Goal: Complete application form: Complete application form

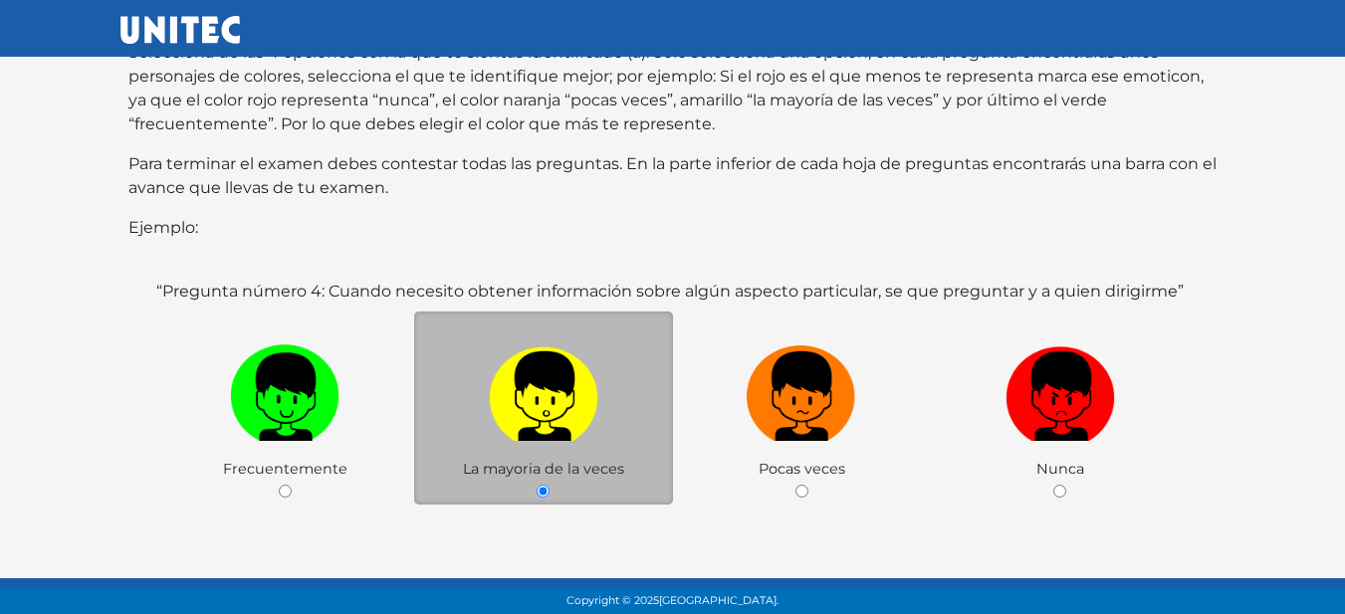
scroll to position [420, 0]
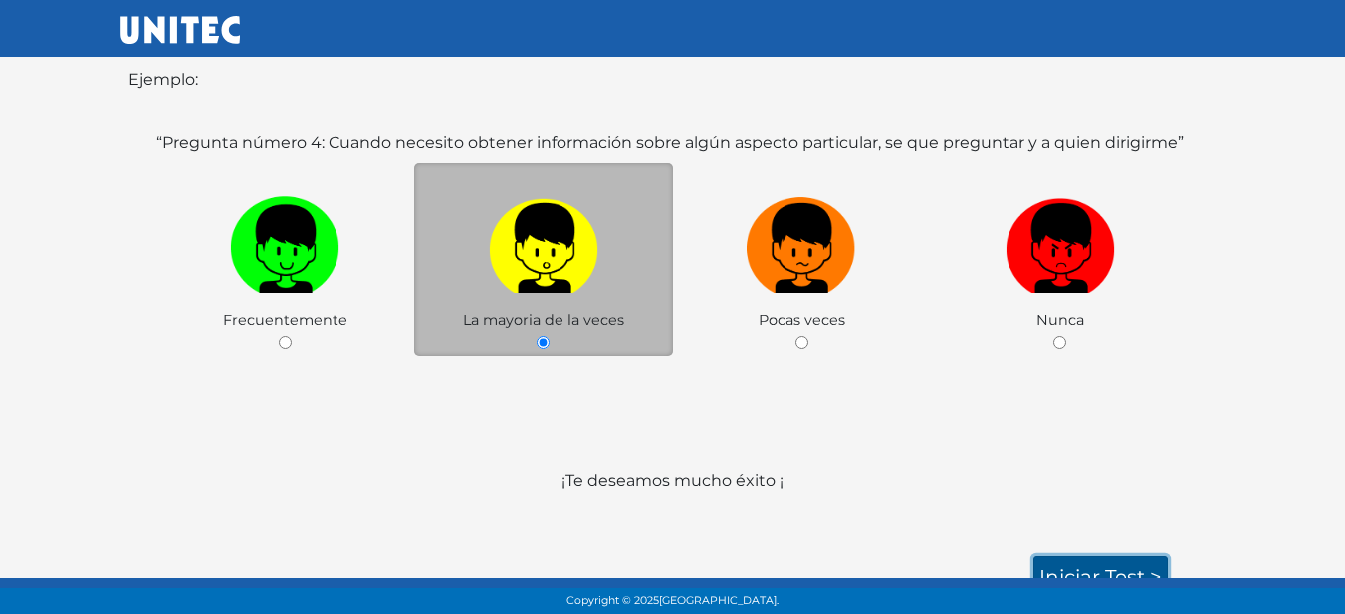
click at [1080, 556] on link "Iniciar test >" at bounding box center [1100, 577] width 134 height 42
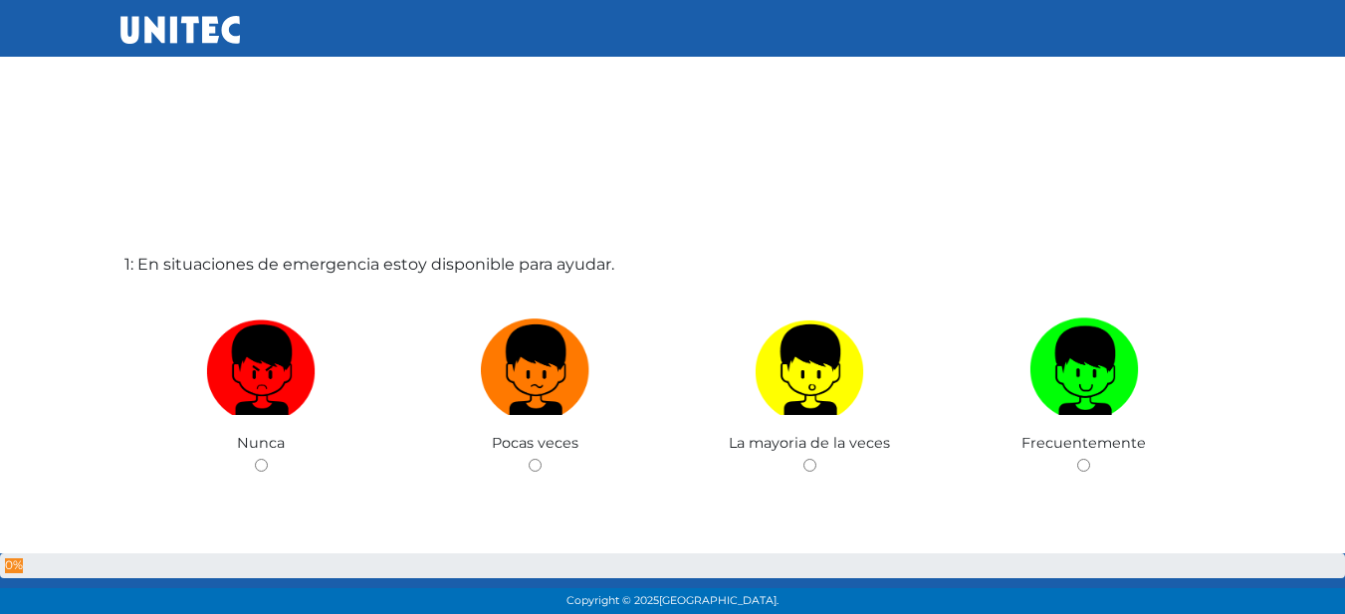
scroll to position [2, 0]
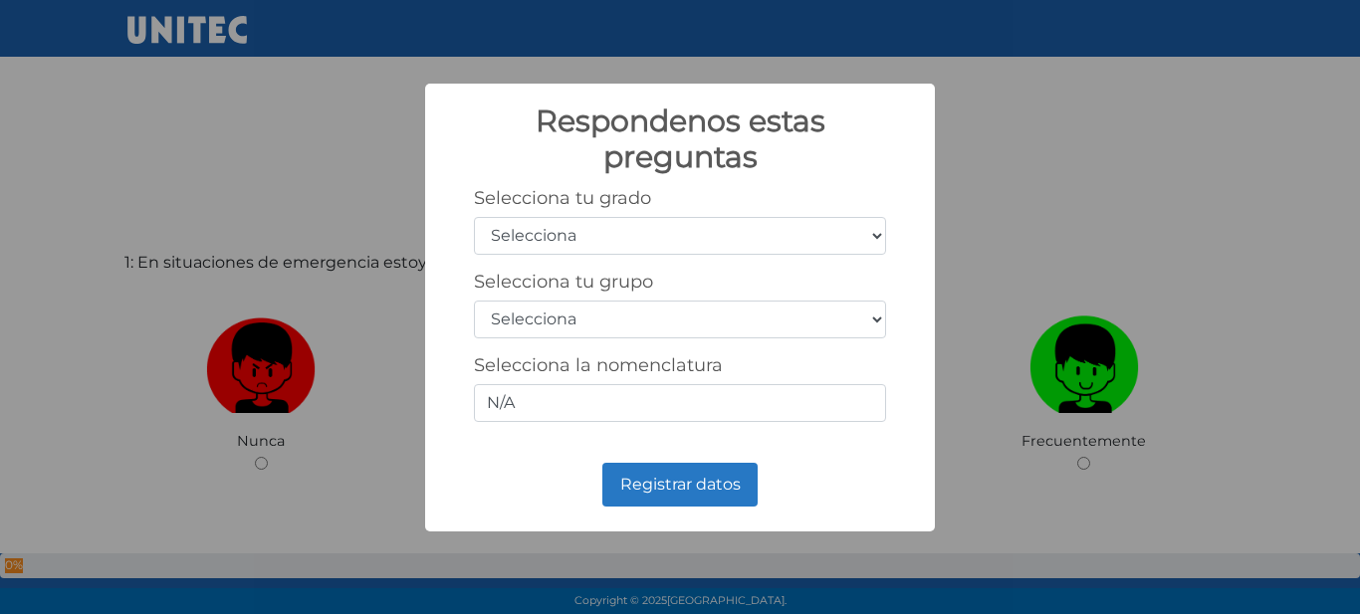
click at [630, 243] on select "Selecciona 1er grado 2do grado 3er grado 4to grado 5to grado 6to grado" at bounding box center [680, 236] width 412 height 38
select select "5"
click at [474, 217] on select "Selecciona 1er grado 2do grado 3er grado 4to grado 5to grado 6to grado" at bounding box center [680, 236] width 412 height 38
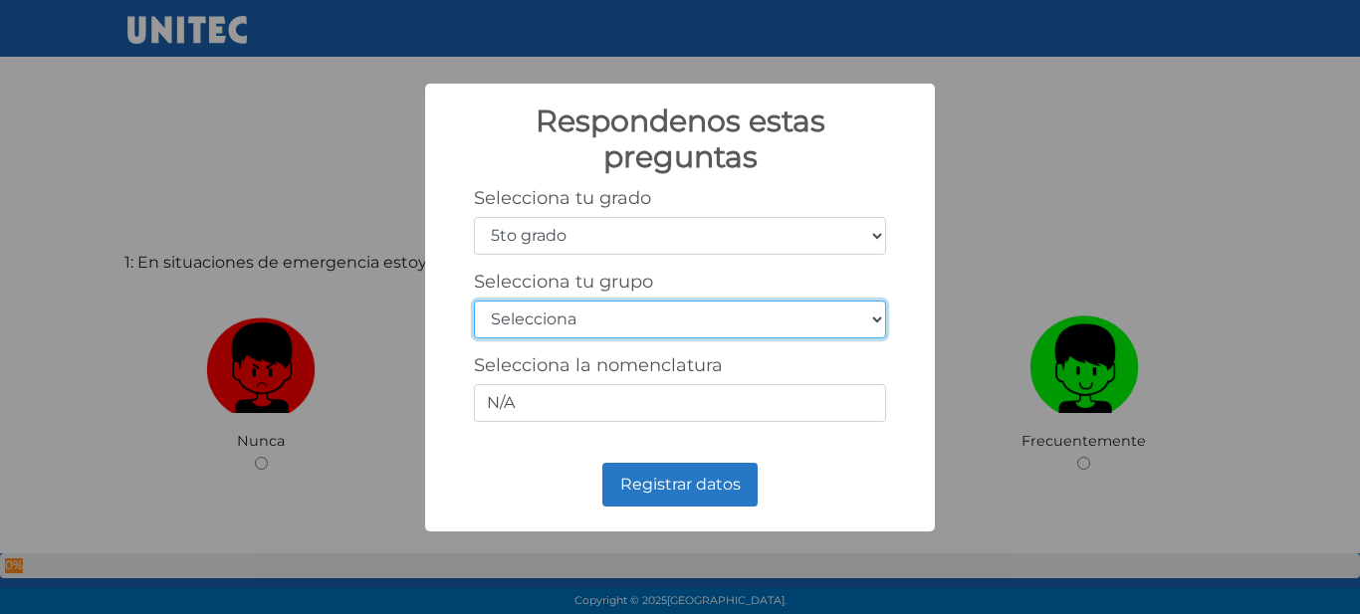
click at [638, 305] on select "Selecciona A B C D E F G H I J K L M N O P Q R S T U V W X Y Z" at bounding box center [680, 320] width 412 height 38
select select "a"
click at [474, 301] on select "Selecciona A B C D E F G H I J K L M N O P Q R S T U V W X Y Z" at bounding box center [680, 320] width 412 height 38
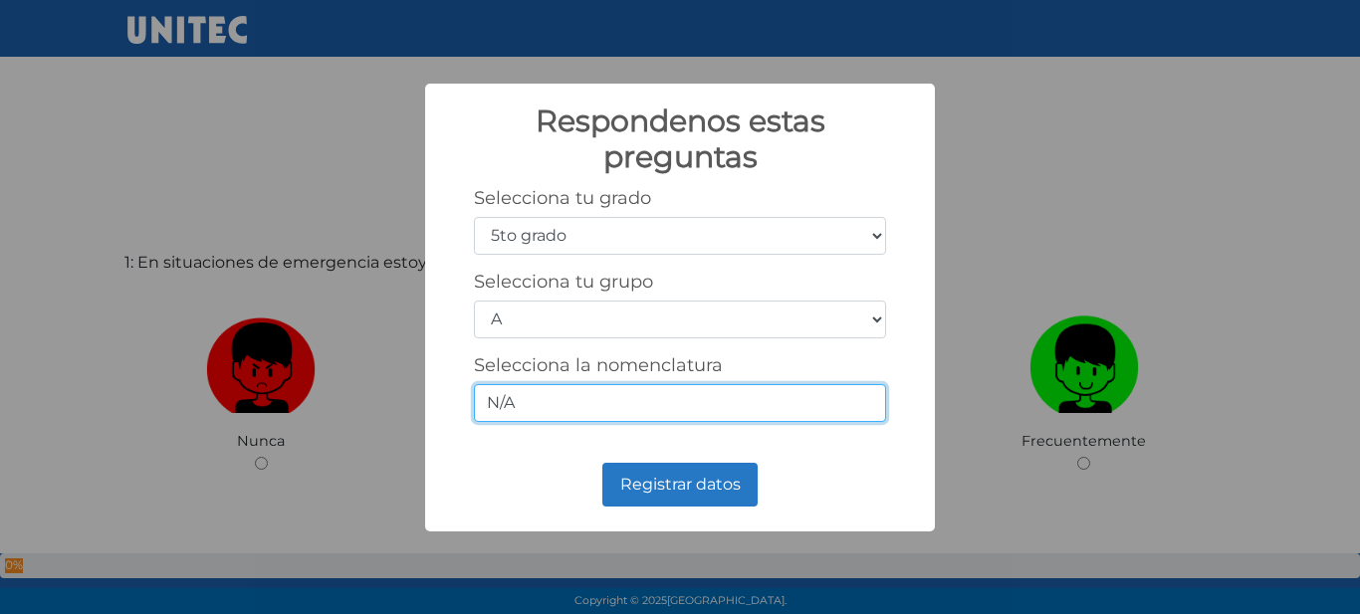
click at [508, 408] on input "N/A" at bounding box center [680, 403] width 412 height 38
click at [564, 403] on input "N/A" at bounding box center [680, 403] width 412 height 38
type input "N"
type input "5-1"
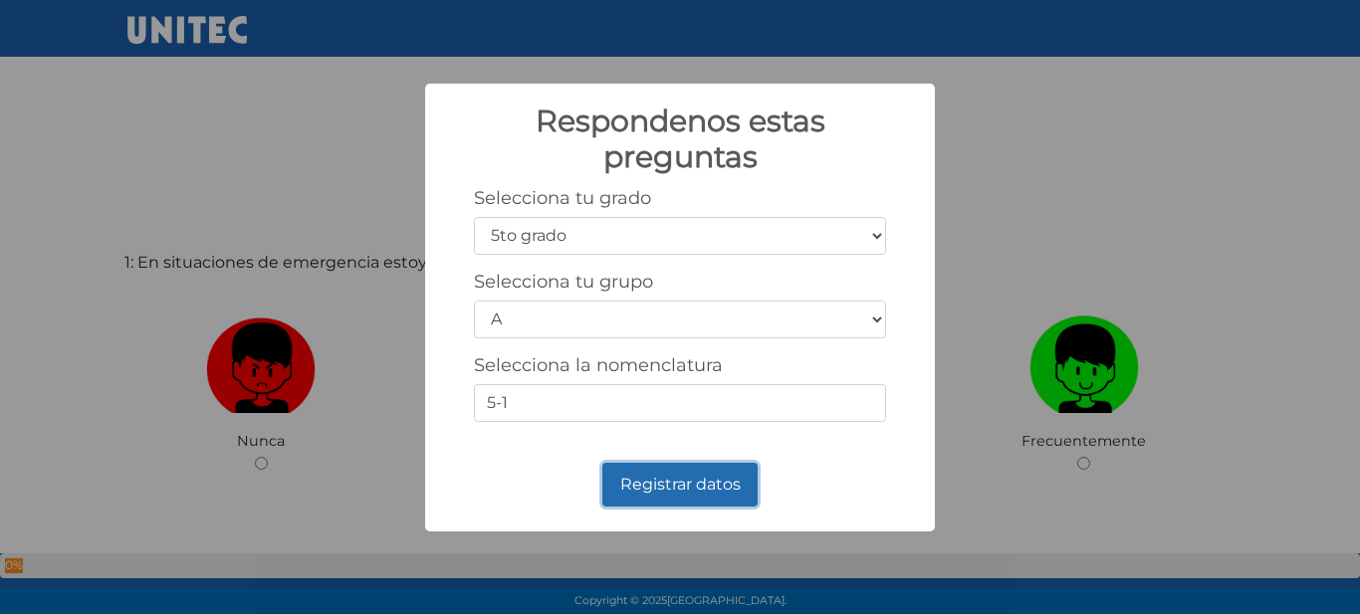
click at [709, 495] on button "Registrar datos" at bounding box center [679, 485] width 155 height 44
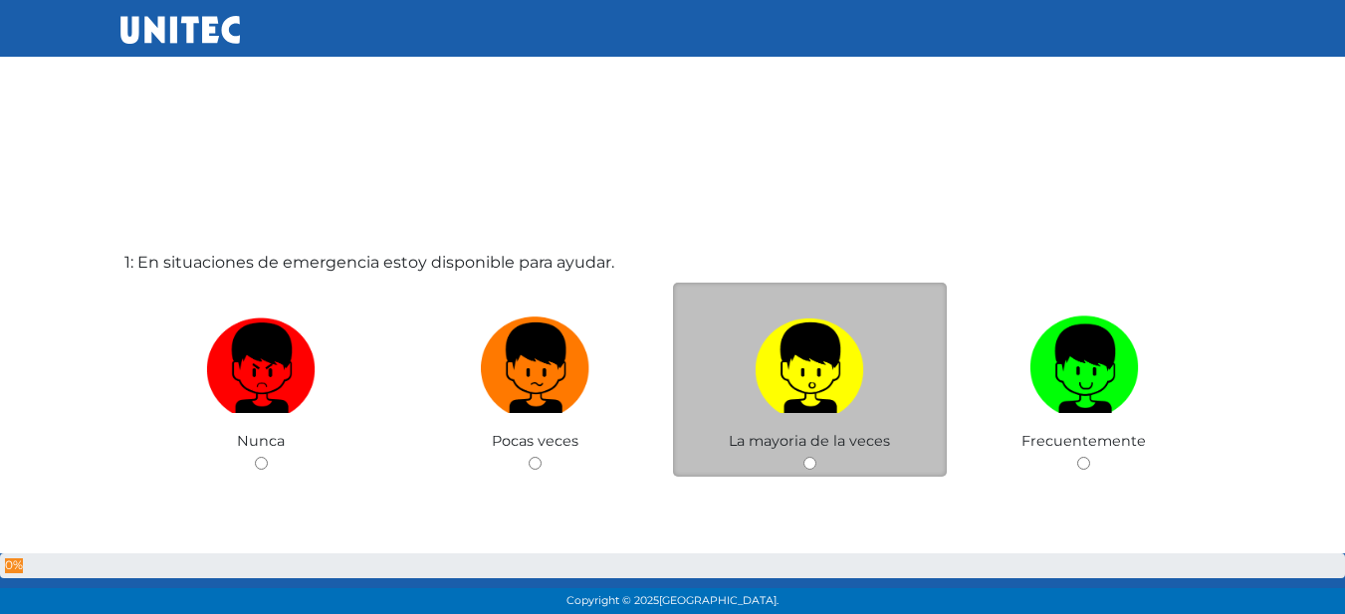
click at [903, 428] on label at bounding box center [810, 368] width 275 height 121
click at [816, 457] on input "radio" at bounding box center [809, 463] width 13 height 13
radio input "true"
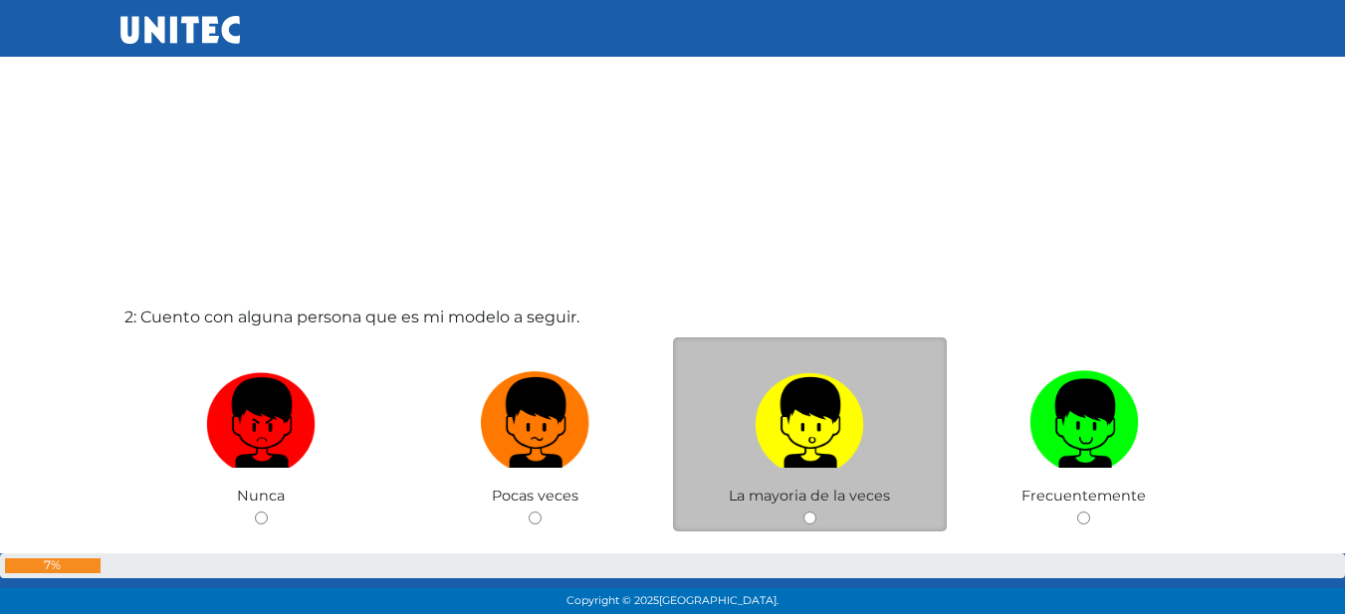
scroll to position [577, 0]
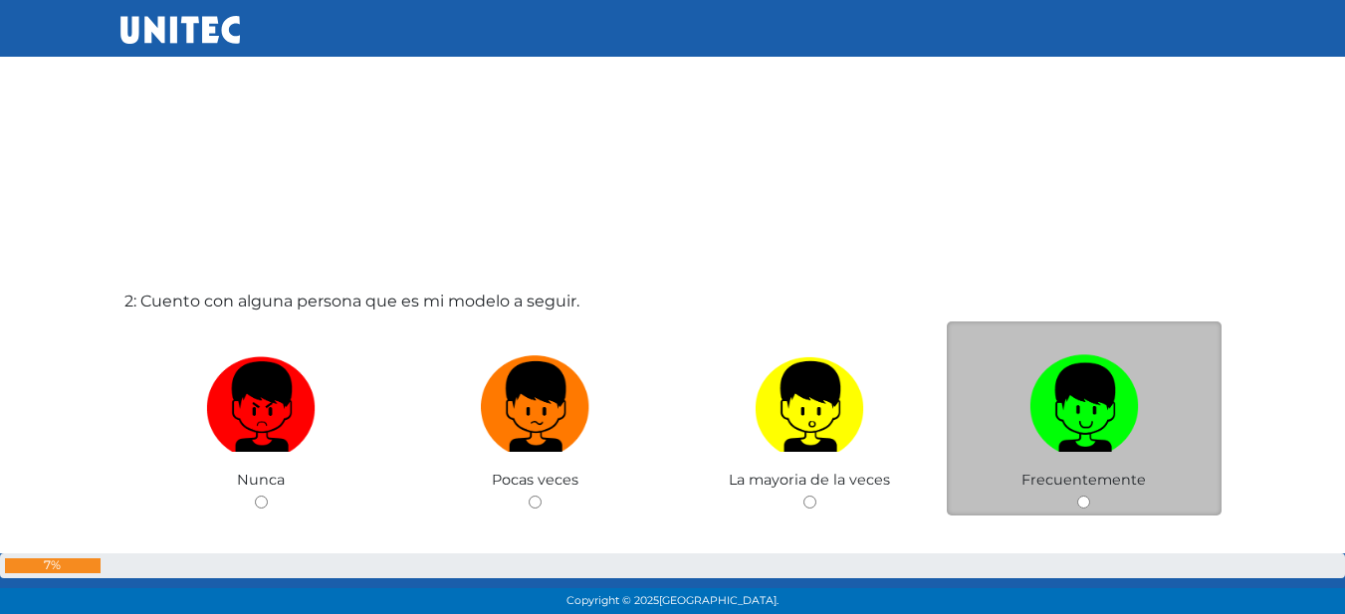
click at [1077, 434] on img at bounding box center [1083, 399] width 109 height 105
click at [1077, 496] on input "radio" at bounding box center [1083, 502] width 13 height 13
radio input "true"
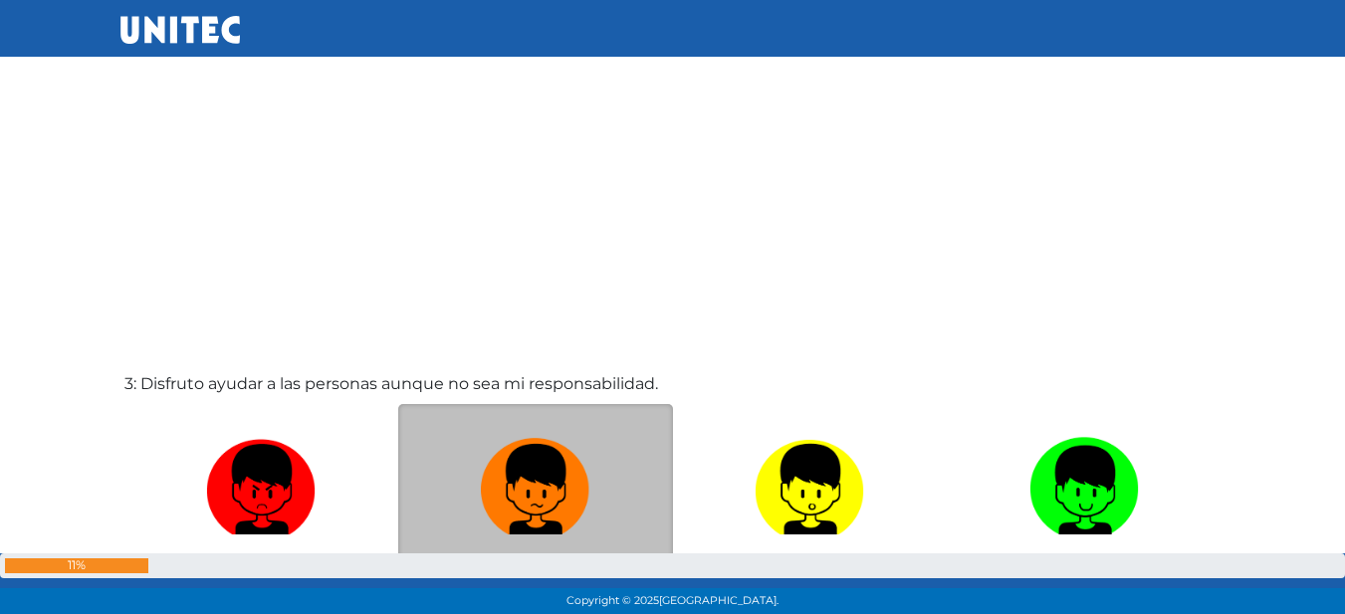
scroll to position [1144, 0]
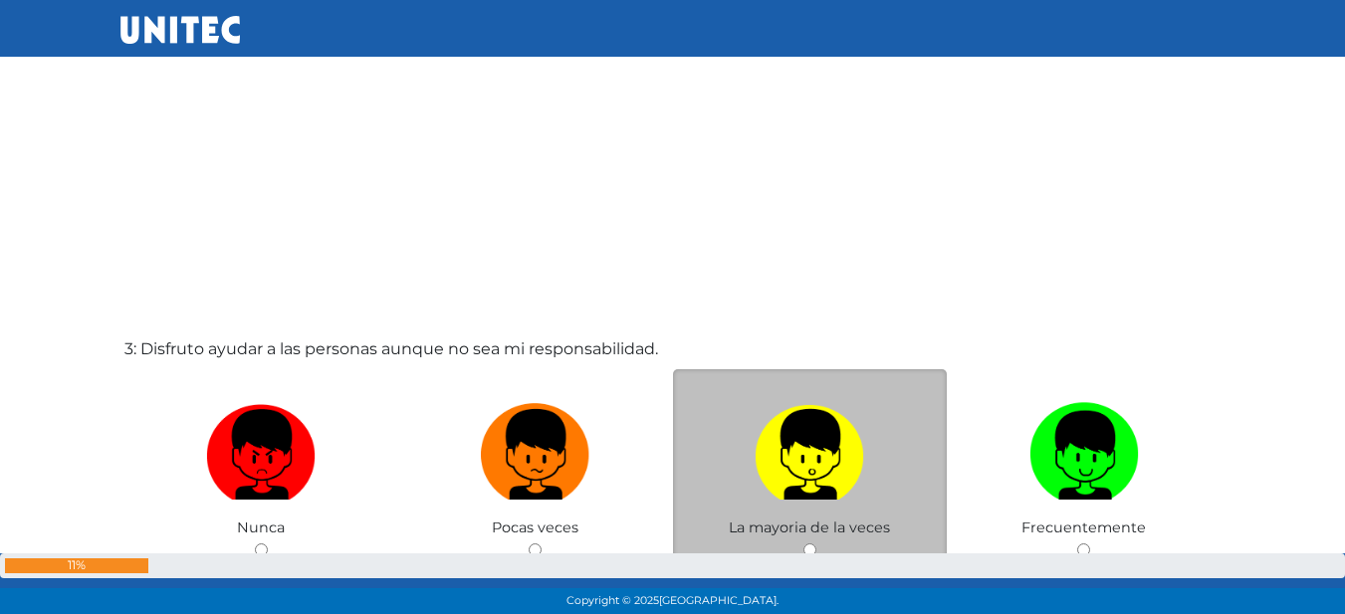
click at [729, 481] on label at bounding box center [810, 454] width 275 height 121
click at [803, 543] on input "radio" at bounding box center [809, 549] width 13 height 13
radio input "true"
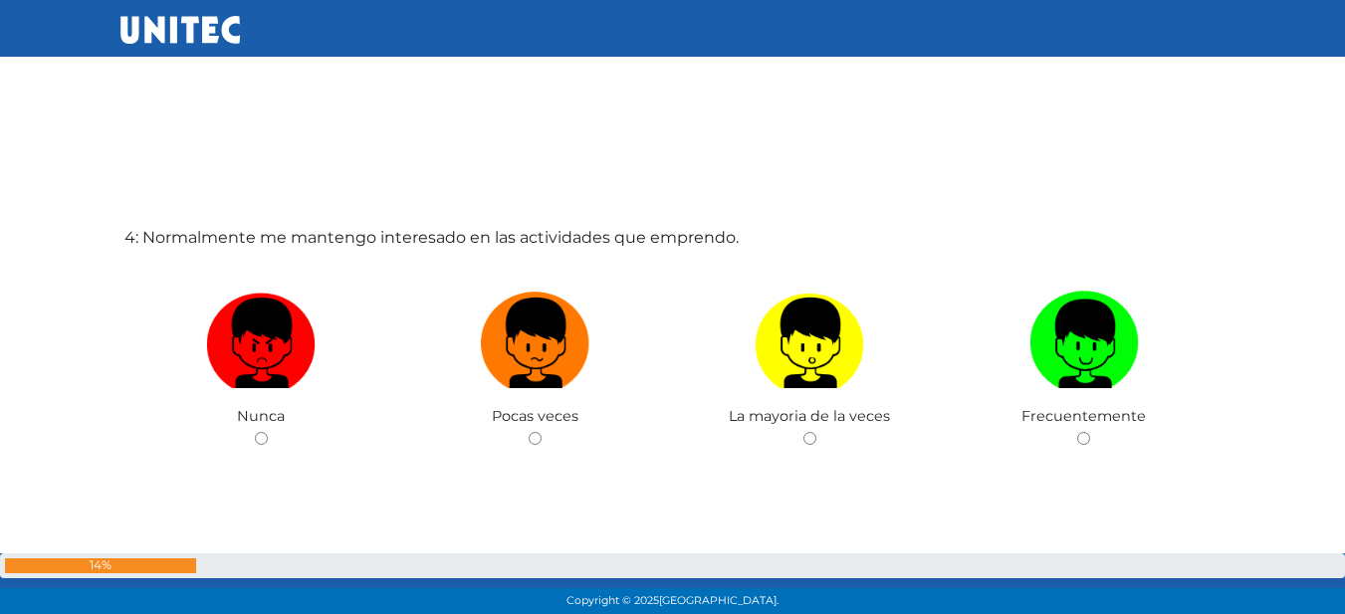
scroll to position [1878, 0]
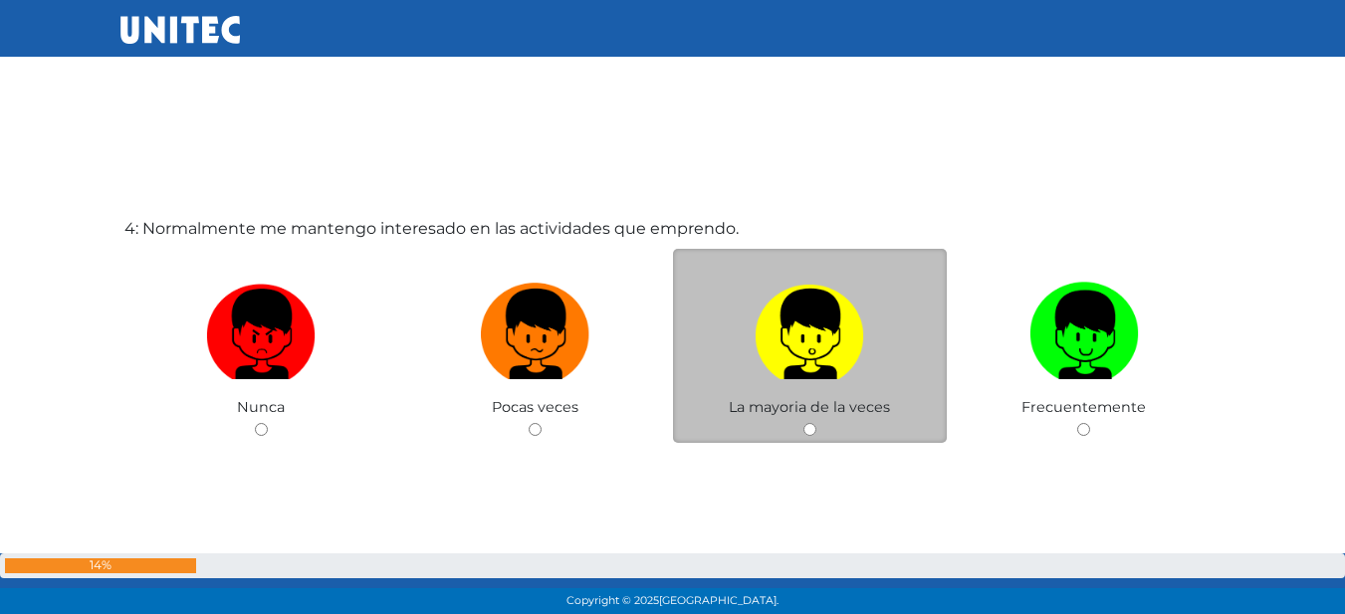
click at [738, 411] on span "La mayoria de la veces" at bounding box center [809, 407] width 161 height 18
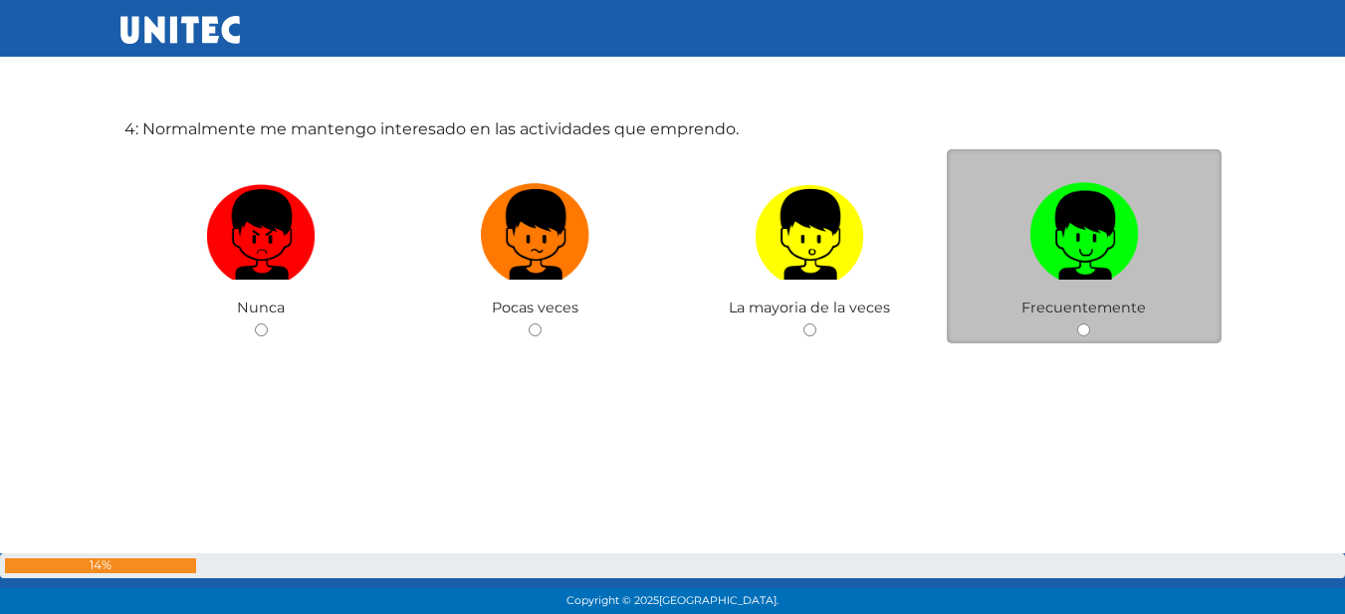
click at [1002, 297] on div "Frecuentemente" at bounding box center [1084, 246] width 275 height 194
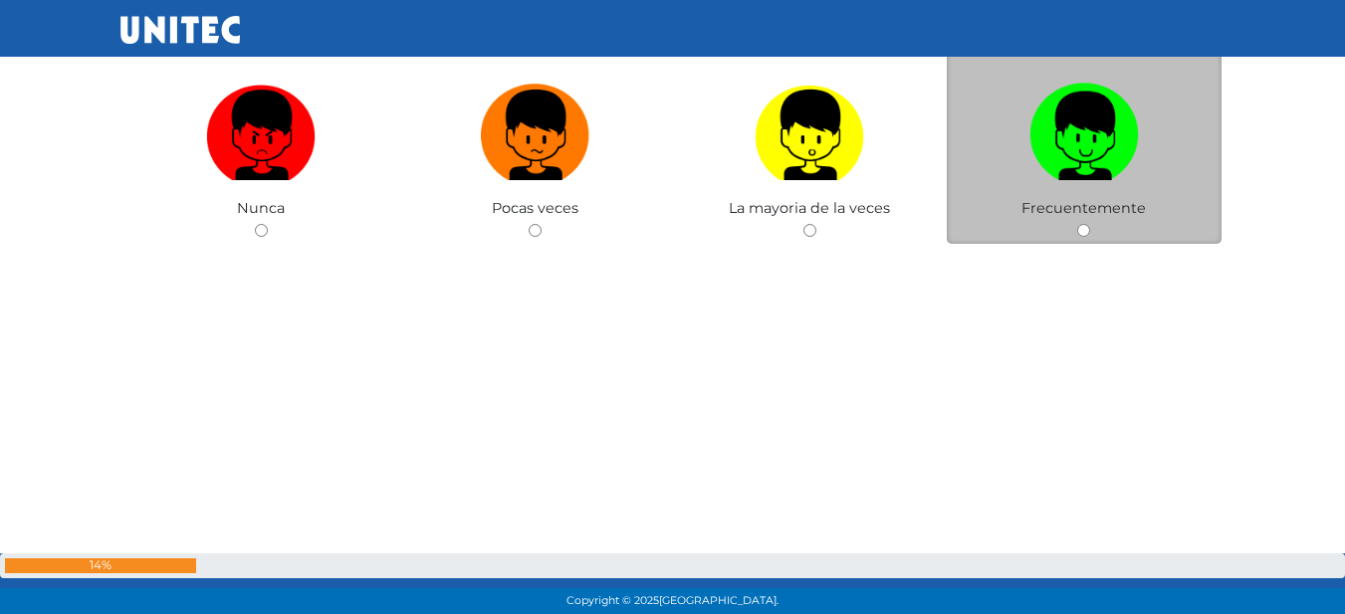
click at [1077, 194] on label at bounding box center [1084, 135] width 275 height 121
click at [1077, 224] on input "radio" at bounding box center [1083, 230] width 13 height 13
radio input "true"
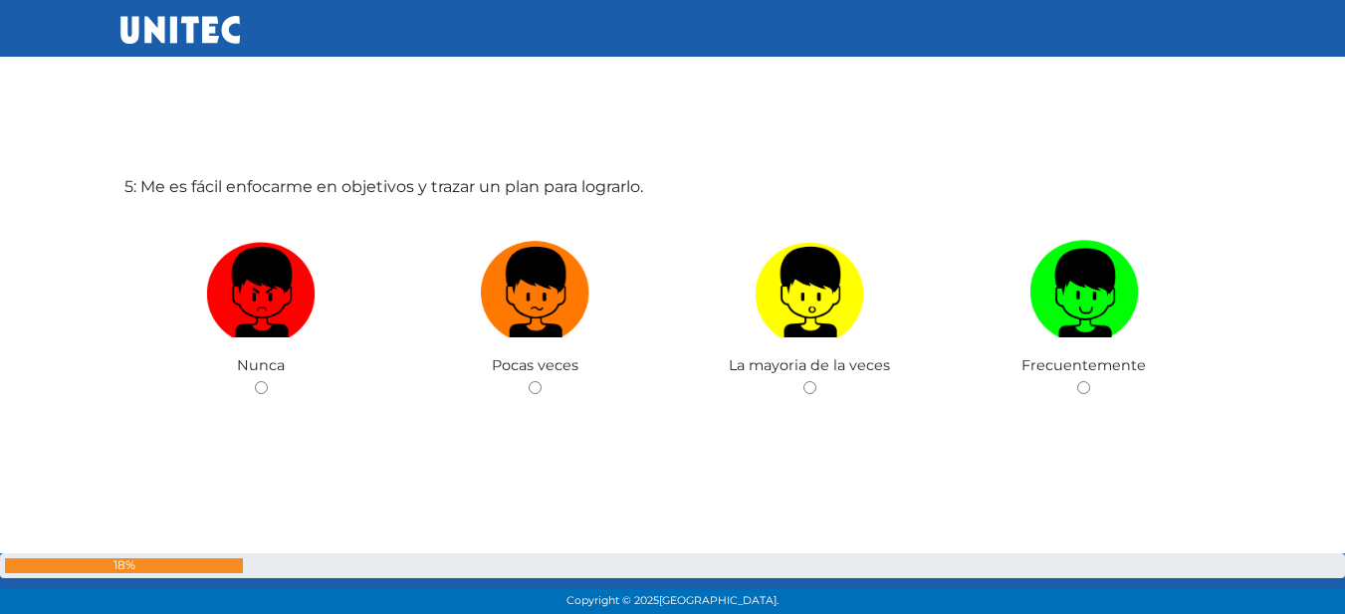
scroll to position [2556, 0]
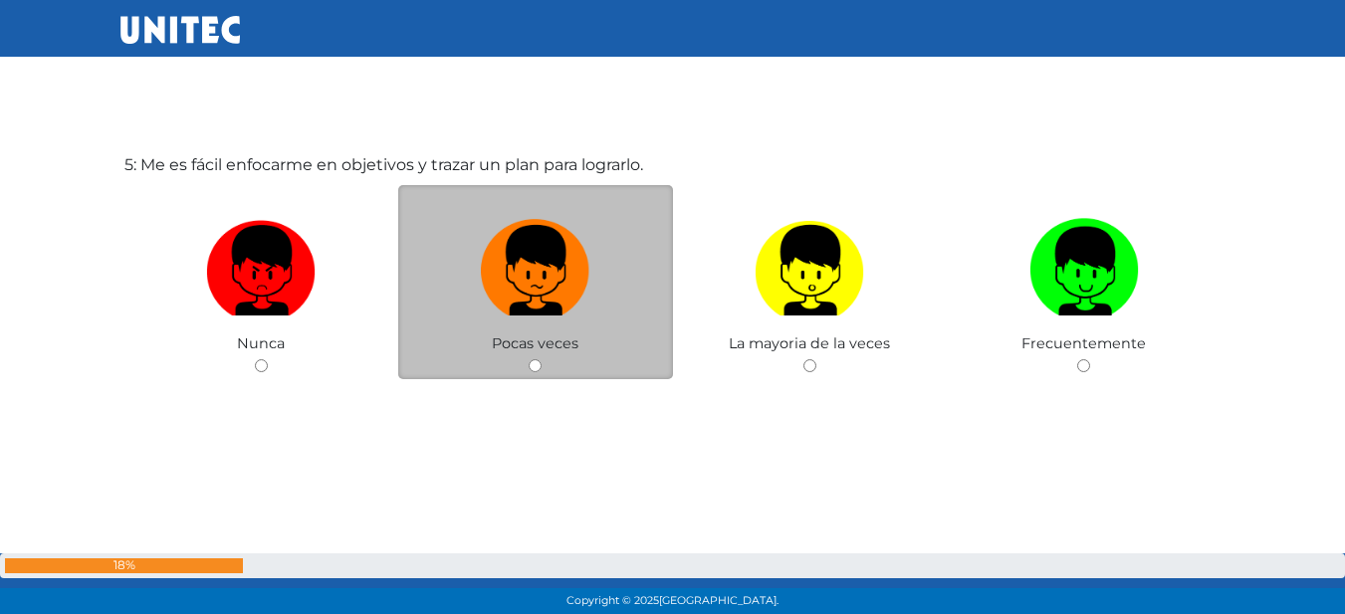
click at [551, 317] on label at bounding box center [535, 270] width 275 height 121
click at [541, 359] on input "radio" at bounding box center [535, 365] width 13 height 13
radio input "true"
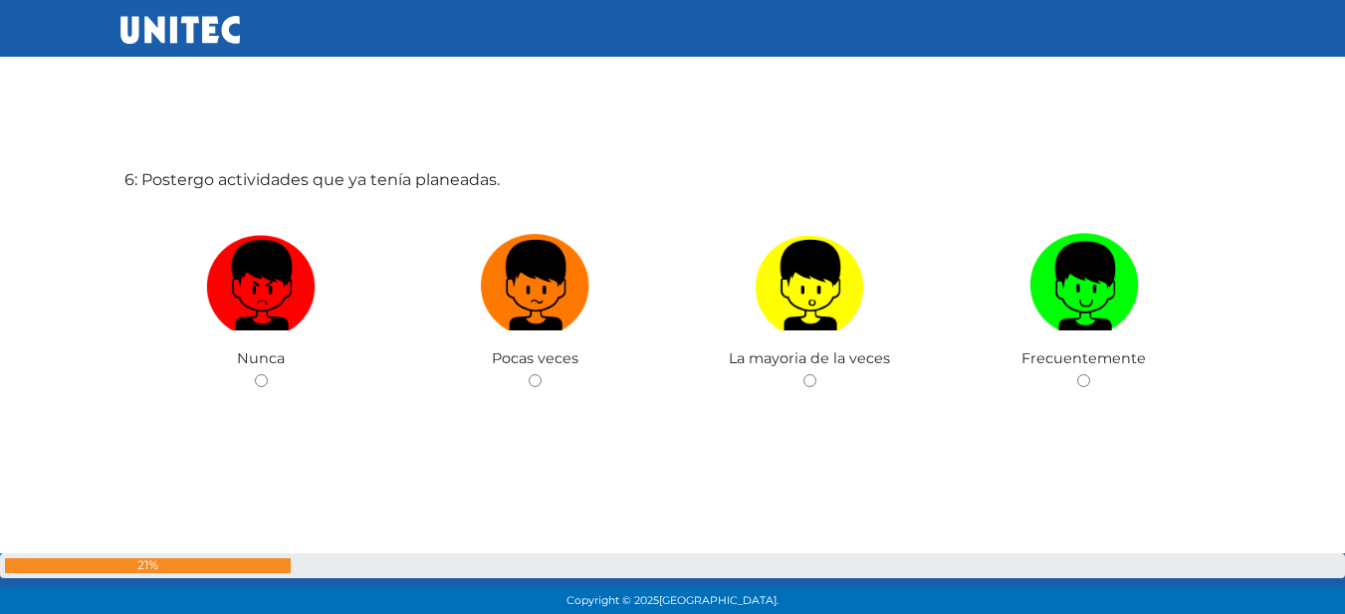
scroll to position [3170, 0]
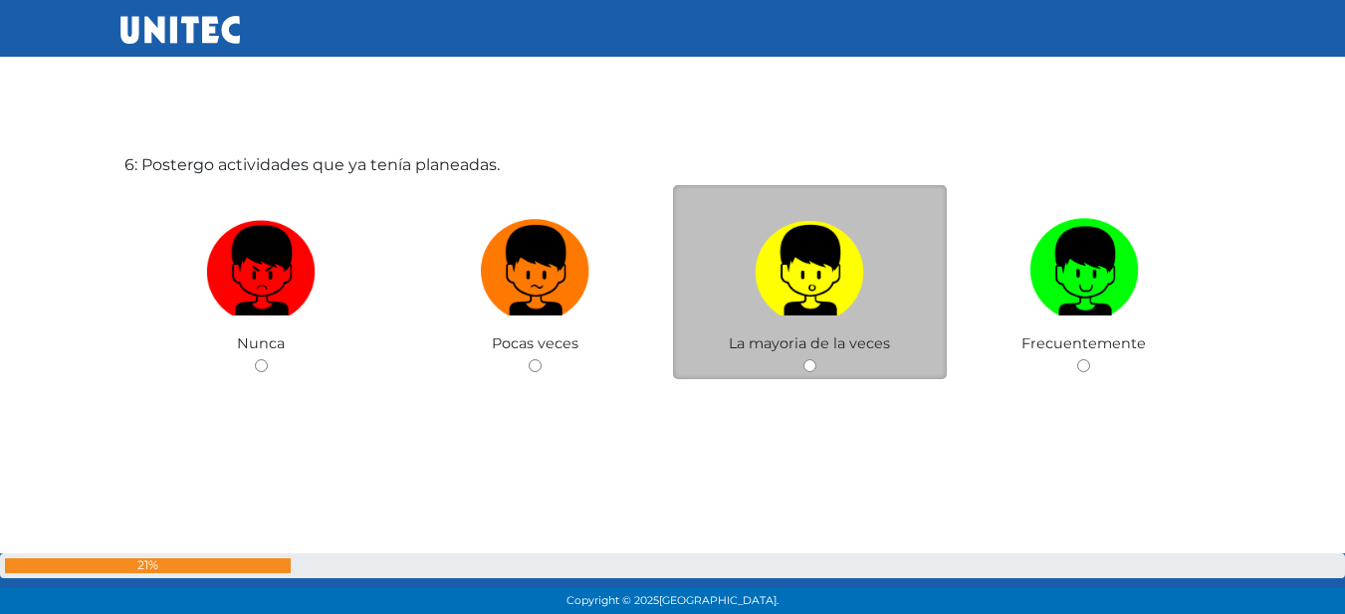
drag, startPoint x: 741, startPoint y: 315, endPoint x: 735, endPoint y: 326, distance: 13.4
click at [741, 317] on label at bounding box center [810, 270] width 275 height 121
click at [803, 359] on input "radio" at bounding box center [809, 365] width 13 height 13
radio input "true"
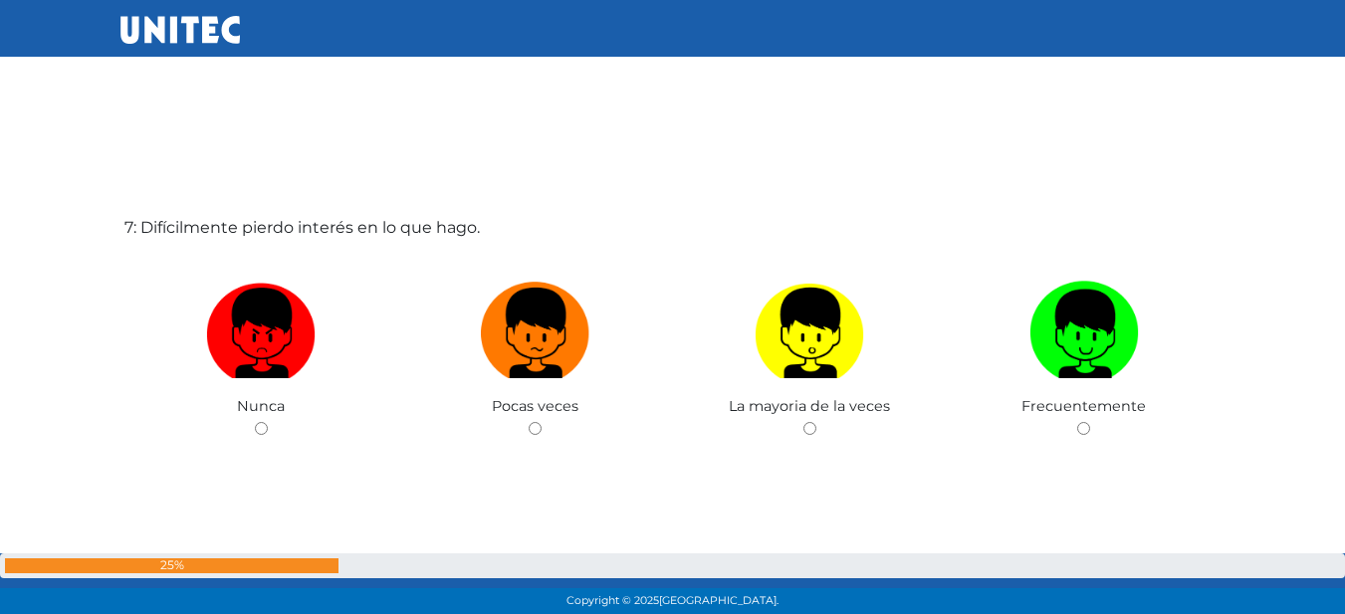
scroll to position [3784, 0]
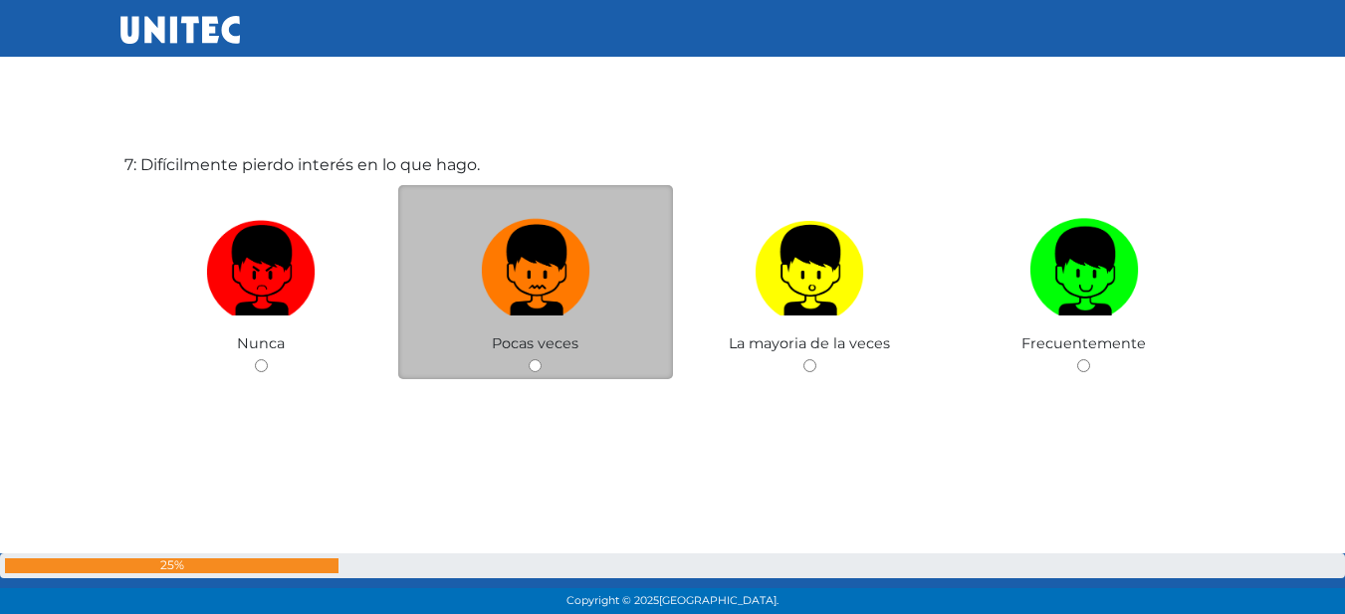
click at [535, 293] on img at bounding box center [535, 263] width 109 height 105
click at [535, 359] on input "radio" at bounding box center [535, 365] width 13 height 13
radio input "true"
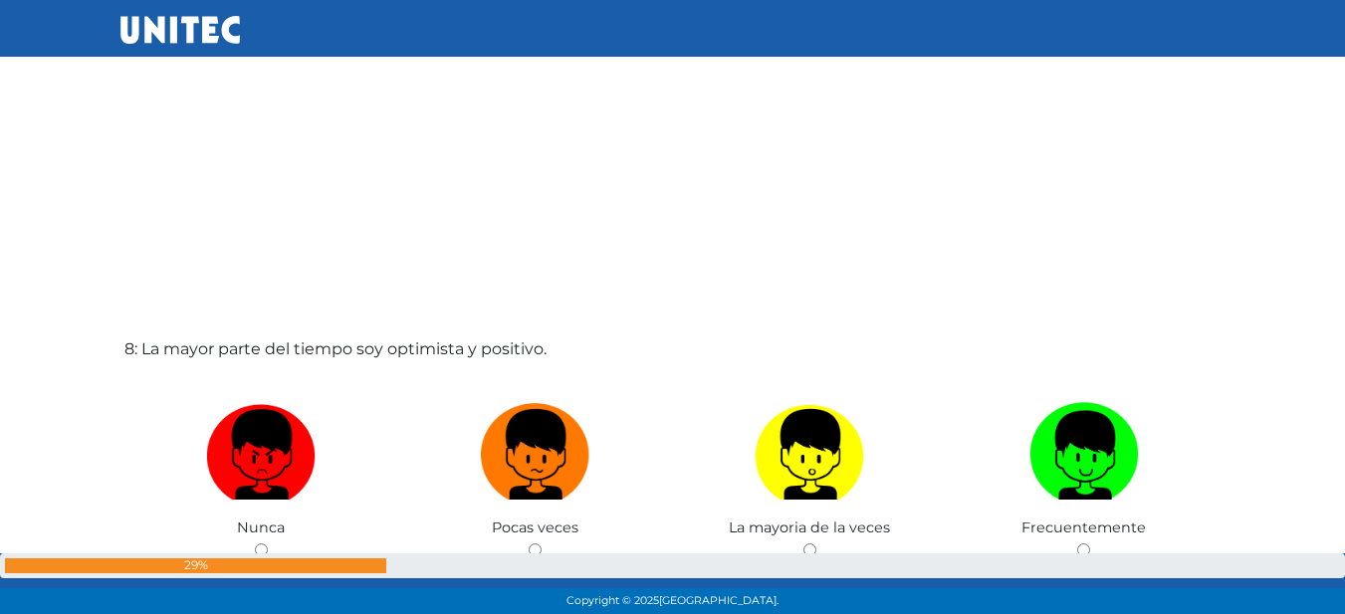
scroll to position [4248, 0]
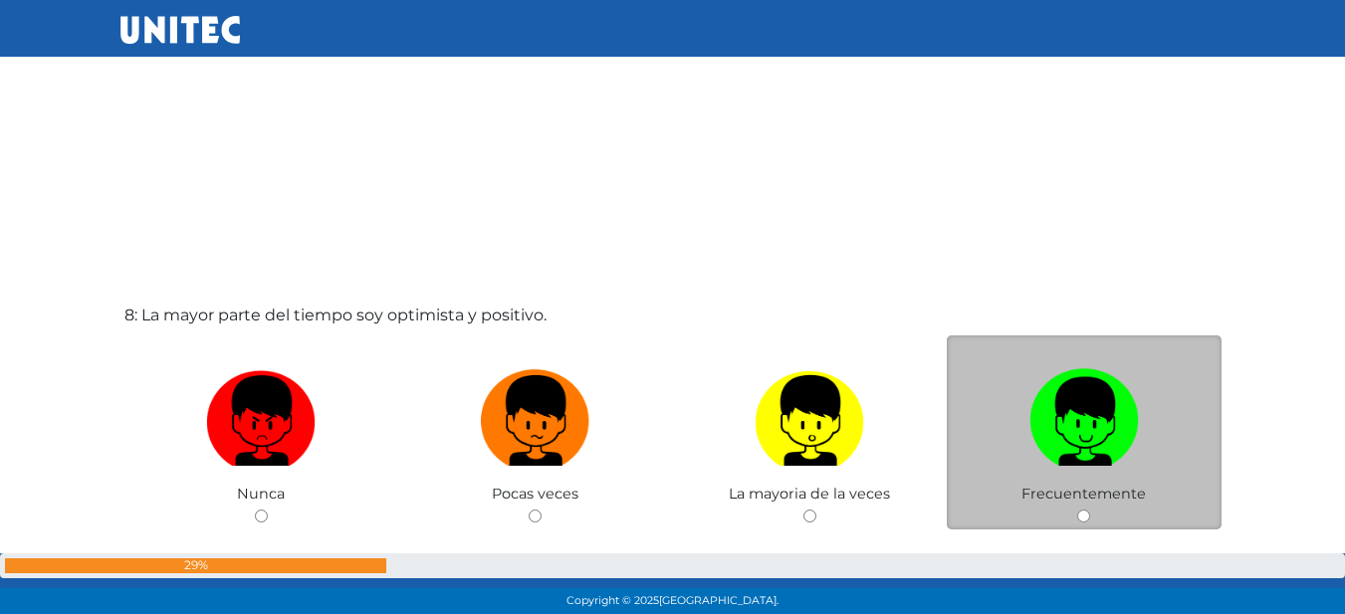
click at [1006, 416] on label at bounding box center [1084, 420] width 275 height 121
click at [1077, 510] on input "radio" at bounding box center [1083, 516] width 13 height 13
radio input "true"
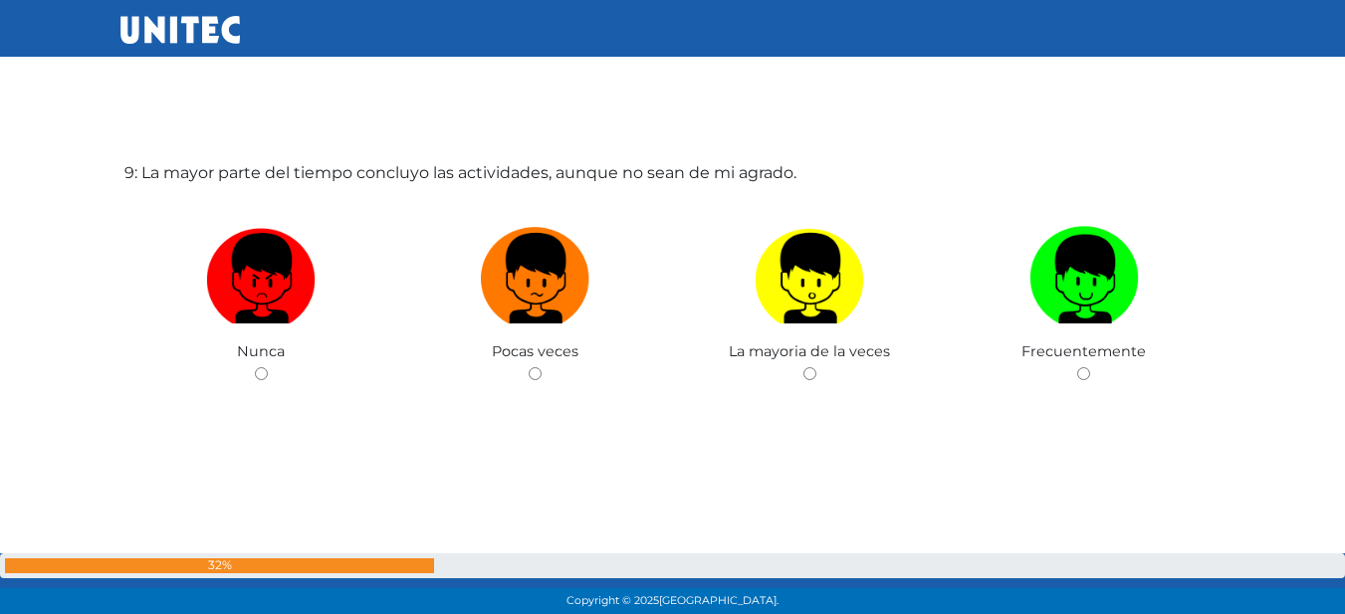
scroll to position [4960, 0]
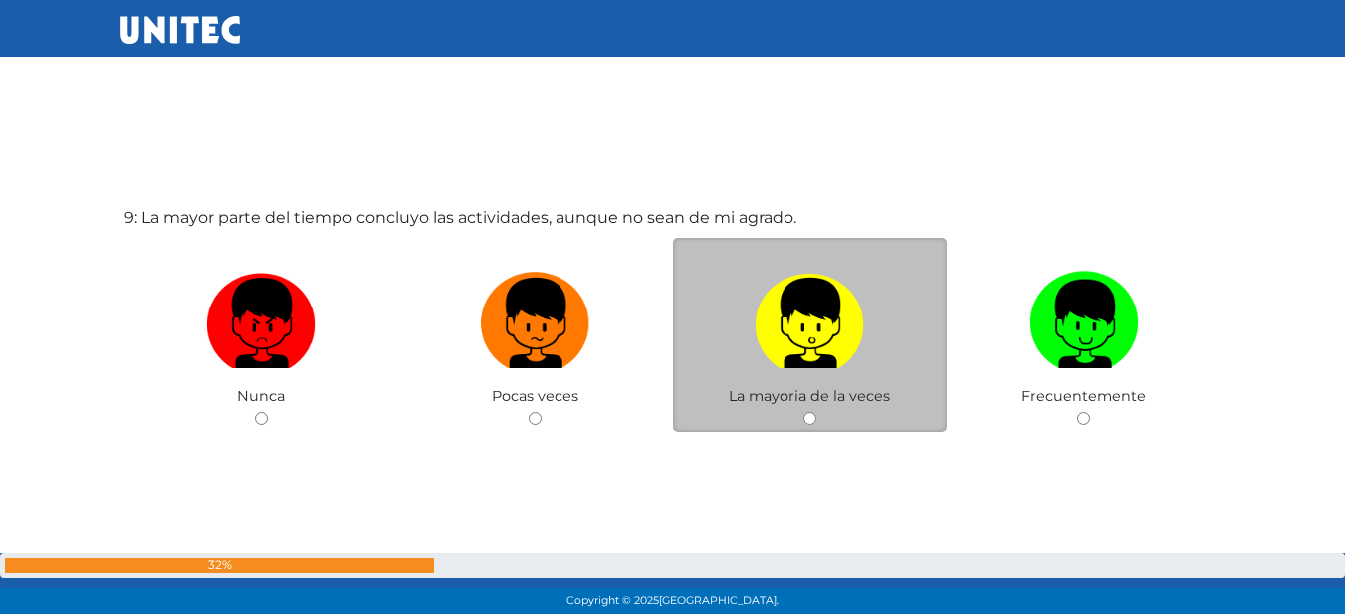
click at [846, 368] on label at bounding box center [810, 323] width 275 height 121
click at [816, 412] on input "radio" at bounding box center [809, 418] width 13 height 13
radio input "true"
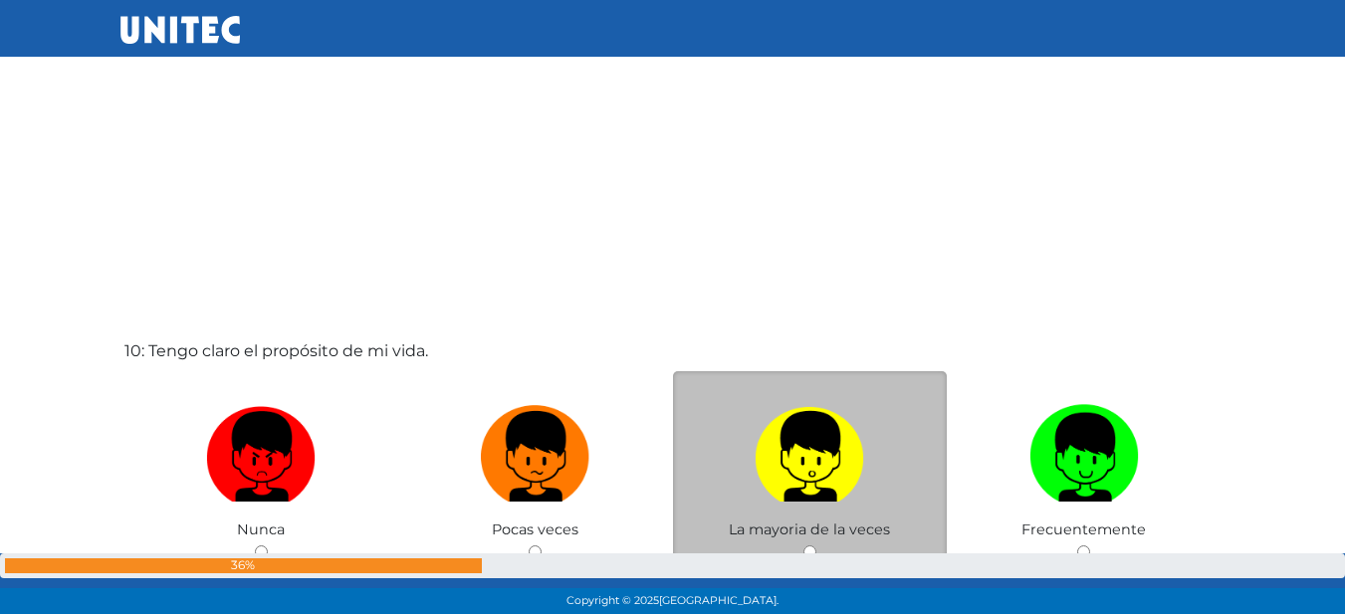
scroll to position [5722, 0]
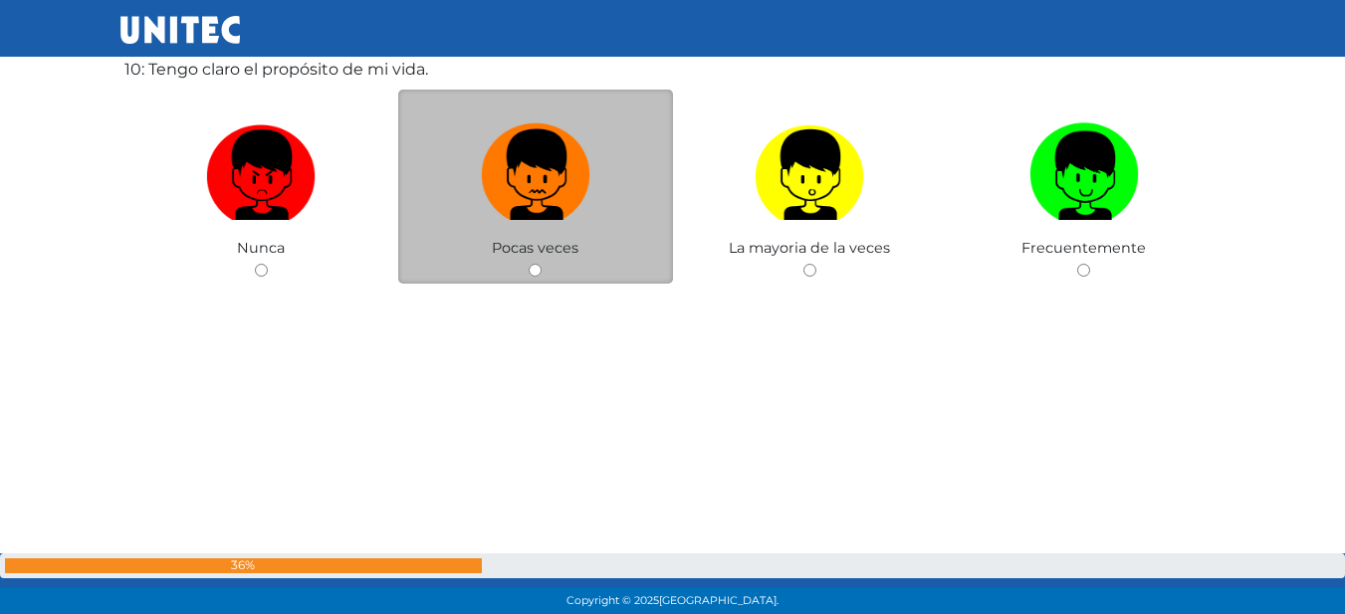
click at [582, 173] on img at bounding box center [535, 167] width 109 height 105
click at [541, 264] on input "radio" at bounding box center [535, 270] width 13 height 13
radio input "true"
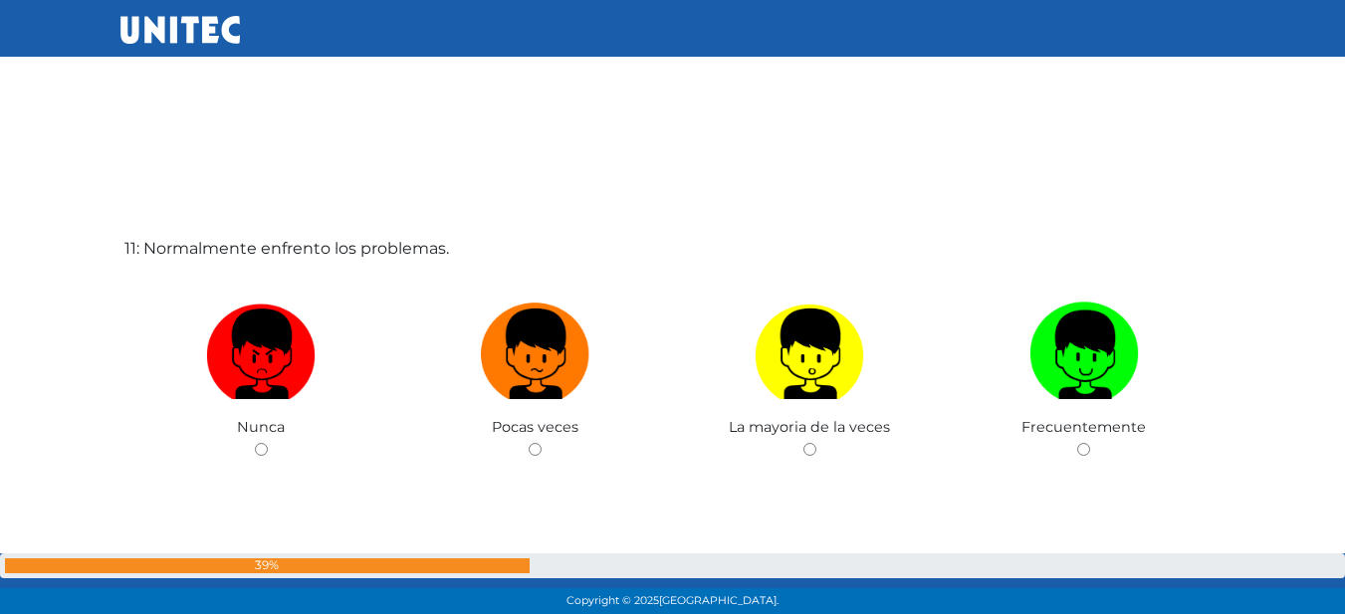
scroll to position [6220, 0]
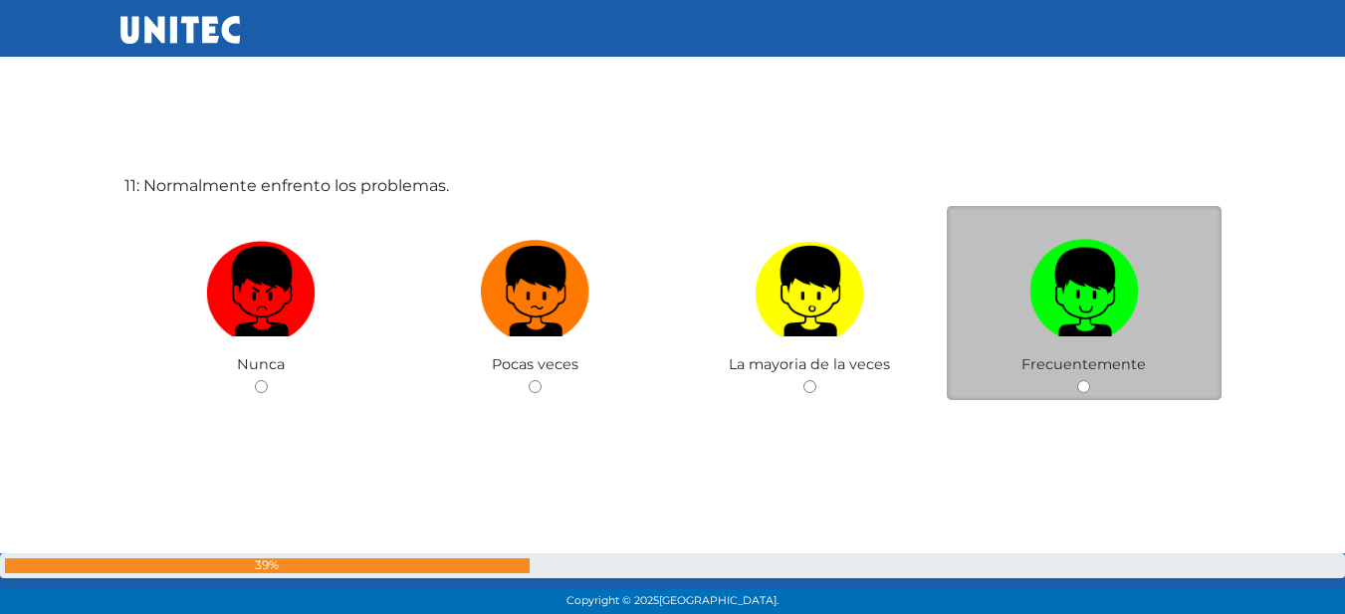
click at [1157, 277] on label at bounding box center [1084, 291] width 275 height 121
click at [1090, 380] on input "radio" at bounding box center [1083, 386] width 13 height 13
radio input "true"
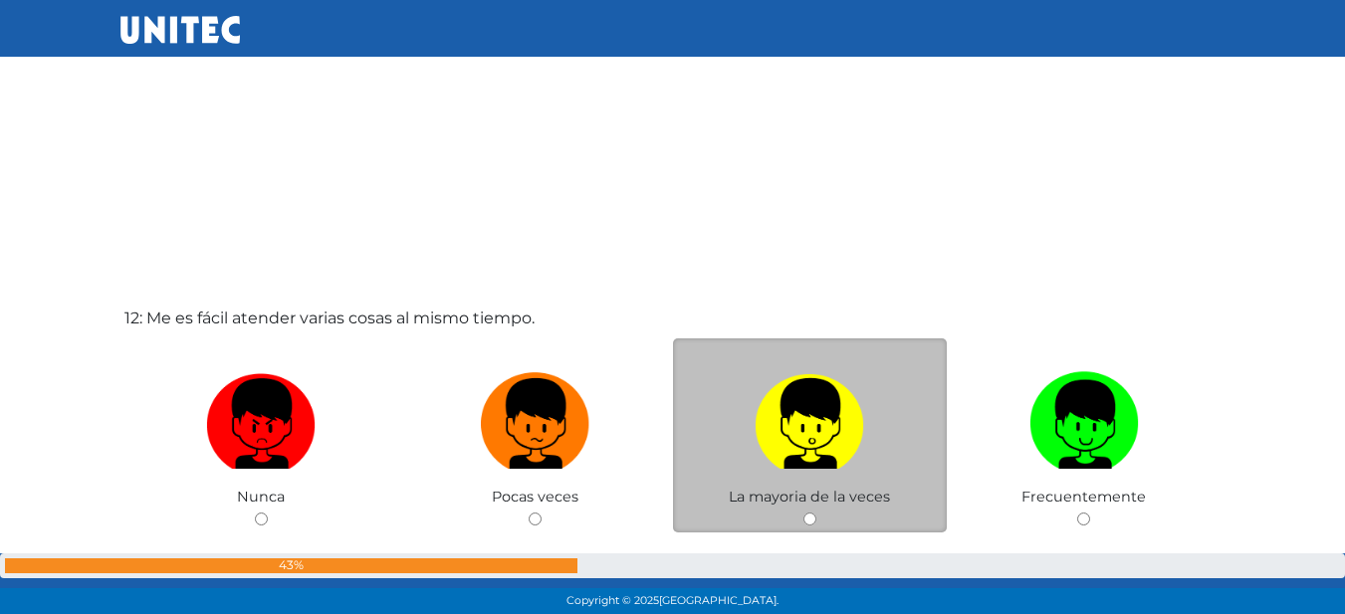
scroll to position [6890, 0]
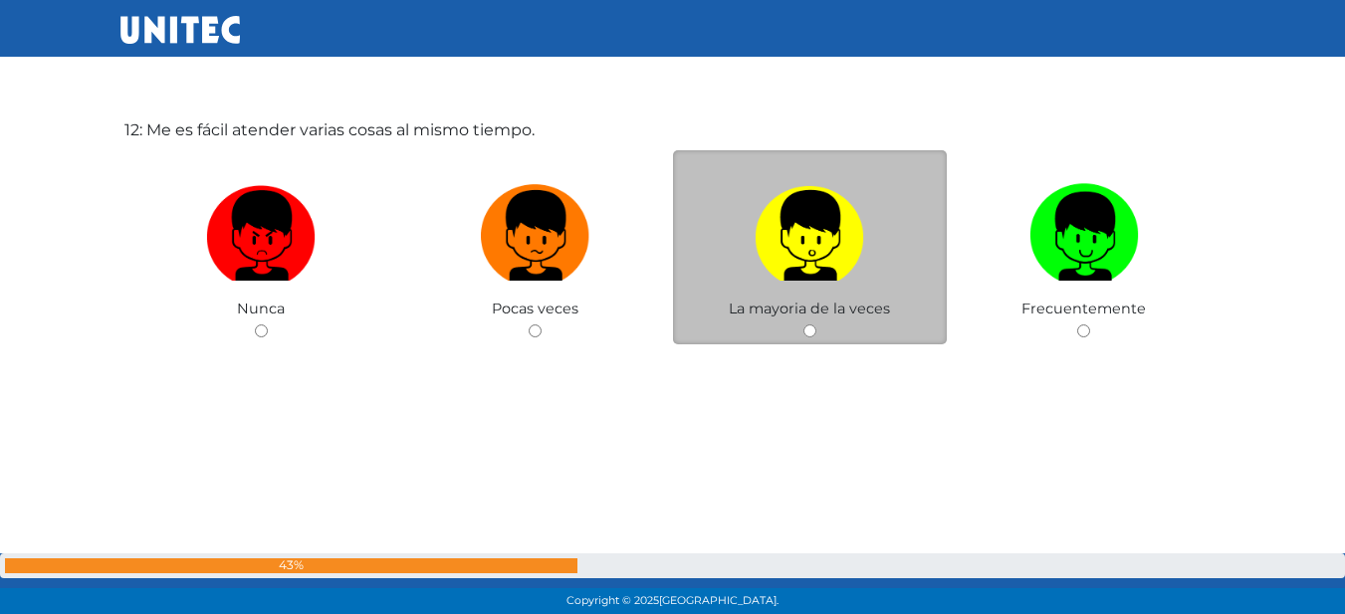
click at [855, 290] on label at bounding box center [810, 235] width 275 height 121
click at [816, 324] on input "radio" at bounding box center [809, 330] width 13 height 13
radio input "true"
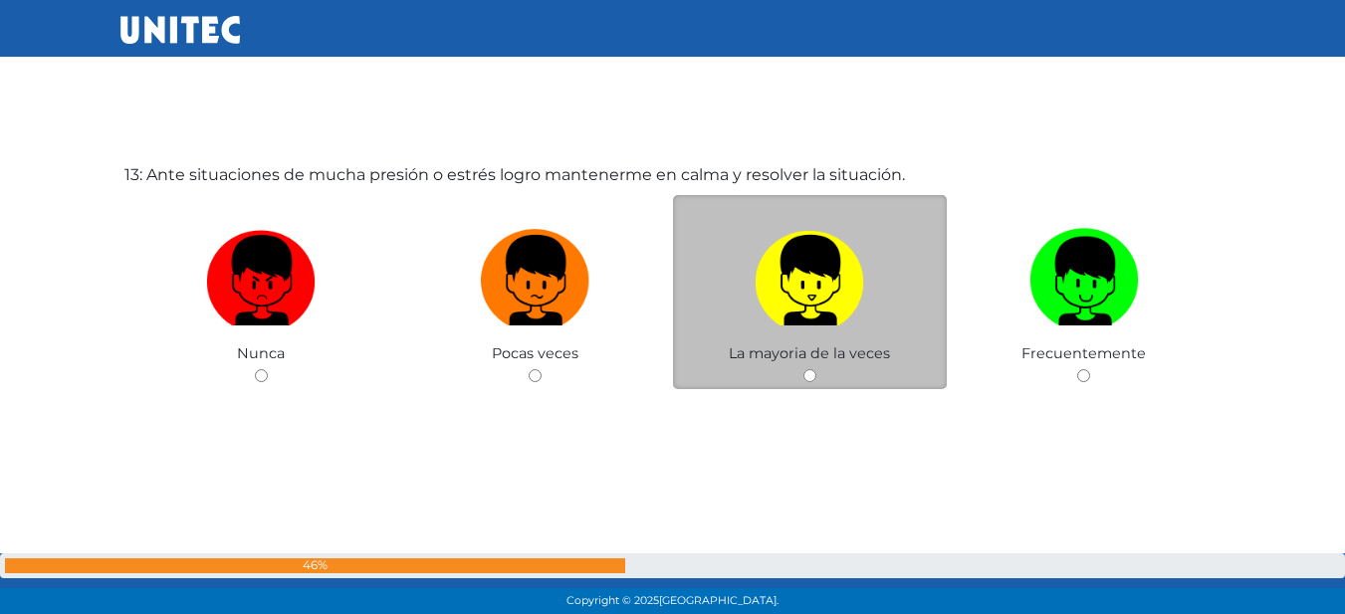
scroll to position [7469, 0]
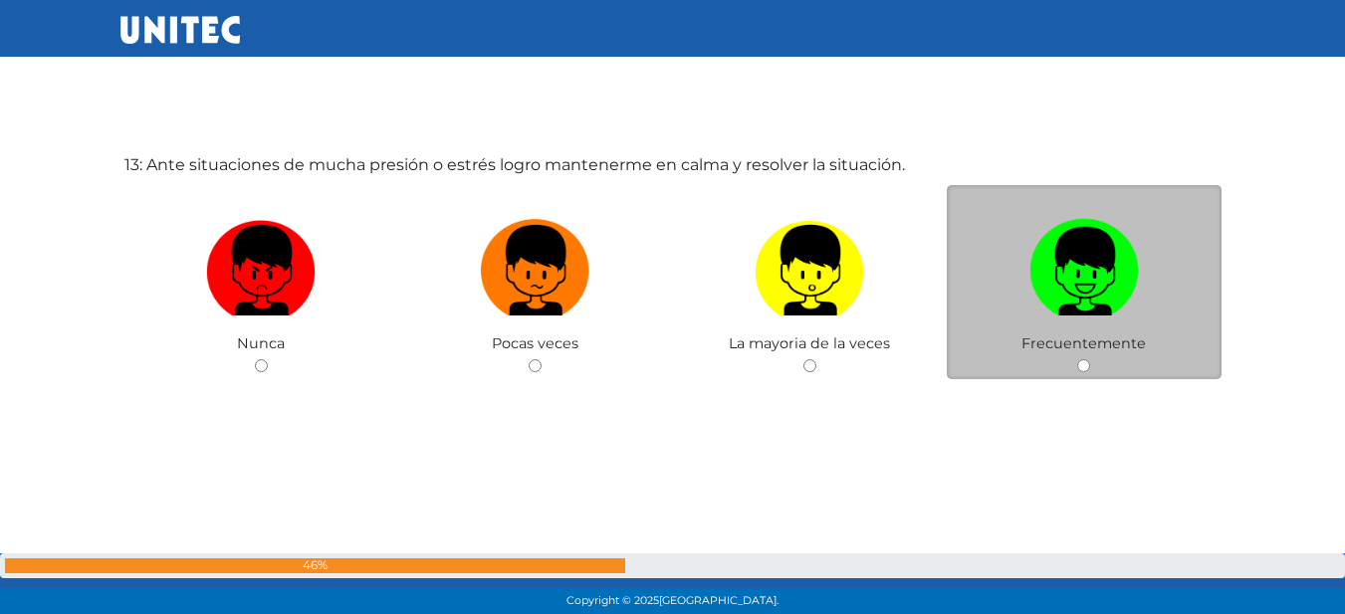
click at [1135, 275] on img at bounding box center [1083, 263] width 109 height 105
click at [1090, 359] on input "radio" at bounding box center [1083, 365] width 13 height 13
radio input "true"
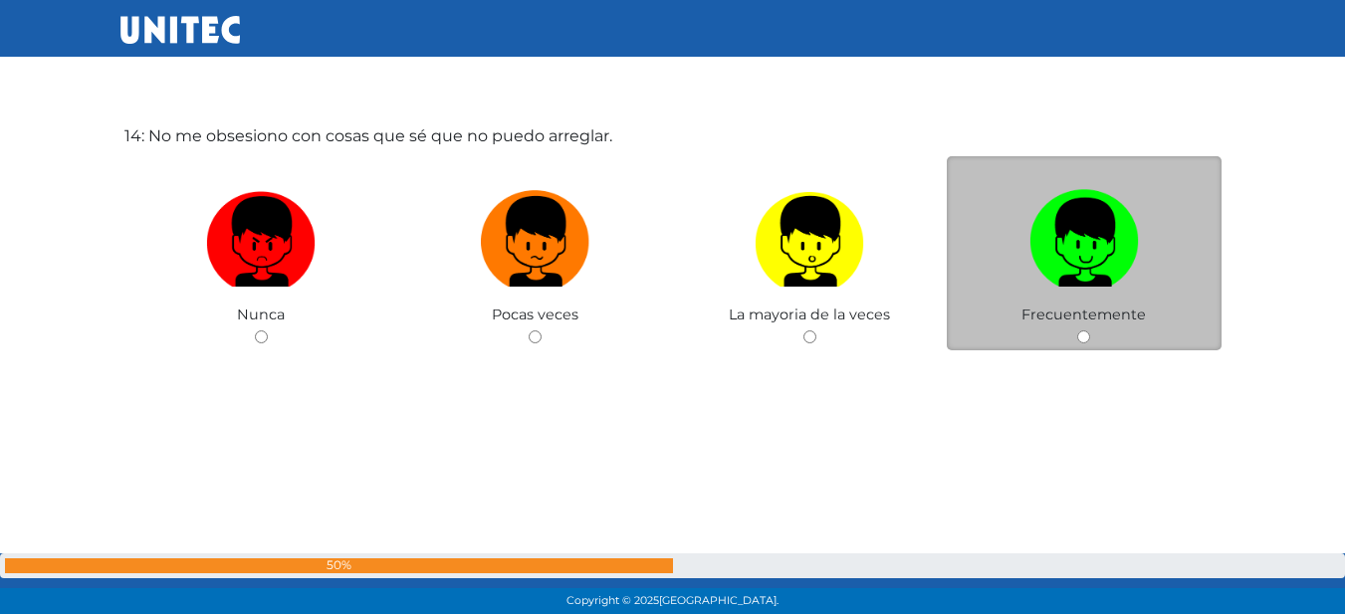
scroll to position [8014, 0]
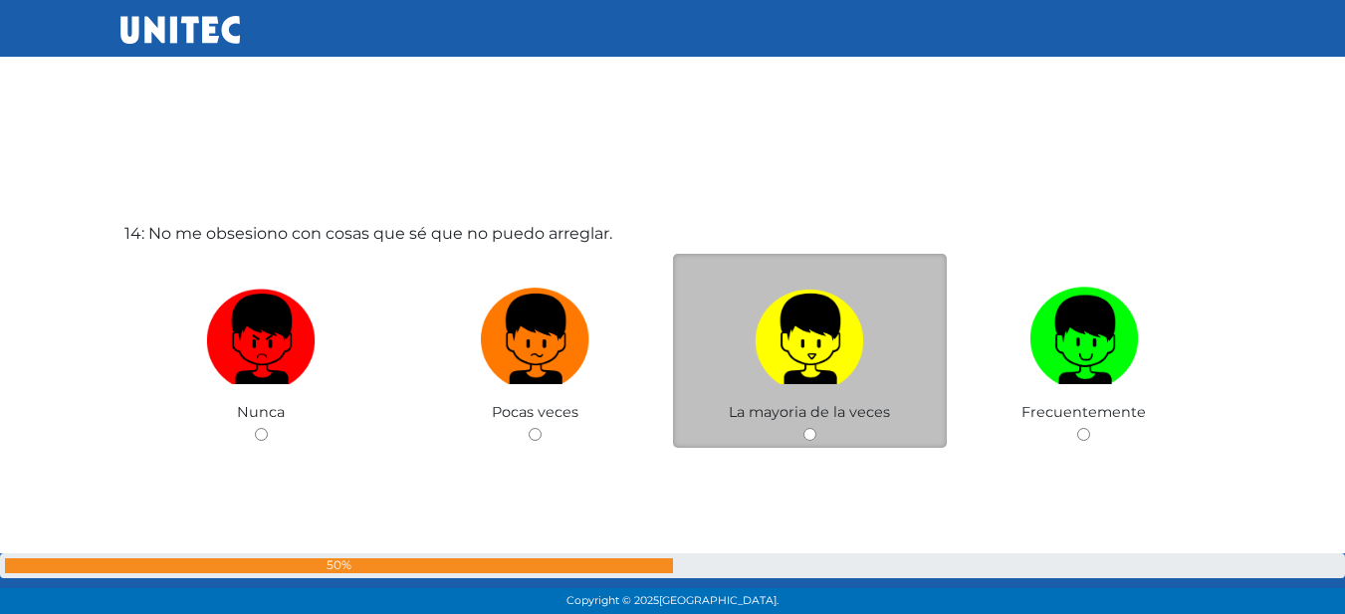
click at [773, 329] on img at bounding box center [808, 332] width 109 height 105
click at [803, 428] on input "radio" at bounding box center [809, 434] width 13 height 13
radio input "true"
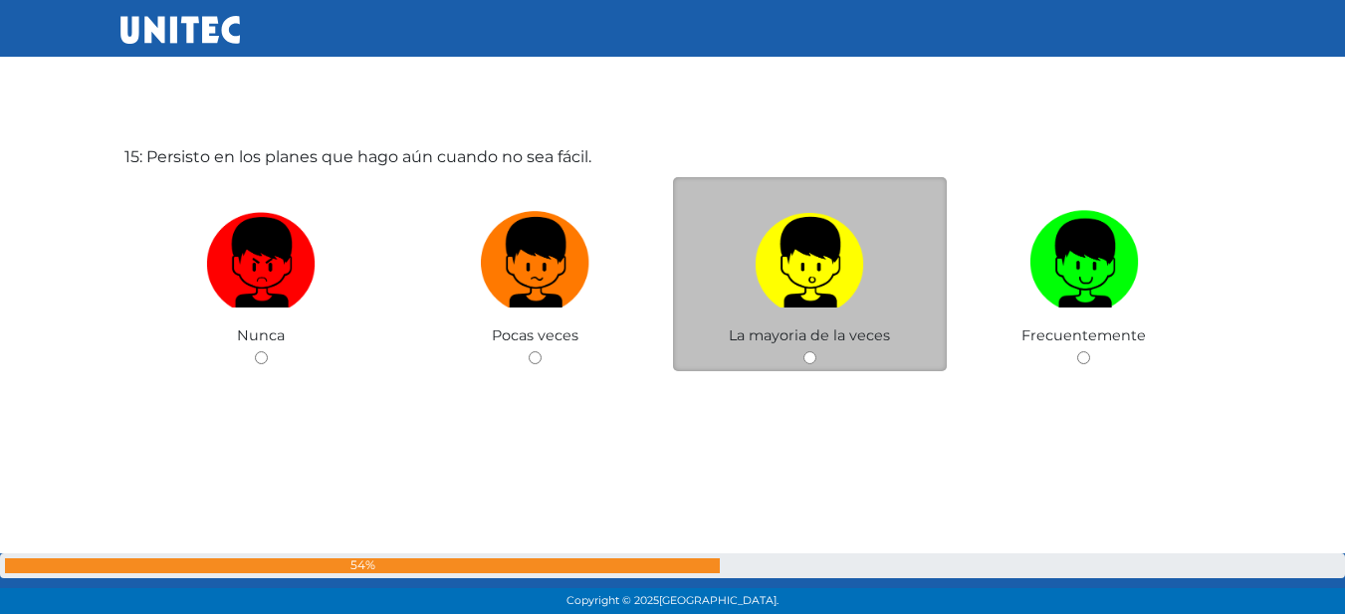
scroll to position [8763, 0]
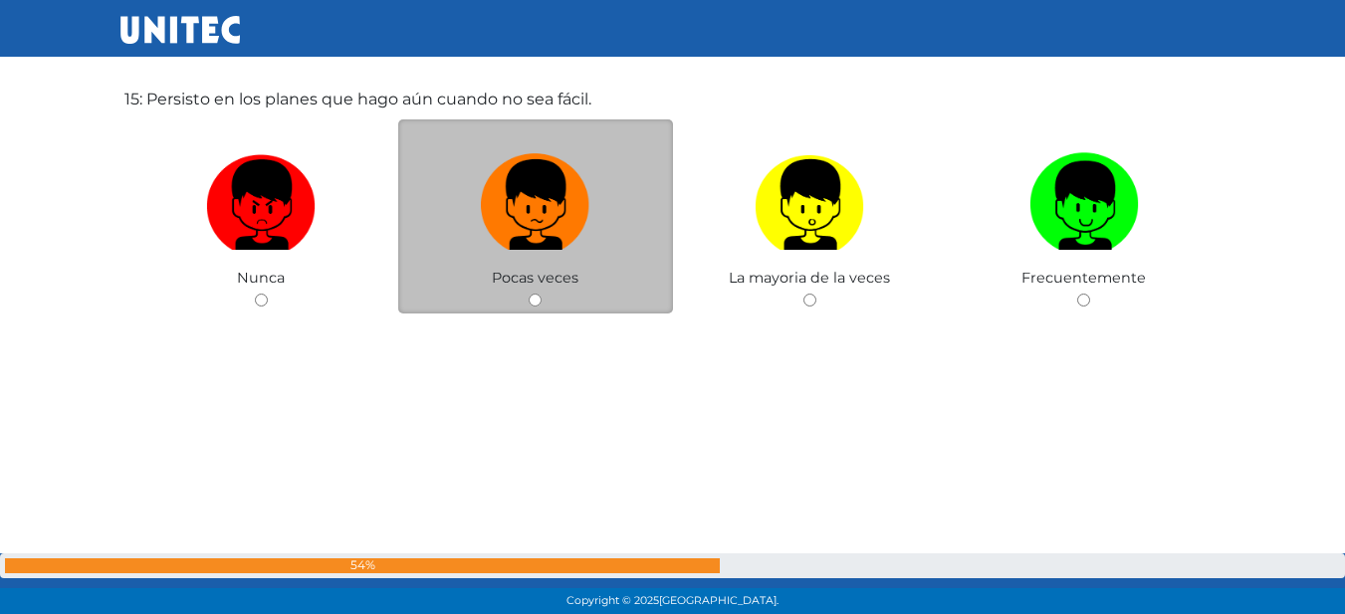
click at [540, 251] on label at bounding box center [535, 204] width 275 height 121
click at [540, 294] on input "radio" at bounding box center [535, 300] width 13 height 13
radio input "true"
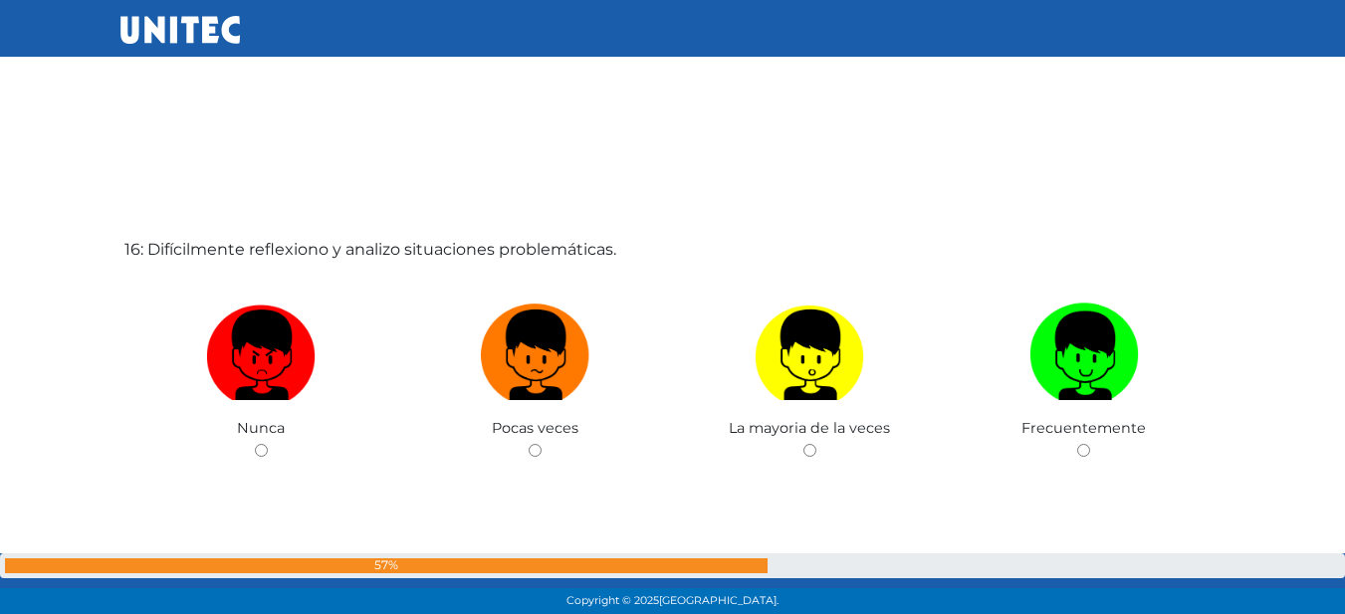
scroll to position [9257, 0]
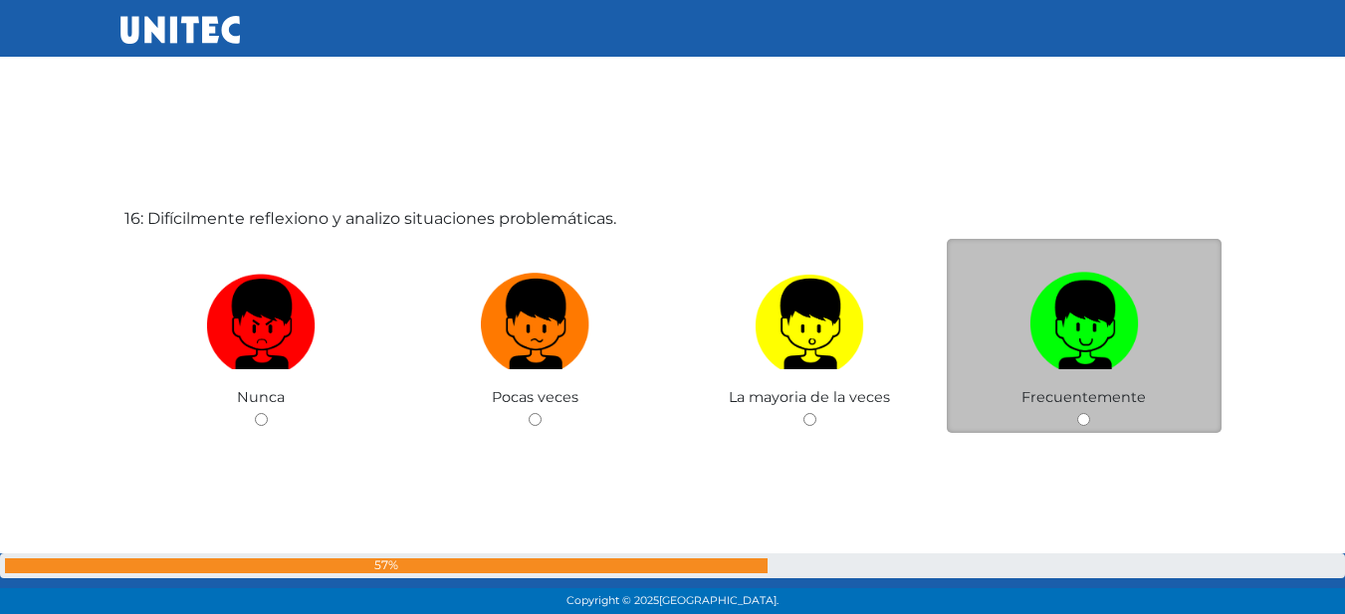
click at [992, 321] on label at bounding box center [1084, 324] width 275 height 121
click at [1077, 413] on input "radio" at bounding box center [1083, 419] width 13 height 13
radio input "true"
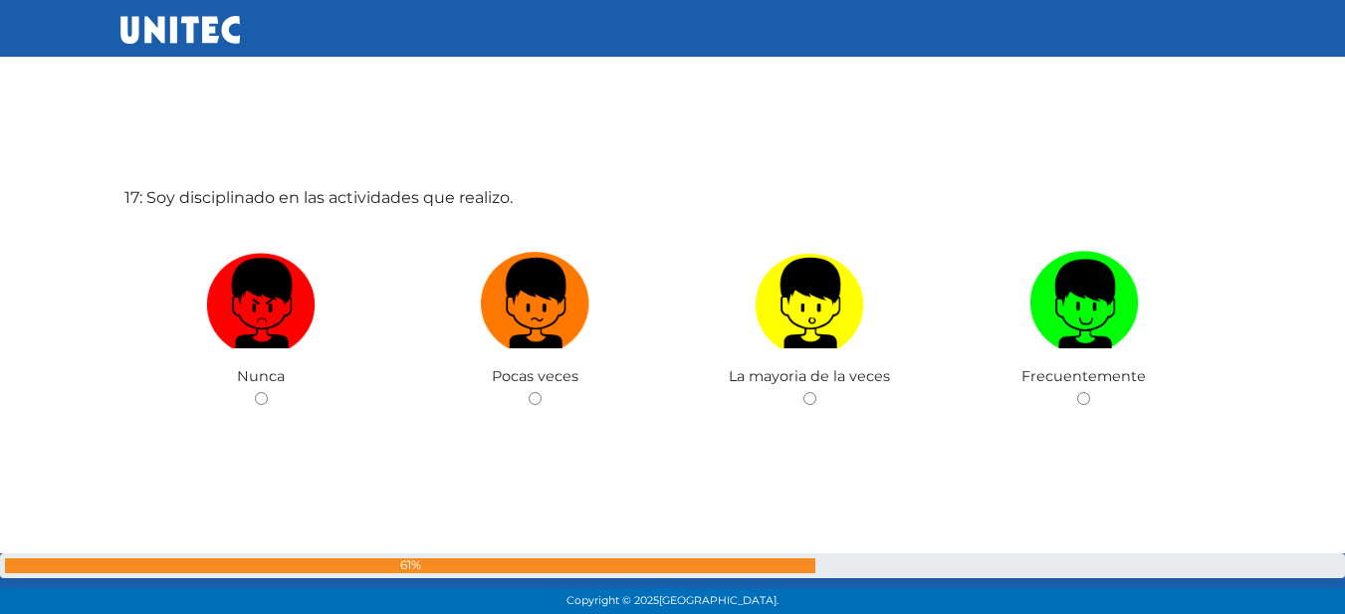
scroll to position [9925, 0]
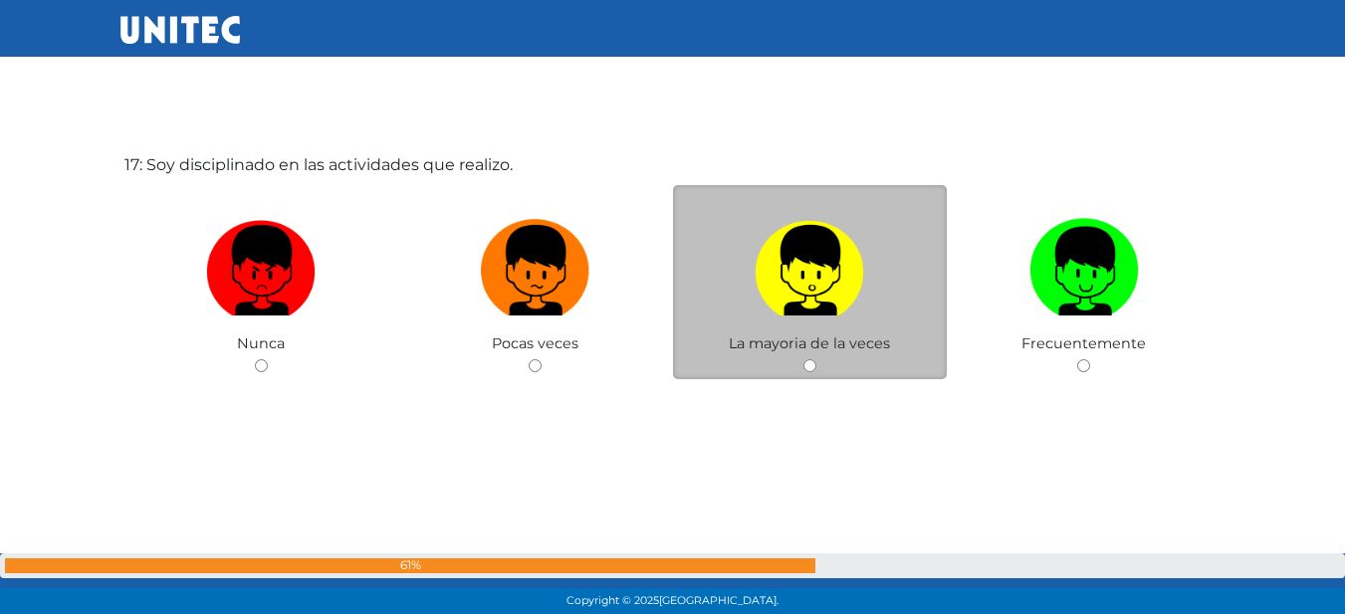
click at [883, 283] on label at bounding box center [810, 270] width 275 height 121
click at [816, 359] on input "radio" at bounding box center [809, 365] width 13 height 13
radio input "true"
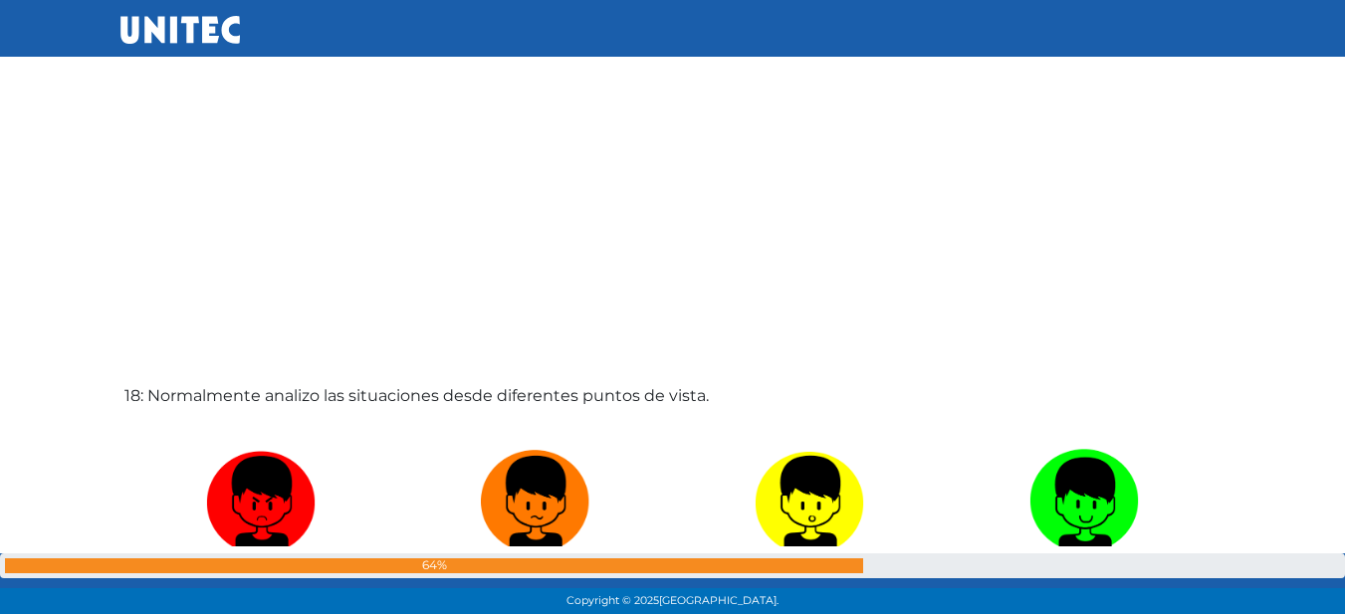
scroll to position [10363, 0]
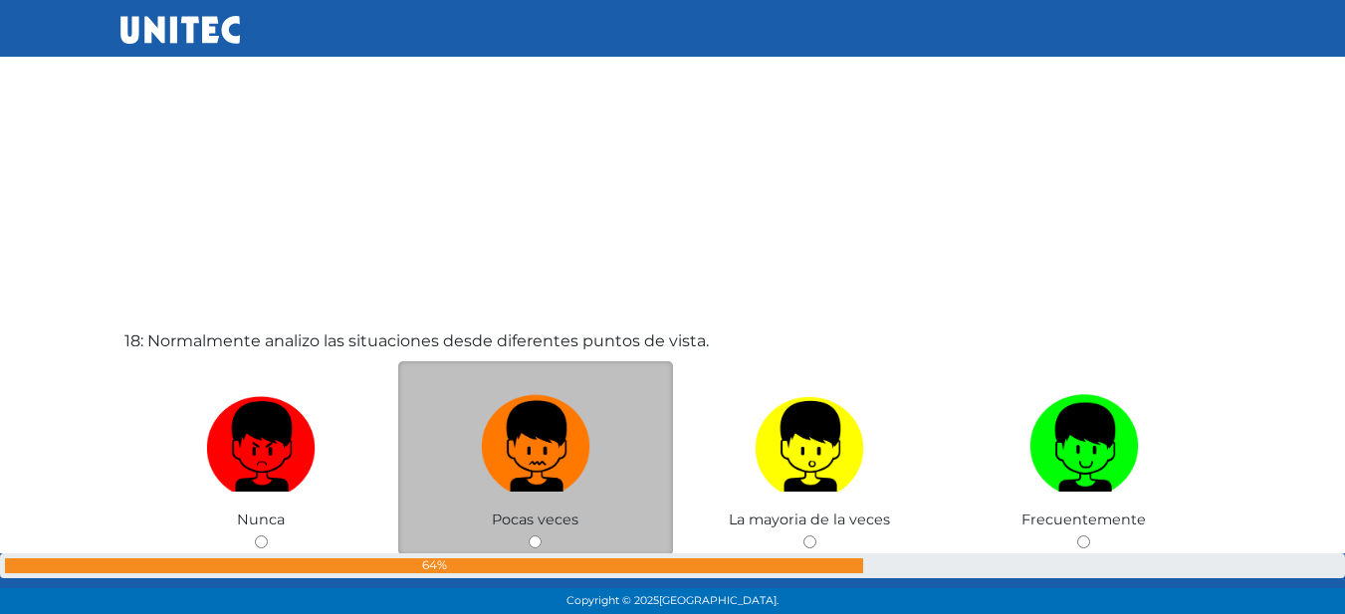
click at [531, 399] on img at bounding box center [535, 439] width 109 height 105
click at [531, 535] on input "radio" at bounding box center [535, 541] width 13 height 13
radio input "true"
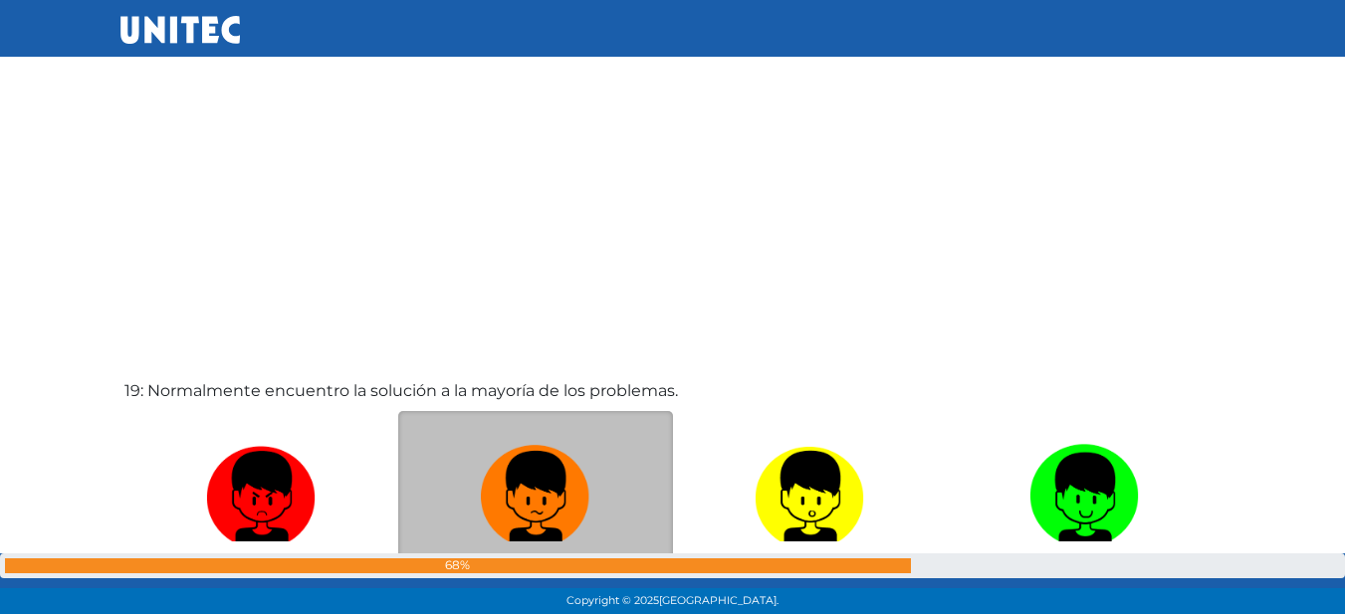
scroll to position [11153, 0]
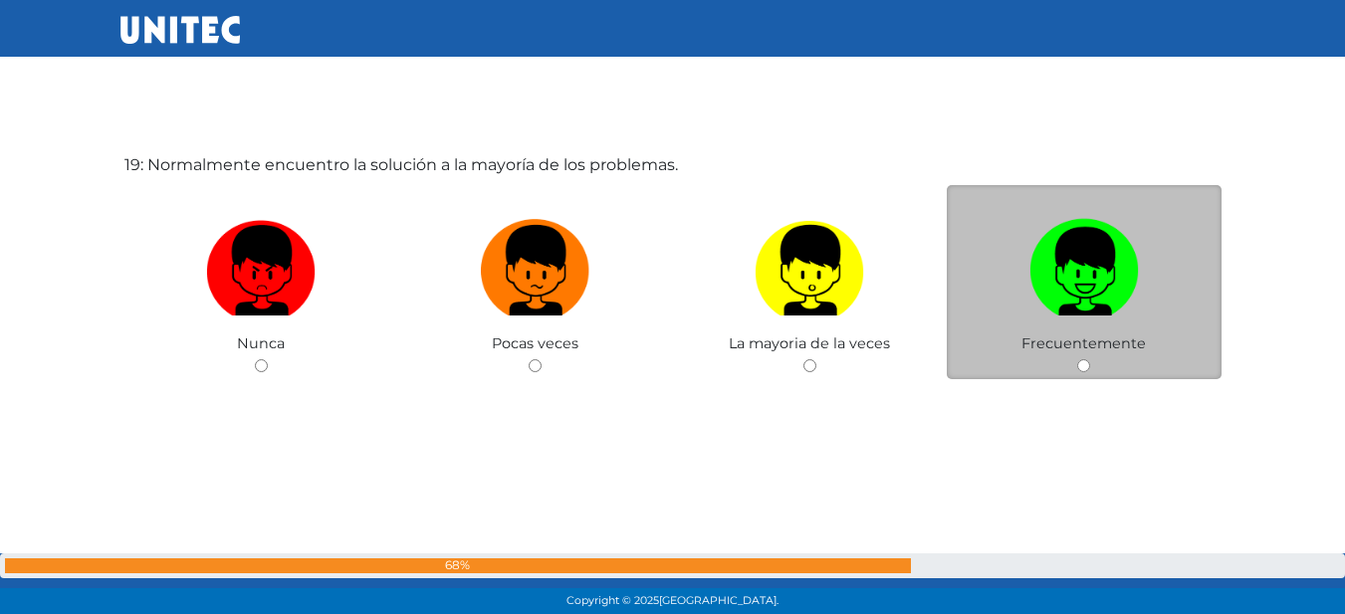
click at [1066, 286] on img at bounding box center [1083, 263] width 109 height 105
click at [1077, 359] on input "radio" at bounding box center [1083, 365] width 13 height 13
radio input "true"
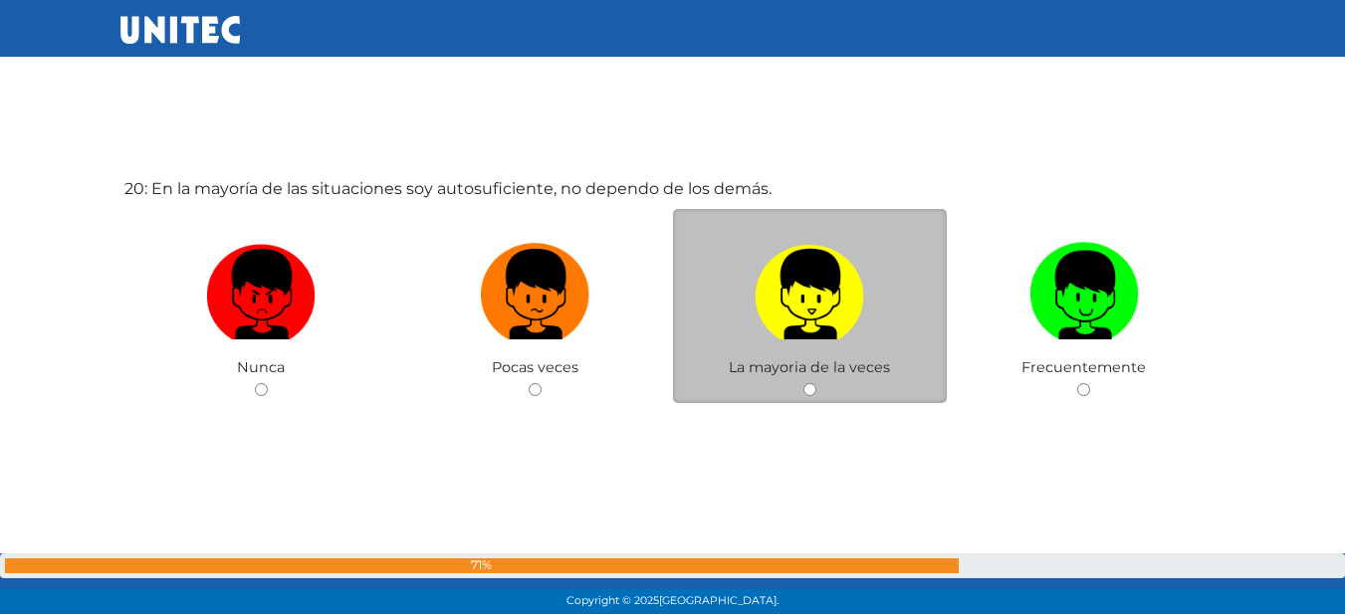
scroll to position [11768, 0]
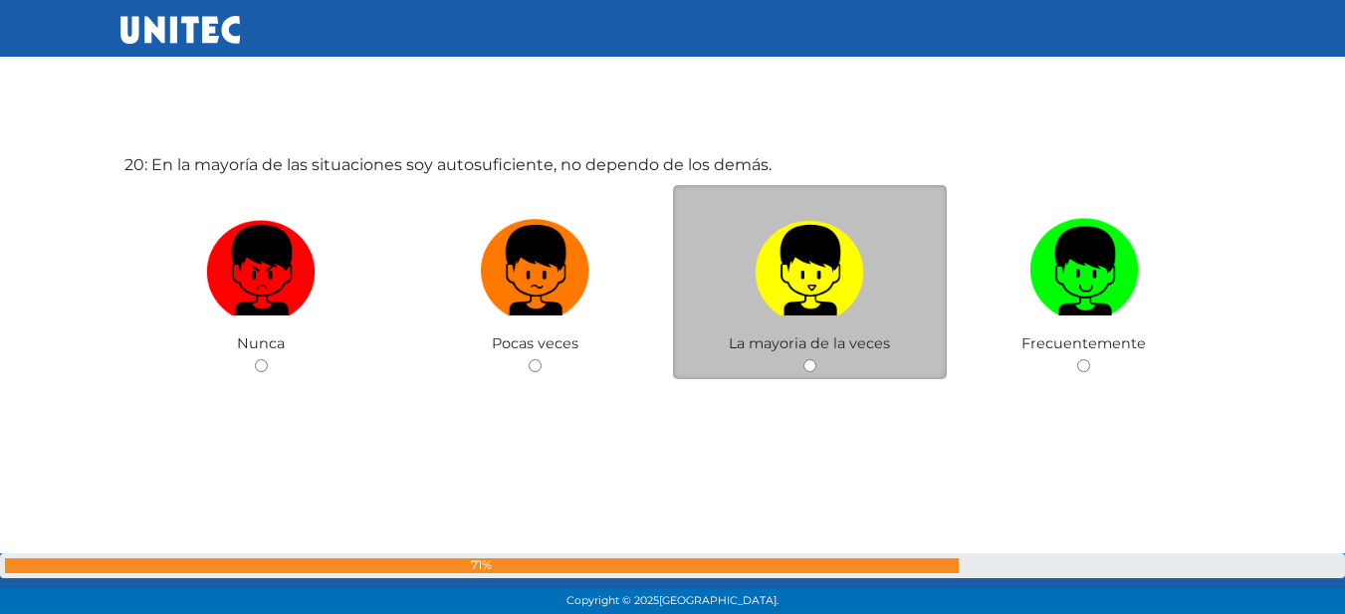
click at [858, 307] on img at bounding box center [808, 263] width 109 height 105
click at [816, 359] on input "radio" at bounding box center [809, 365] width 13 height 13
radio input "true"
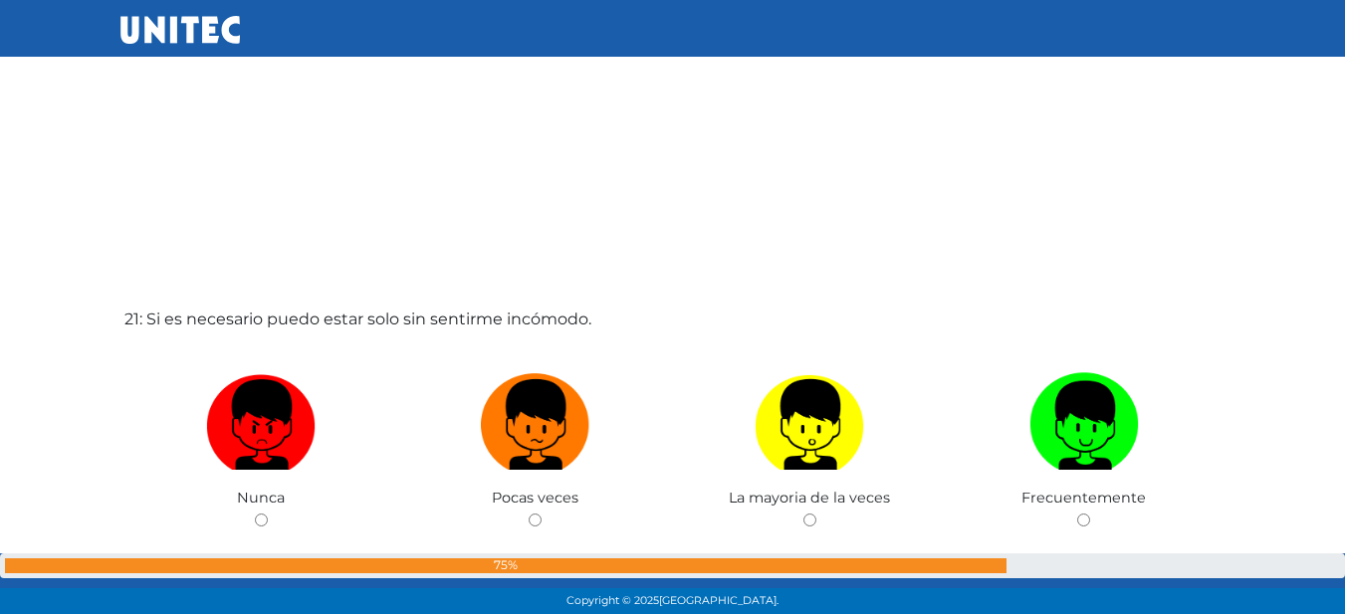
scroll to position [12262, 0]
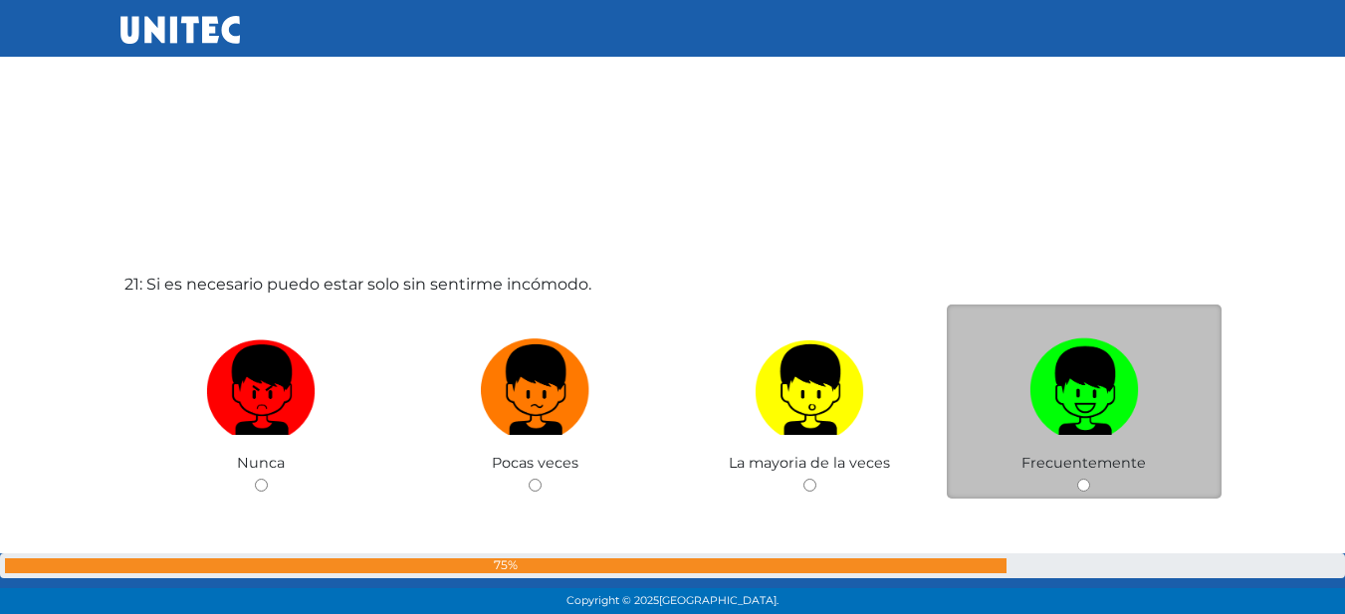
click at [1095, 398] on img at bounding box center [1083, 382] width 109 height 105
click at [1090, 479] on input "radio" at bounding box center [1083, 485] width 13 height 13
radio input "true"
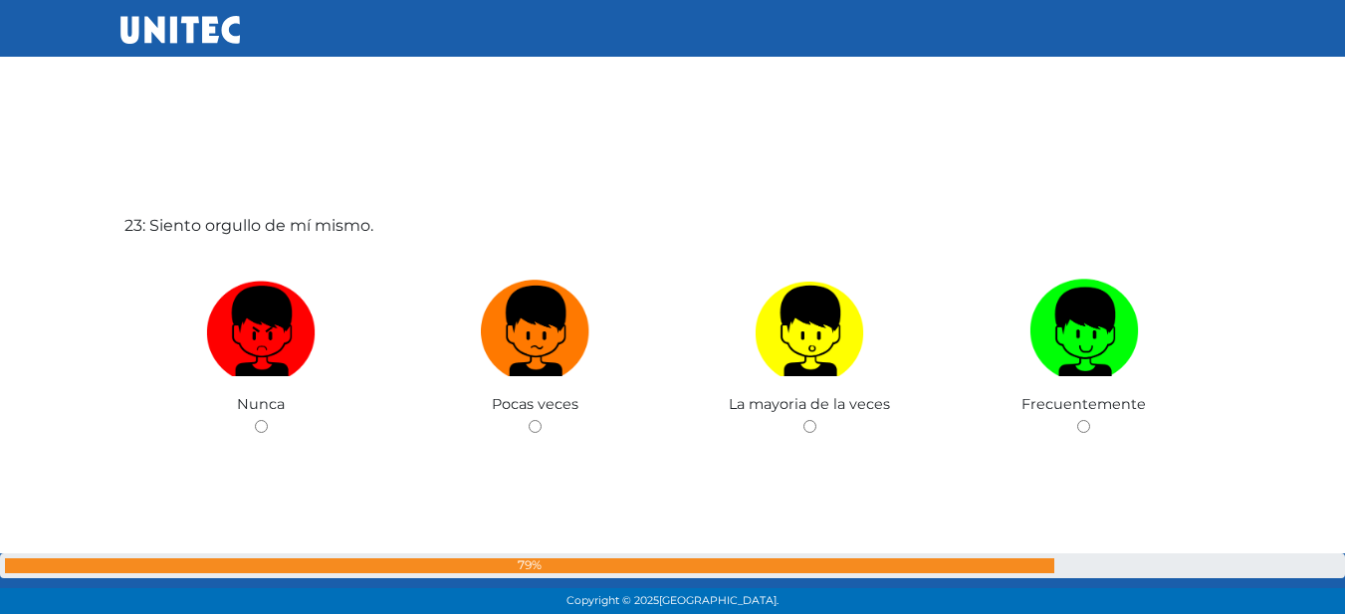
scroll to position [13584, 0]
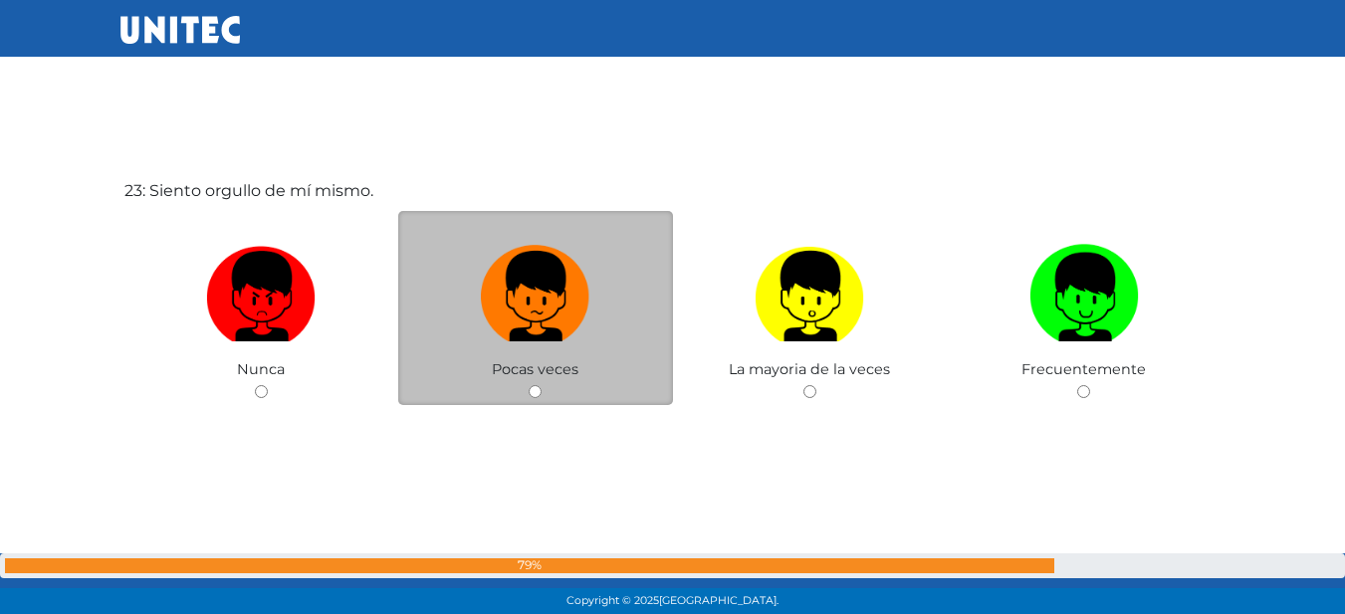
click at [528, 344] on label at bounding box center [535, 296] width 275 height 121
click at [529, 385] on input "radio" at bounding box center [535, 391] width 13 height 13
radio input "true"
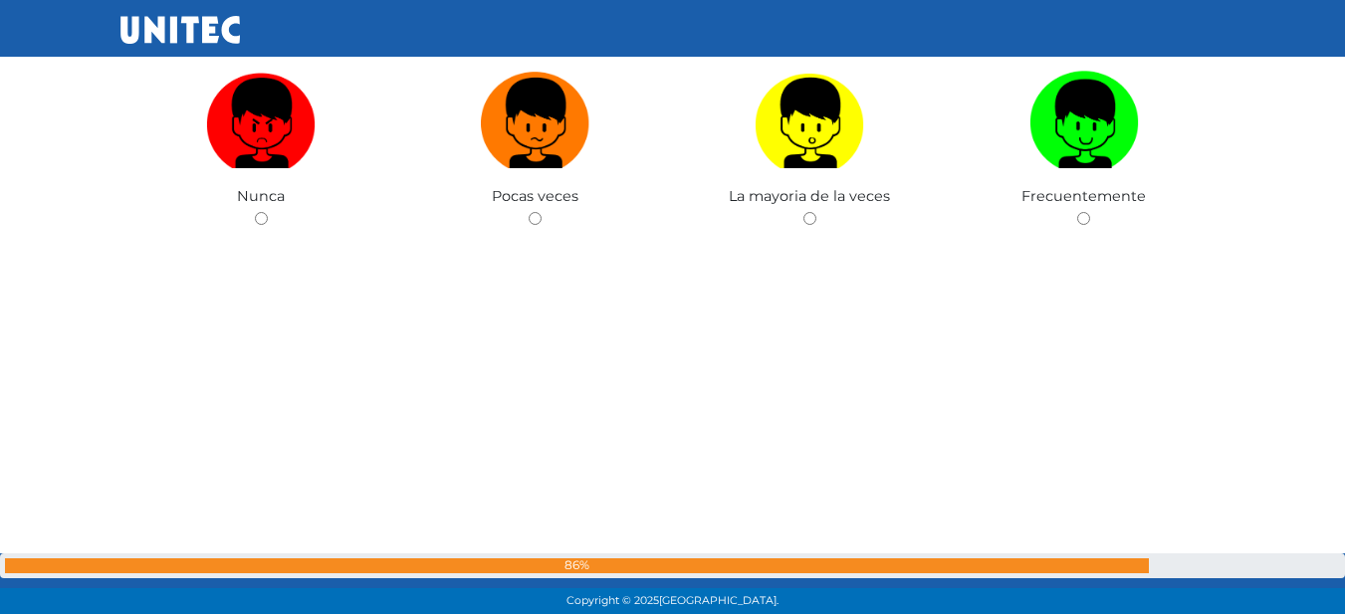
scroll to position [14172, 0]
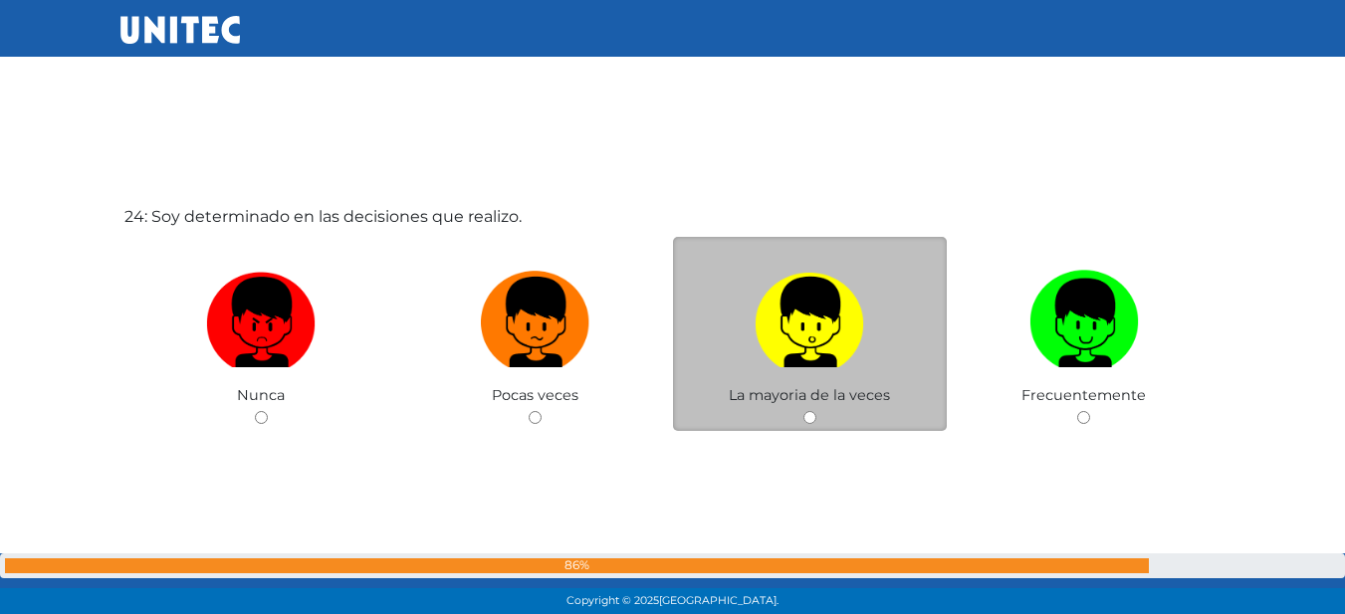
click at [875, 375] on label at bounding box center [810, 322] width 275 height 121
click at [816, 411] on input "radio" at bounding box center [809, 417] width 13 height 13
radio input "true"
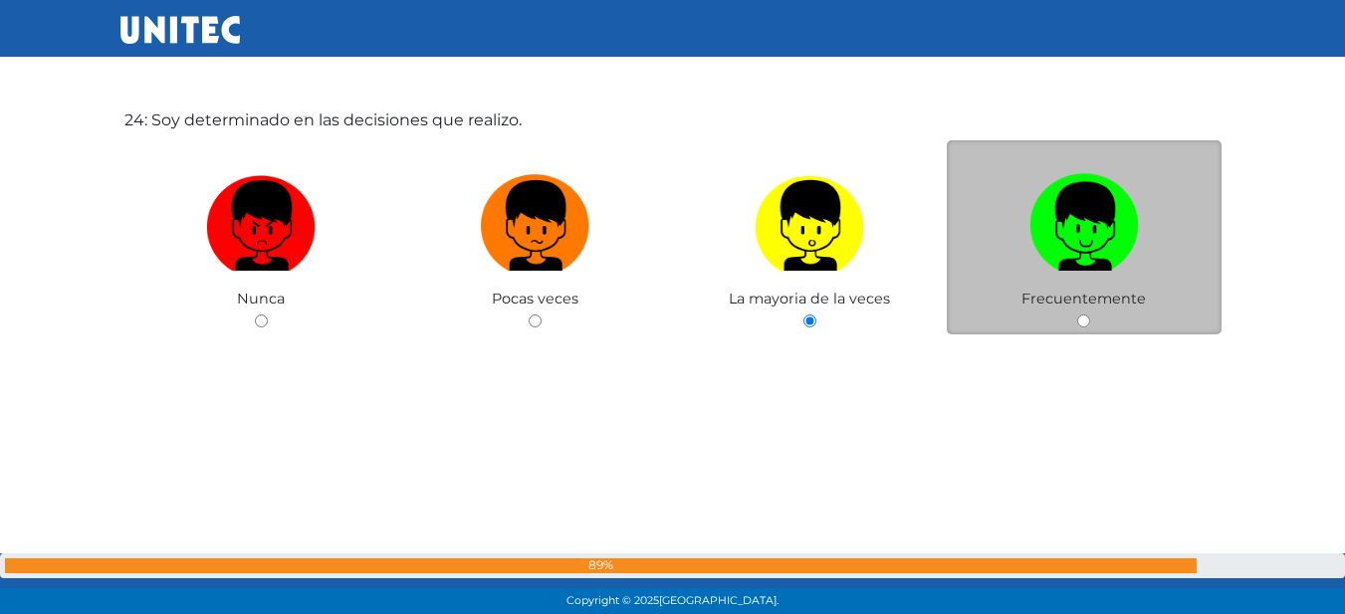
click at [987, 337] on div "24: Soy determinado en las decisiones que realizo. Nunca Pocas veces La mayoria…" at bounding box center [672, 262] width 1105 height 614
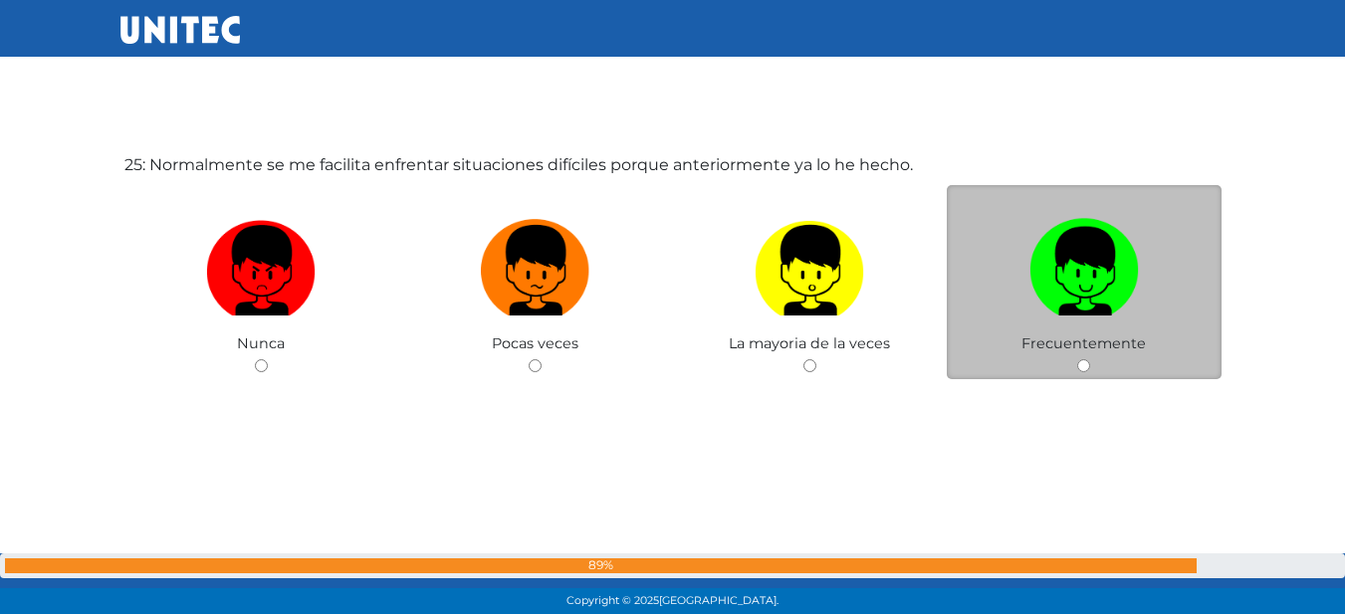
drag, startPoint x: 1098, startPoint y: 226, endPoint x: 1058, endPoint y: 189, distance: 54.2
click at [1098, 224] on img at bounding box center [1083, 263] width 109 height 105
click at [1090, 359] on input "radio" at bounding box center [1083, 365] width 13 height 13
radio input "true"
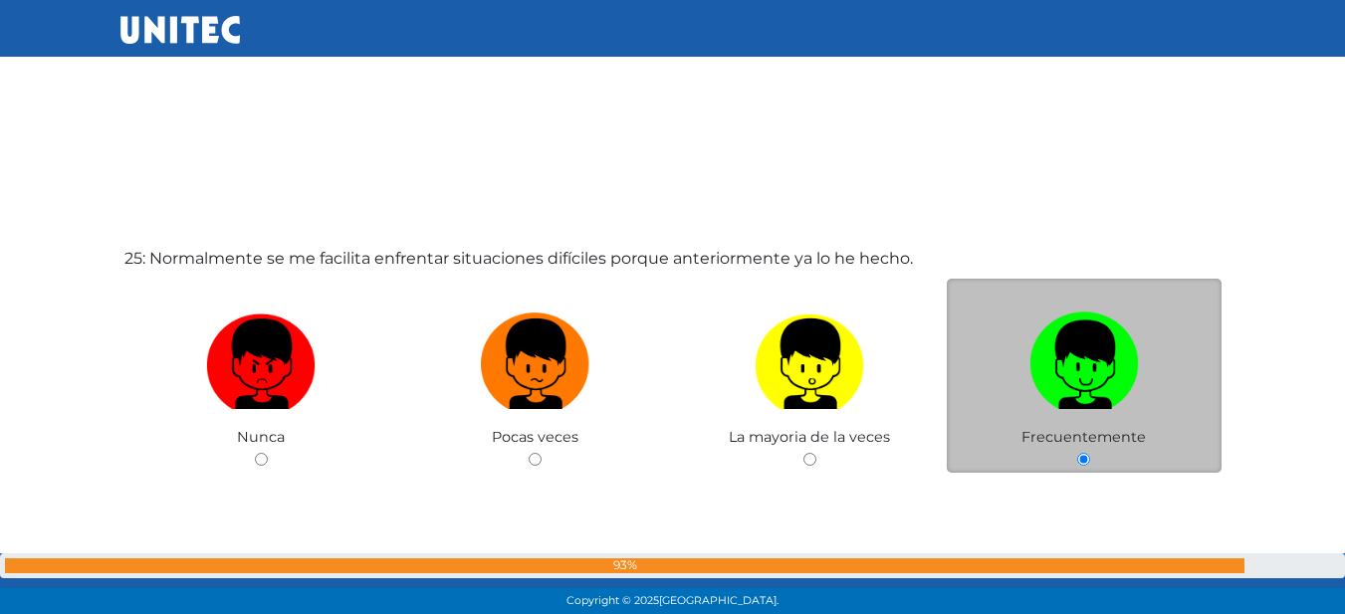
scroll to position [14470, 0]
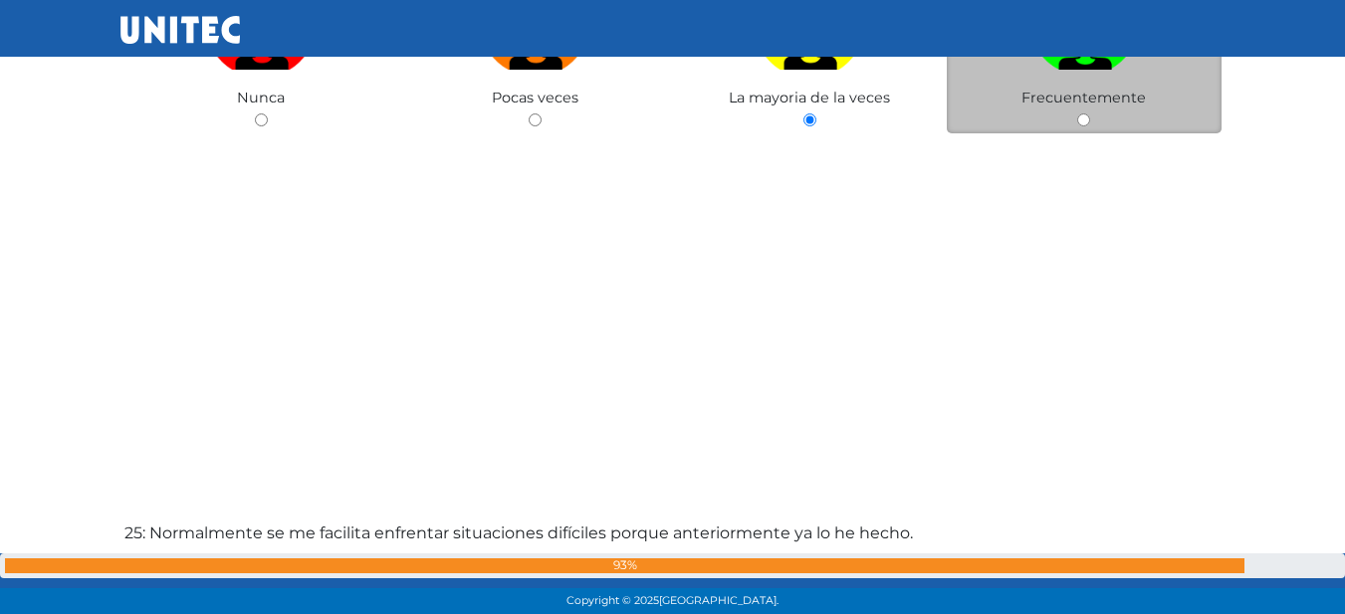
click at [1107, 99] on span "Frecuentemente" at bounding box center [1083, 98] width 124 height 18
click at [1078, 82] on label at bounding box center [1084, 24] width 275 height 121
click at [1078, 113] on input "radio" at bounding box center [1083, 119] width 13 height 13
radio input "true"
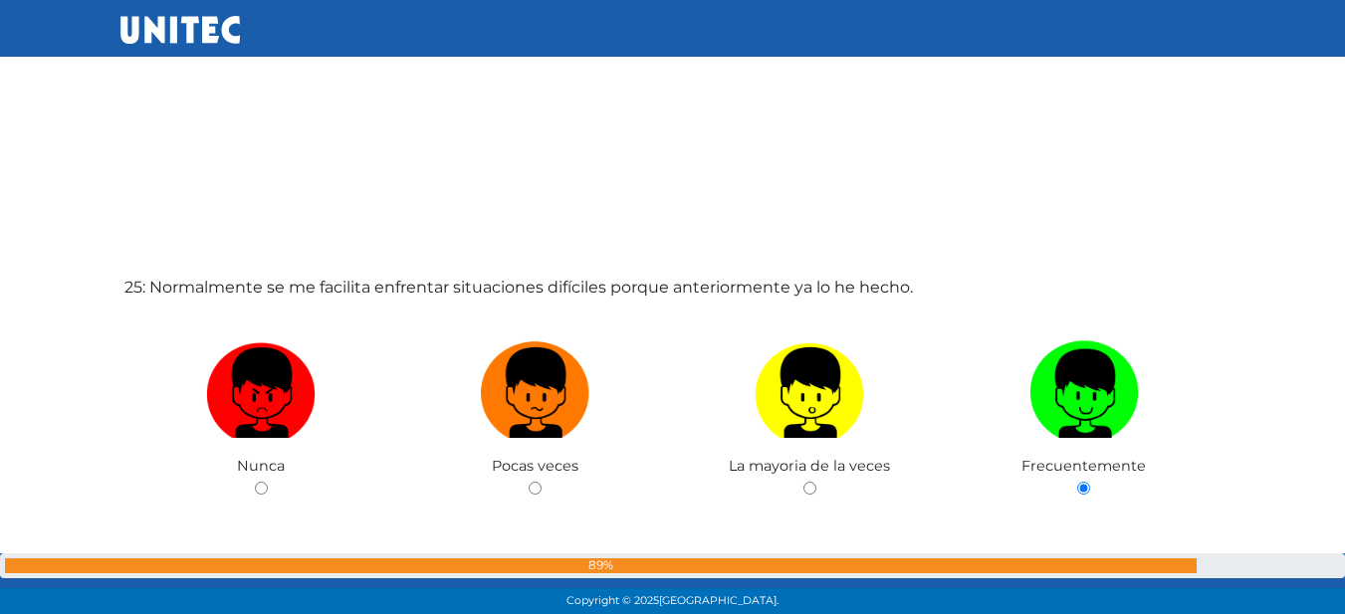
scroll to position [14731, 0]
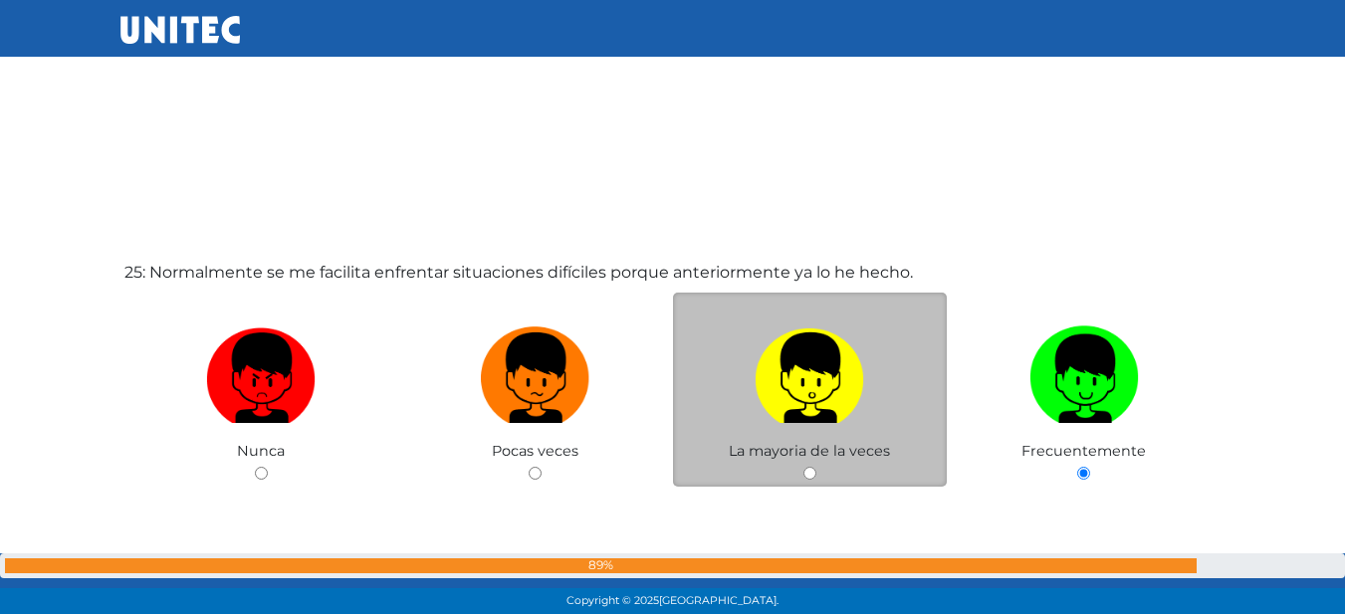
click at [691, 424] on label at bounding box center [810, 378] width 275 height 121
click at [803, 467] on input "radio" at bounding box center [809, 473] width 13 height 13
radio input "true"
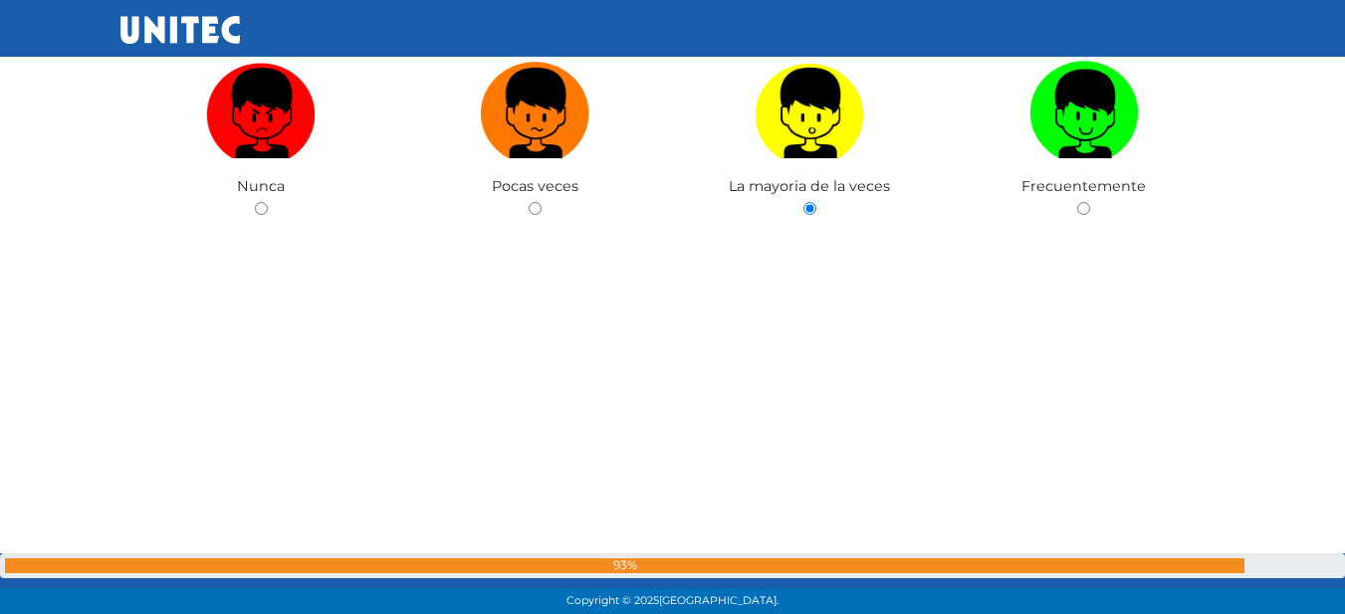
scroll to position [15215, 0]
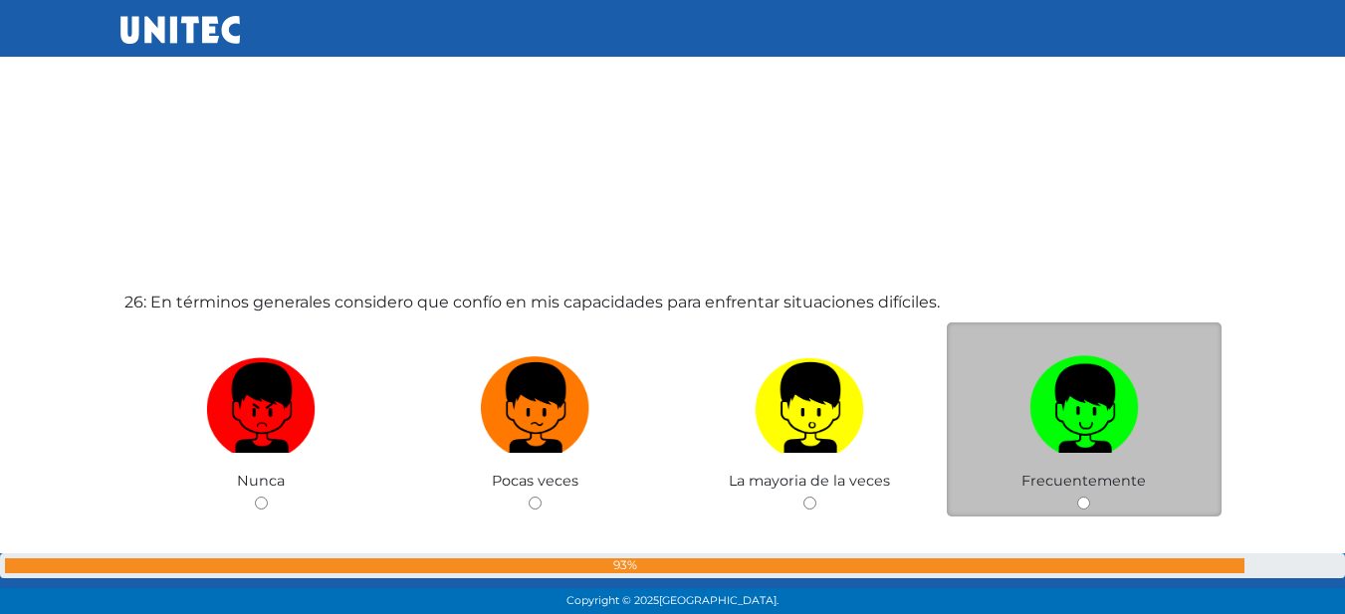
click at [1016, 408] on label at bounding box center [1084, 407] width 275 height 121
click at [1077, 497] on input "radio" at bounding box center [1083, 503] width 13 height 13
radio input "true"
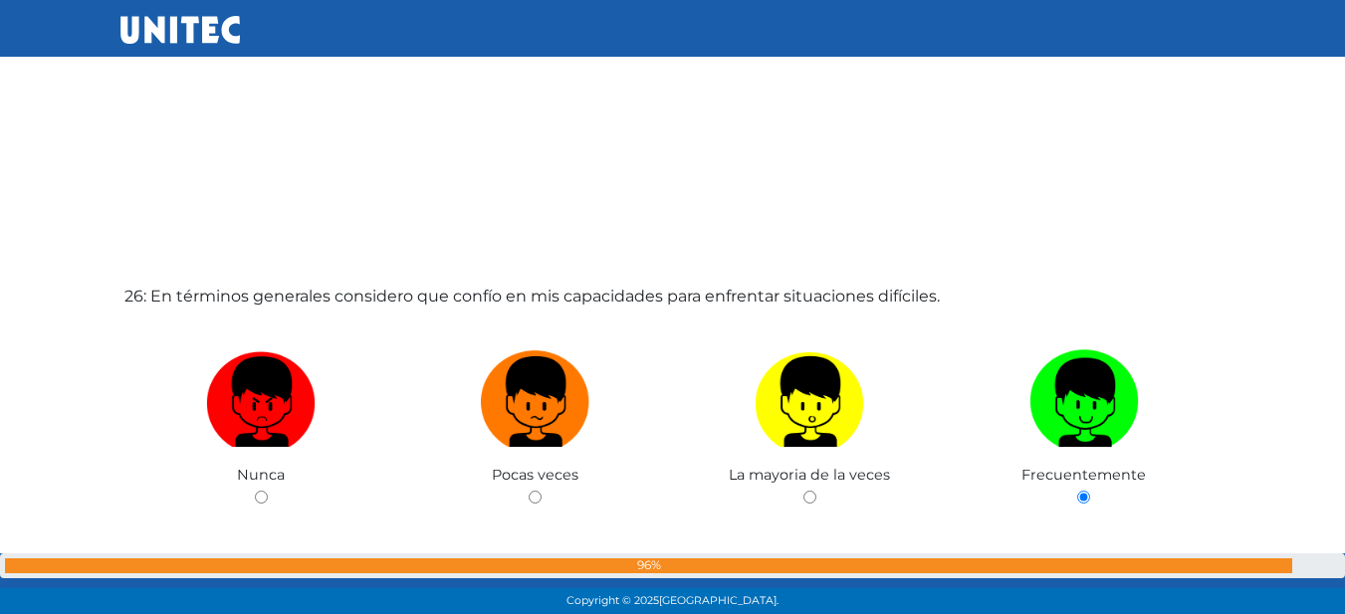
scroll to position [15813, 0]
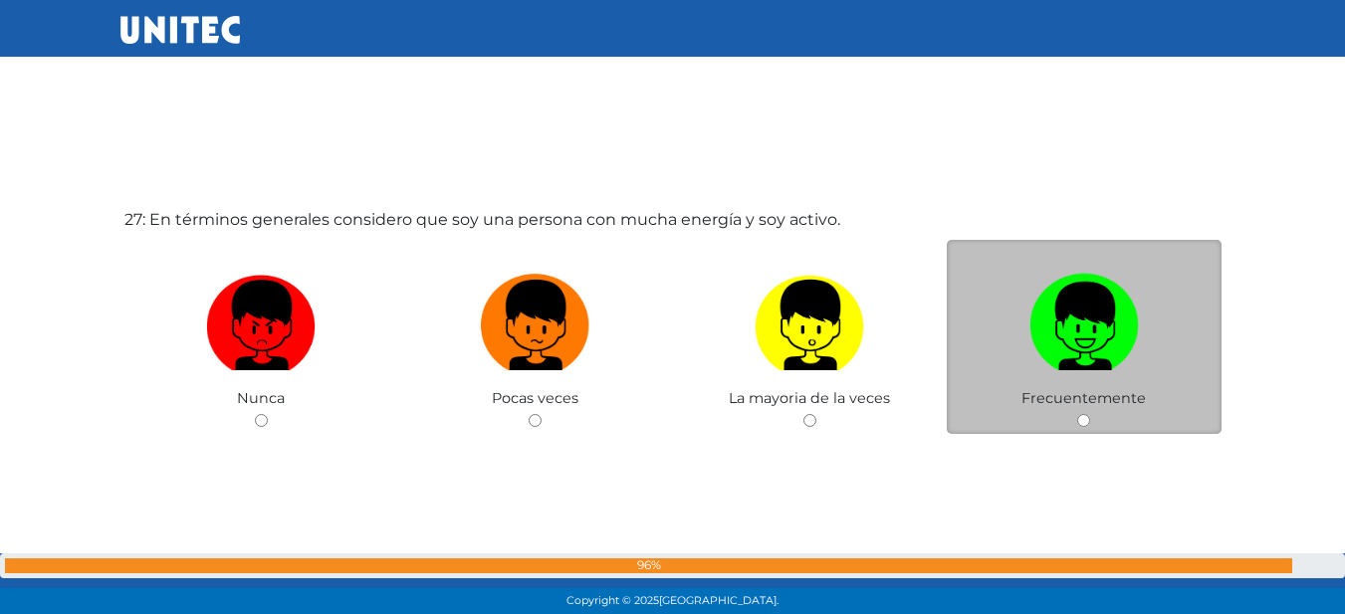
click at [1090, 332] on img at bounding box center [1083, 318] width 109 height 105
click at [1090, 414] on input "radio" at bounding box center [1083, 420] width 13 height 13
radio input "true"
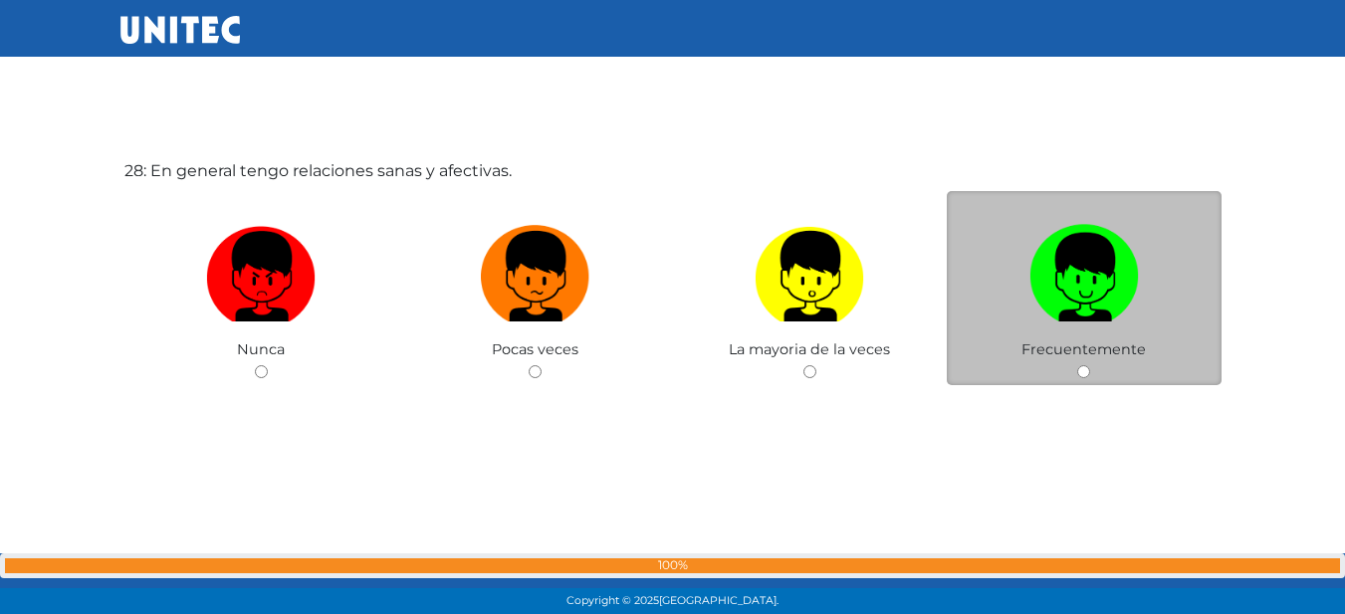
scroll to position [16680, 0]
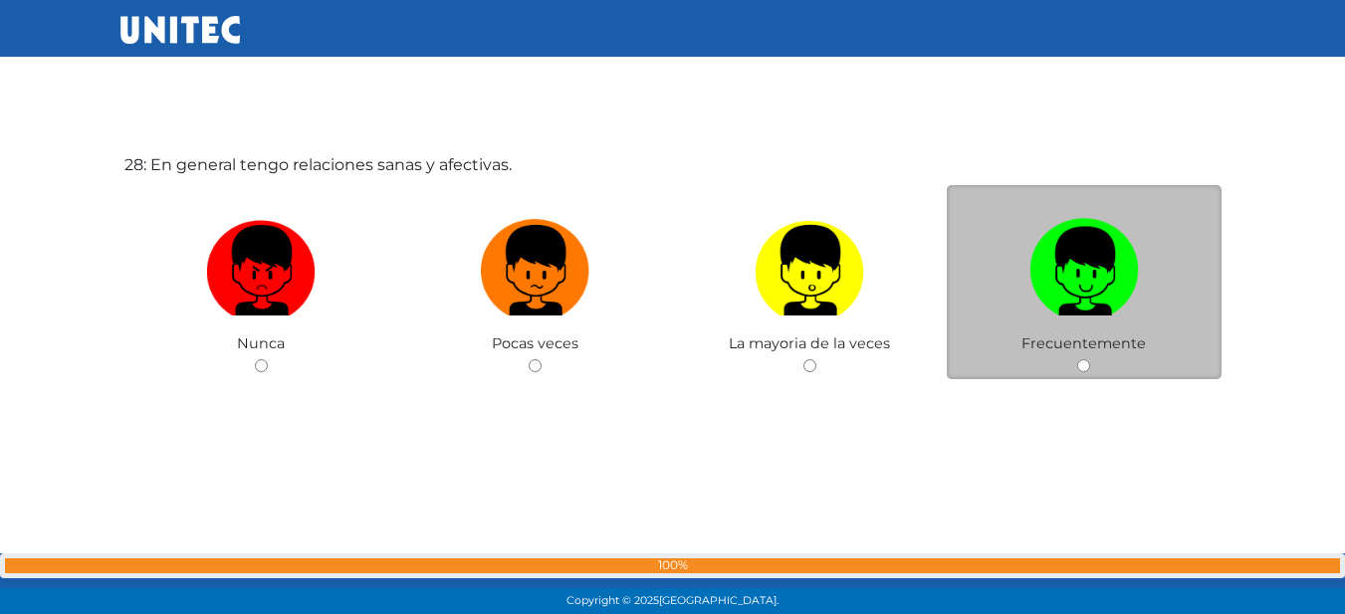
click at [1017, 349] on div "Frecuentemente" at bounding box center [1084, 282] width 275 height 194
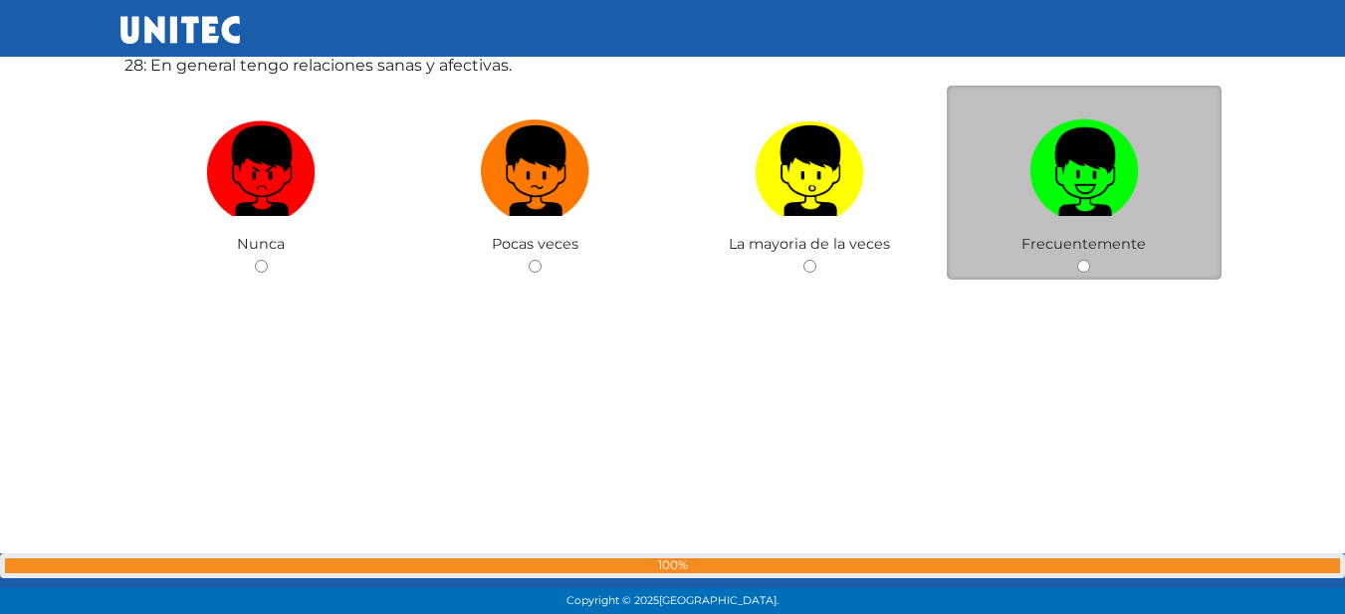
click at [1099, 149] on img at bounding box center [1083, 163] width 109 height 105
click at [1090, 260] on input "radio" at bounding box center [1083, 266] width 13 height 13
radio input "true"
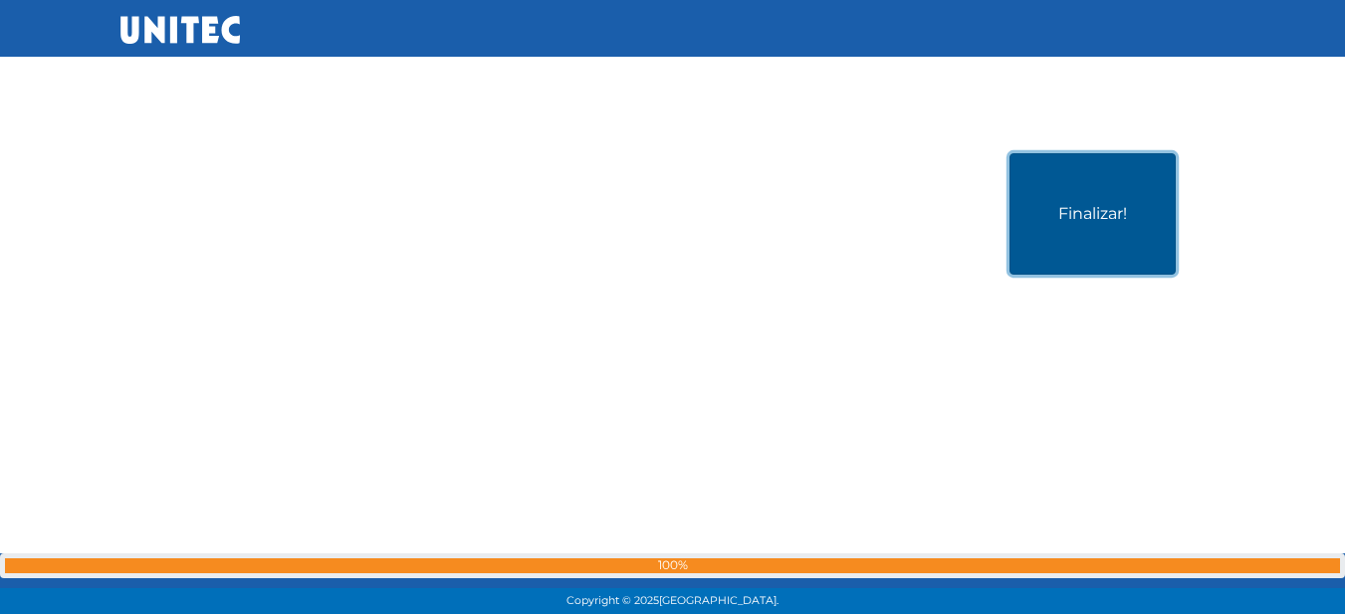
click at [1018, 213] on button "Finalizar!" at bounding box center [1092, 213] width 166 height 121
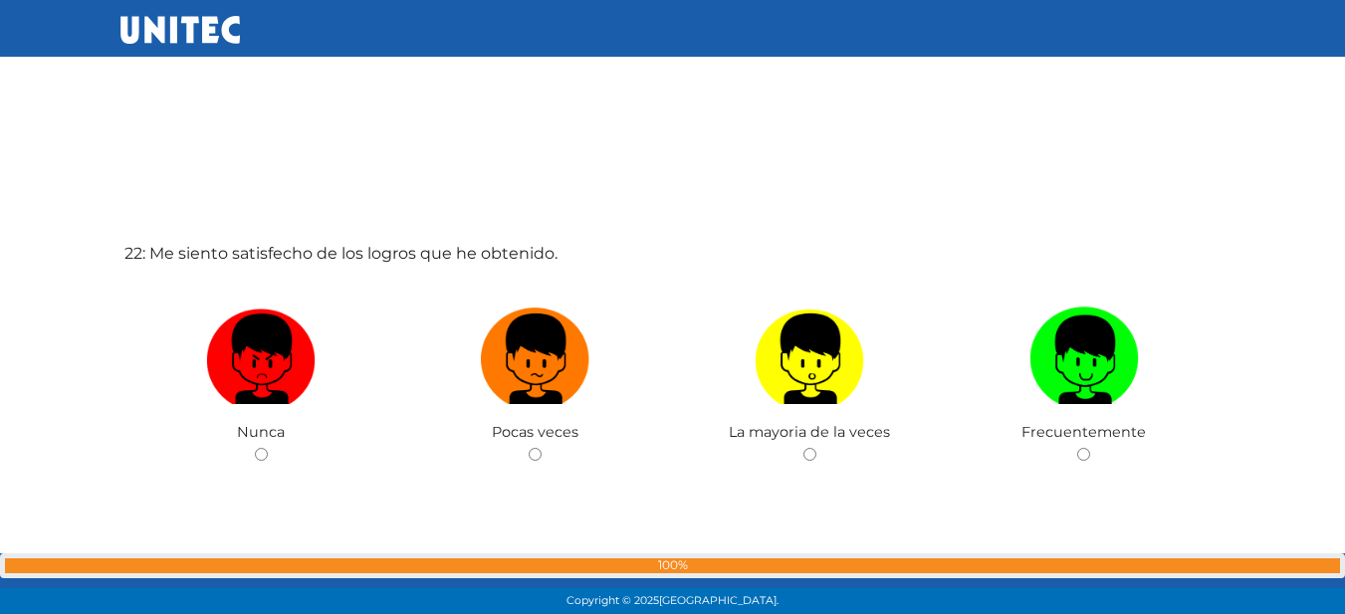
scroll to position [12923, 0]
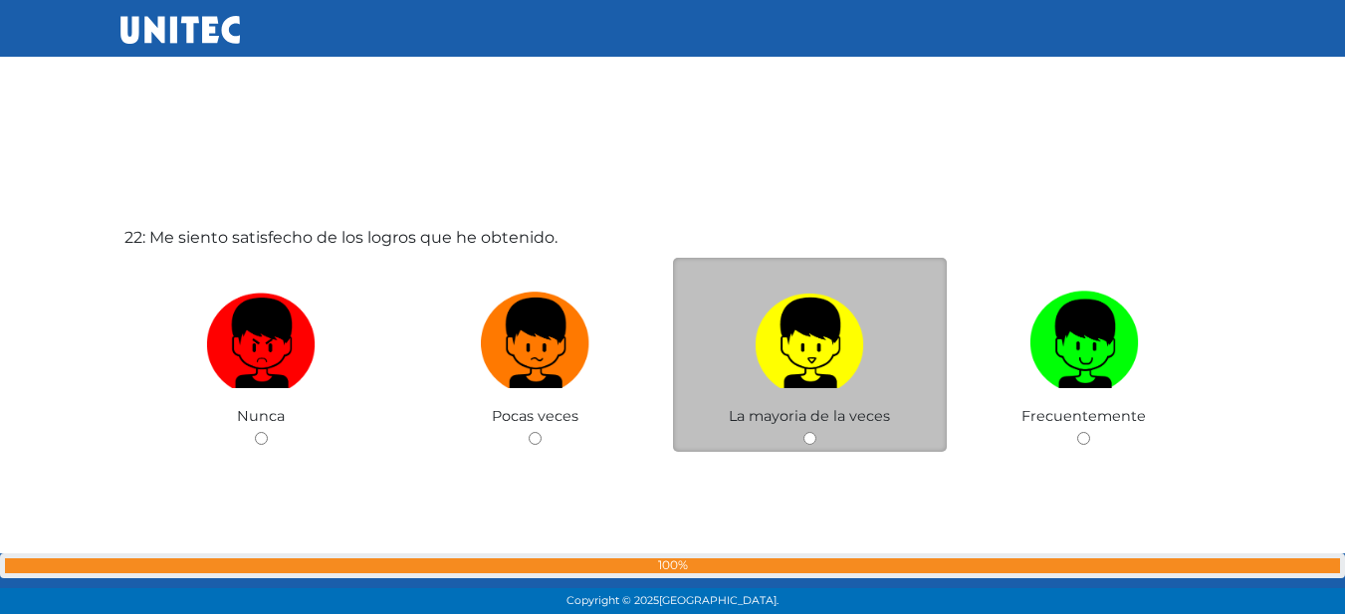
click at [842, 369] on img at bounding box center [808, 336] width 109 height 105
click at [816, 432] on input "radio" at bounding box center [809, 438] width 13 height 13
radio input "true"
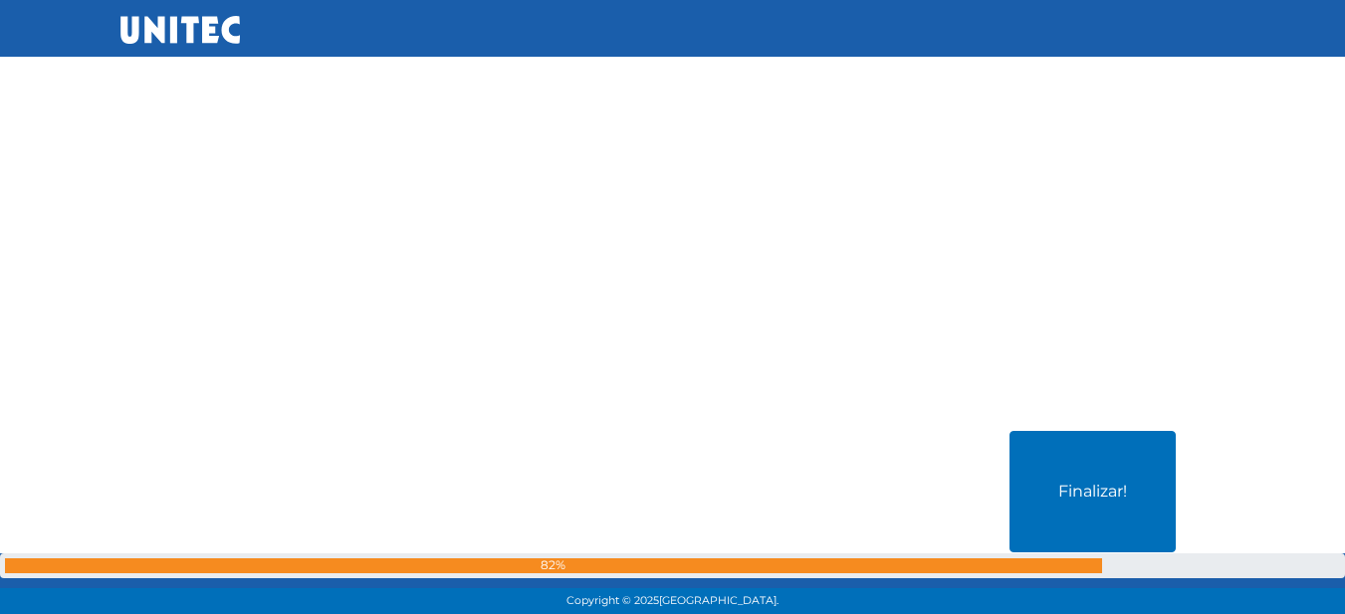
scroll to position [17052, 0]
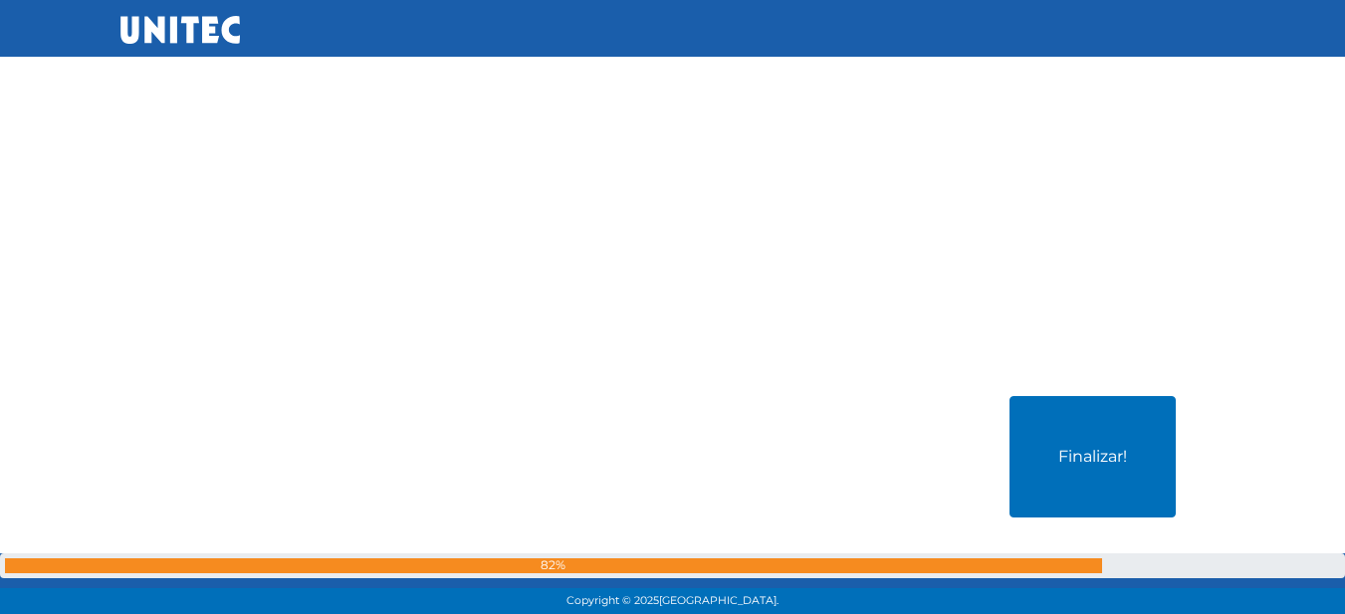
click at [1082, 394] on div "Finalizar!" at bounding box center [672, 550] width 1105 height 614
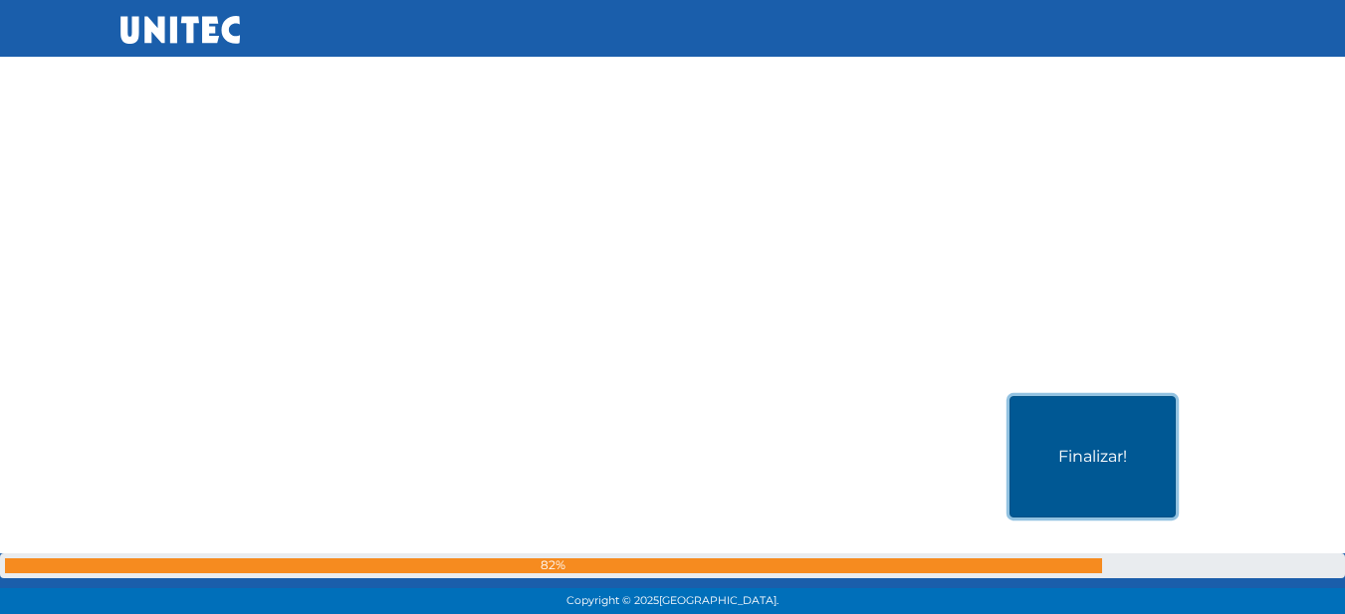
click at [1092, 409] on button "Finalizar!" at bounding box center [1092, 456] width 166 height 121
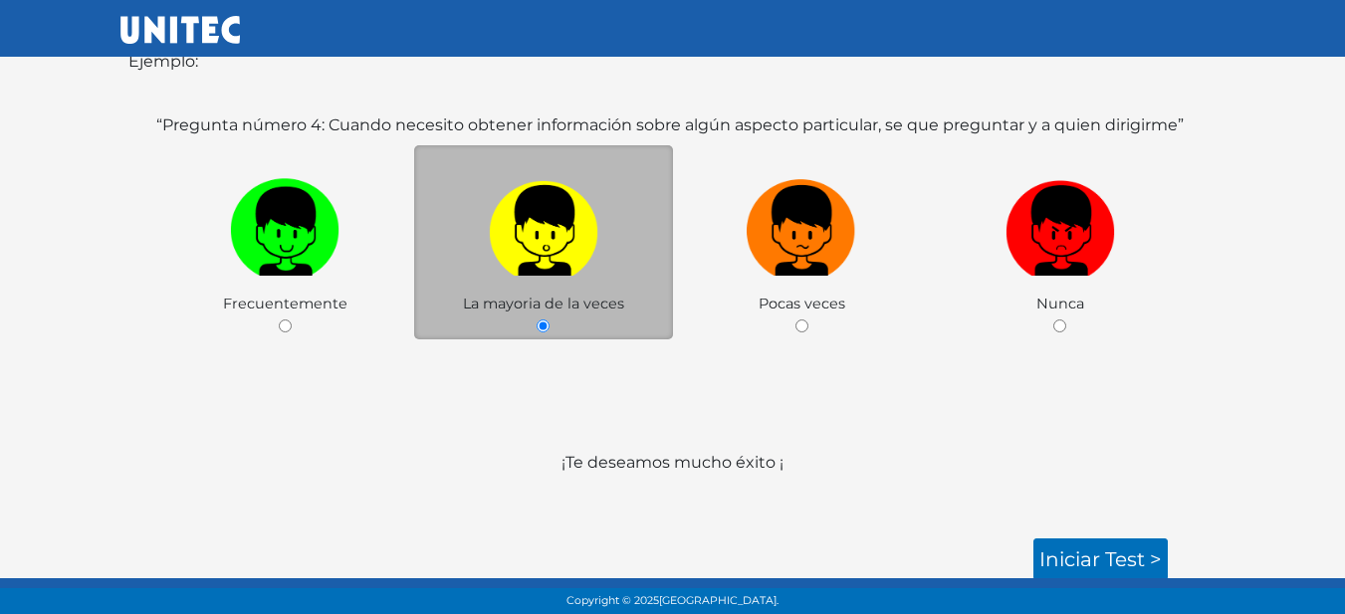
scroll to position [330, 0]
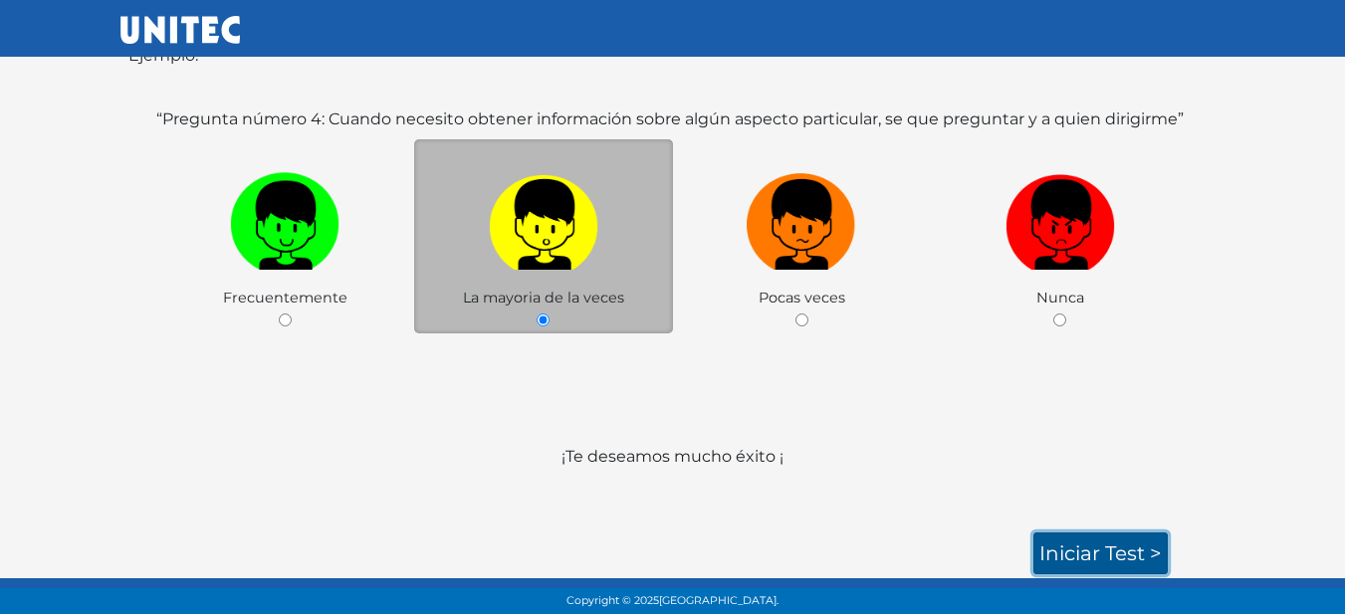
click at [1075, 561] on link "Iniciar test >" at bounding box center [1100, 553] width 134 height 42
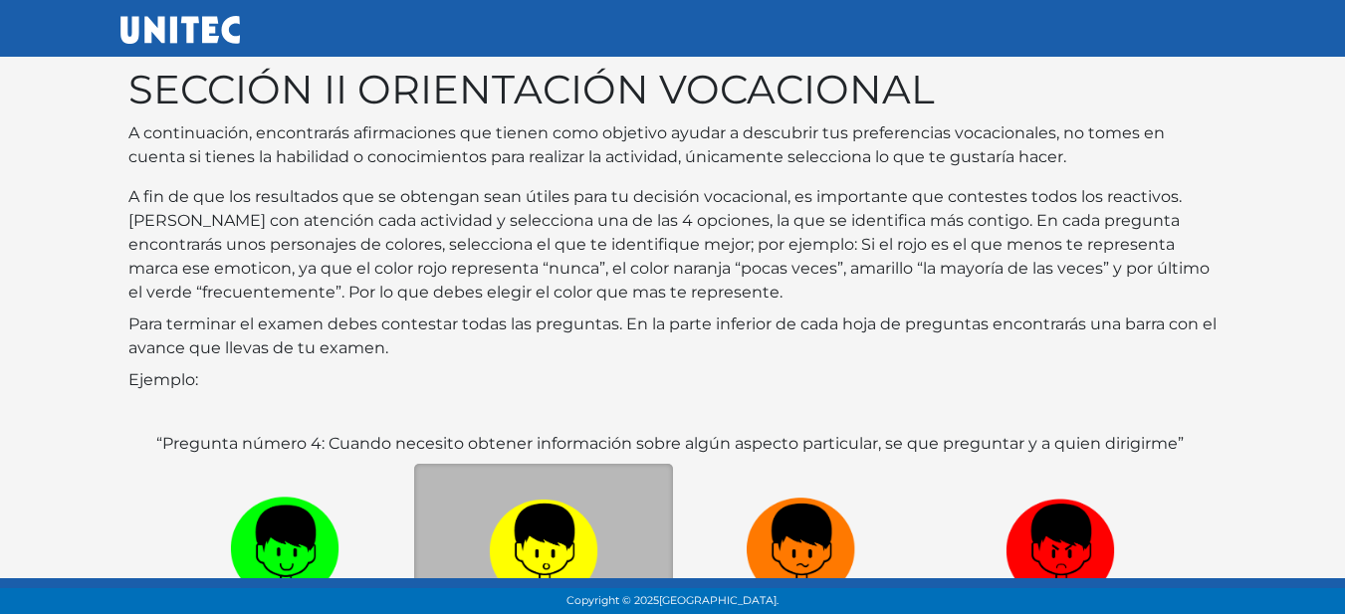
scroll to position [0, 0]
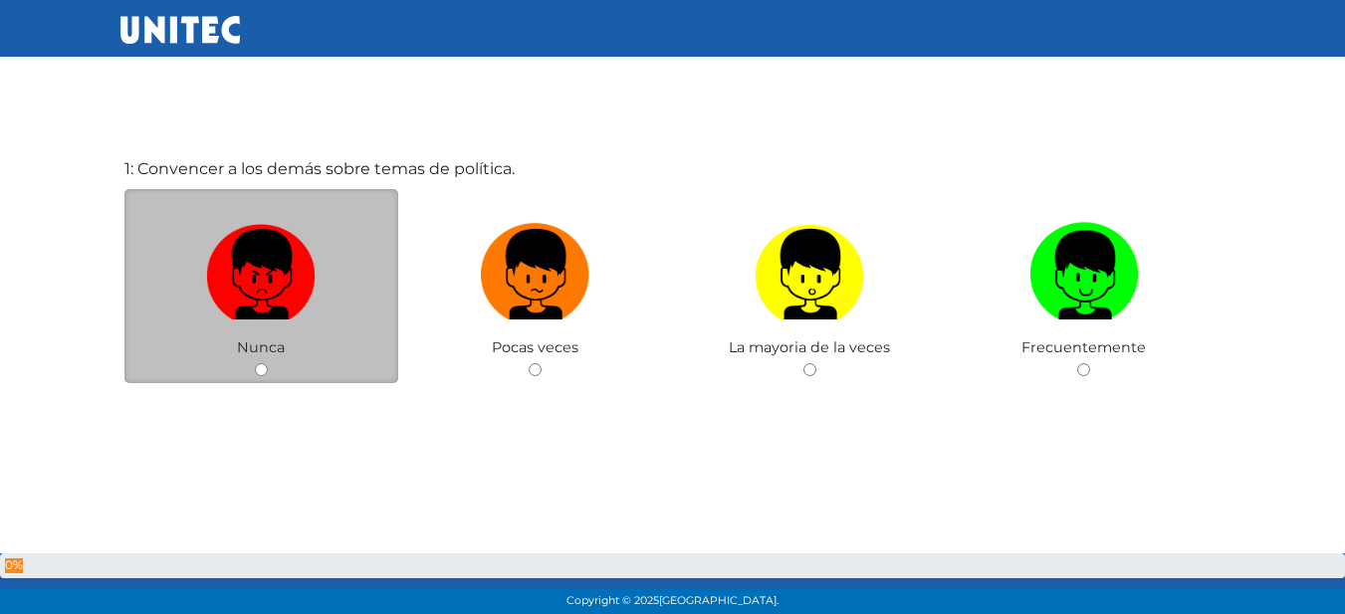
scroll to position [100, 0]
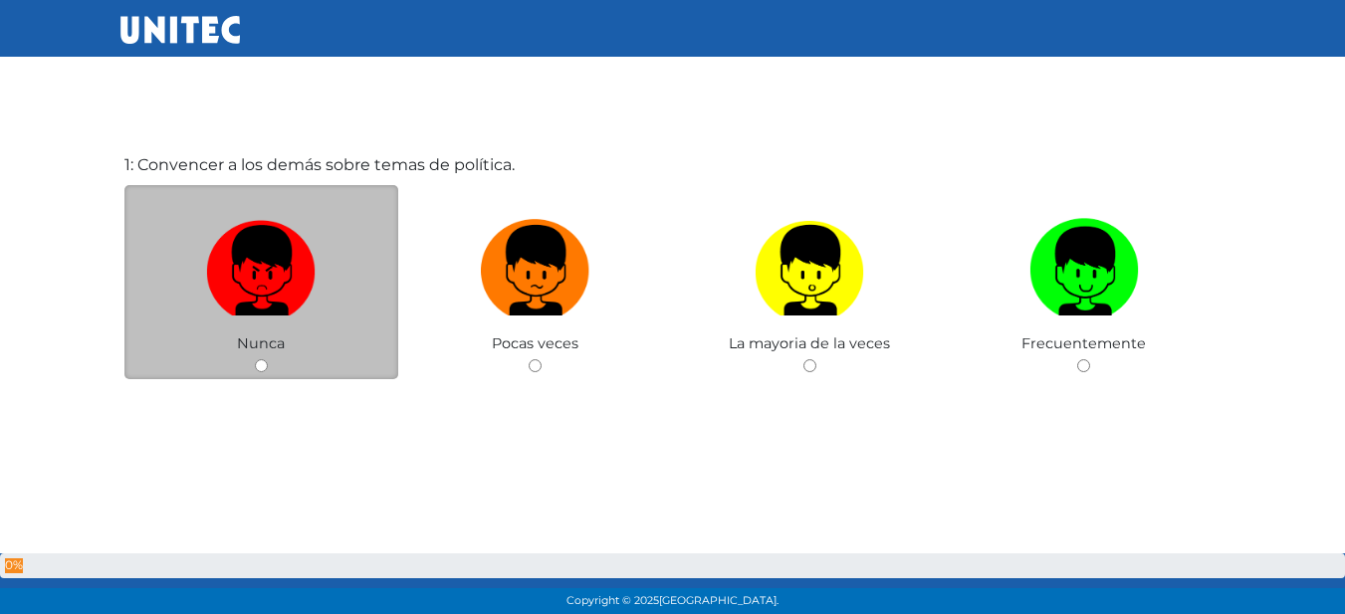
click at [293, 335] on div "Nunca" at bounding box center [261, 282] width 275 height 194
click at [298, 266] on img at bounding box center [260, 263] width 109 height 105
click at [268, 359] on input "radio" at bounding box center [261, 365] width 13 height 13
radio input "true"
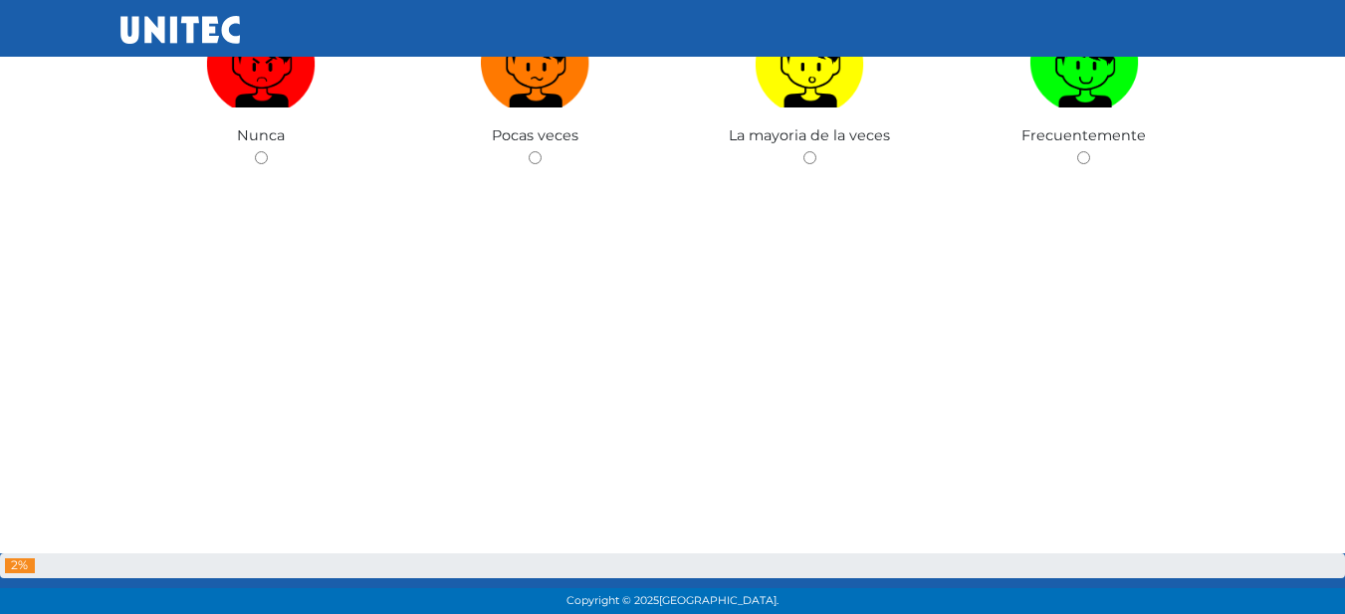
scroll to position [913, 0]
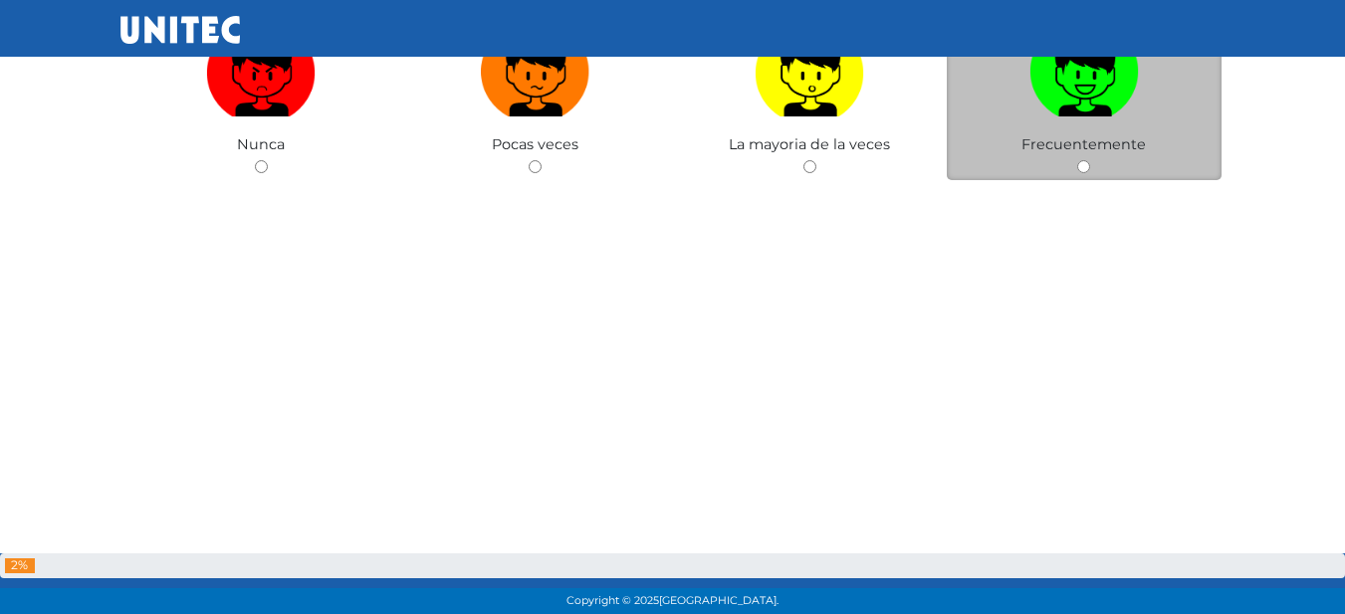
click at [1110, 83] on img at bounding box center [1083, 64] width 109 height 105
click at [1090, 160] on input "radio" at bounding box center [1083, 166] width 13 height 13
radio input "true"
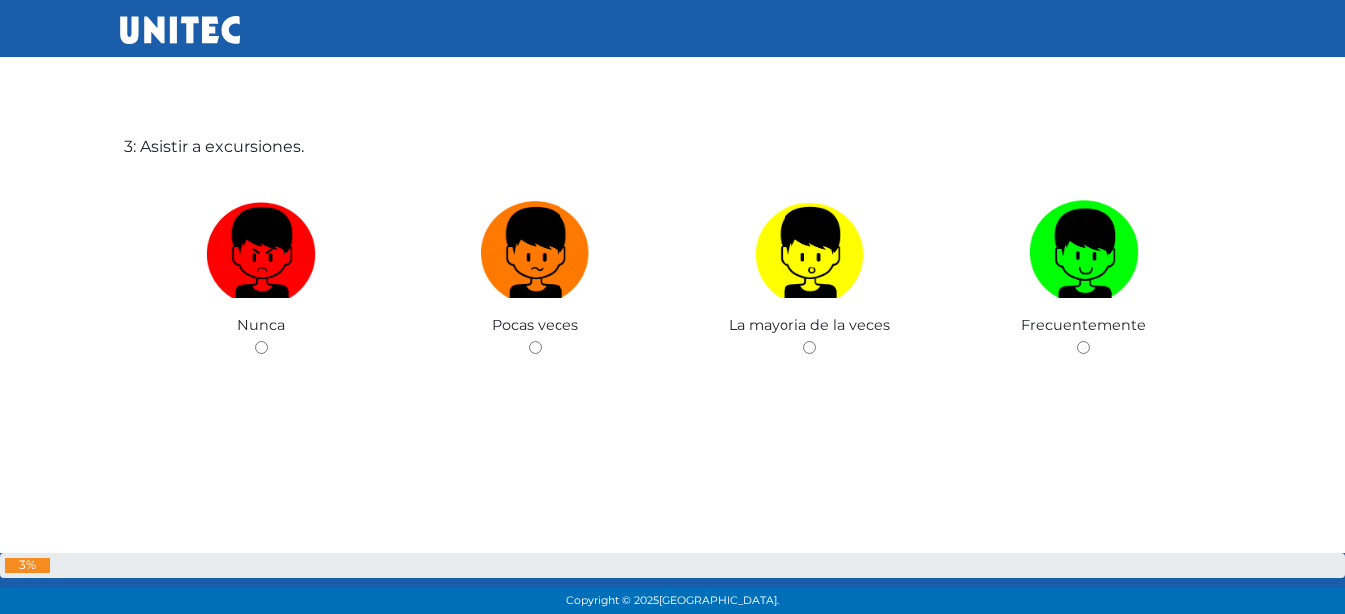
scroll to position [1311, 0]
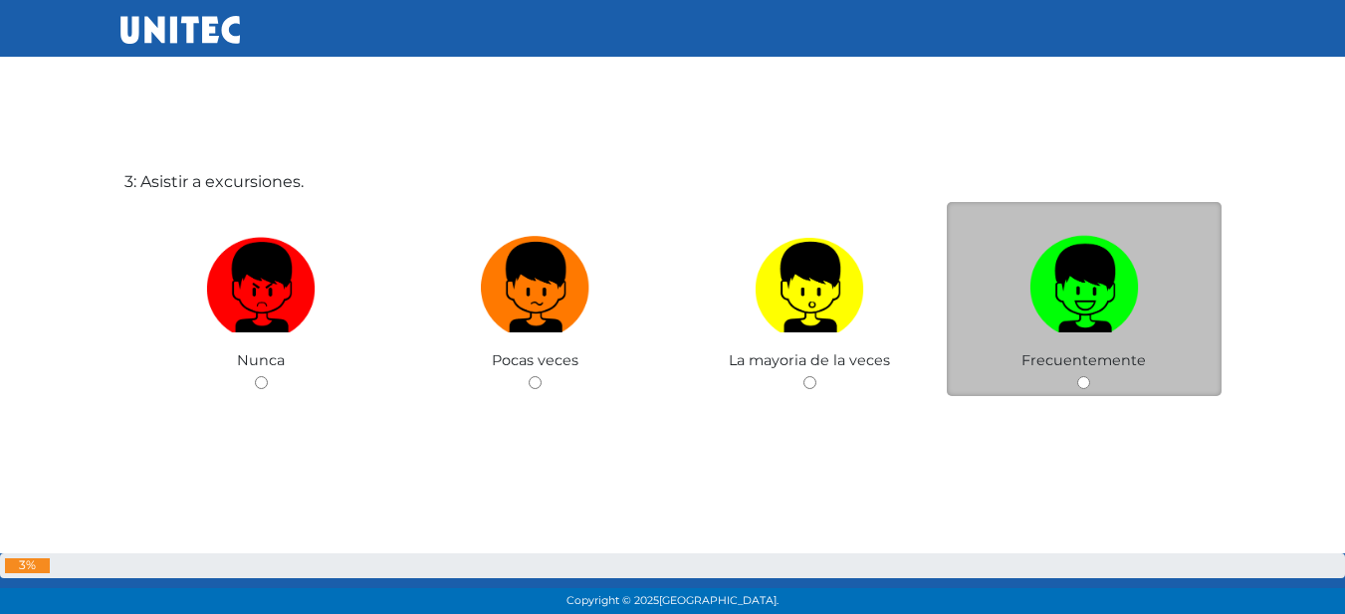
click at [1088, 267] on img at bounding box center [1083, 280] width 109 height 105
click at [1088, 376] on input "radio" at bounding box center [1083, 382] width 13 height 13
radio input "true"
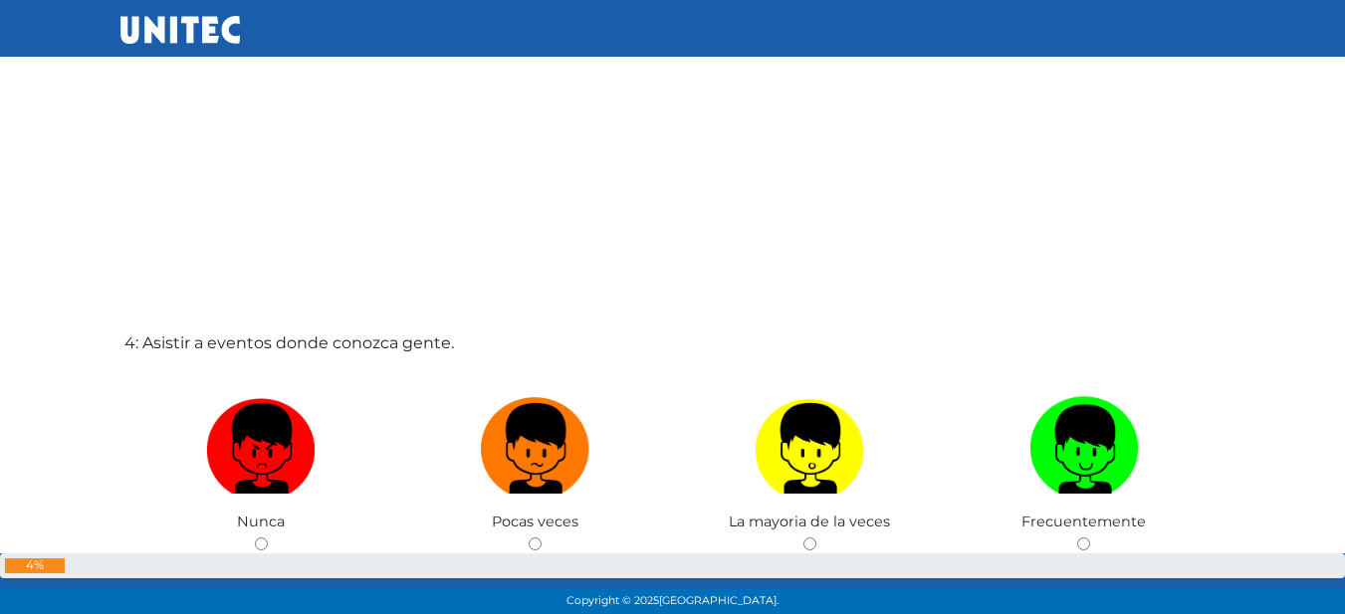
scroll to position [1766, 0]
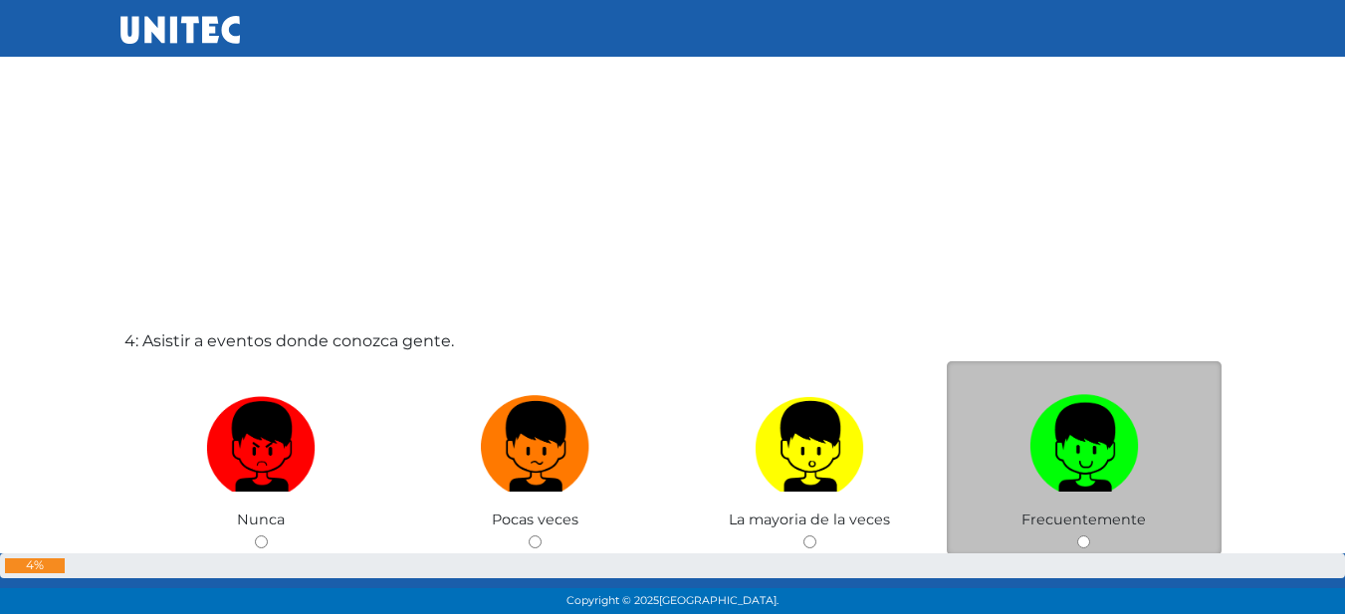
click at [1021, 429] on label at bounding box center [1084, 446] width 275 height 121
click at [1077, 535] on input "radio" at bounding box center [1083, 541] width 13 height 13
radio input "true"
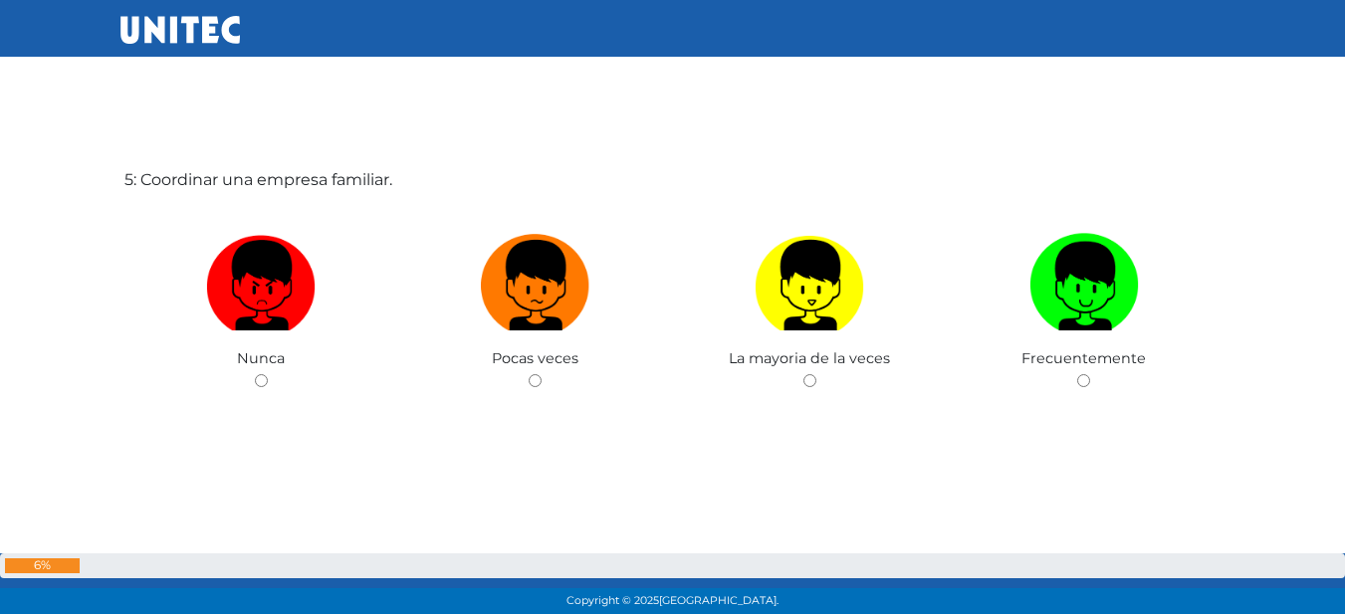
scroll to position [2556, 0]
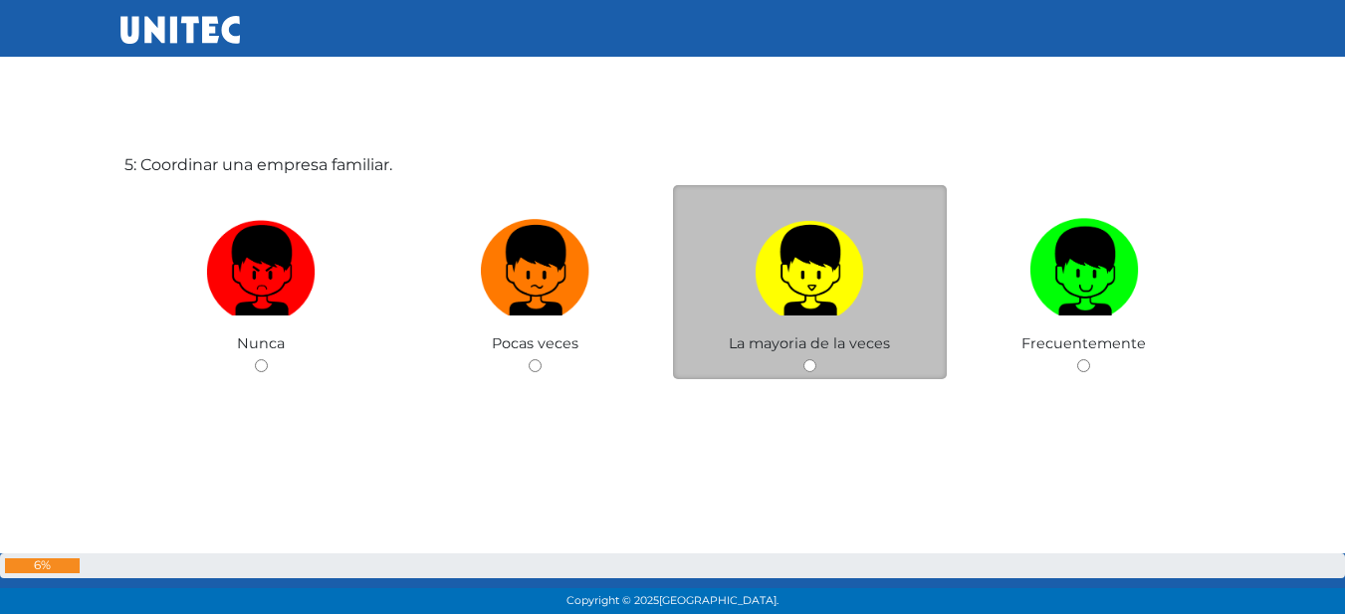
click at [779, 269] on img at bounding box center [808, 263] width 109 height 105
click at [803, 359] on input "radio" at bounding box center [809, 365] width 13 height 13
radio input "true"
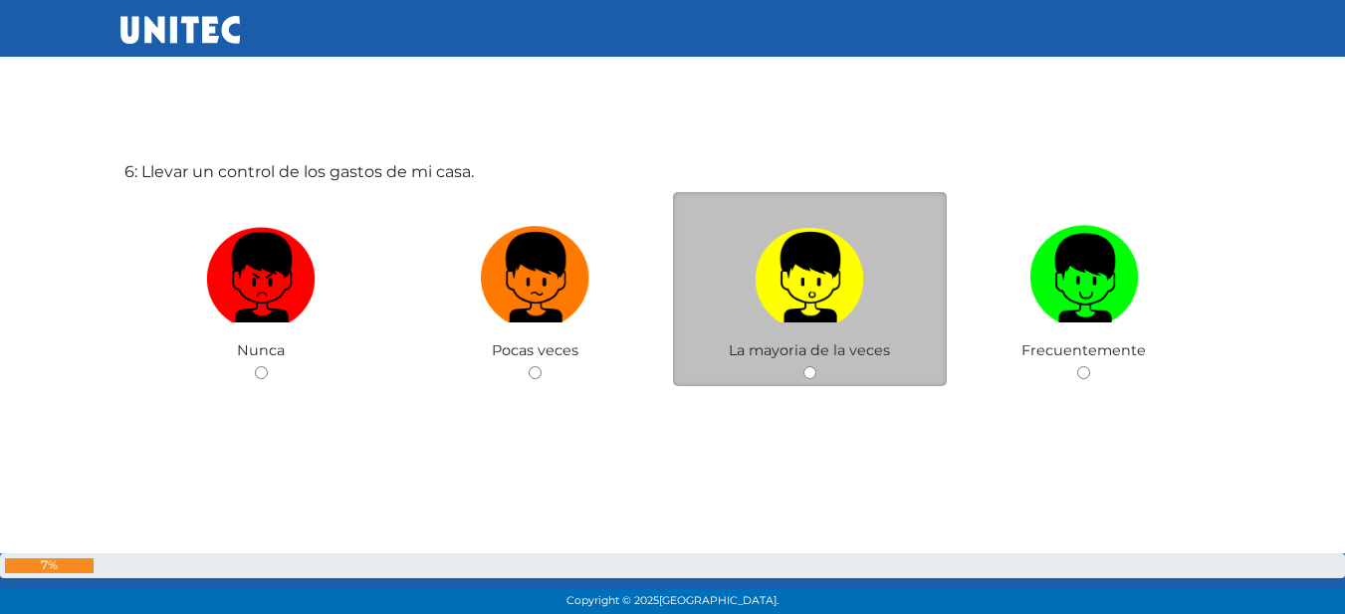
scroll to position [3170, 0]
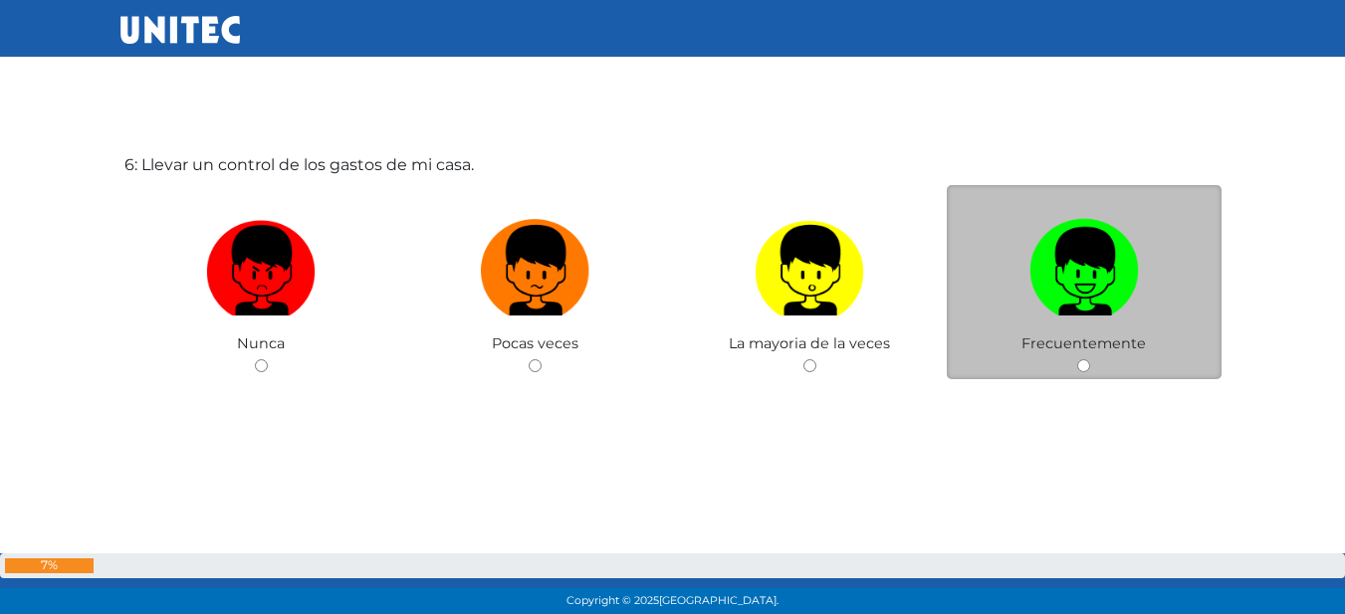
click at [1095, 282] on img at bounding box center [1083, 263] width 109 height 105
click at [1090, 359] on input "radio" at bounding box center [1083, 365] width 13 height 13
radio input "true"
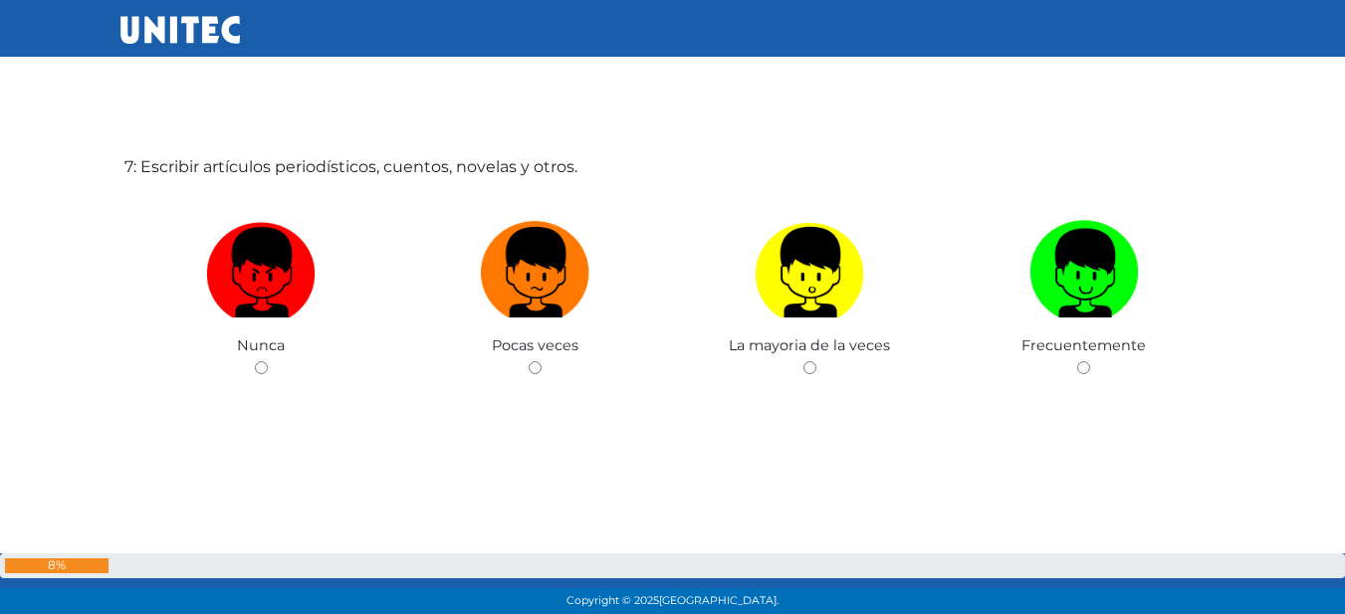
scroll to position [3754, 0]
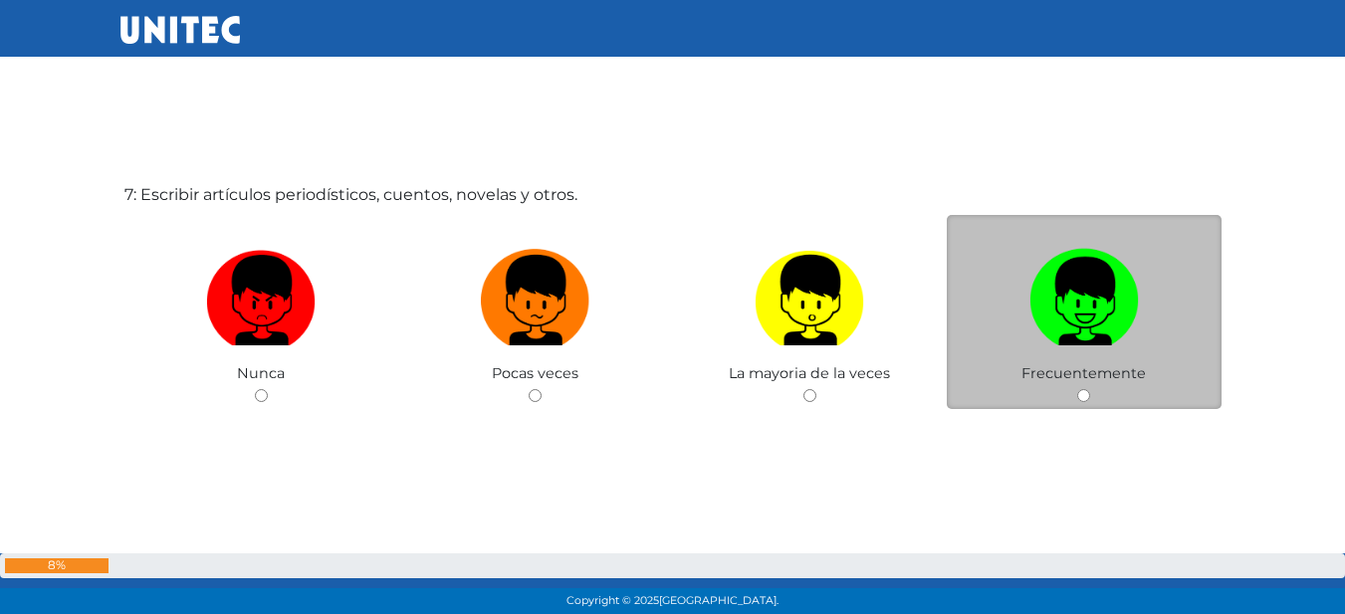
click at [1038, 315] on img at bounding box center [1083, 293] width 109 height 105
click at [1077, 389] on input "radio" at bounding box center [1083, 395] width 13 height 13
radio input "true"
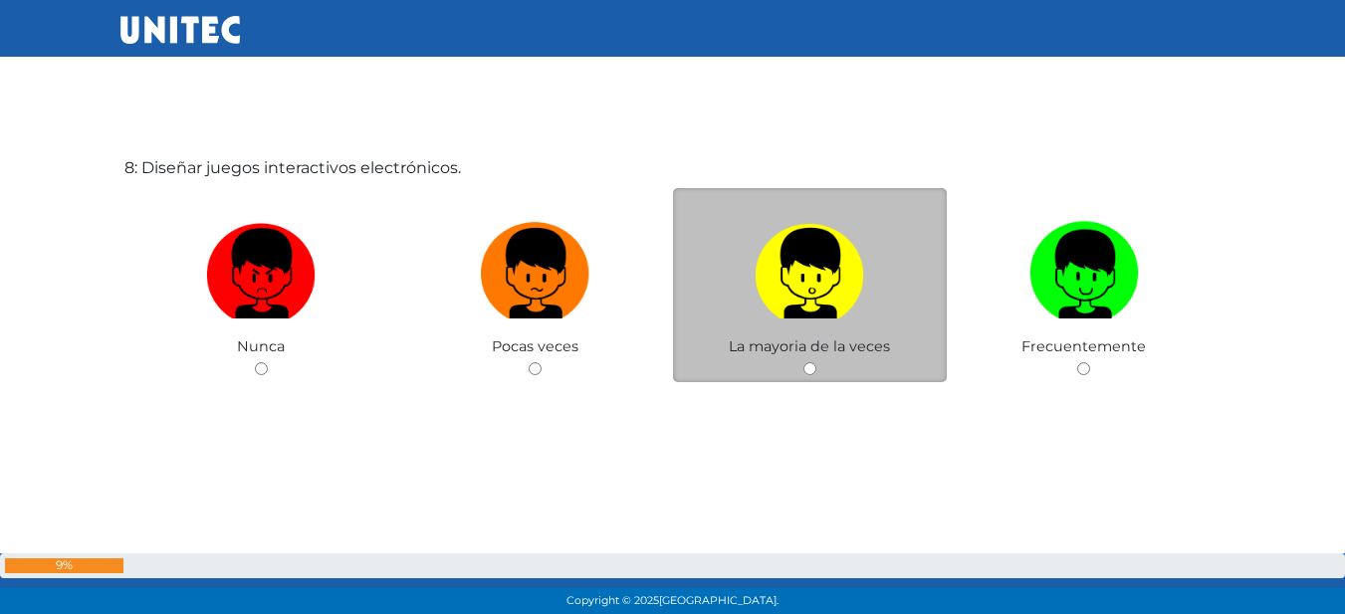
scroll to position [4398, 0]
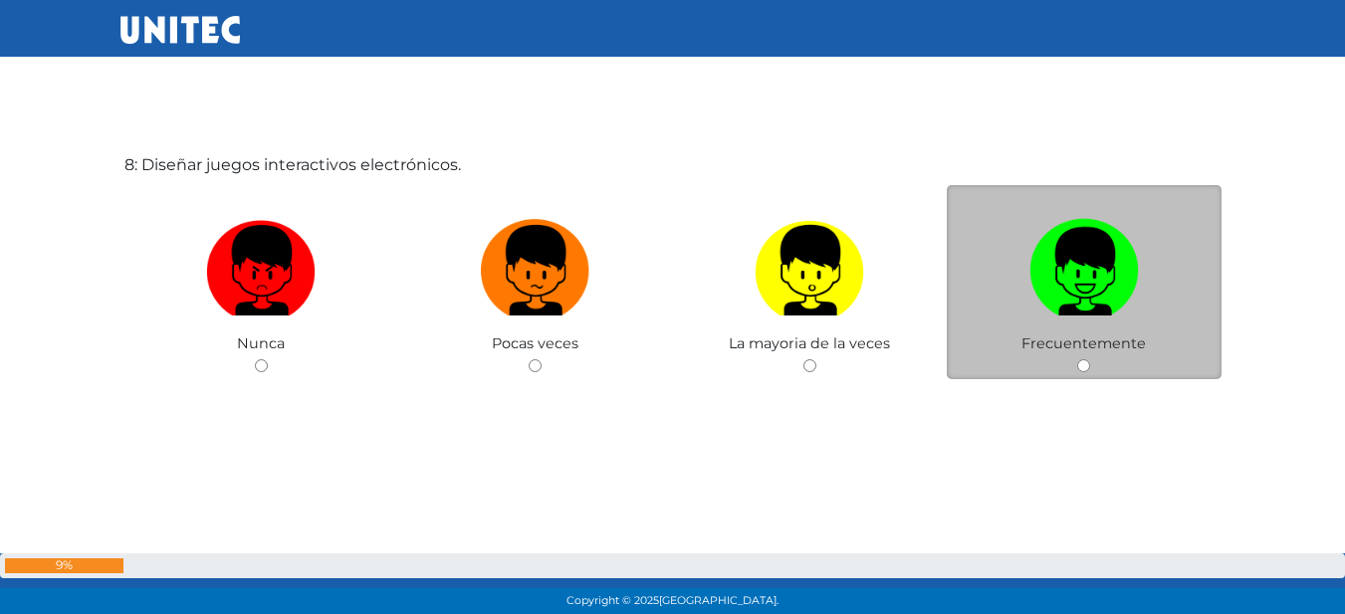
click at [1084, 296] on img at bounding box center [1083, 263] width 109 height 105
click at [1084, 359] on input "radio" at bounding box center [1083, 365] width 13 height 13
radio input "true"
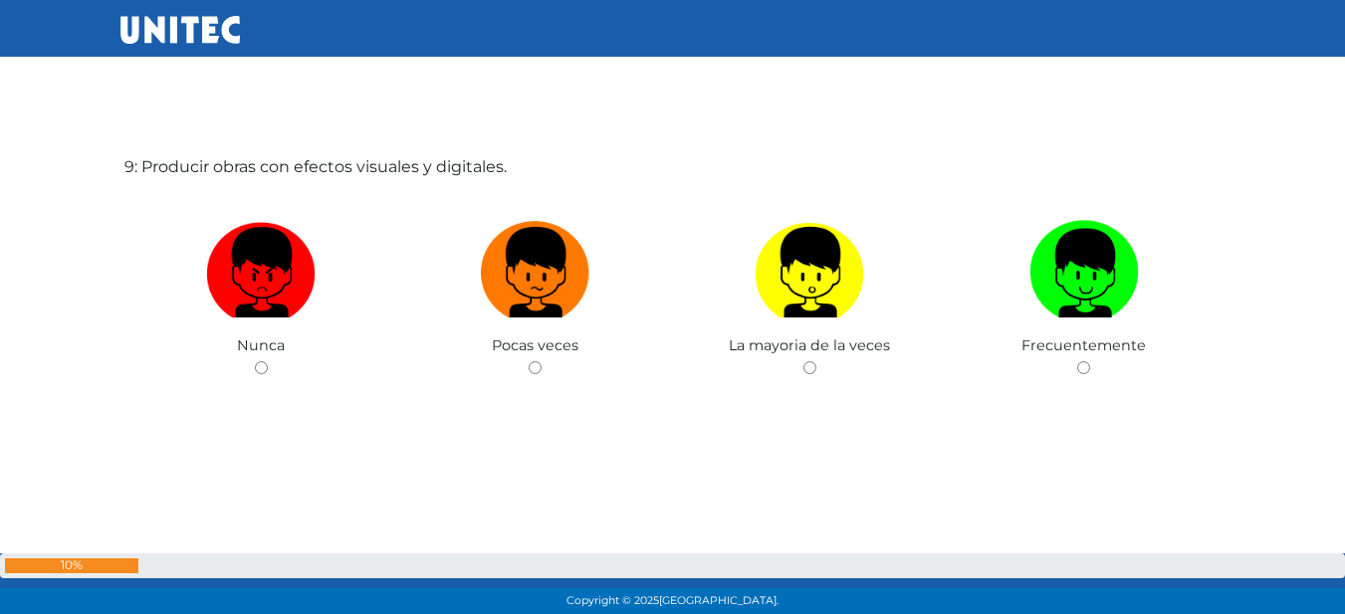
scroll to position [5012, 0]
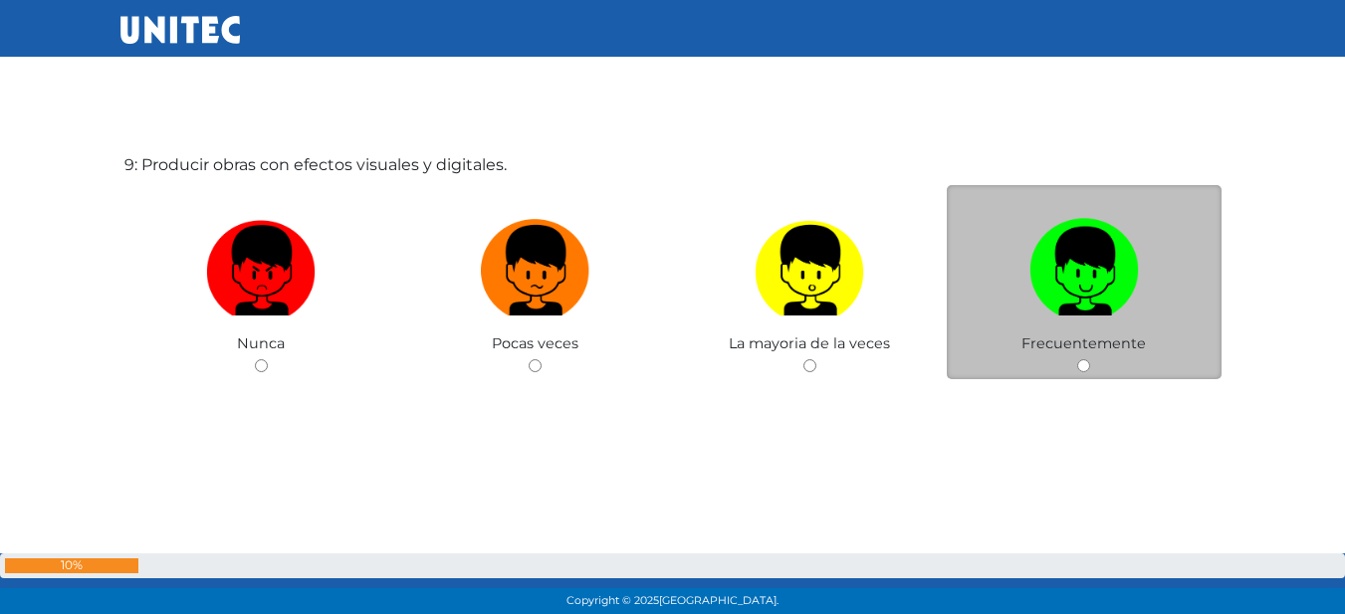
click at [1013, 313] on label at bounding box center [1084, 270] width 275 height 121
click at [1077, 359] on input "radio" at bounding box center [1083, 365] width 13 height 13
radio input "true"
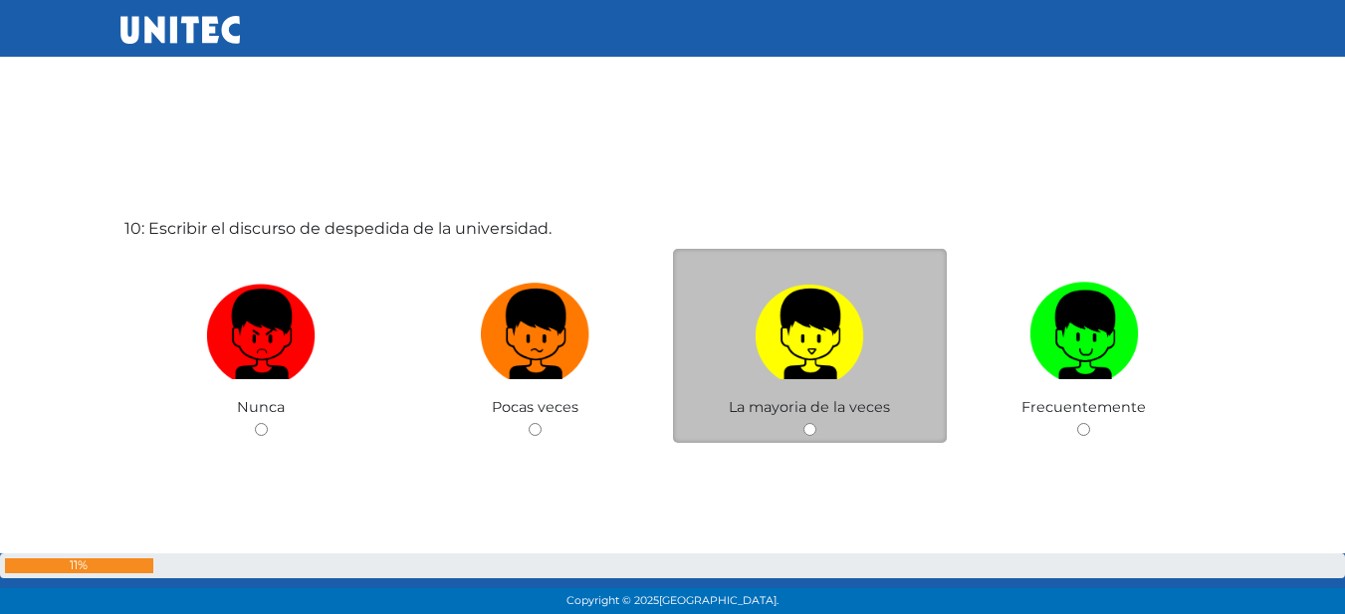
scroll to position [5576, 0]
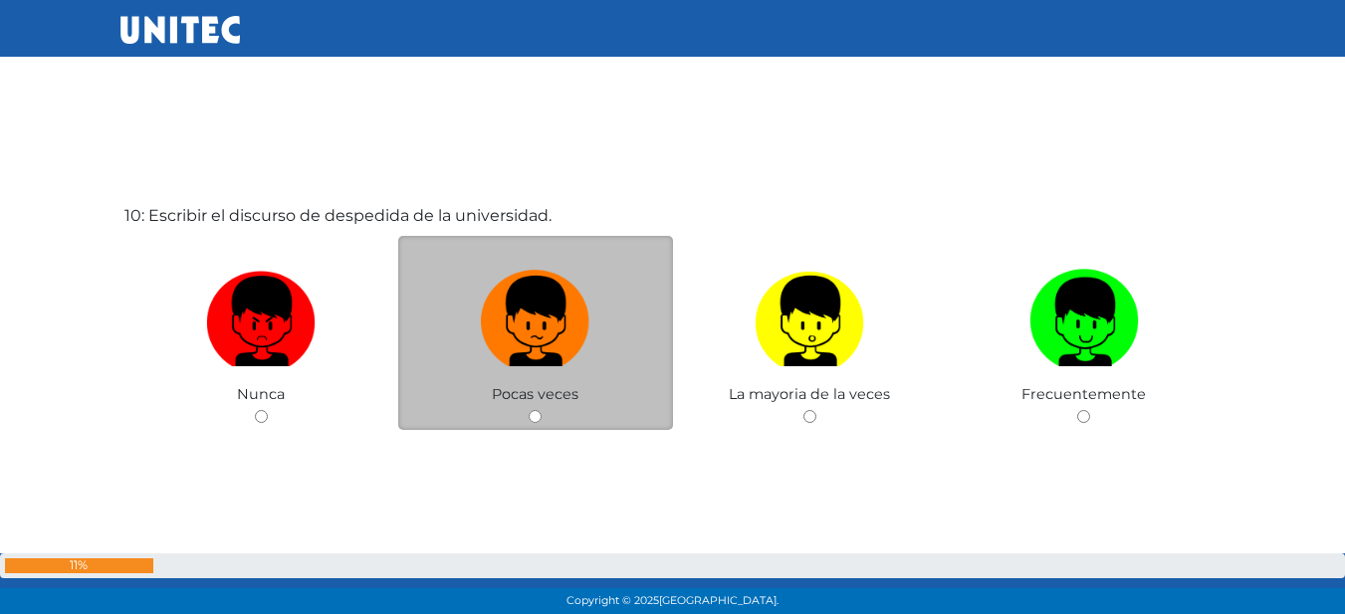
click at [597, 313] on label at bounding box center [535, 321] width 275 height 121
click at [541, 410] on input "radio" at bounding box center [535, 416] width 13 height 13
radio input "true"
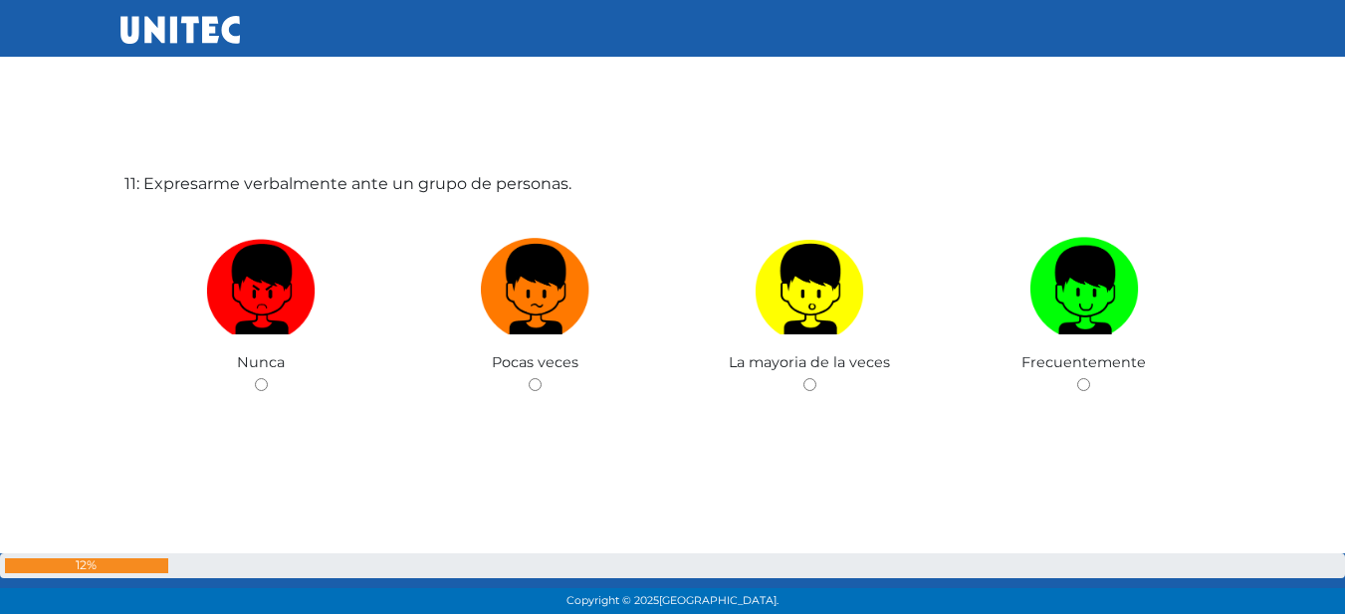
scroll to position [6241, 0]
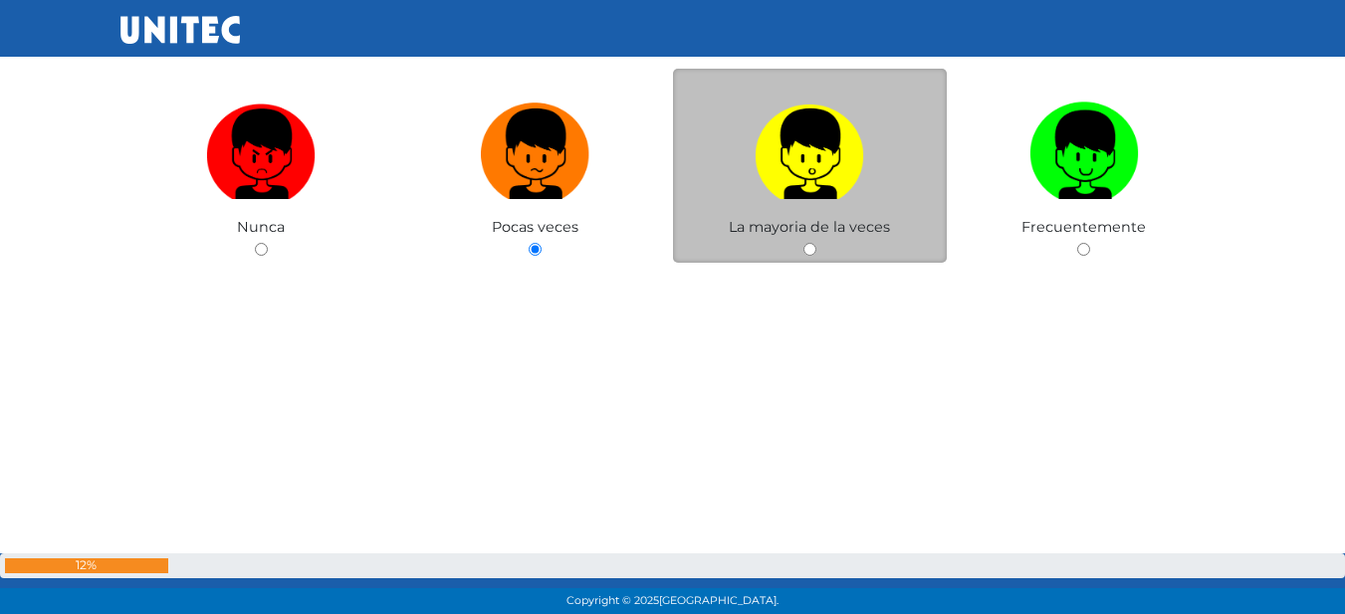
click at [838, 212] on label at bounding box center [810, 154] width 275 height 121
click at [816, 243] on input "radio" at bounding box center [809, 249] width 13 height 13
radio input "true"
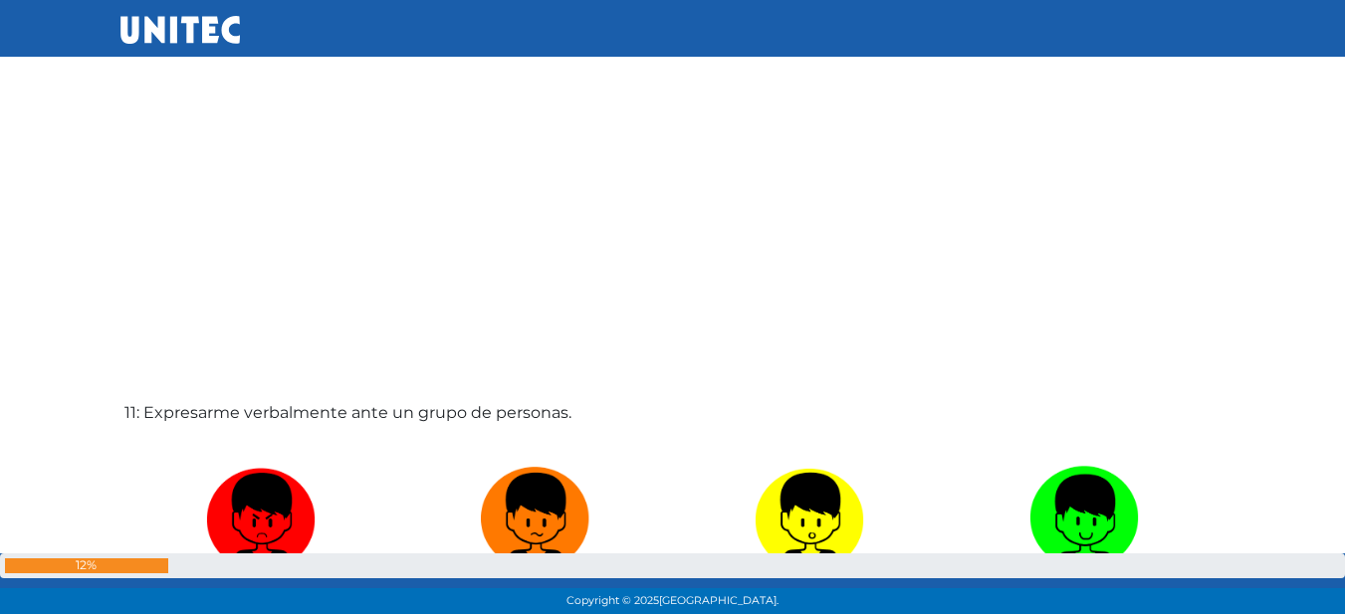
scroll to position [6141, 0]
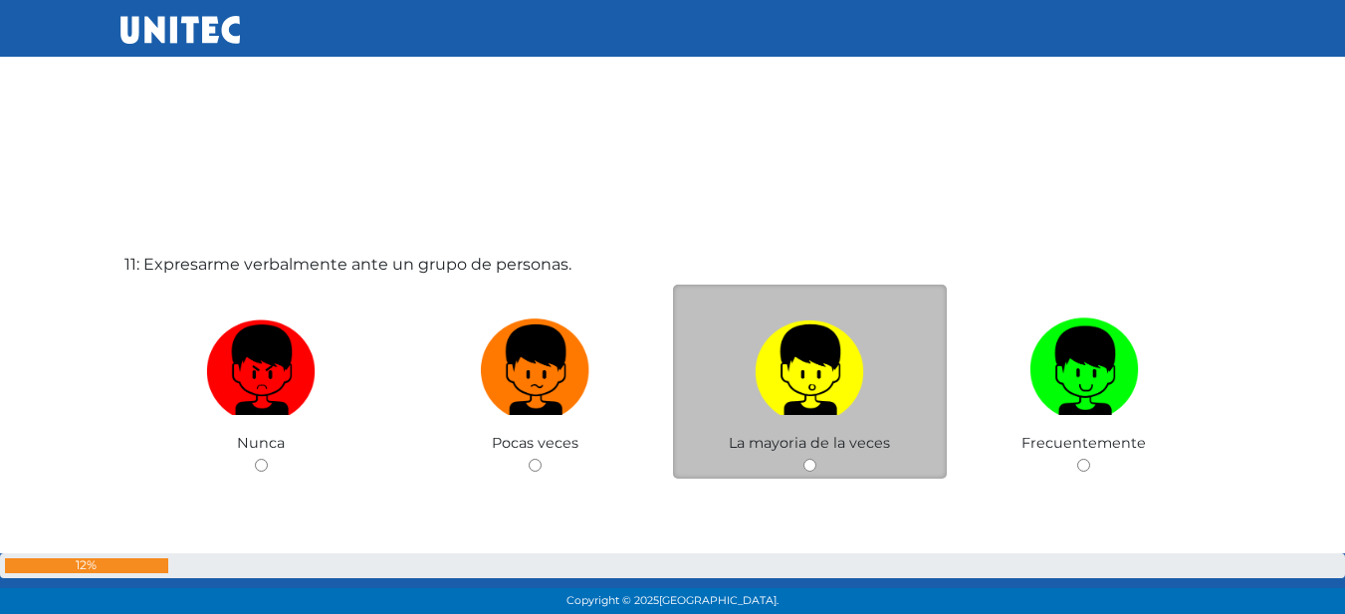
click at [845, 425] on label at bounding box center [810, 370] width 275 height 121
click at [816, 459] on input "radio" at bounding box center [809, 465] width 13 height 13
radio input "true"
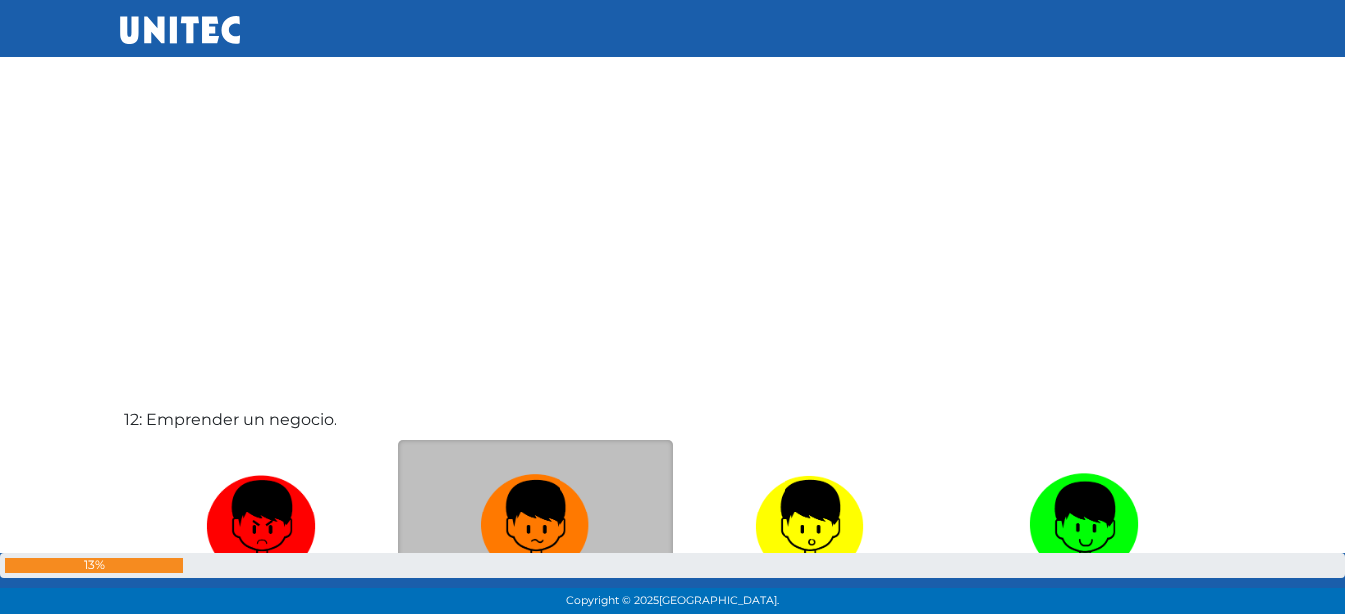
scroll to position [6799, 0]
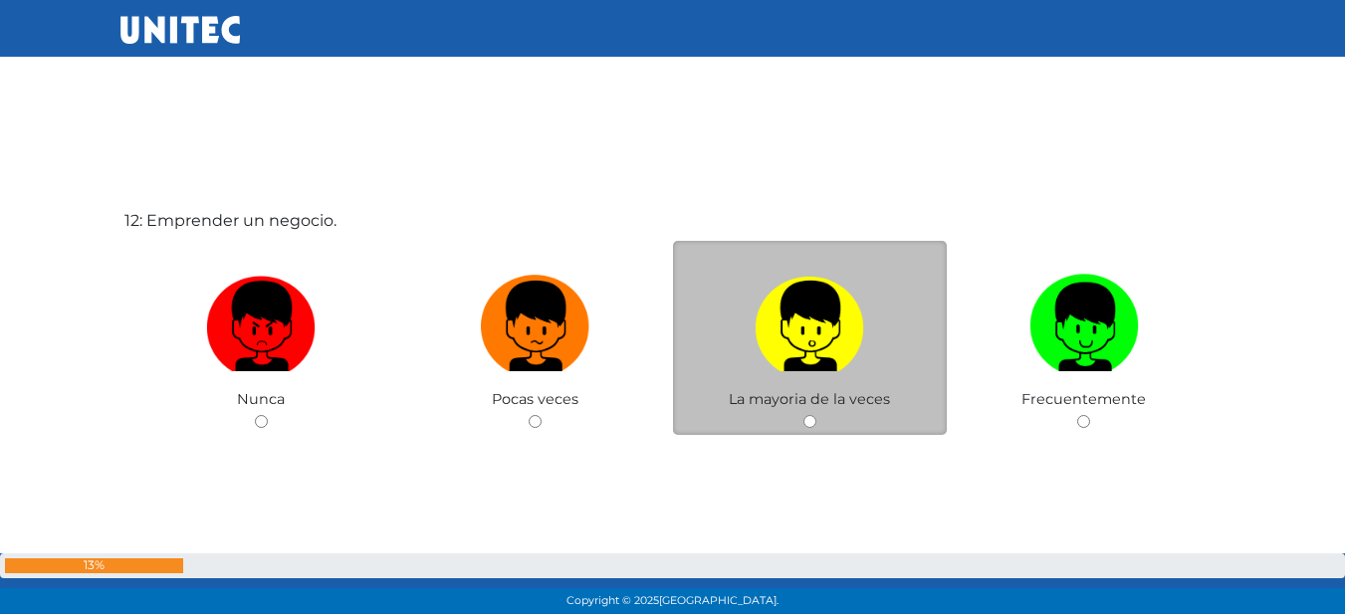
click at [835, 392] on span "La mayoria de la veces" at bounding box center [809, 399] width 161 height 18
click at [828, 331] on img at bounding box center [808, 319] width 109 height 105
click at [816, 415] on input "radio" at bounding box center [809, 421] width 13 height 13
radio input "true"
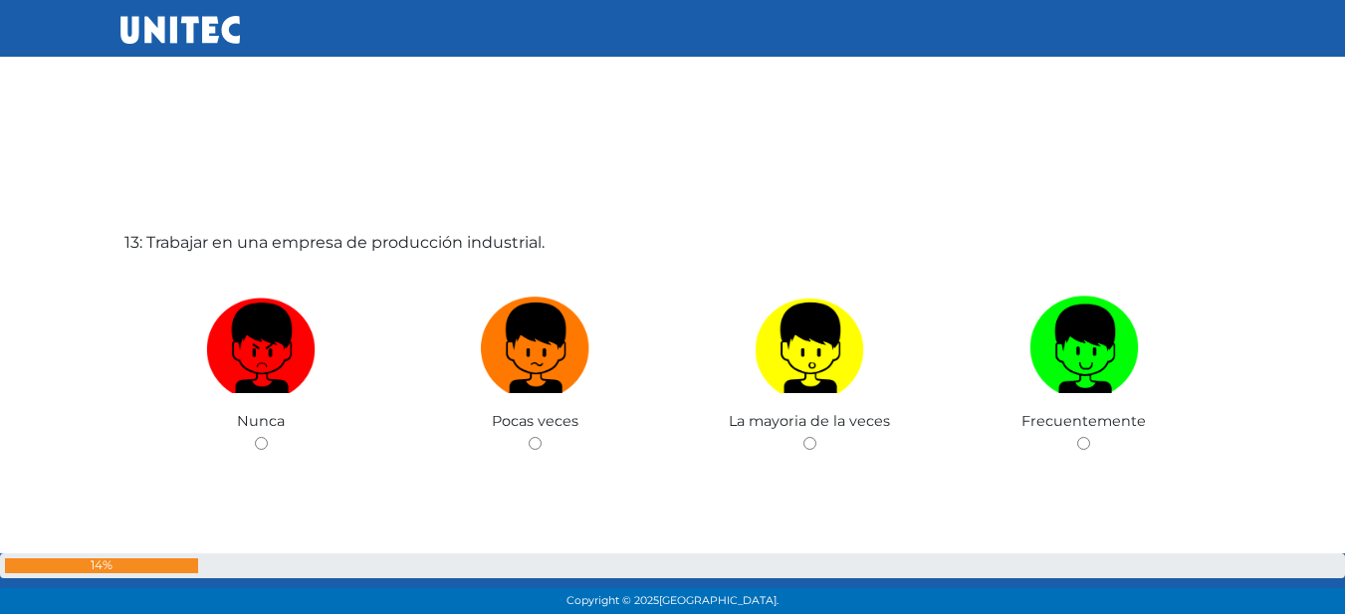
click at [1088, 258] on div "13: Trabajar en una empresa de producción industrial. Nunca Pocas veces La mayo…" at bounding box center [672, 385] width 1105 height 614
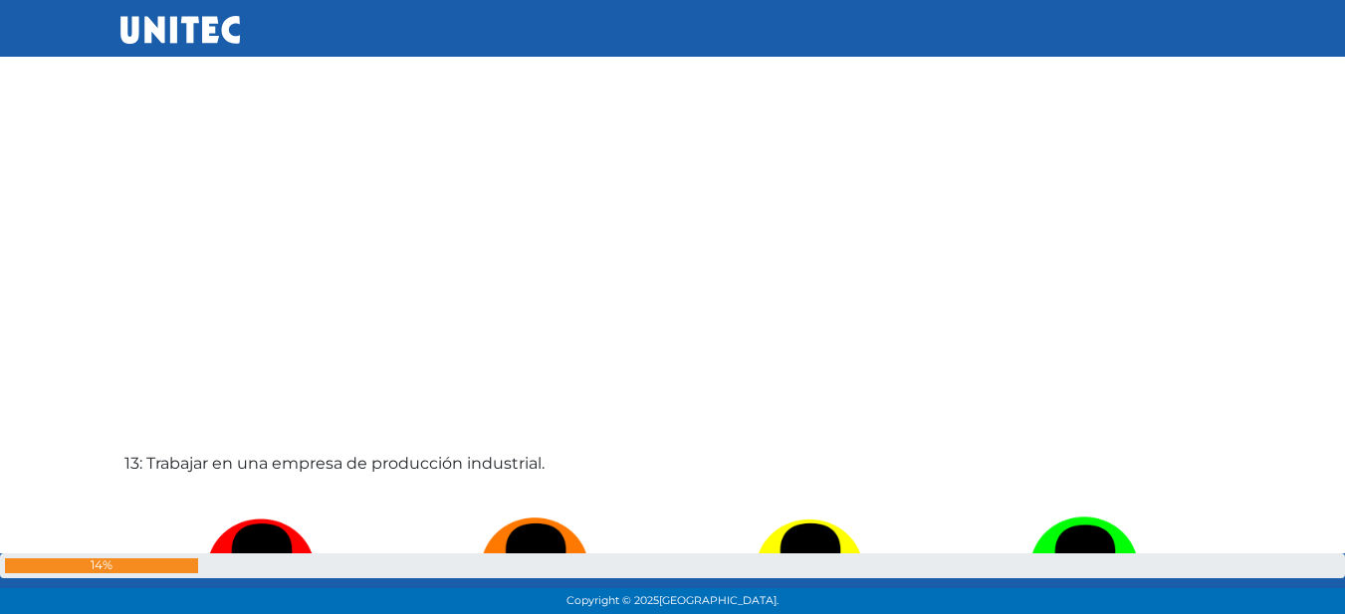
scroll to position [6971, 0]
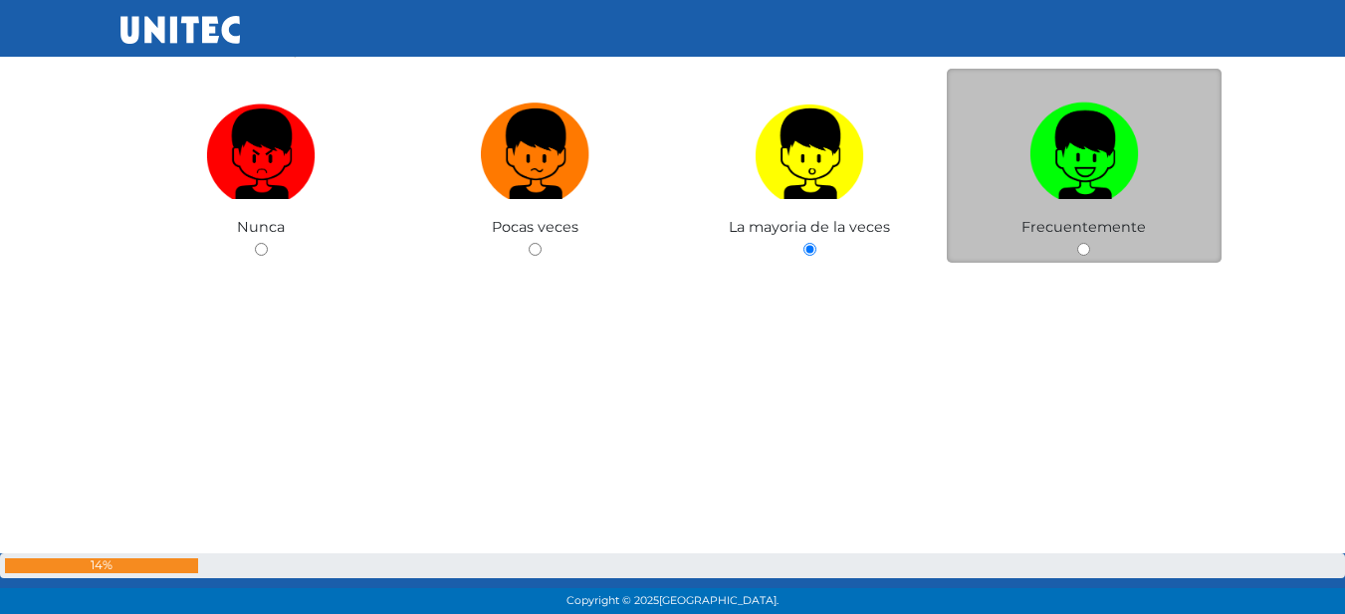
click at [1102, 135] on img at bounding box center [1083, 147] width 109 height 105
click at [1090, 243] on input "radio" at bounding box center [1083, 249] width 13 height 13
radio input "true"
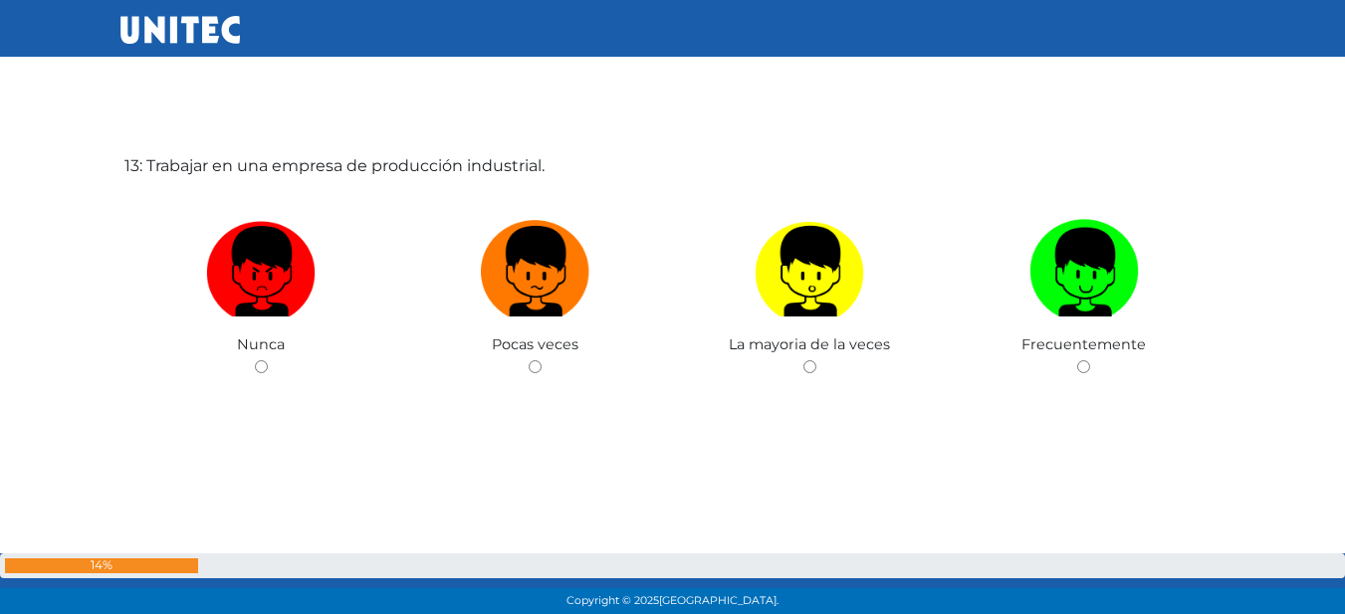
scroll to position [7469, 0]
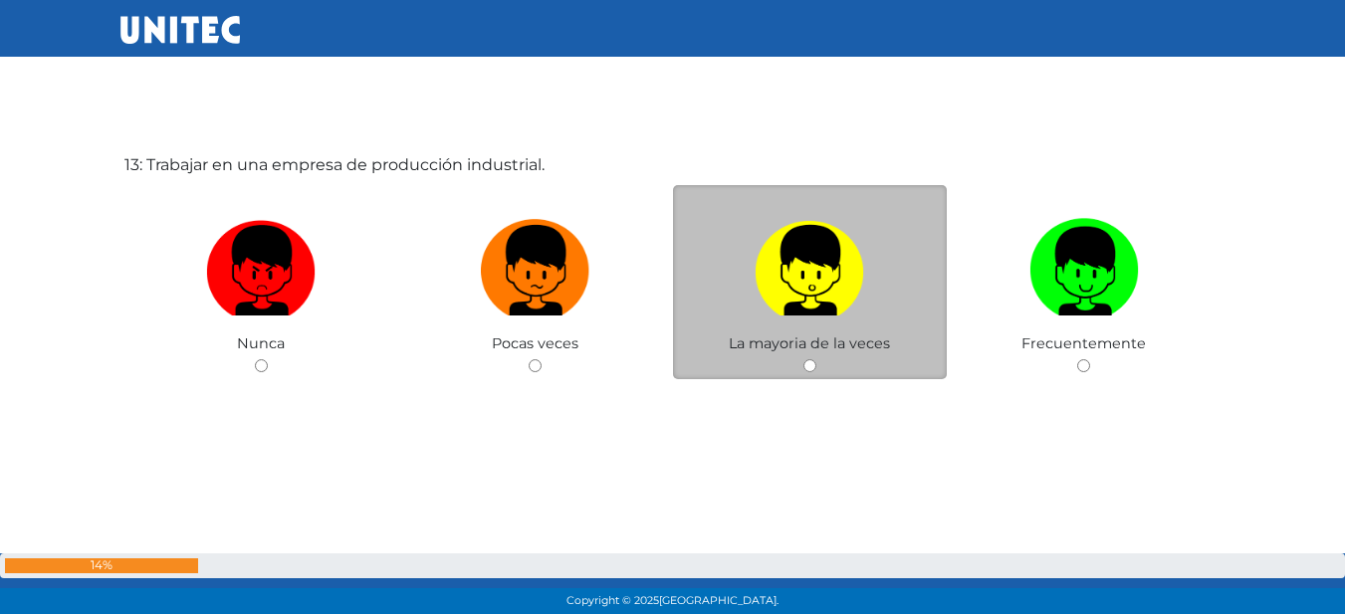
click at [812, 321] on label at bounding box center [810, 270] width 275 height 121
click at [812, 359] on input "radio" at bounding box center [809, 365] width 13 height 13
radio input "true"
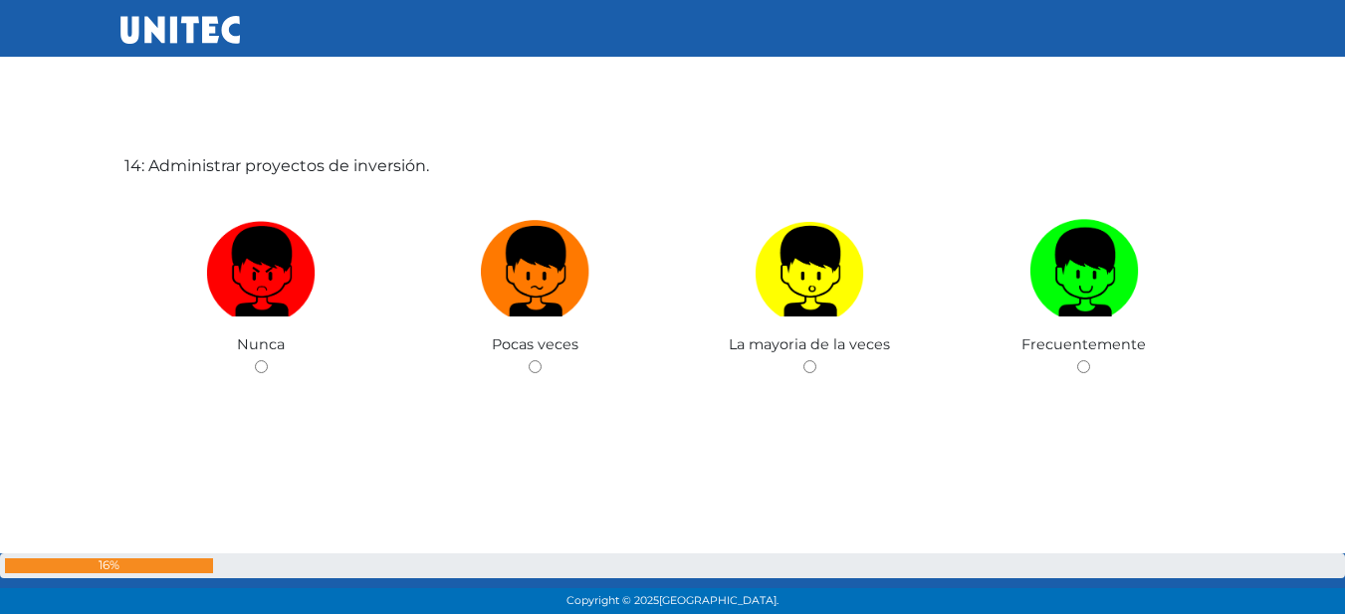
scroll to position [8083, 0]
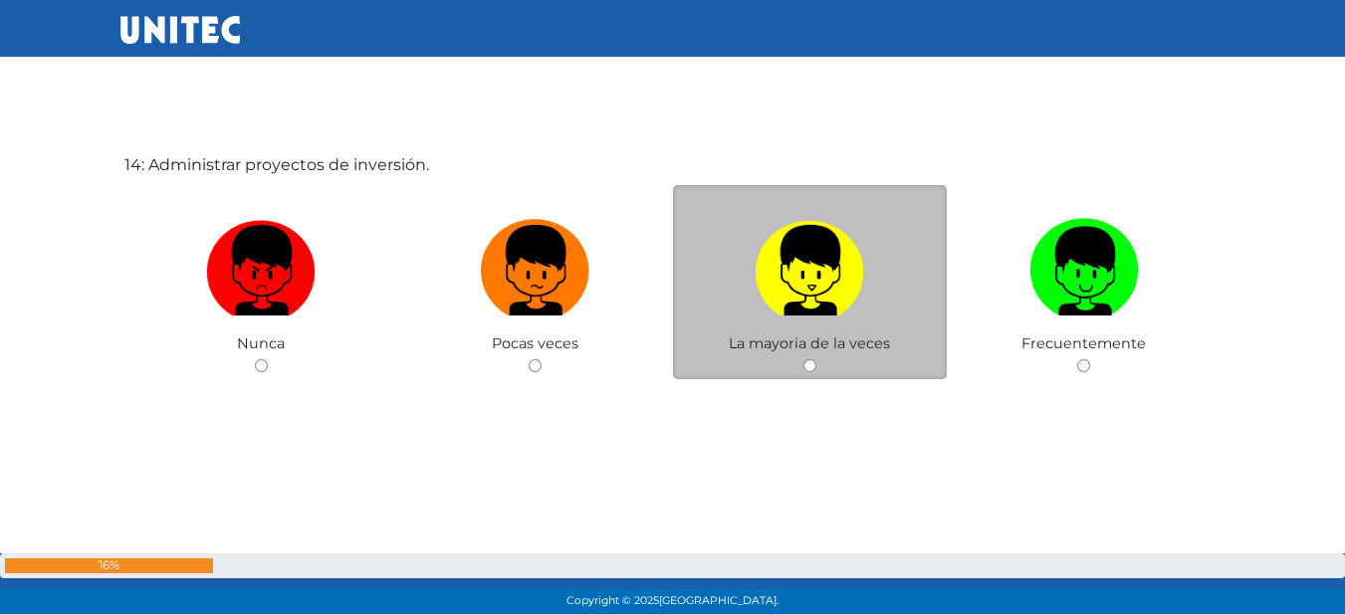
click at [823, 278] on img at bounding box center [808, 263] width 109 height 105
click at [816, 359] on input "radio" at bounding box center [809, 365] width 13 height 13
radio input "true"
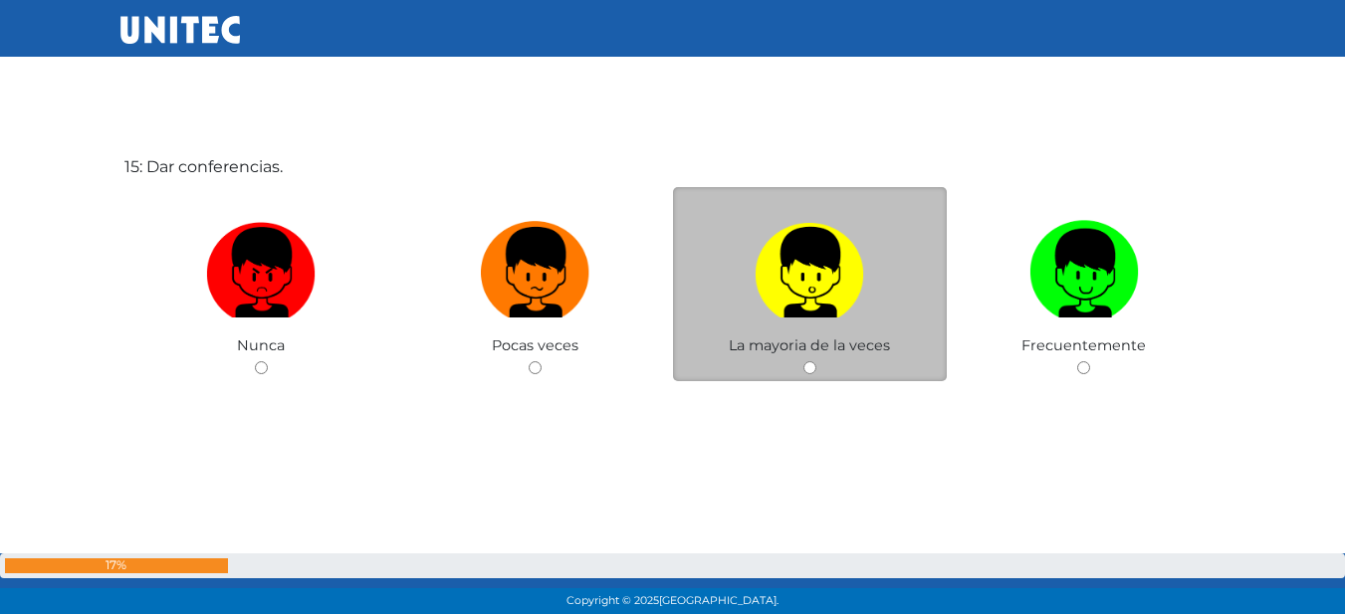
scroll to position [8697, 0]
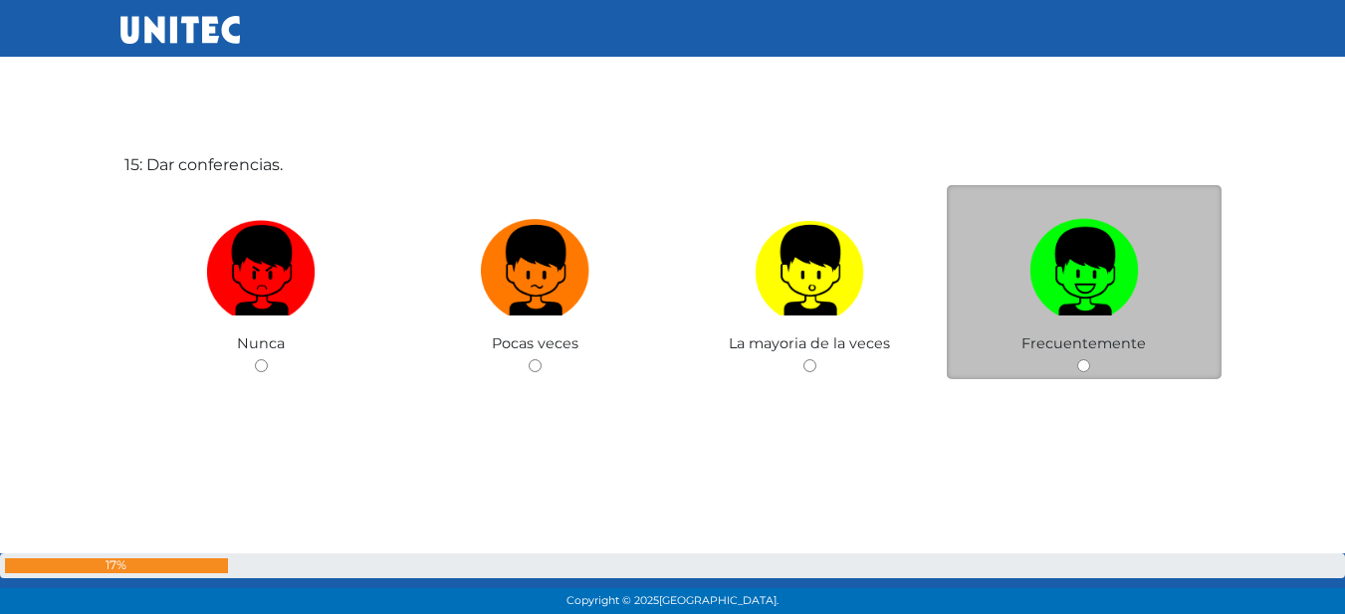
click at [1100, 301] on img at bounding box center [1083, 263] width 109 height 105
click at [1090, 359] on input "radio" at bounding box center [1083, 365] width 13 height 13
radio input "true"
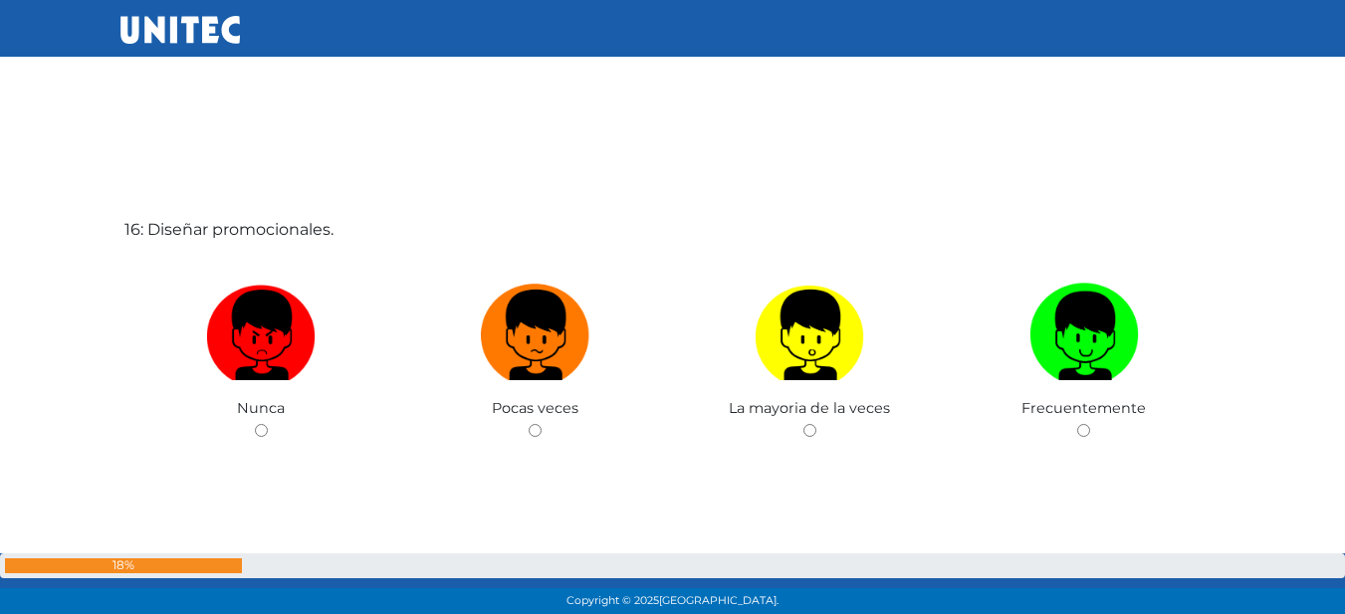
scroll to position [9212, 0]
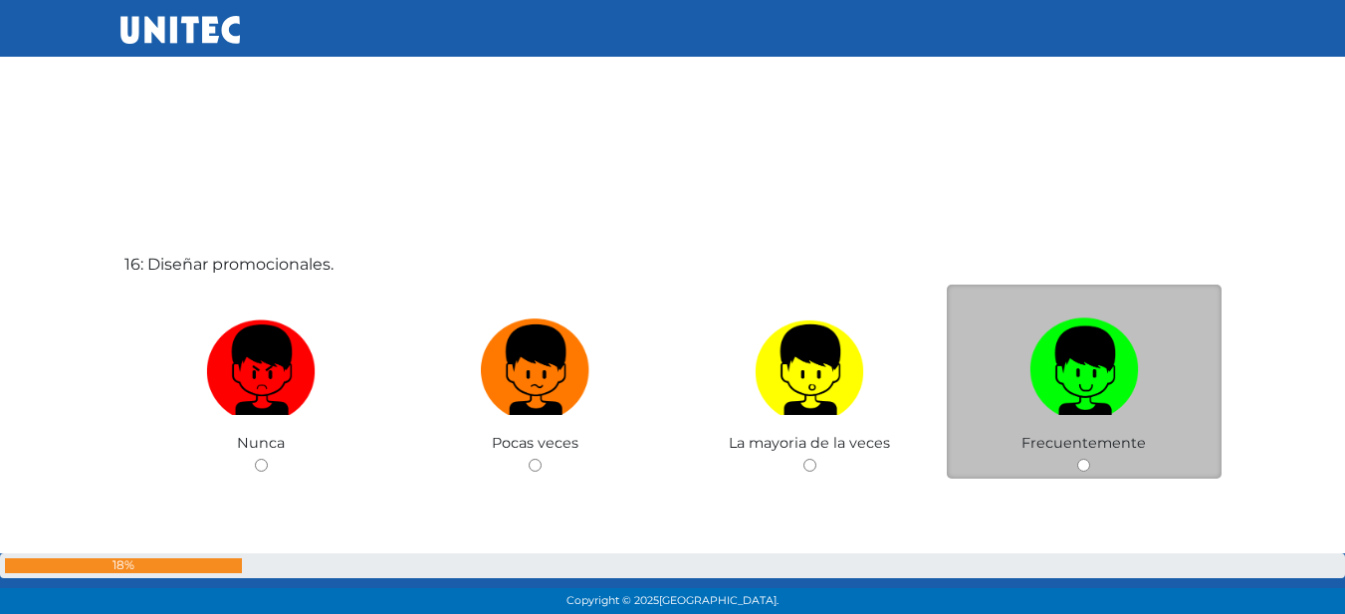
click at [1011, 396] on label at bounding box center [1084, 370] width 275 height 121
click at [1077, 459] on input "radio" at bounding box center [1083, 465] width 13 height 13
radio input "true"
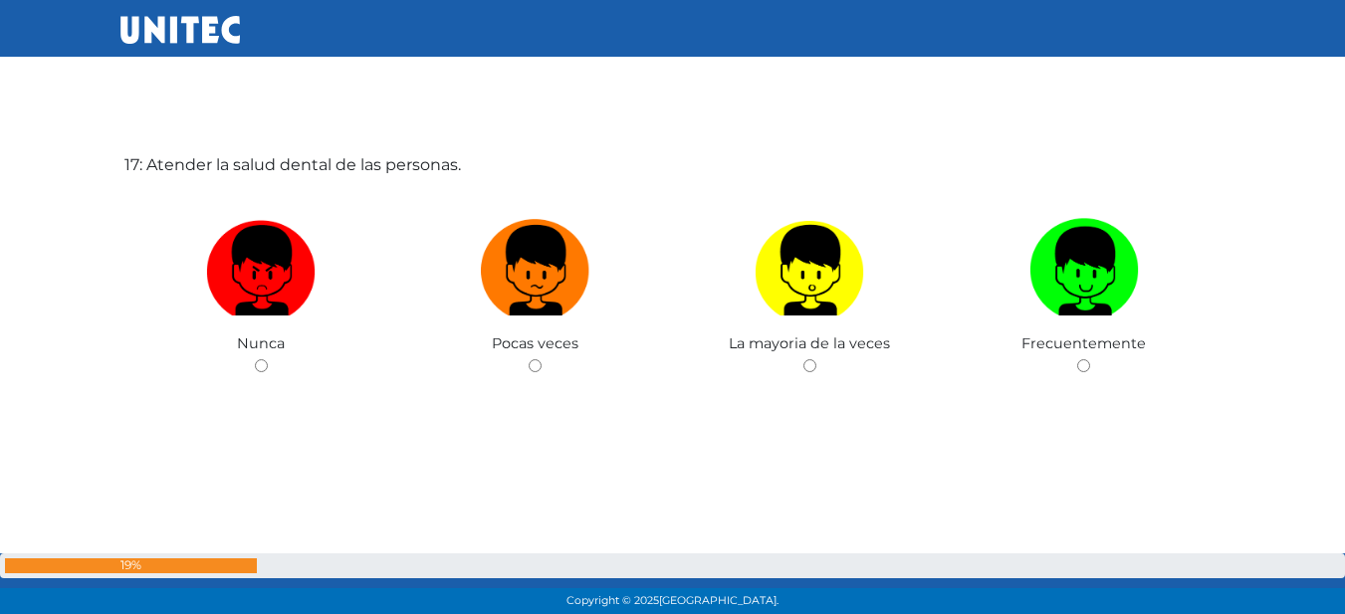
scroll to position [9527, 0]
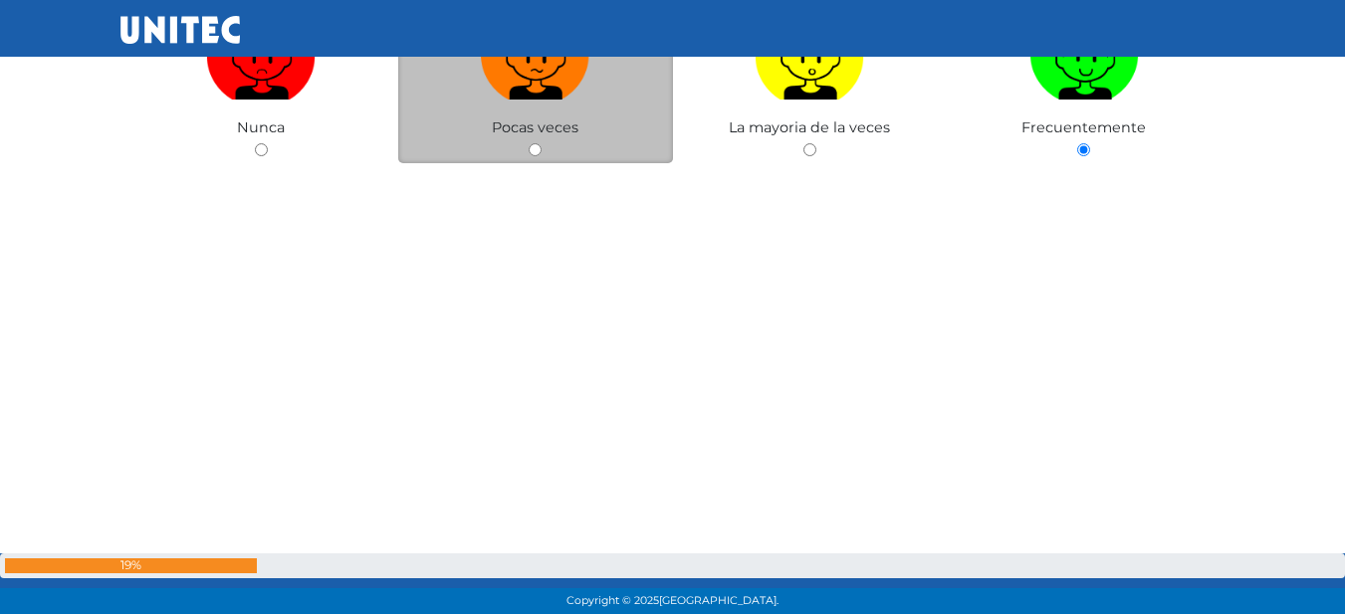
click at [587, 107] on label at bounding box center [535, 54] width 275 height 121
click at [541, 143] on input "radio" at bounding box center [535, 149] width 13 height 13
radio input "true"
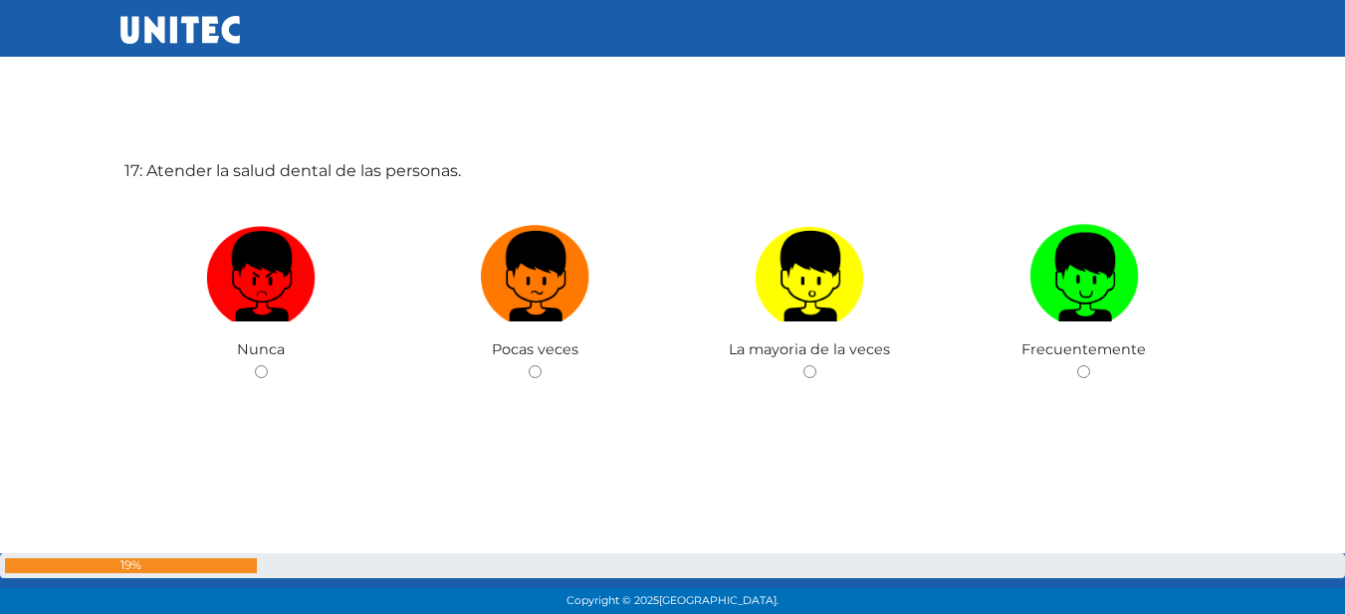
scroll to position [9925, 0]
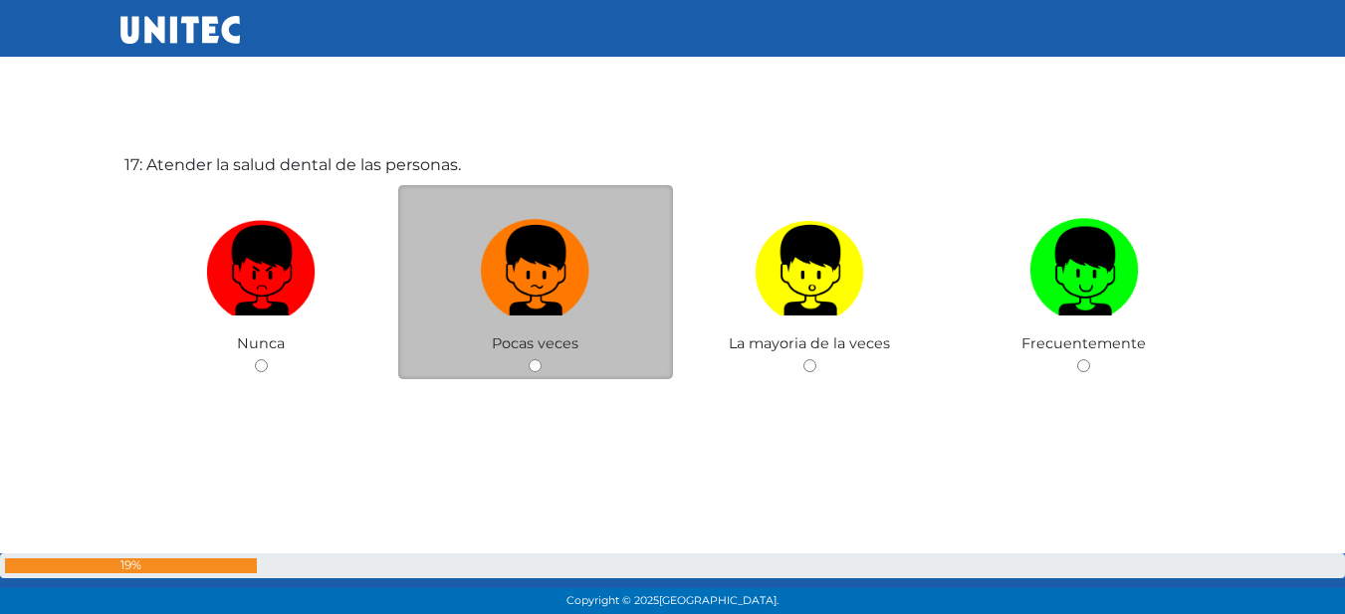
click at [615, 276] on label at bounding box center [535, 270] width 275 height 121
click at [541, 359] on input "radio" at bounding box center [535, 365] width 13 height 13
radio input "true"
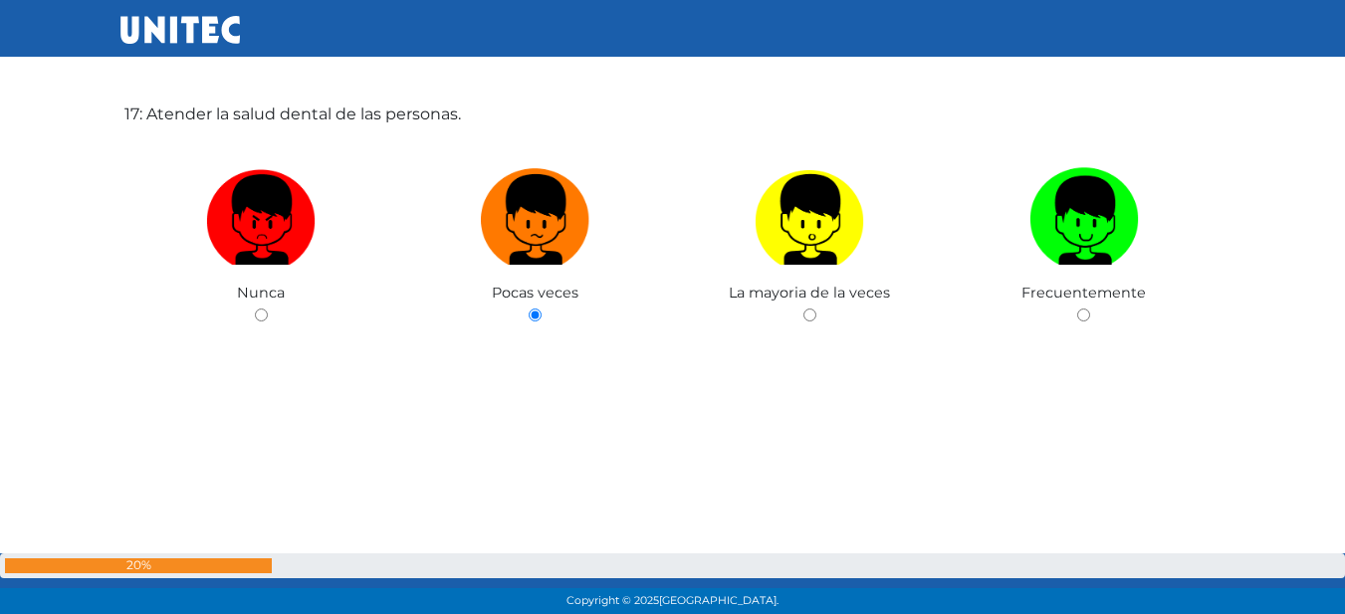
scroll to position [10374, 0]
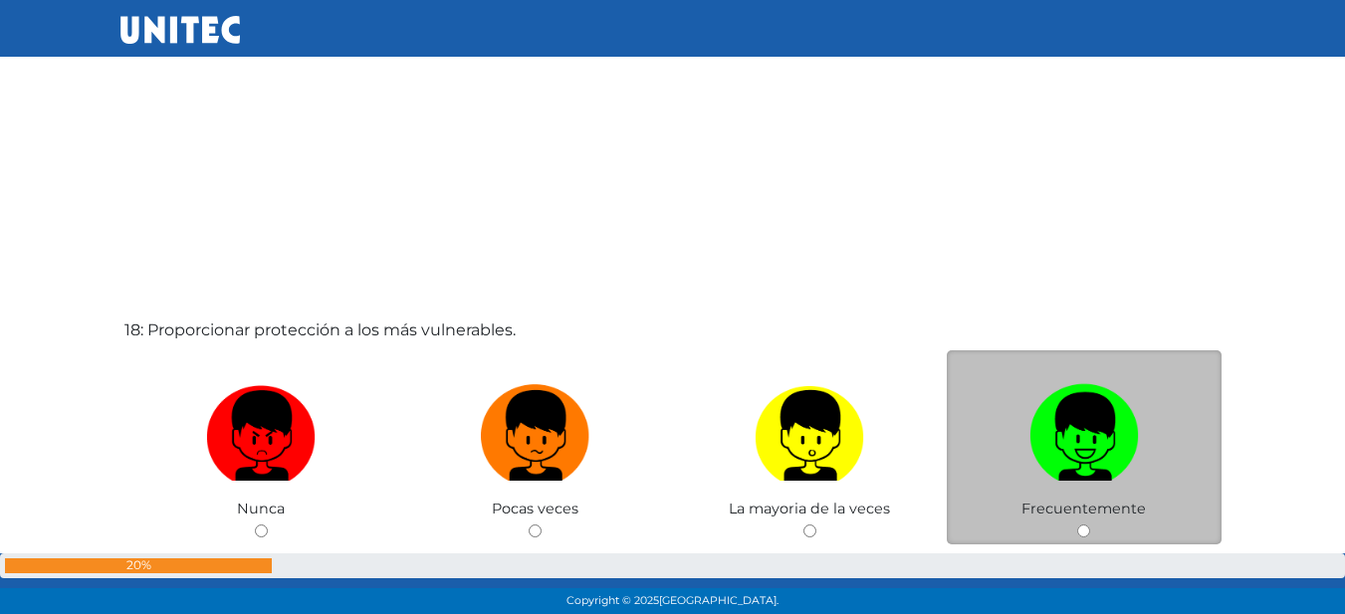
click at [1037, 433] on img at bounding box center [1083, 428] width 109 height 105
click at [1077, 525] on input "radio" at bounding box center [1083, 531] width 13 height 13
radio input "true"
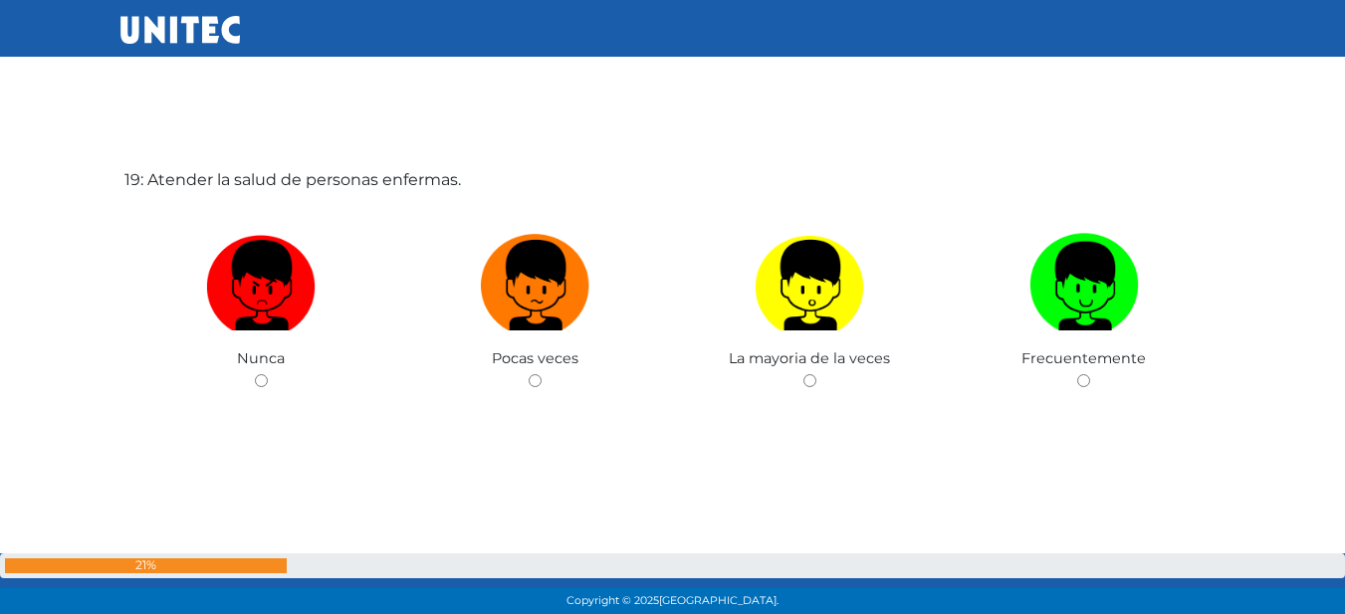
scroll to position [11153, 0]
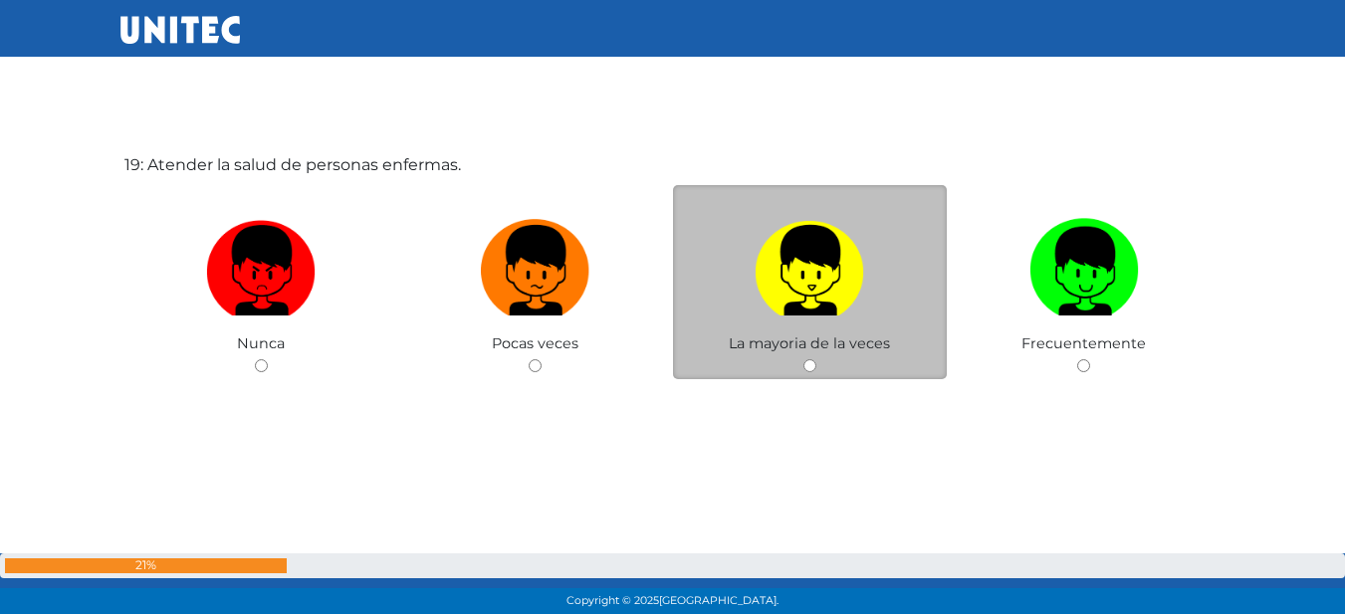
click at [796, 283] on img at bounding box center [808, 263] width 109 height 105
click at [803, 359] on input "radio" at bounding box center [809, 365] width 13 height 13
radio input "true"
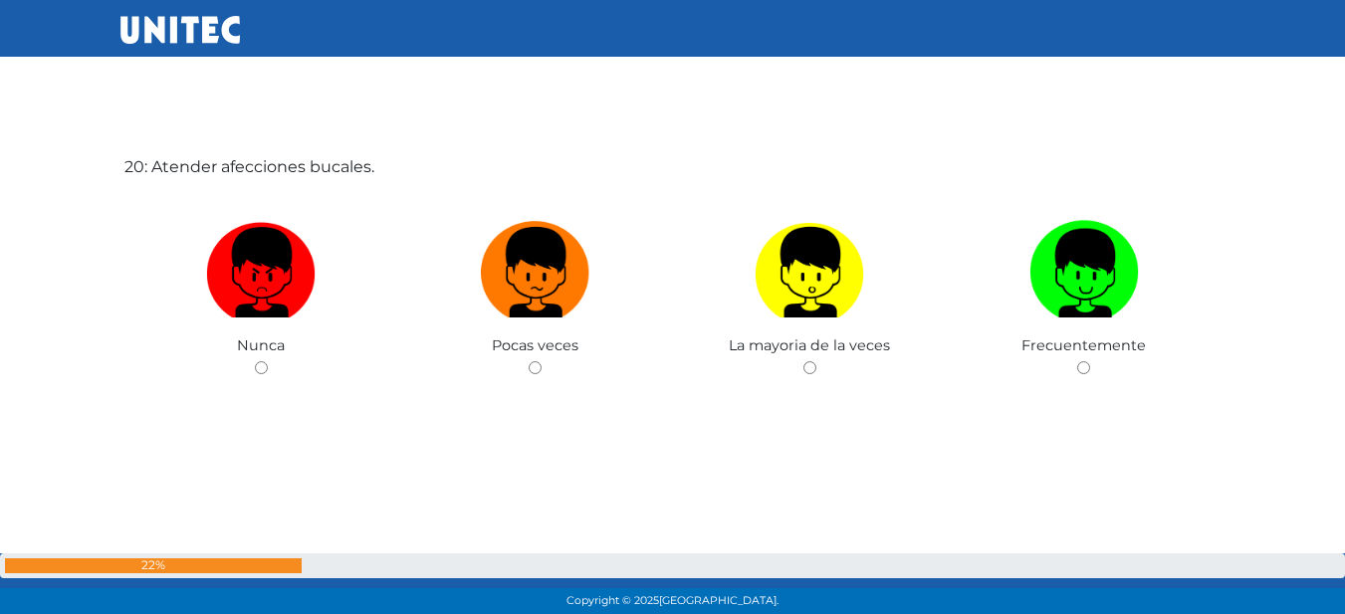
scroll to position [11768, 0]
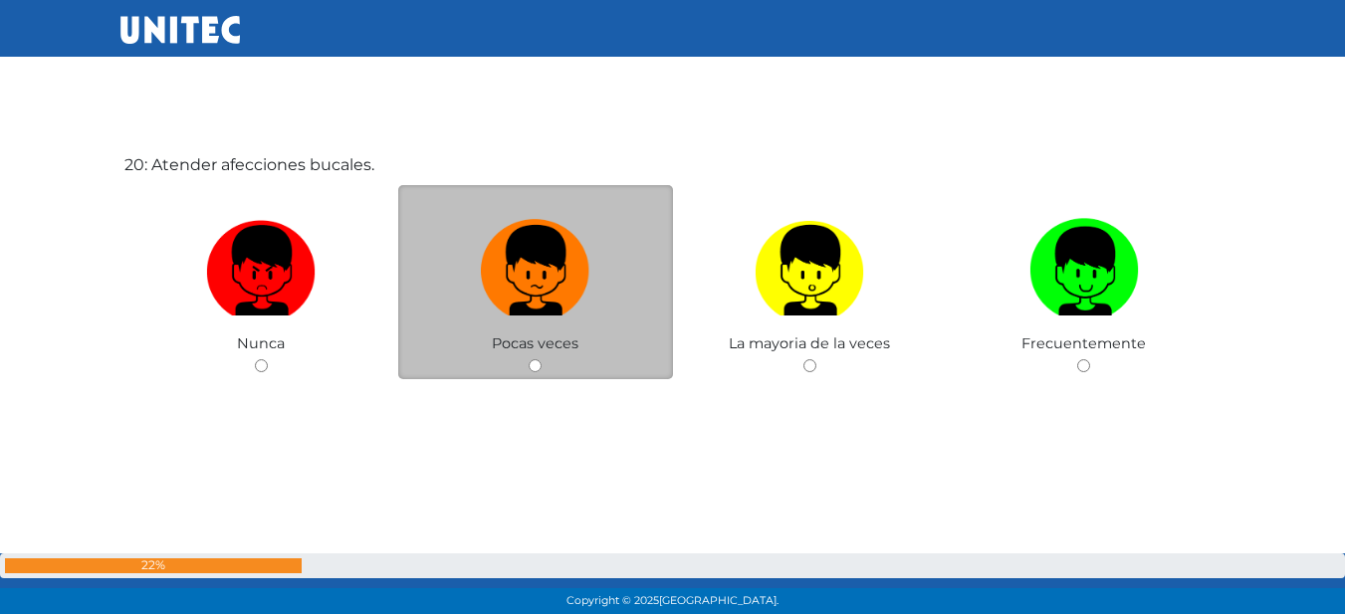
click at [610, 321] on label at bounding box center [535, 270] width 275 height 121
click at [541, 359] on input "radio" at bounding box center [535, 365] width 13 height 13
radio input "true"
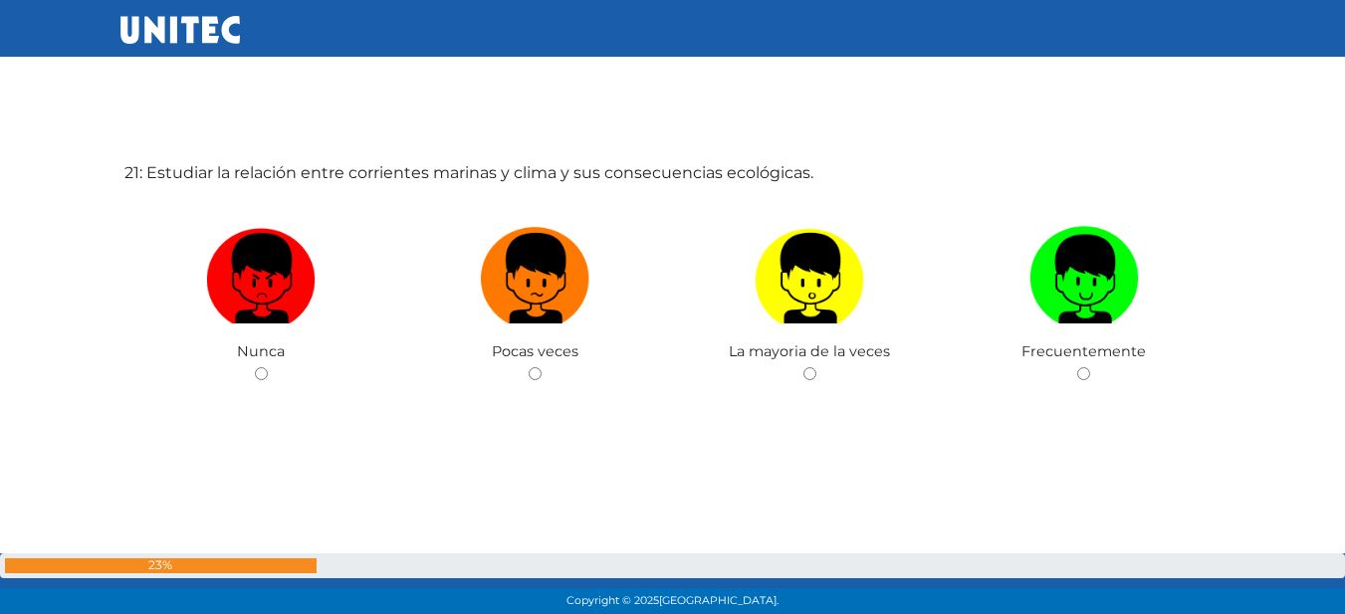
scroll to position [12382, 0]
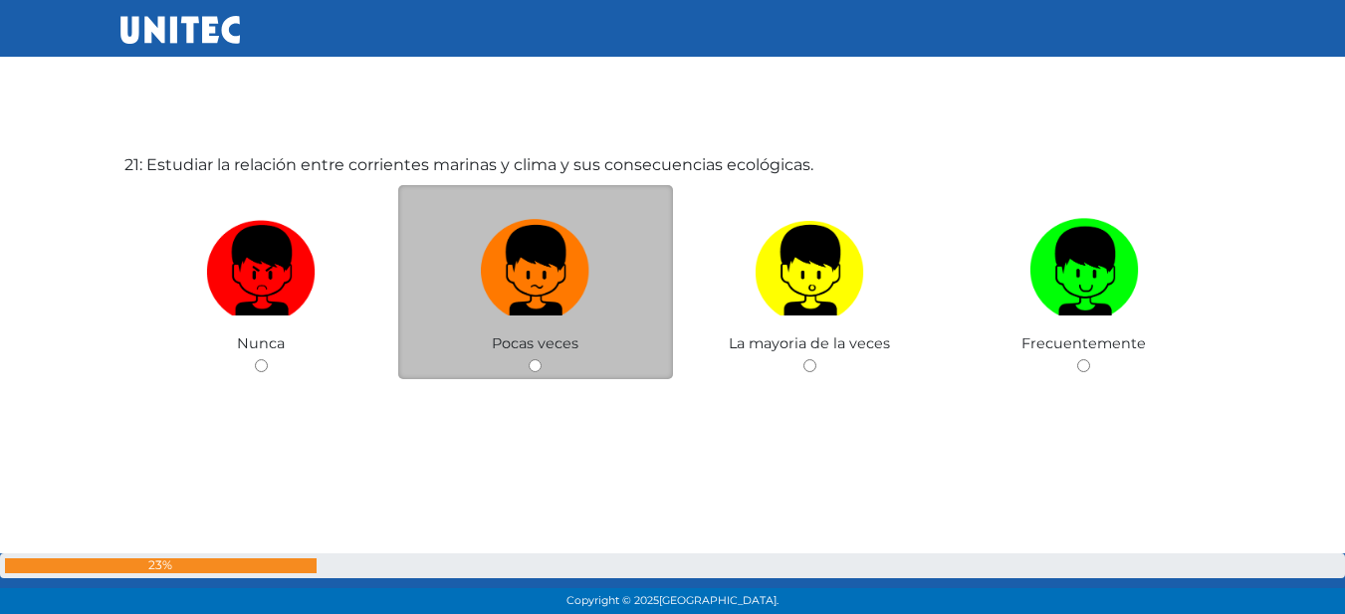
click at [592, 300] on label at bounding box center [535, 270] width 275 height 121
click at [541, 359] on input "radio" at bounding box center [535, 365] width 13 height 13
radio input "true"
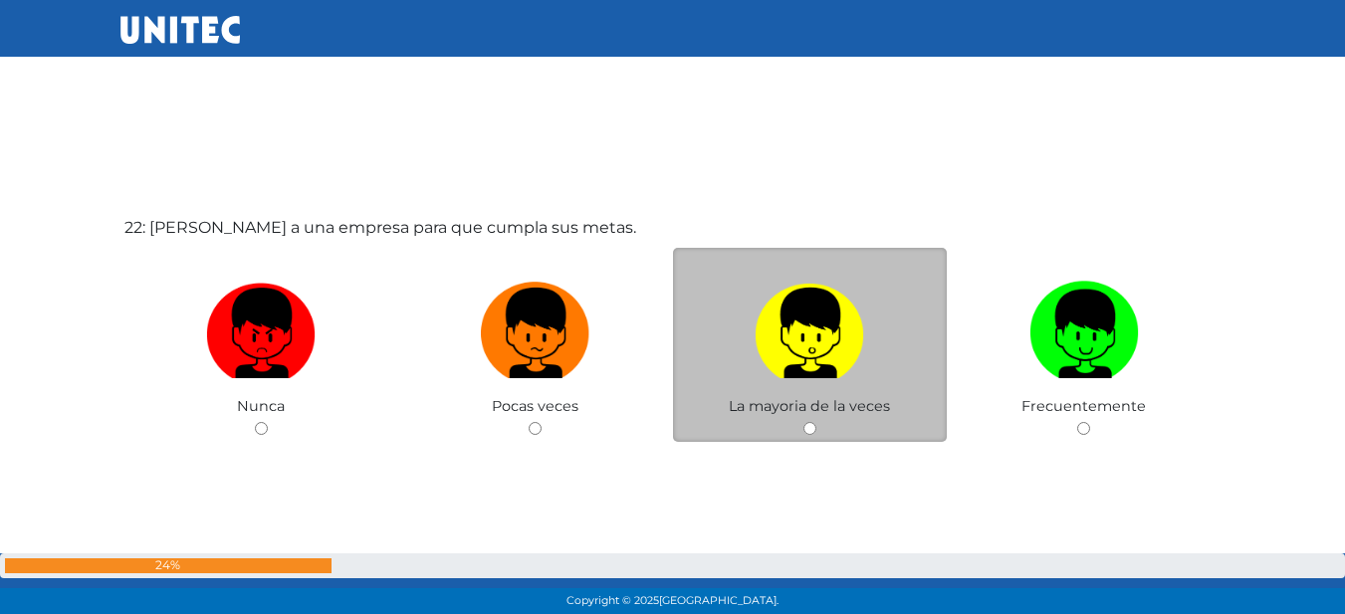
scroll to position [12935, 0]
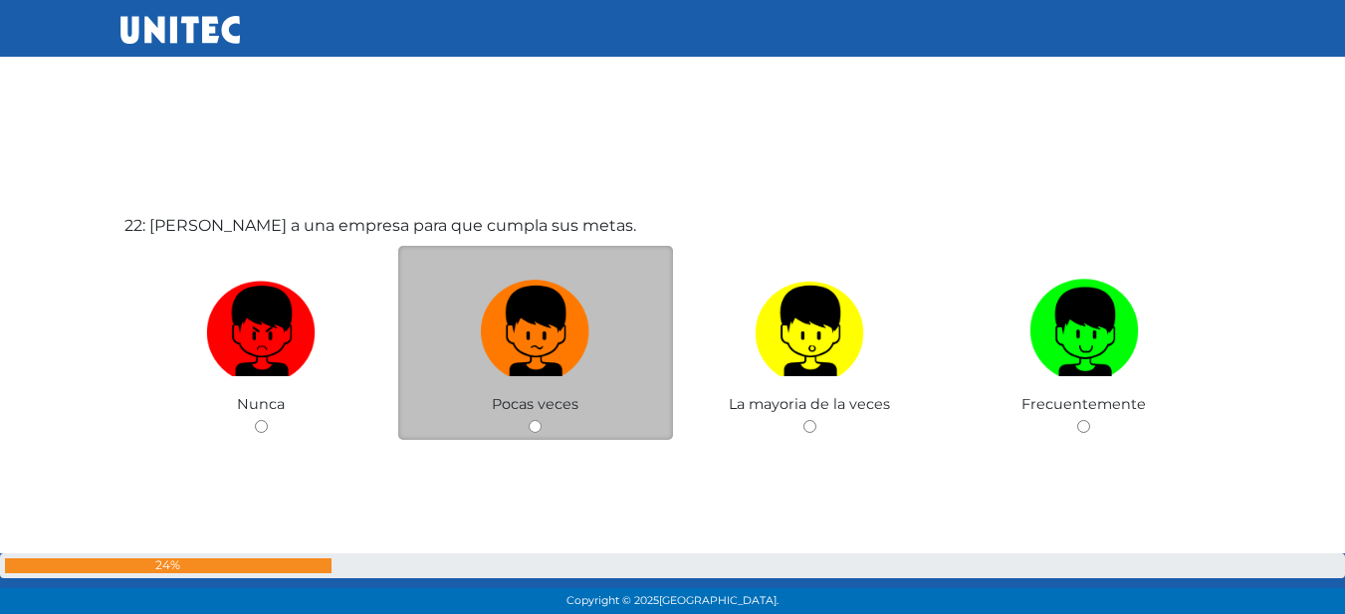
click at [595, 337] on label at bounding box center [535, 331] width 275 height 121
click at [541, 420] on input "radio" at bounding box center [535, 426] width 13 height 13
radio input "true"
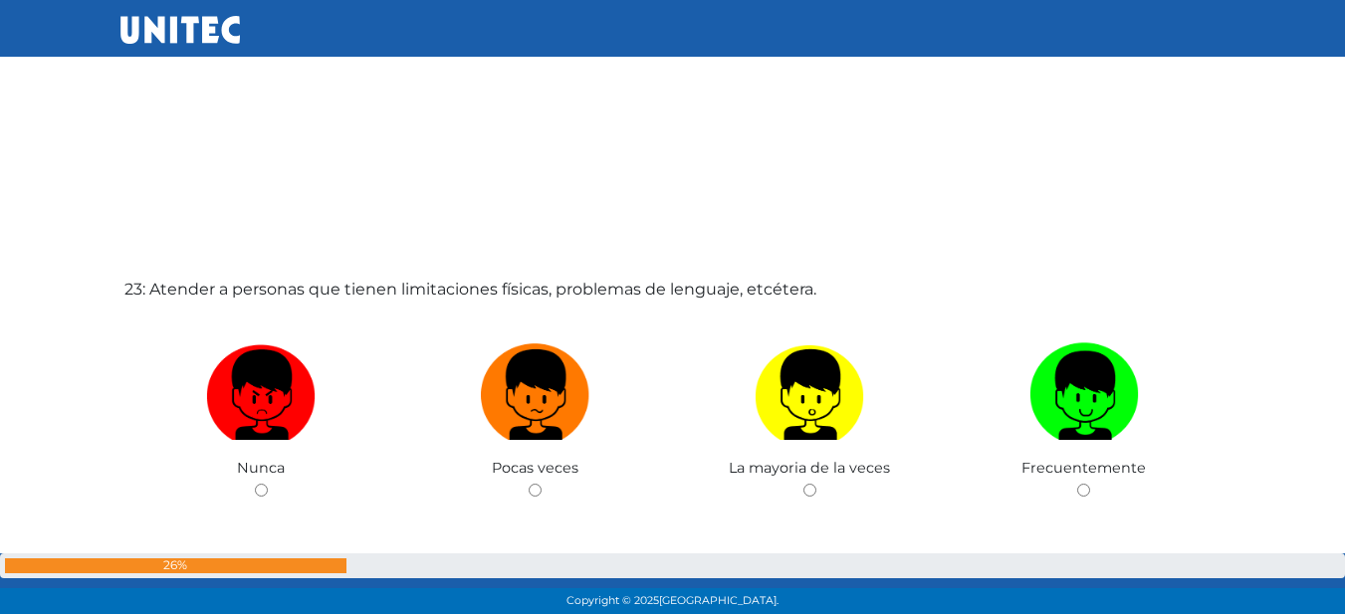
scroll to position [13487, 0]
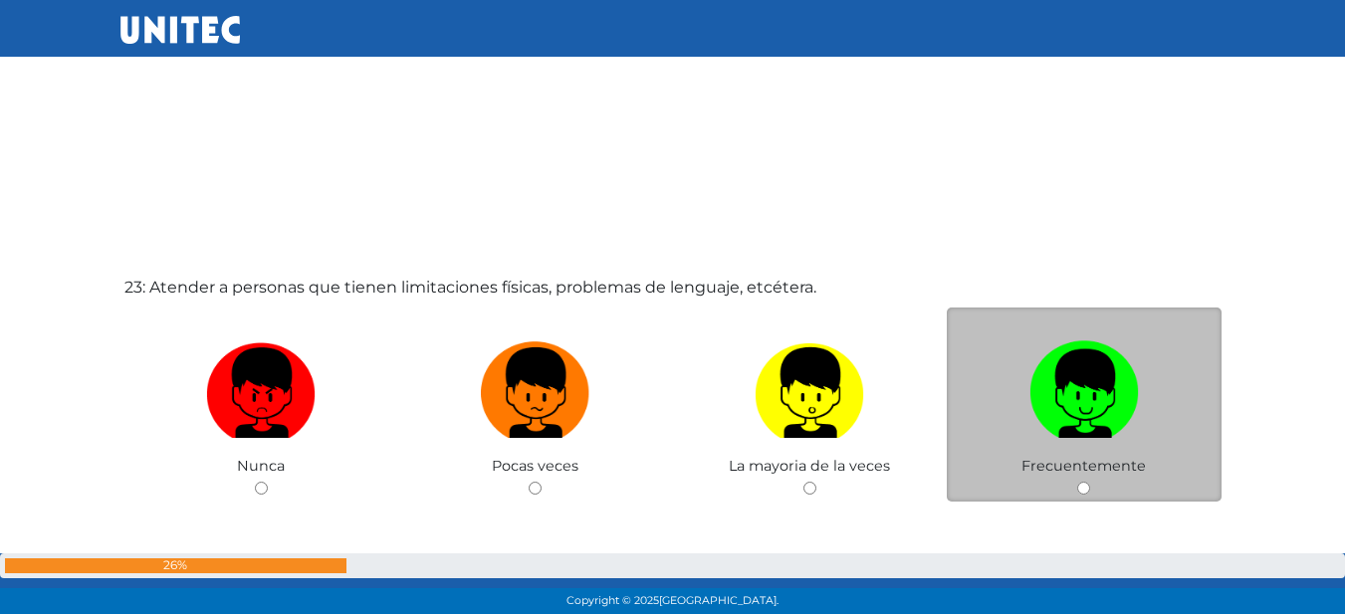
click at [1017, 373] on label at bounding box center [1084, 392] width 275 height 121
click at [1077, 482] on input "radio" at bounding box center [1083, 488] width 13 height 13
radio input "true"
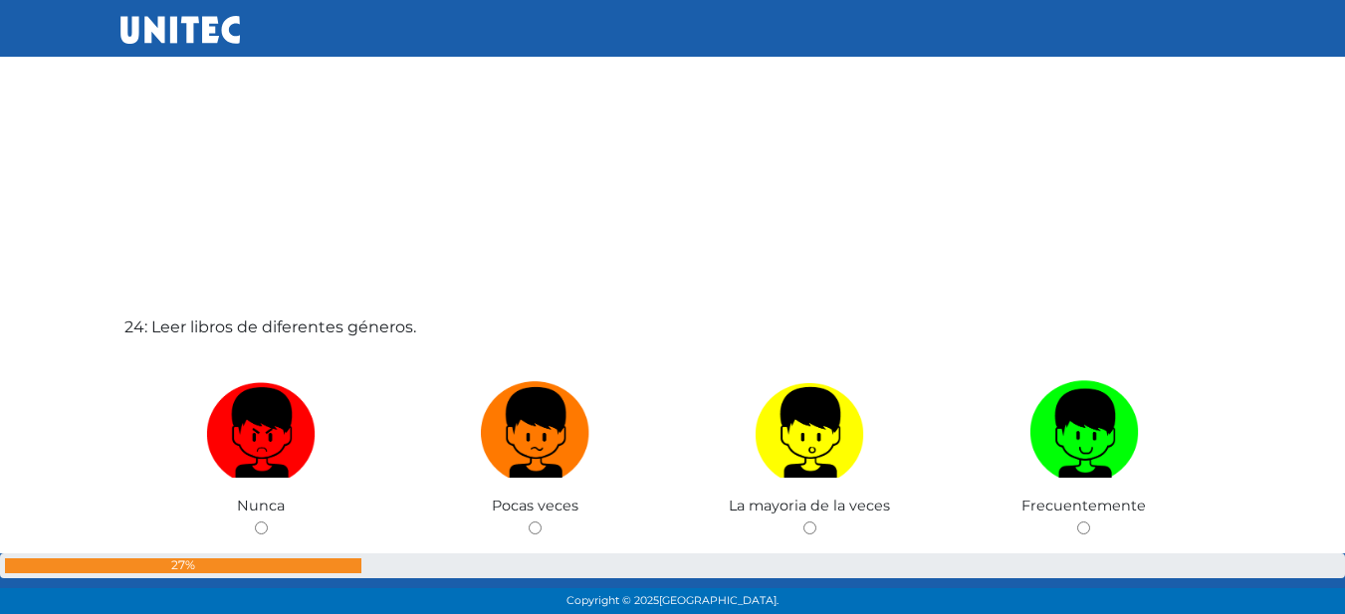
scroll to position [14284, 0]
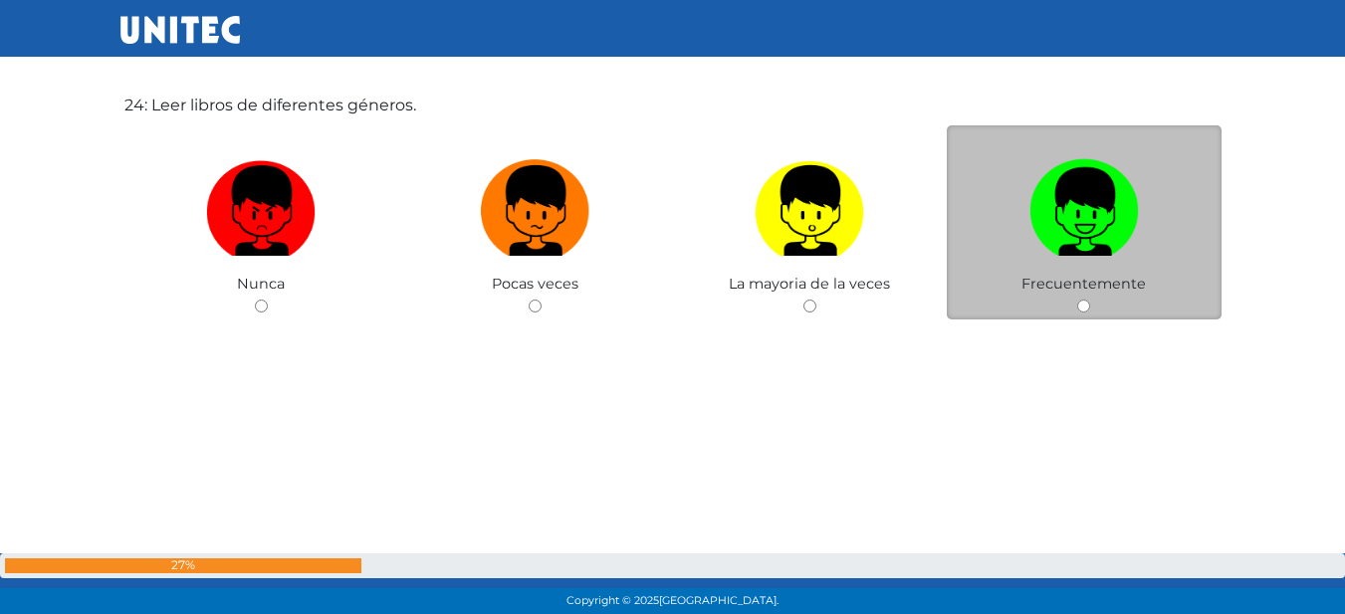
click at [1031, 225] on img at bounding box center [1083, 203] width 109 height 105
click at [1077, 300] on input "radio" at bounding box center [1083, 306] width 13 height 13
radio input "true"
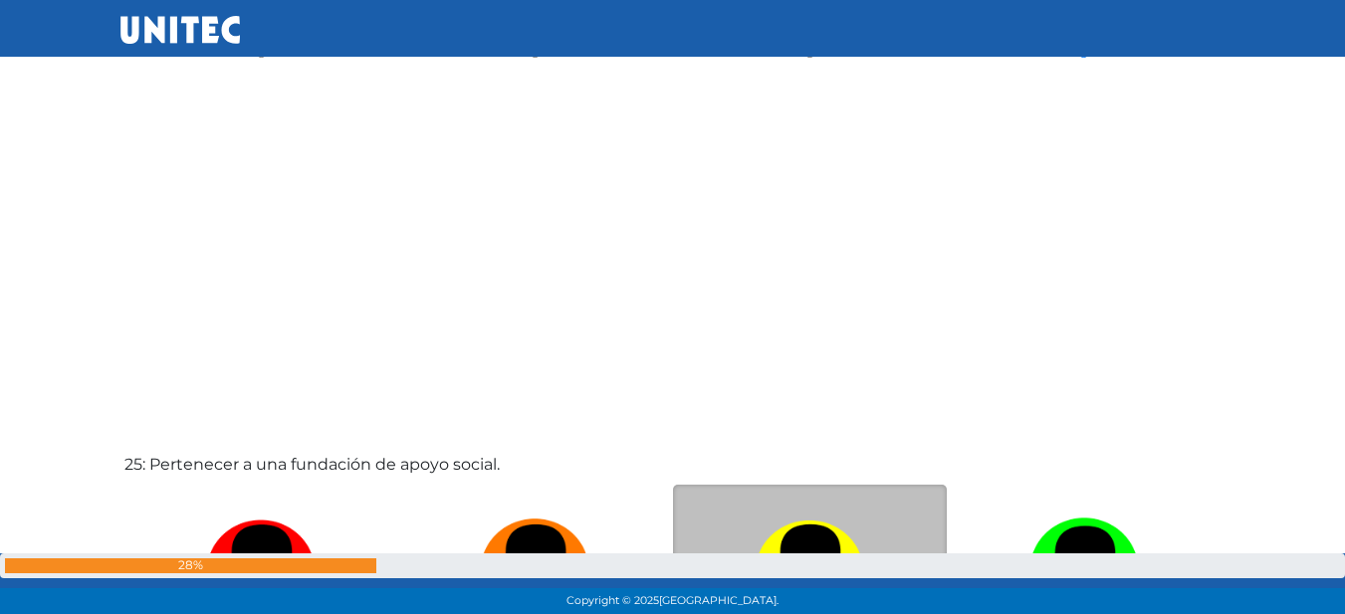
scroll to position [14737, 0]
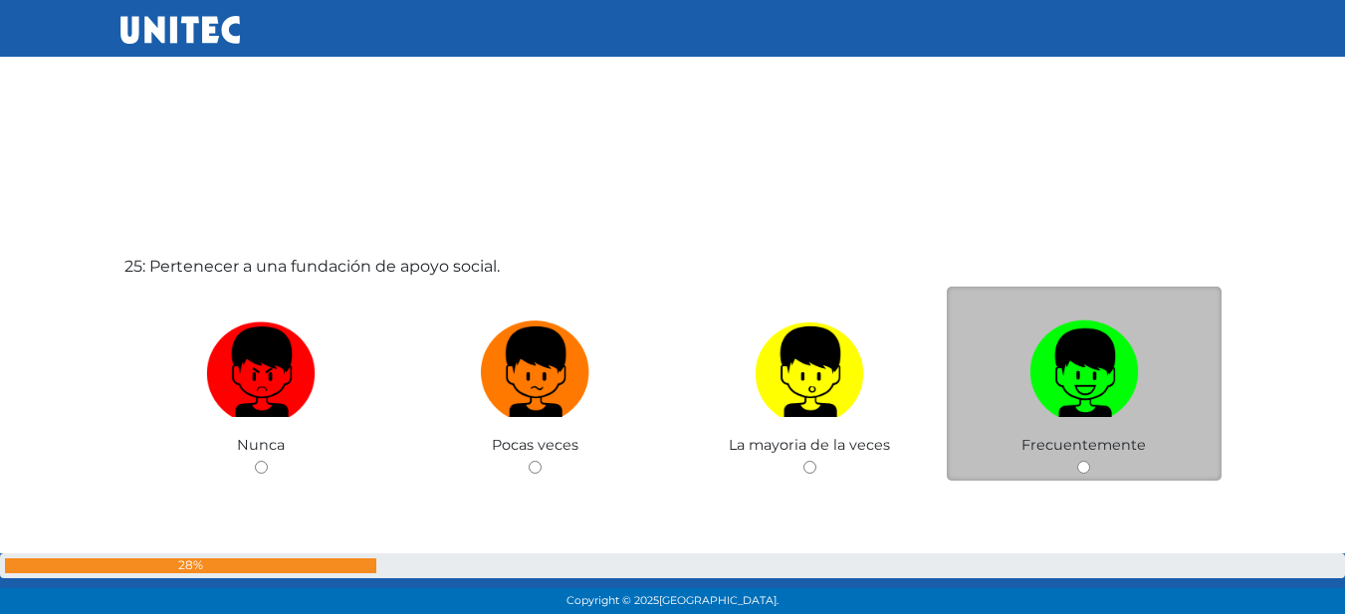
click at [1105, 401] on img at bounding box center [1083, 365] width 109 height 105
click at [1090, 461] on input "radio" at bounding box center [1083, 467] width 13 height 13
radio input "true"
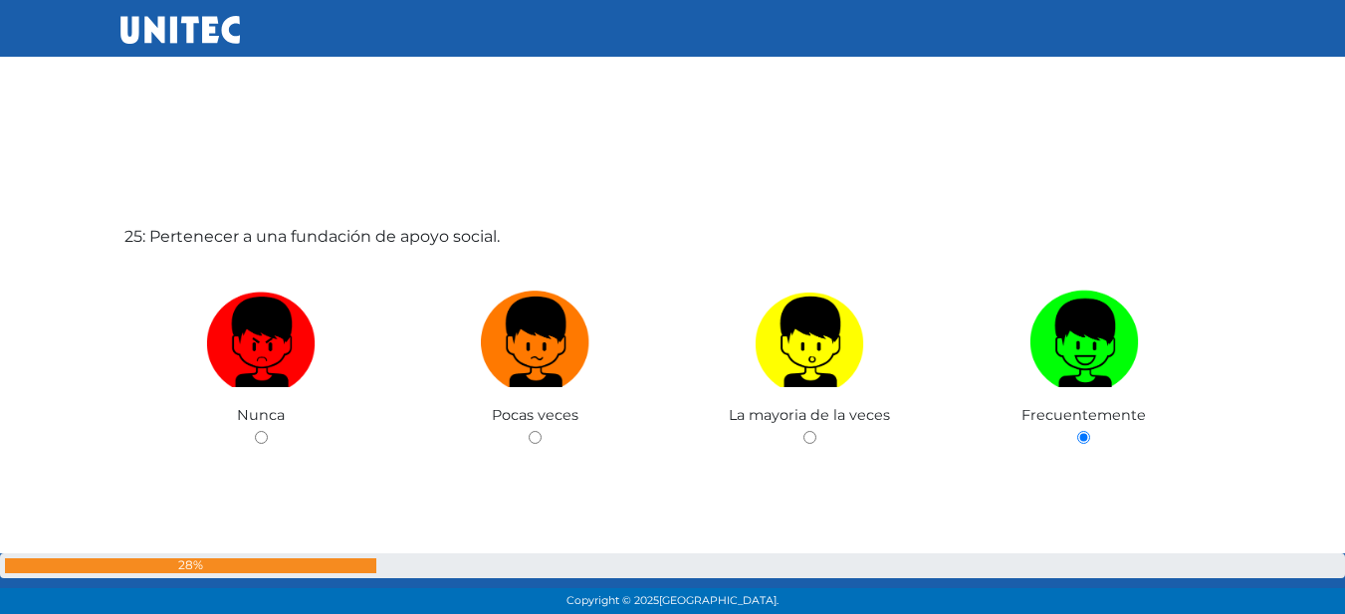
scroll to position [14800, 0]
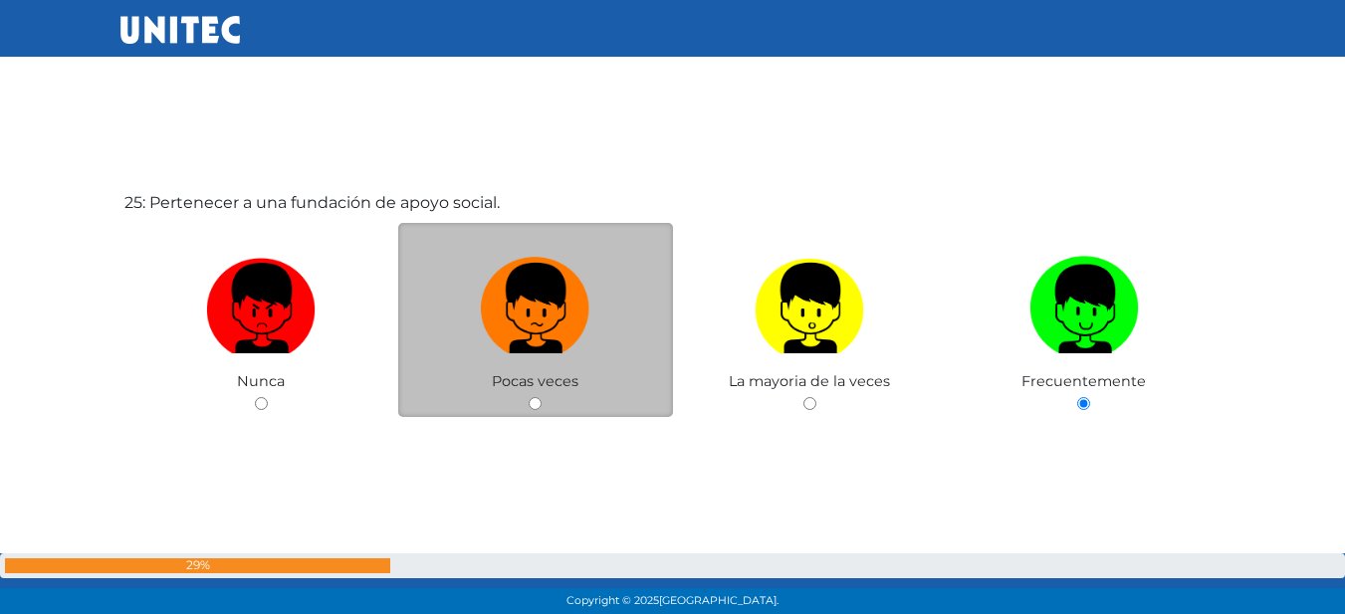
click at [551, 347] on img at bounding box center [535, 301] width 109 height 105
click at [541, 397] on input "radio" at bounding box center [535, 403] width 13 height 13
radio input "true"
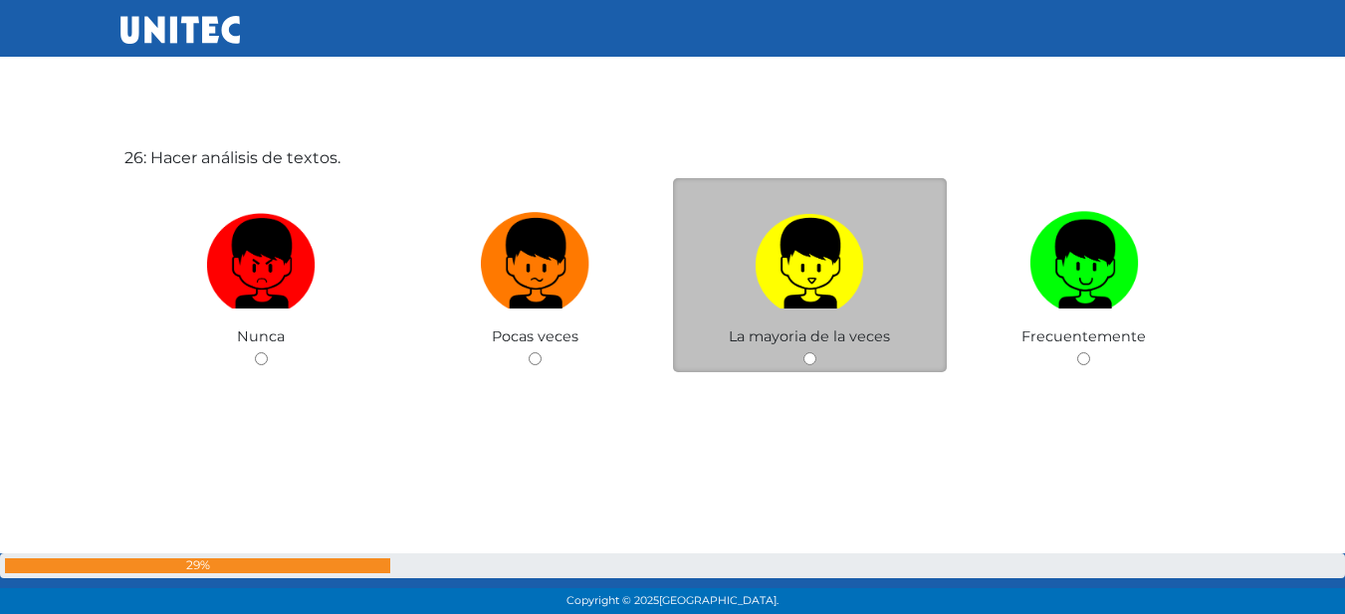
scroll to position [15452, 0]
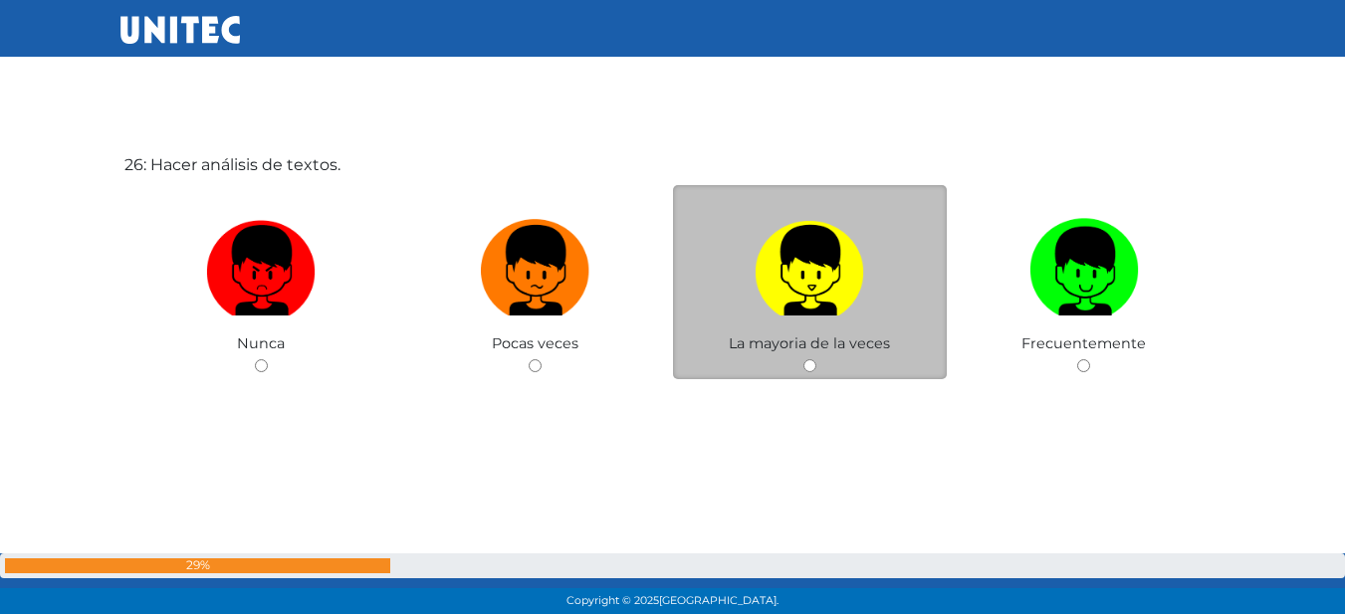
click at [816, 304] on img at bounding box center [808, 263] width 109 height 105
click at [816, 359] on input "radio" at bounding box center [809, 365] width 13 height 13
radio input "true"
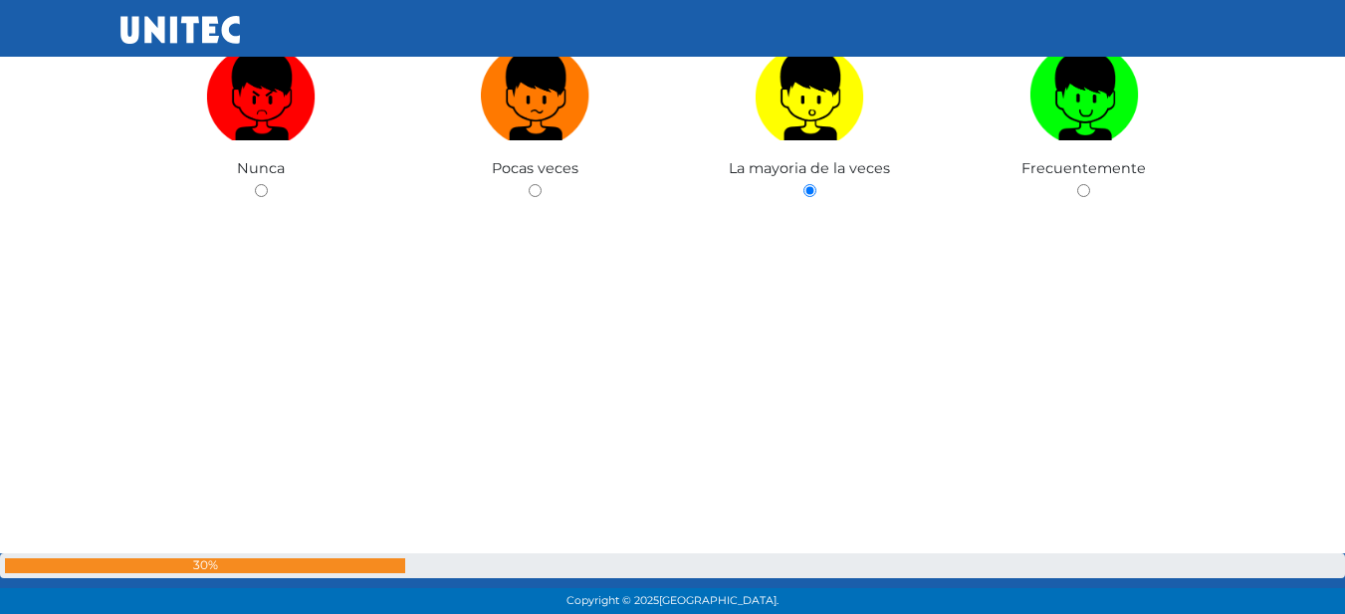
scroll to position [15797, 0]
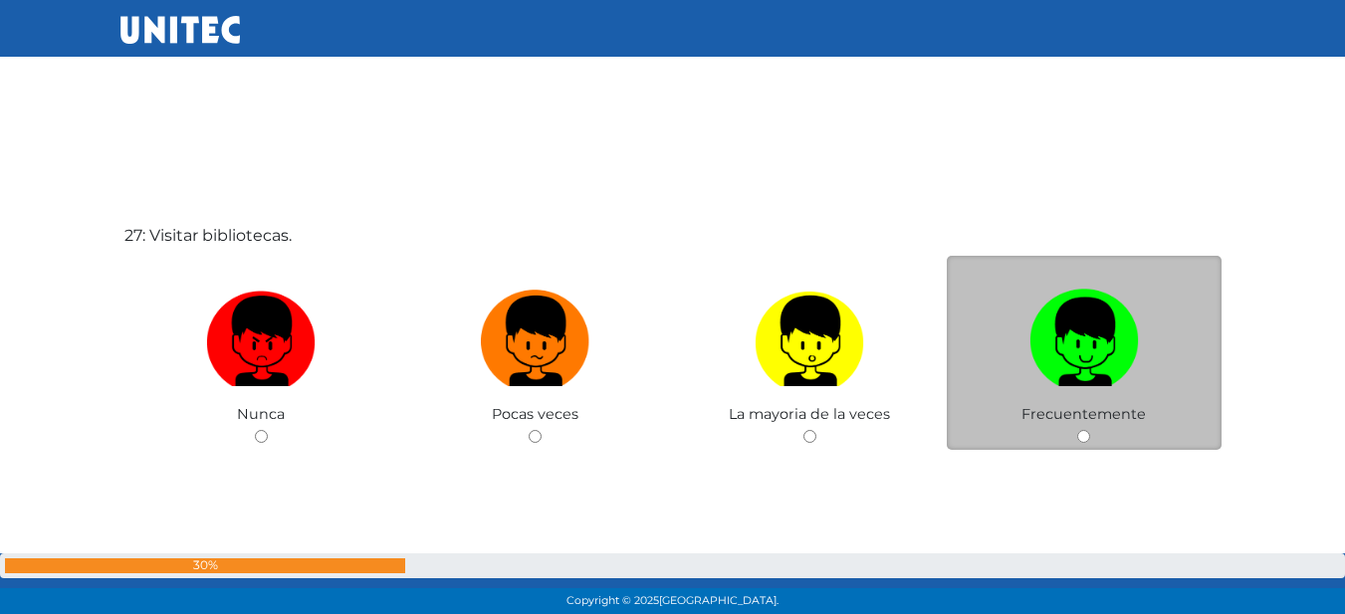
click at [1045, 399] on label at bounding box center [1084, 341] width 275 height 121
click at [1077, 430] on input "radio" at bounding box center [1083, 436] width 13 height 13
radio input "true"
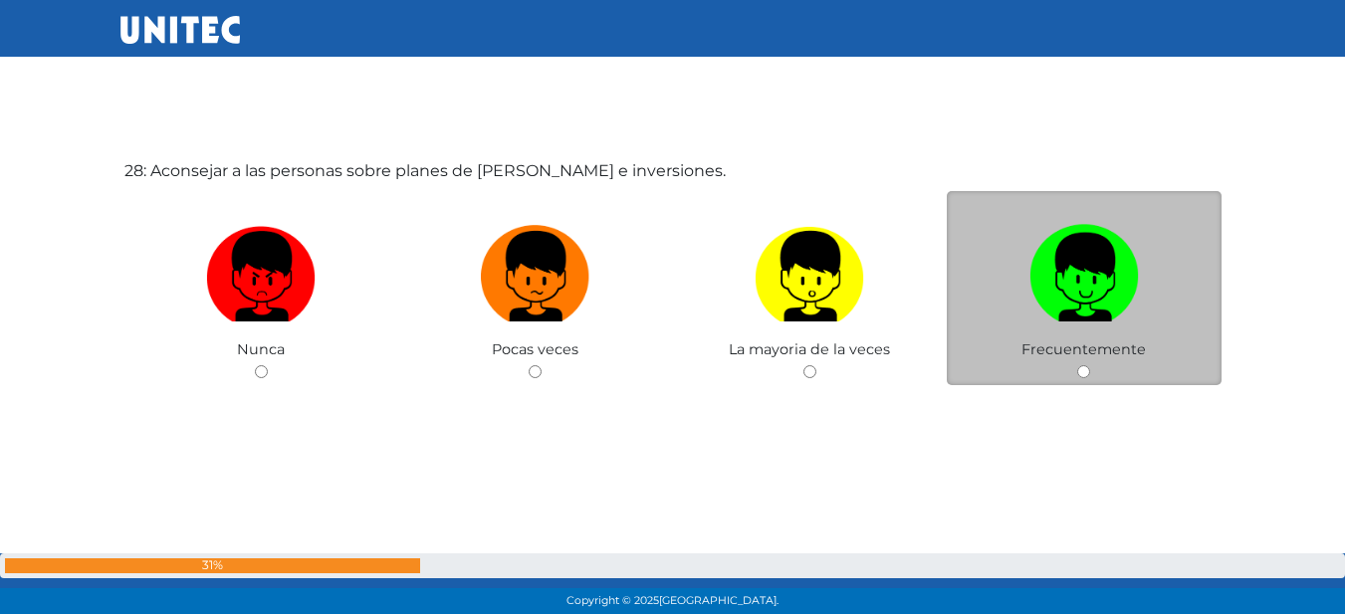
scroll to position [16680, 0]
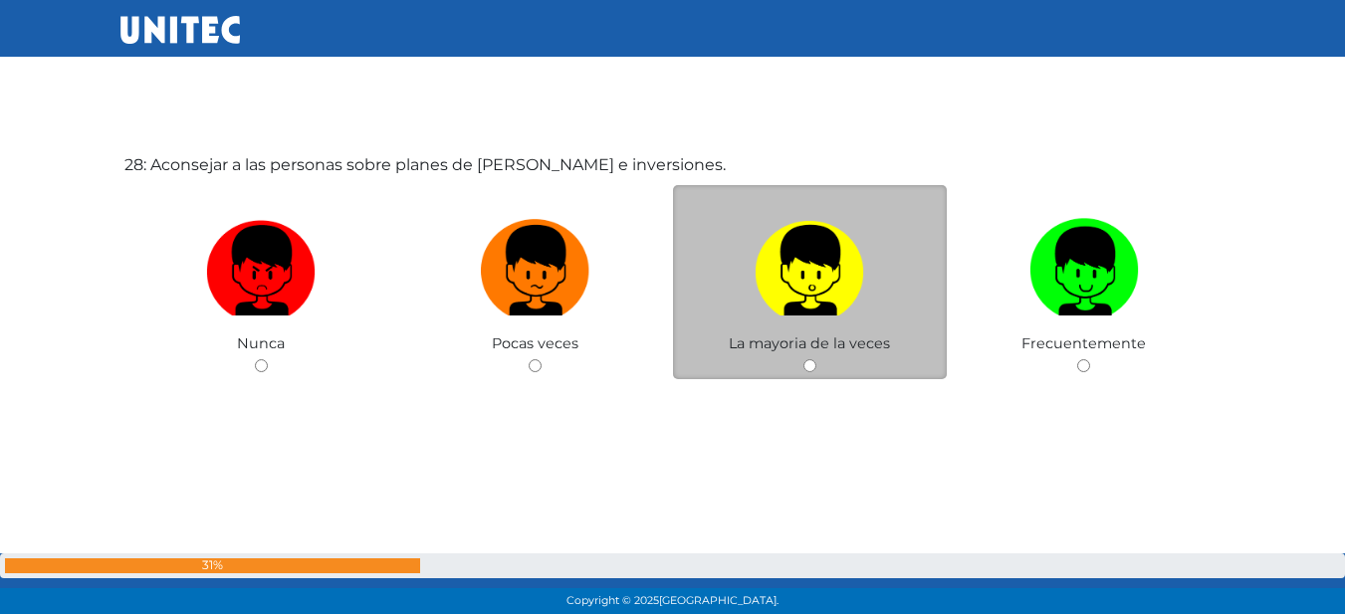
click at [770, 319] on label at bounding box center [810, 270] width 275 height 121
click at [803, 359] on input "radio" at bounding box center [809, 365] width 13 height 13
radio input "true"
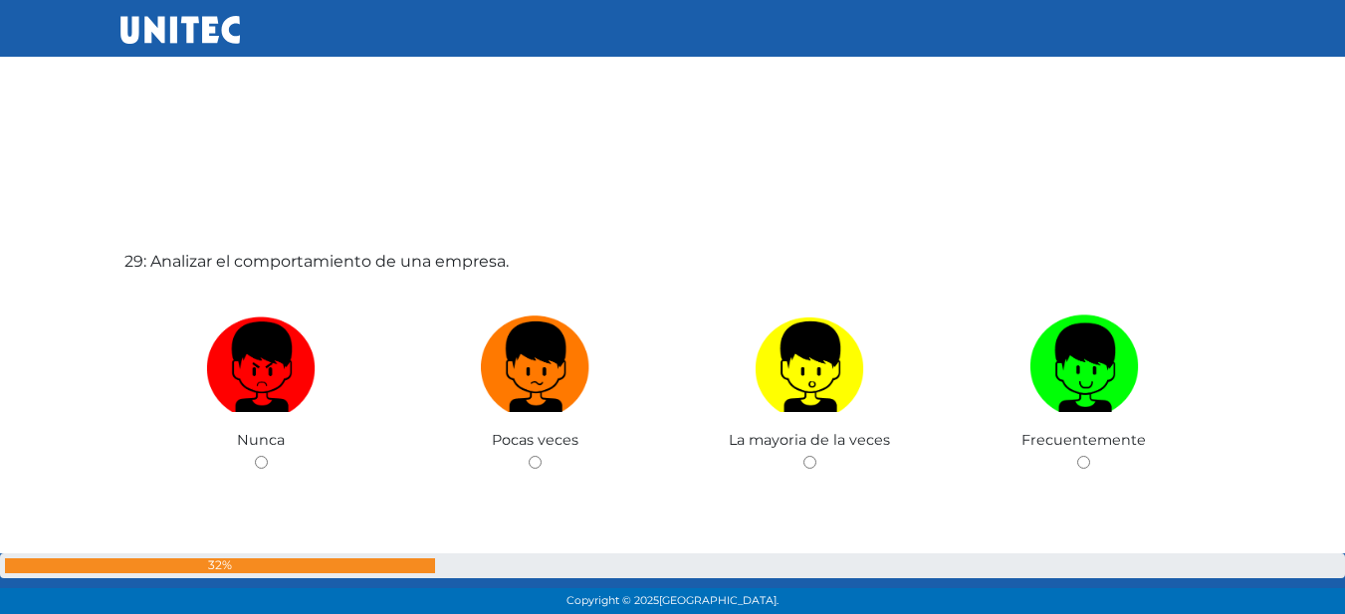
scroll to position [17233, 0]
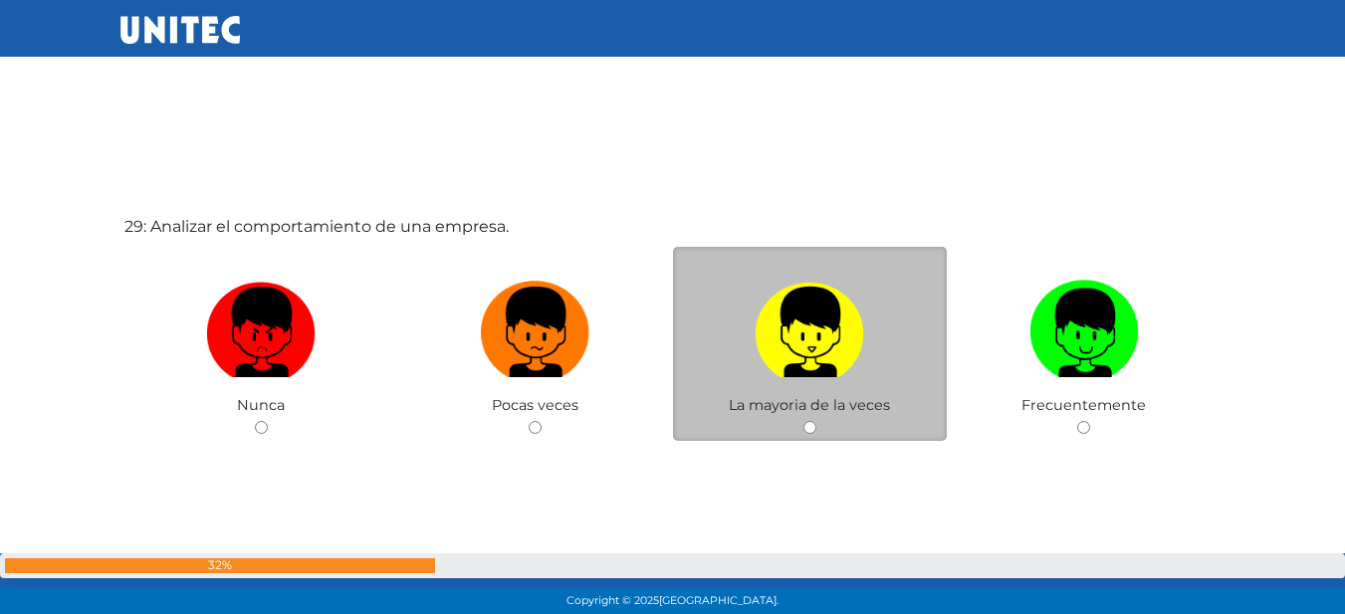
click at [858, 347] on img at bounding box center [808, 325] width 109 height 105
click at [816, 421] on input "radio" at bounding box center [809, 427] width 13 height 13
radio input "true"
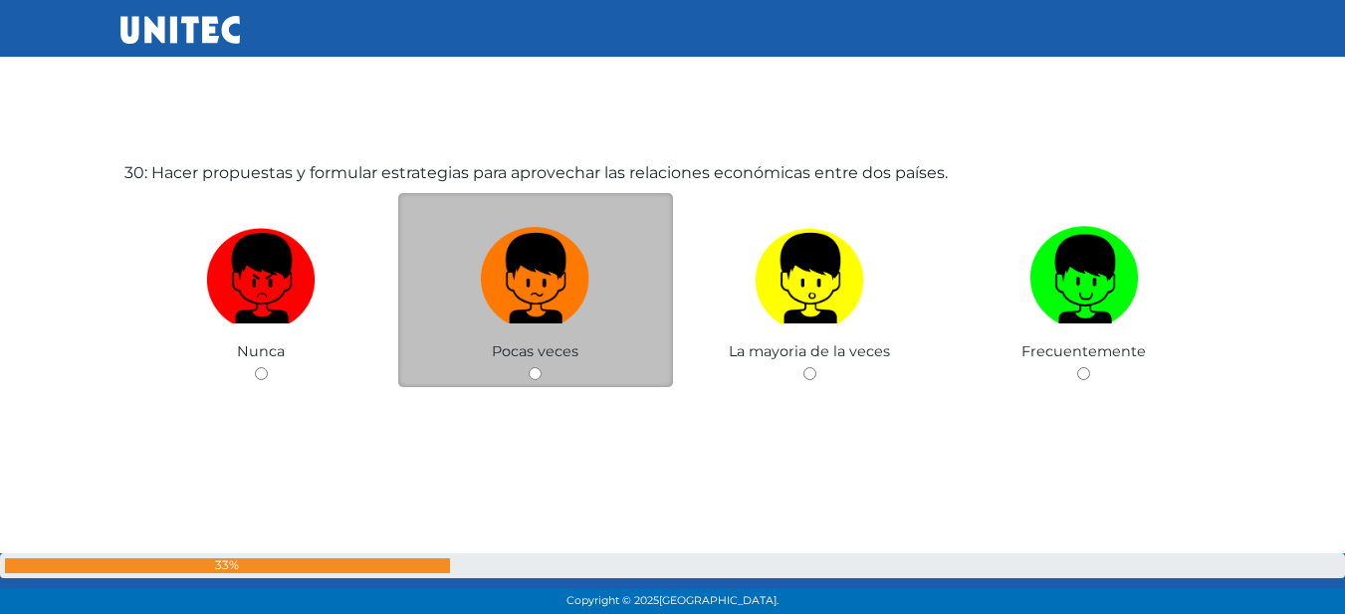
scroll to position [17909, 0]
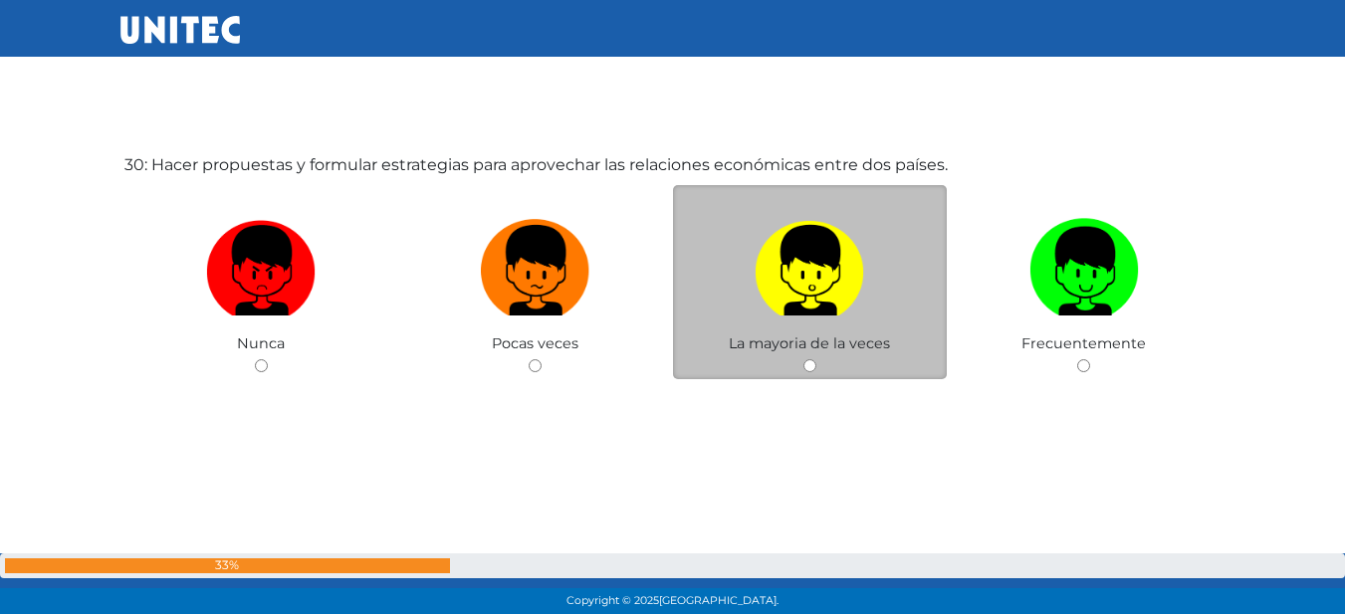
click at [865, 293] on label at bounding box center [810, 270] width 275 height 121
click at [816, 359] on input "radio" at bounding box center [809, 365] width 13 height 13
radio input "true"
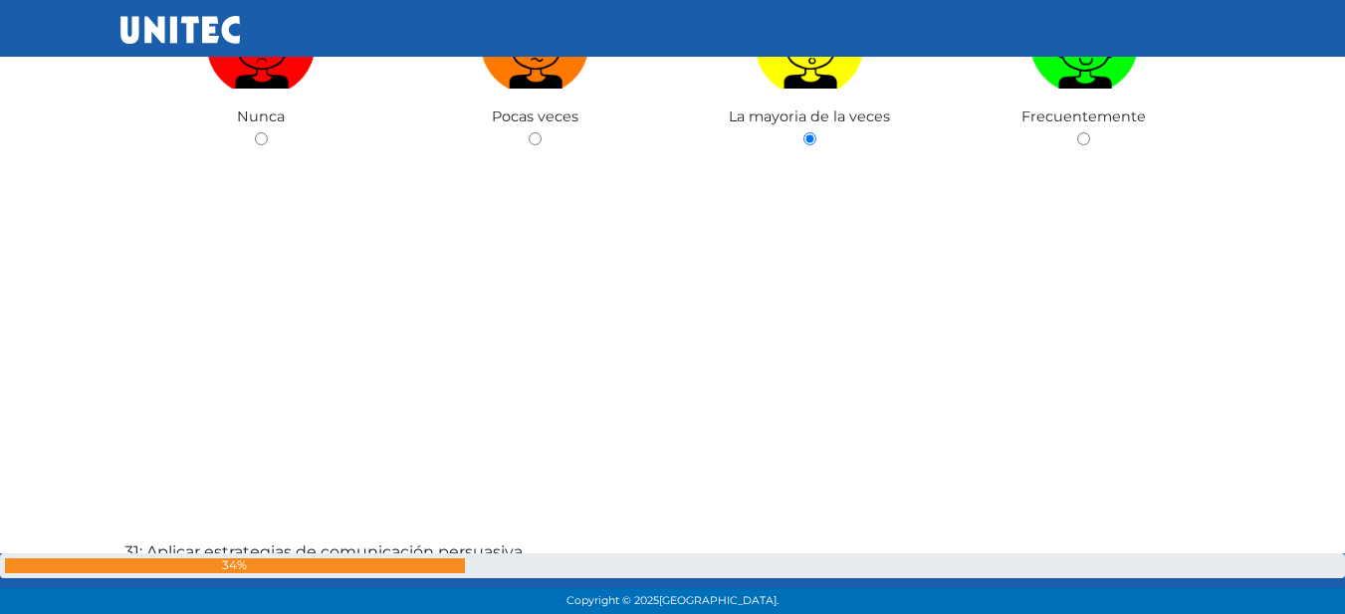
scroll to position [18125, 0]
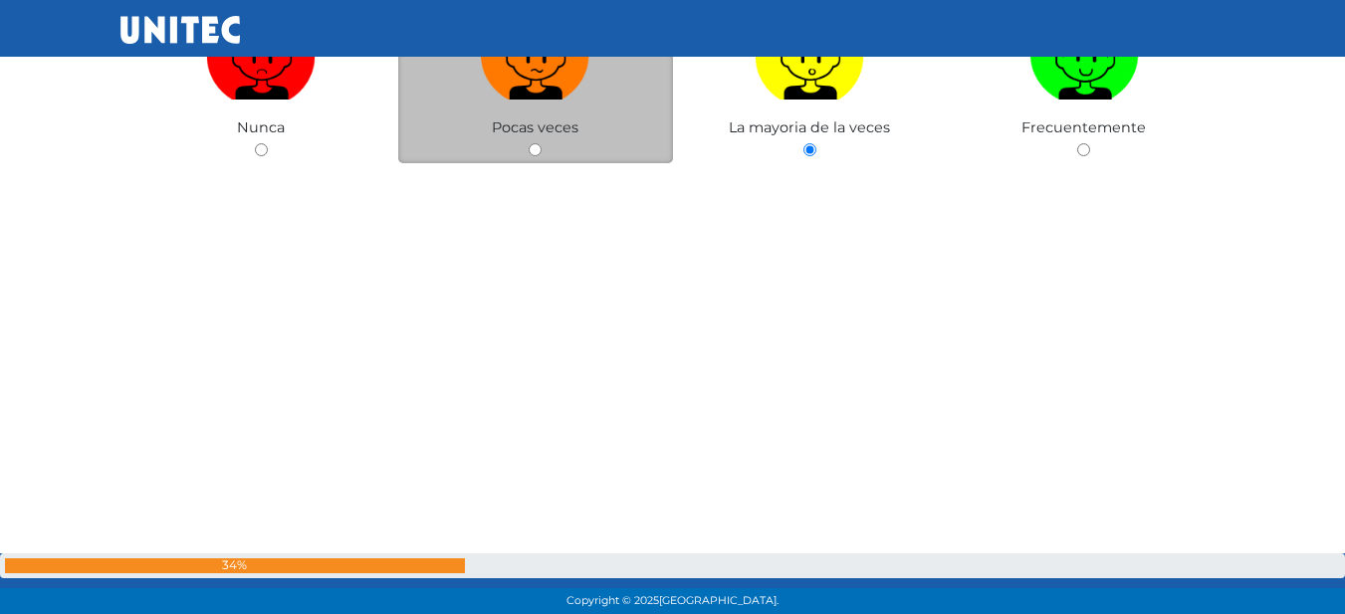
click at [554, 103] on label at bounding box center [535, 54] width 275 height 121
click at [541, 143] on input "radio" at bounding box center [535, 149] width 13 height 13
radio input "true"
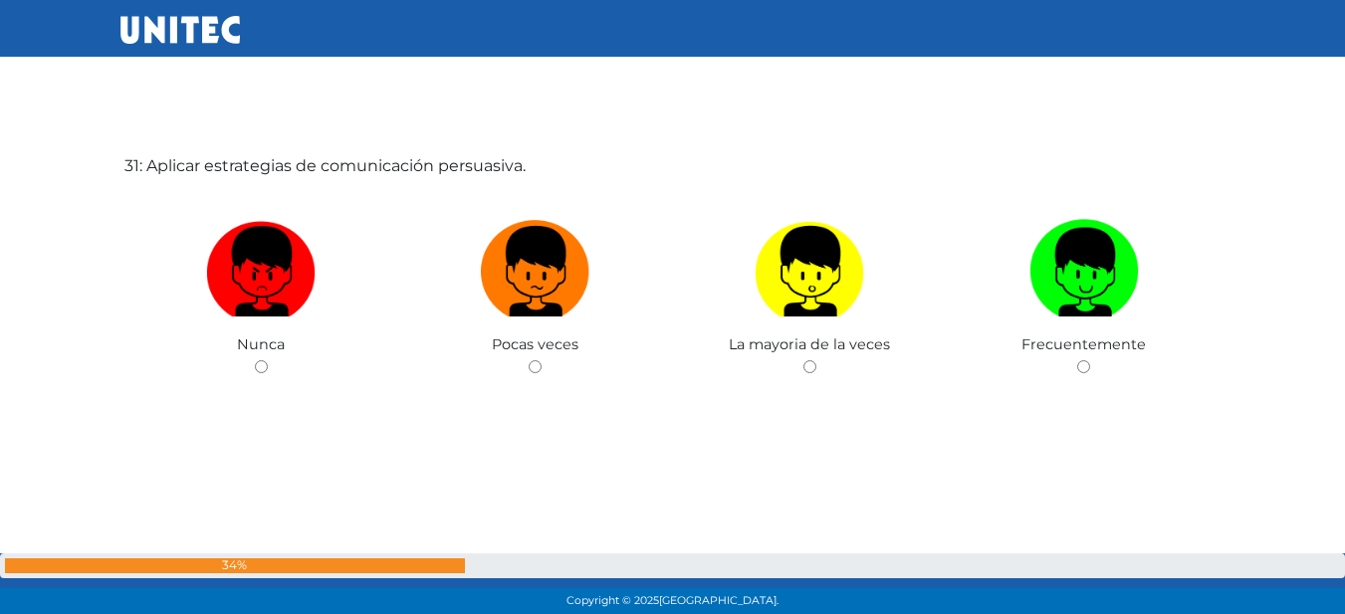
scroll to position [18523, 0]
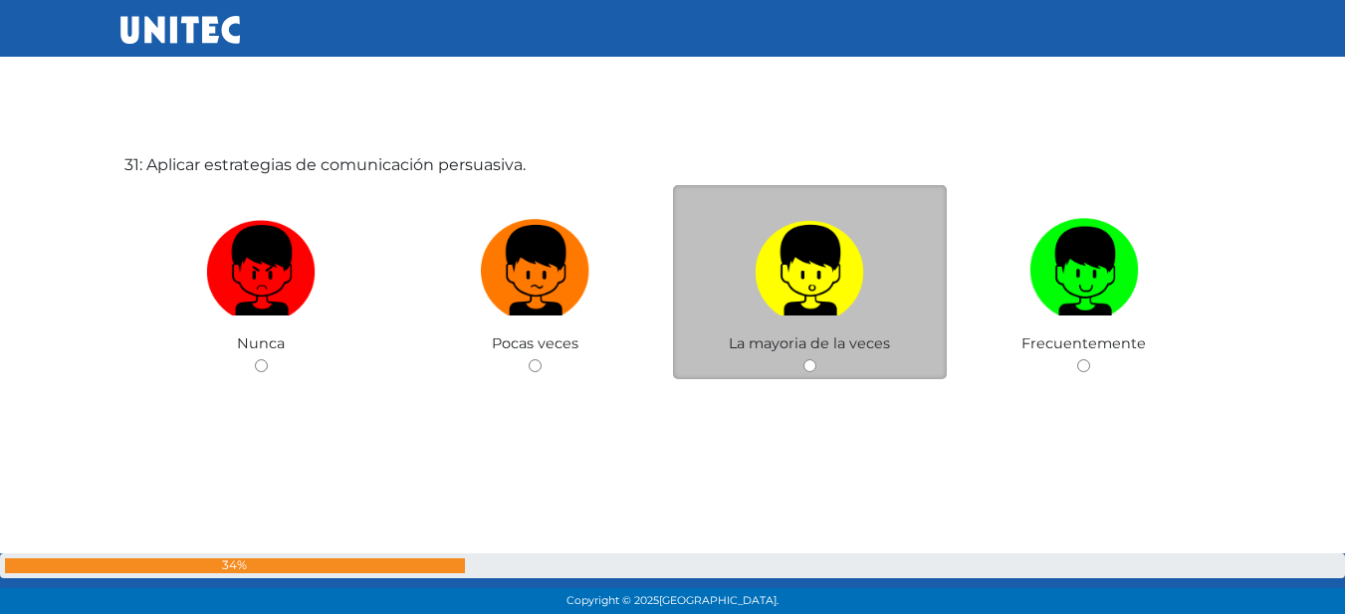
click at [820, 339] on span "La mayoria de la veces" at bounding box center [809, 343] width 161 height 18
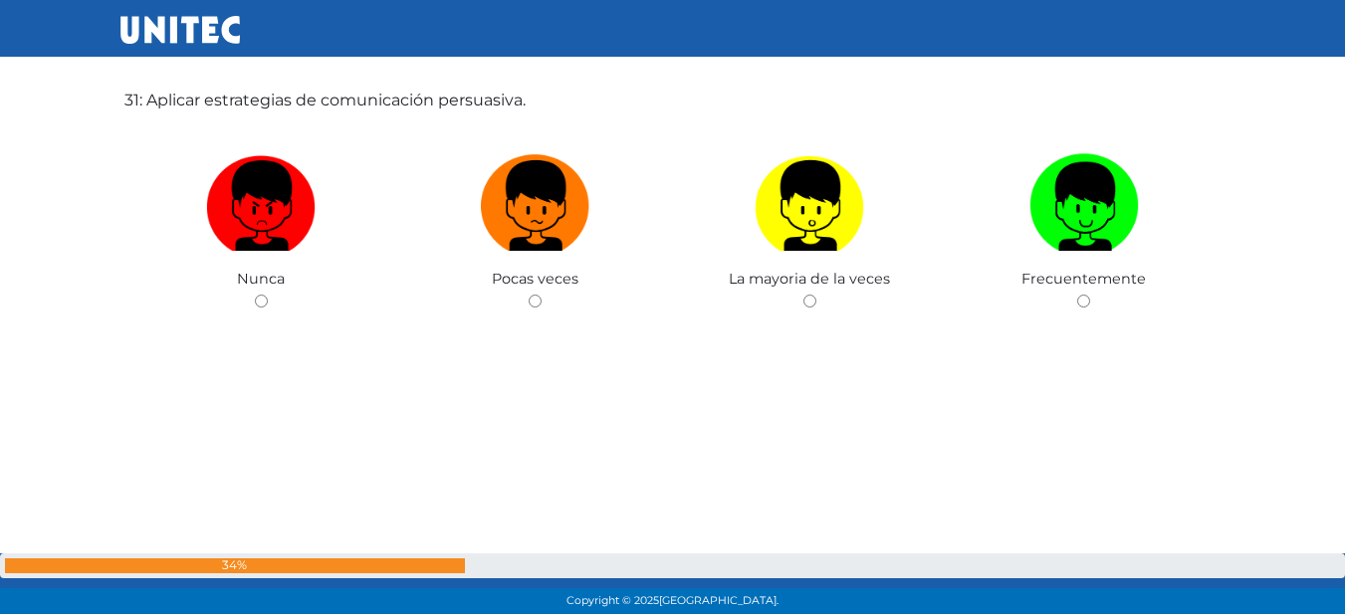
scroll to position [18622, 0]
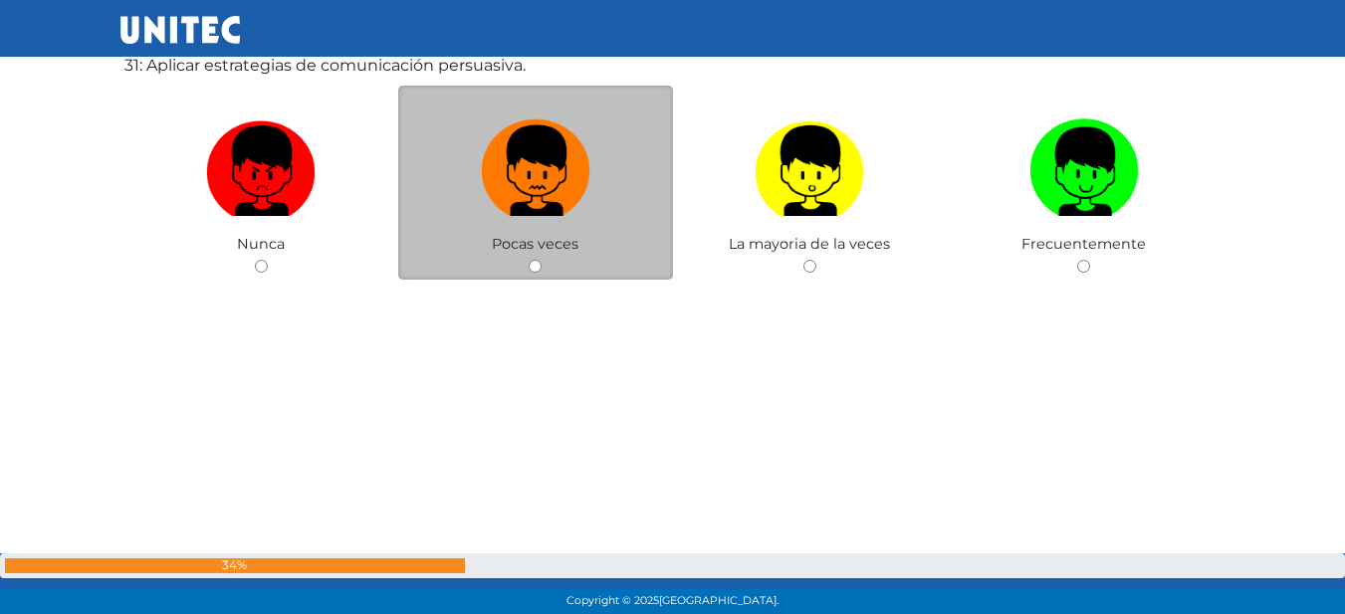
click at [556, 164] on img at bounding box center [535, 163] width 109 height 105
click at [541, 260] on input "radio" at bounding box center [535, 266] width 13 height 13
radio input "true"
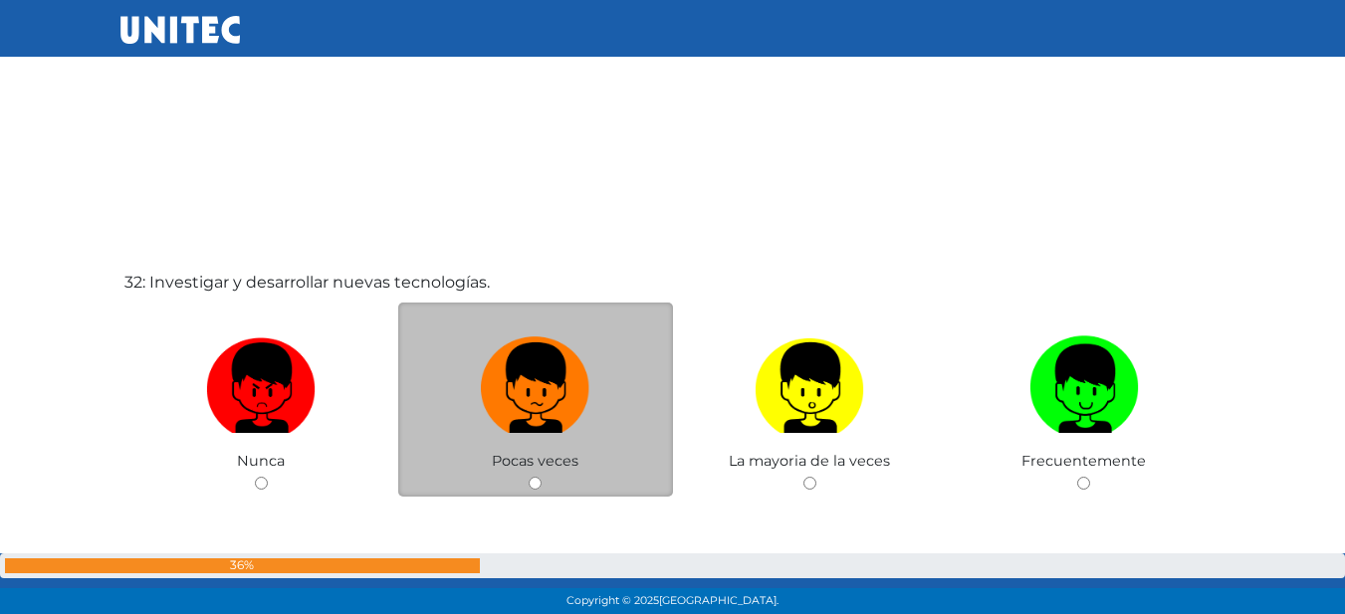
scroll to position [19020, 0]
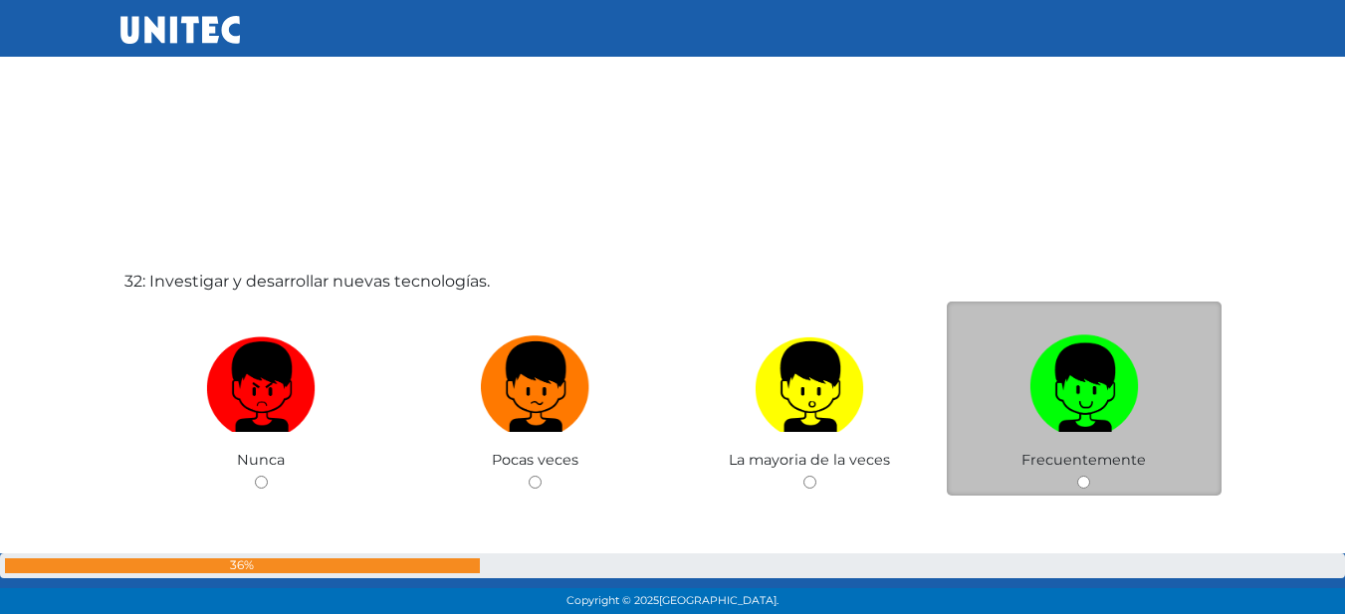
click at [955, 392] on label at bounding box center [1084, 386] width 275 height 121
click at [1077, 476] on input "radio" at bounding box center [1083, 482] width 13 height 13
radio input "true"
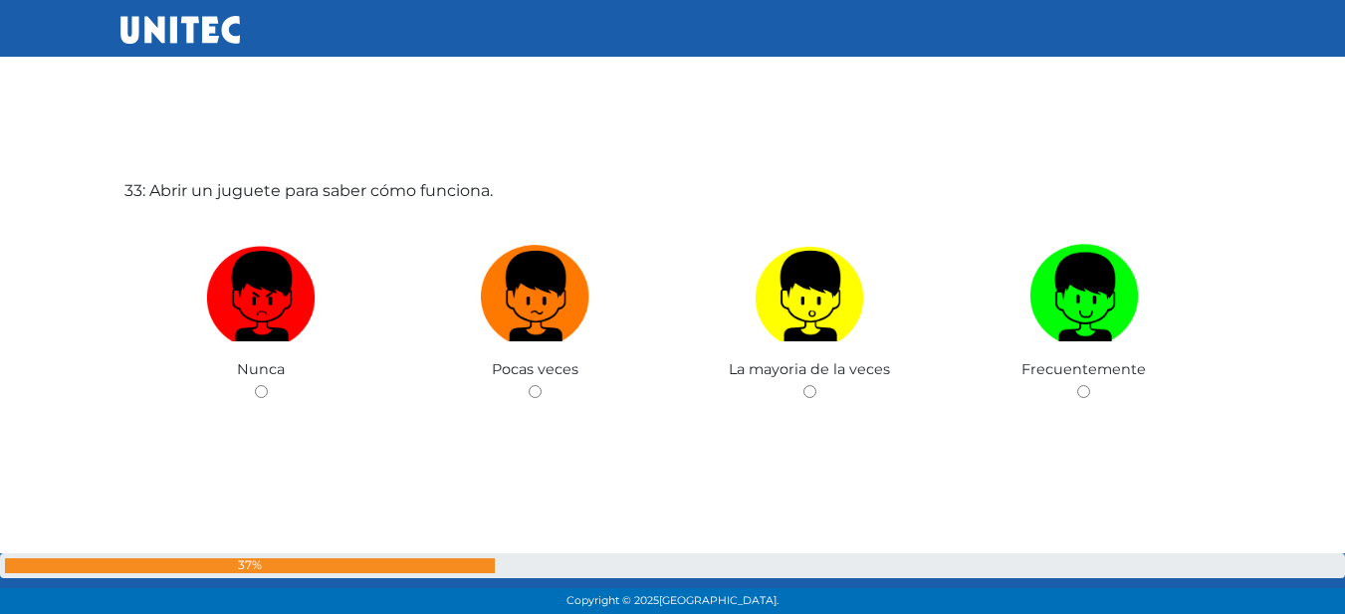
scroll to position [19751, 0]
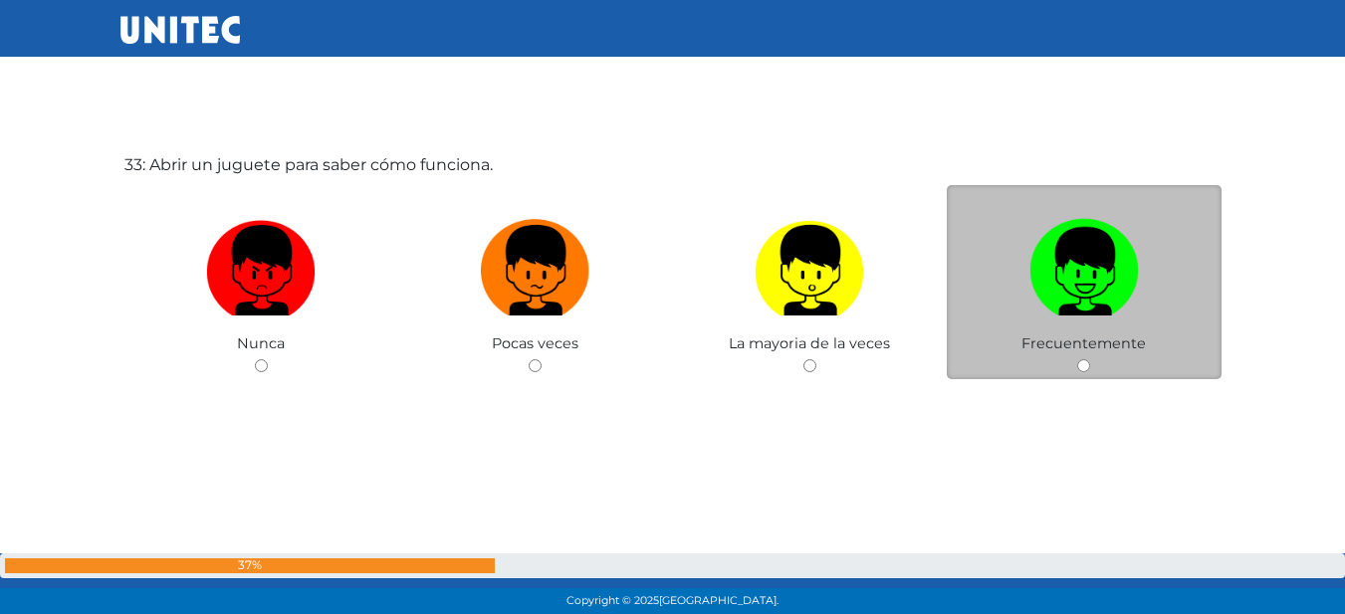
click at [1082, 298] on img at bounding box center [1083, 263] width 109 height 105
click at [1082, 359] on input "radio" at bounding box center [1083, 365] width 13 height 13
radio input "true"
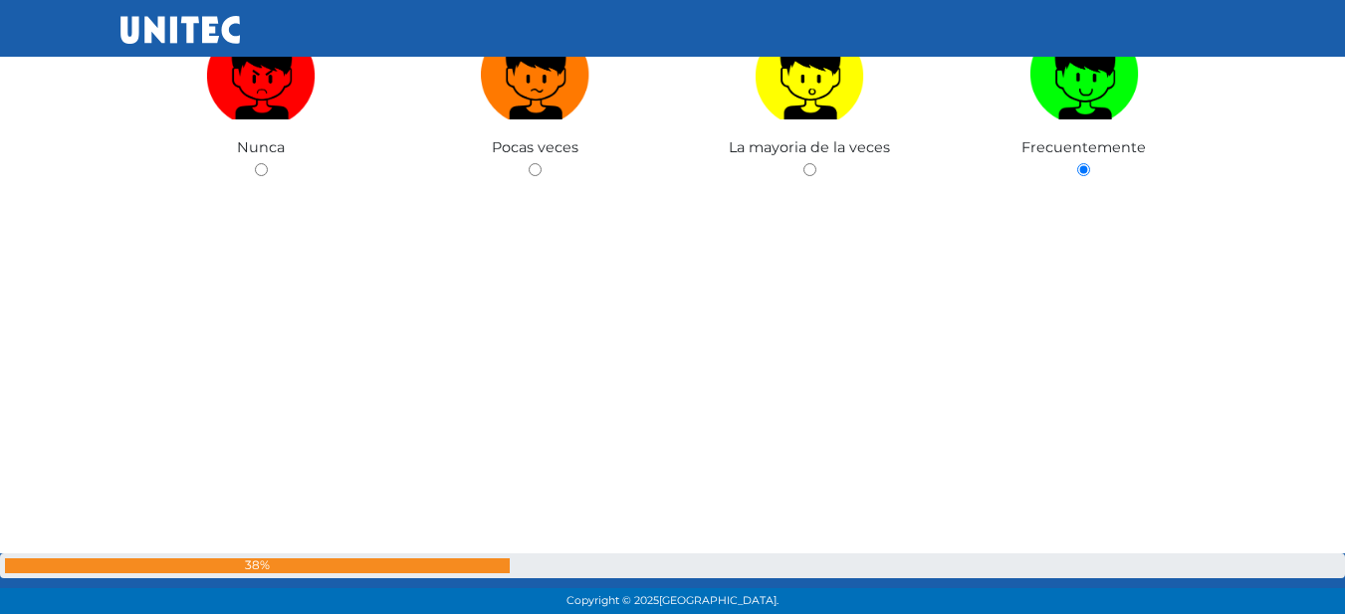
scroll to position [20246, 0]
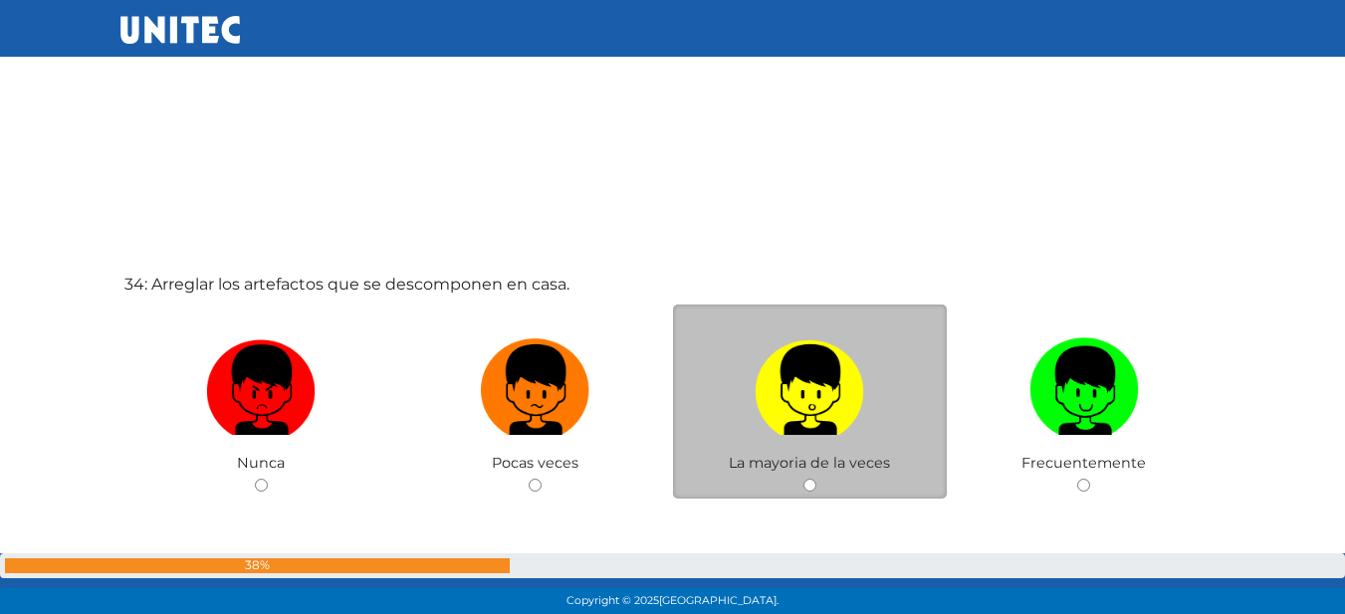
click at [897, 425] on label at bounding box center [810, 389] width 275 height 121
click at [816, 479] on input "radio" at bounding box center [809, 485] width 13 height 13
radio input "true"
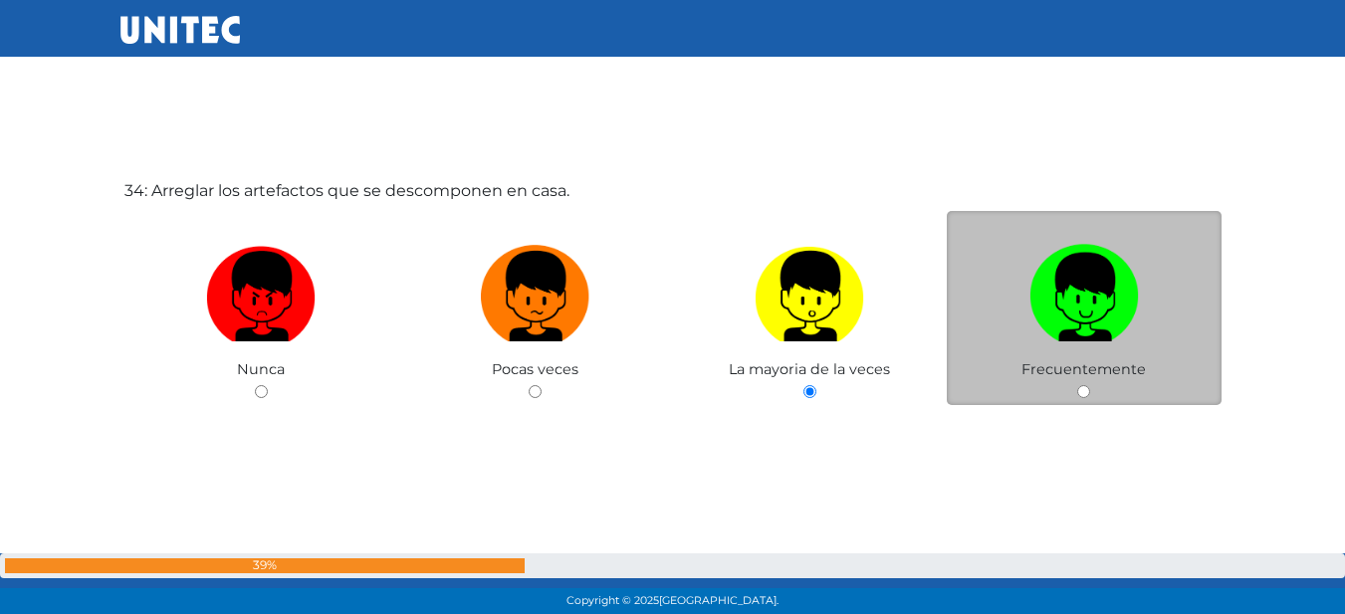
click at [1067, 318] on img at bounding box center [1083, 289] width 109 height 105
click at [1077, 385] on input "radio" at bounding box center [1083, 391] width 13 height 13
radio input "true"
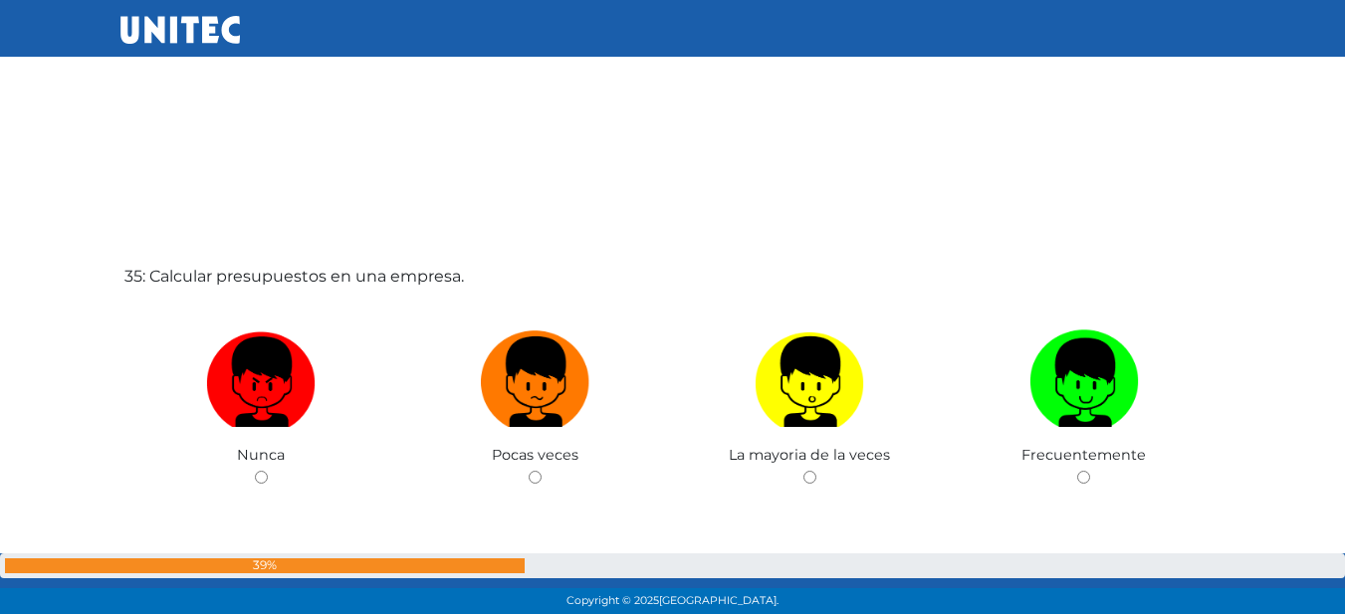
scroll to position [20903, 0]
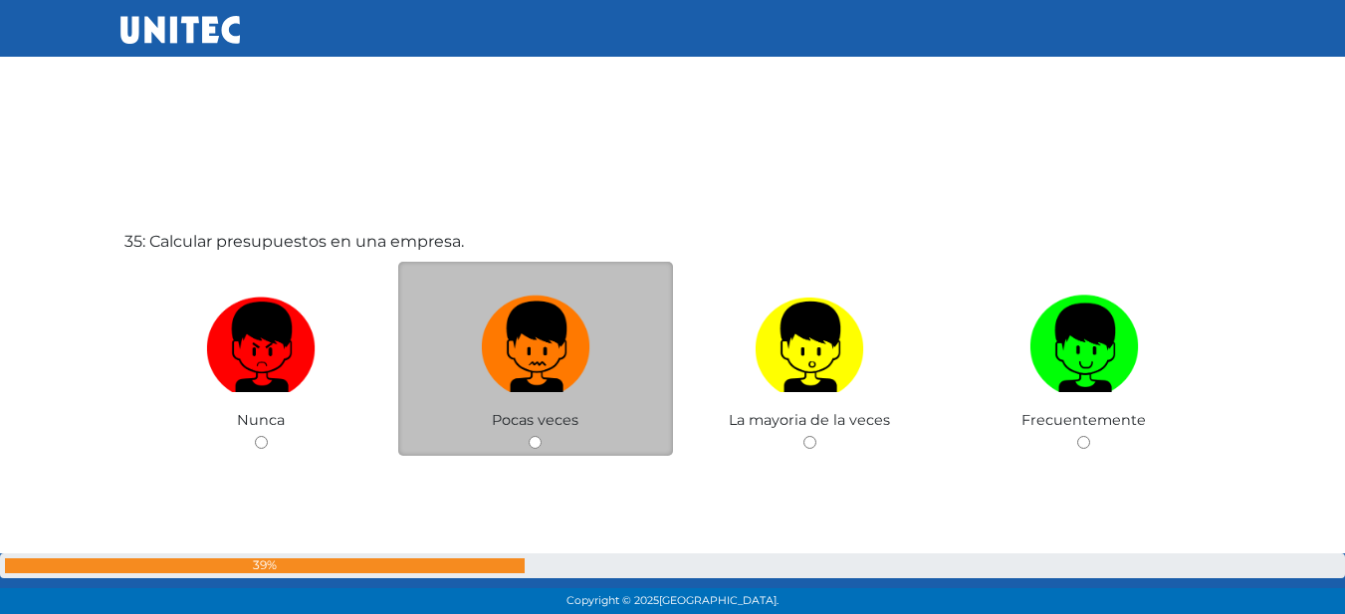
click at [584, 378] on img at bounding box center [535, 340] width 109 height 105
click at [541, 436] on input "radio" at bounding box center [535, 442] width 13 height 13
radio input "true"
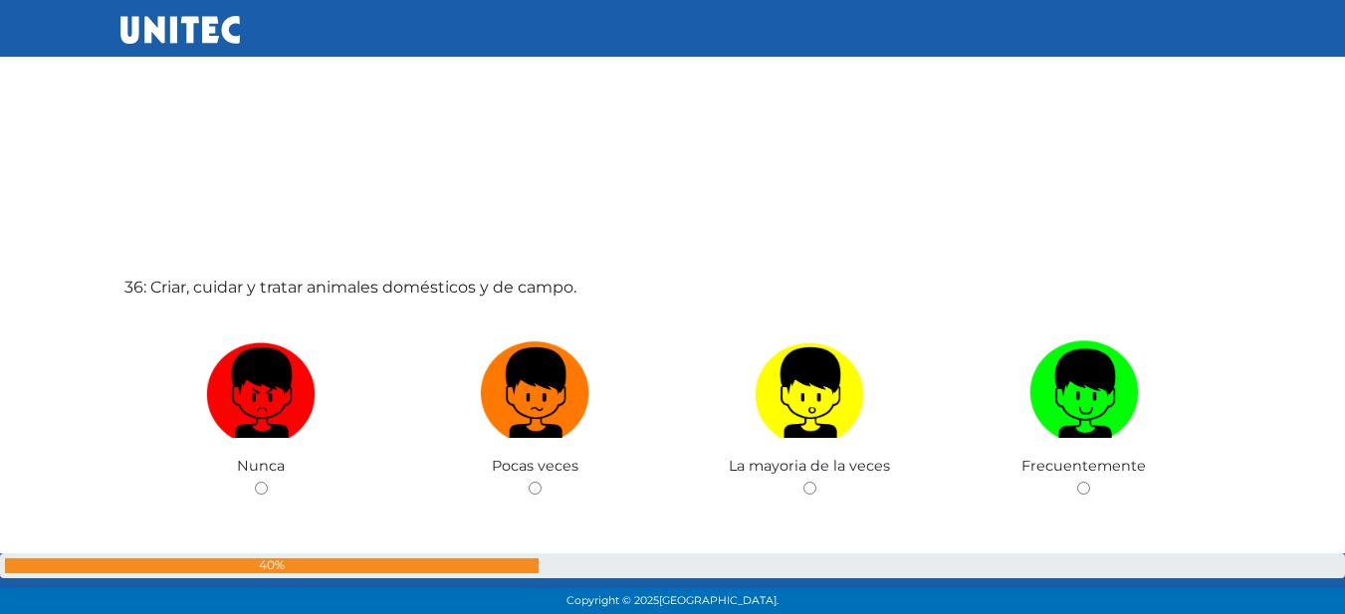
scroll to position [21593, 0]
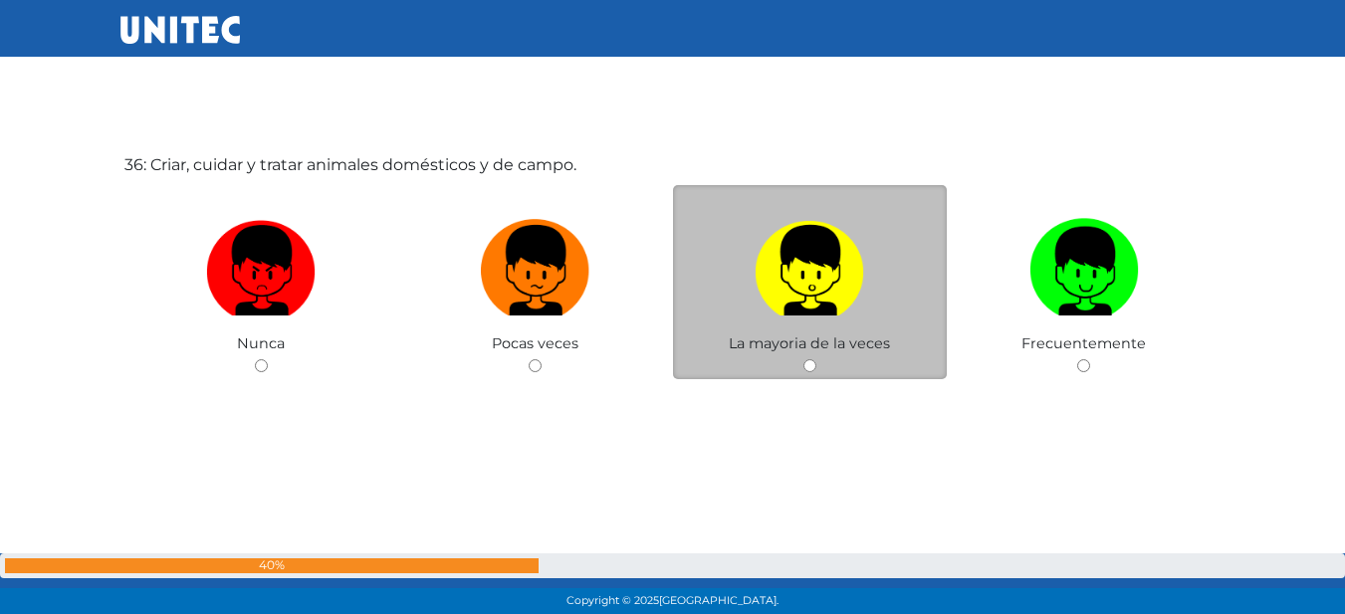
click at [834, 326] on label at bounding box center [810, 270] width 275 height 121
click at [816, 359] on input "radio" at bounding box center [809, 365] width 13 height 13
radio input "true"
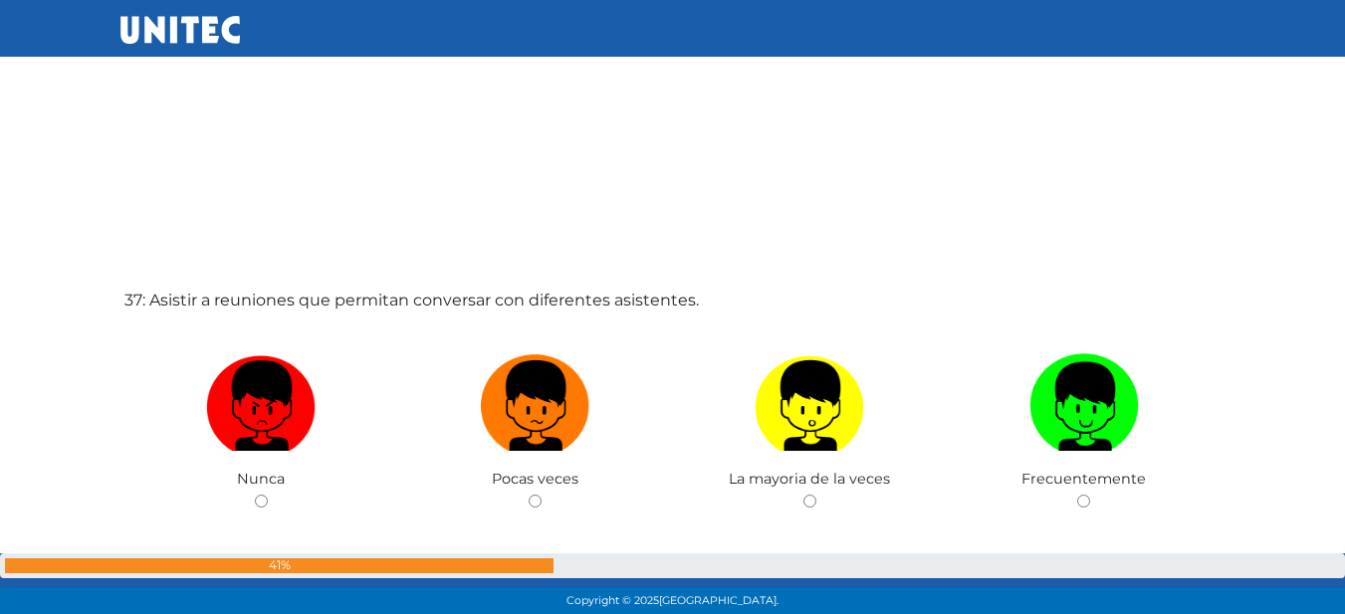
scroll to position [22088, 0]
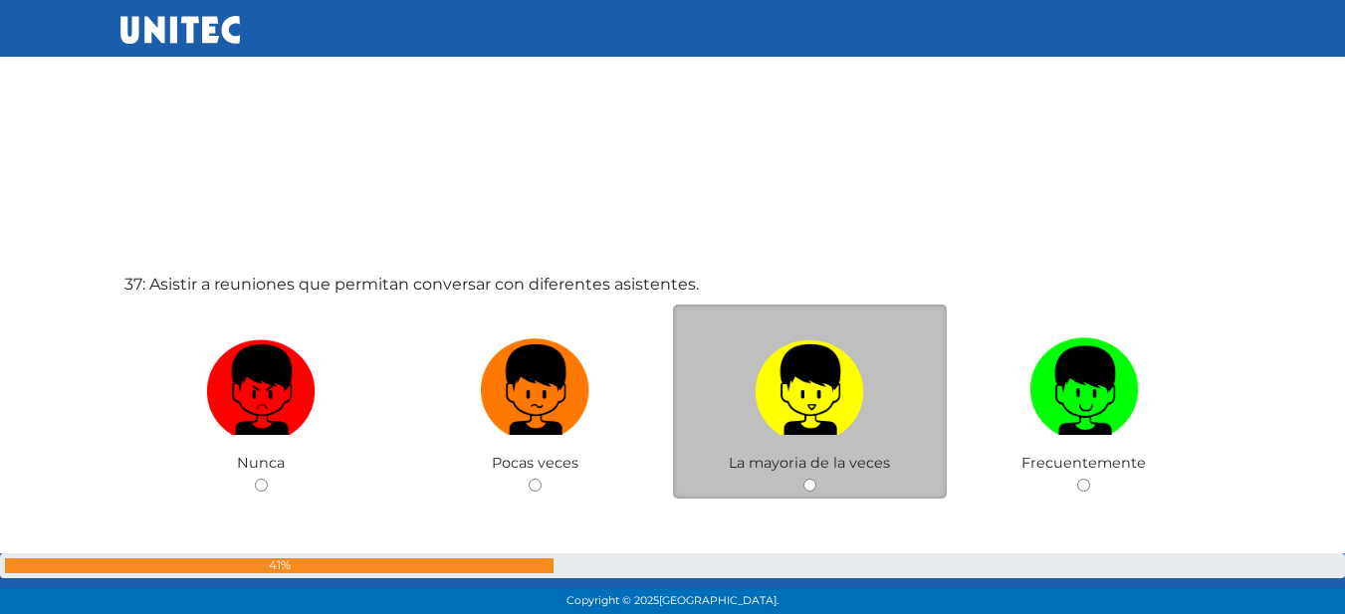
click at [844, 394] on img at bounding box center [808, 382] width 109 height 105
click at [816, 479] on input "radio" at bounding box center [809, 485] width 13 height 13
radio input "true"
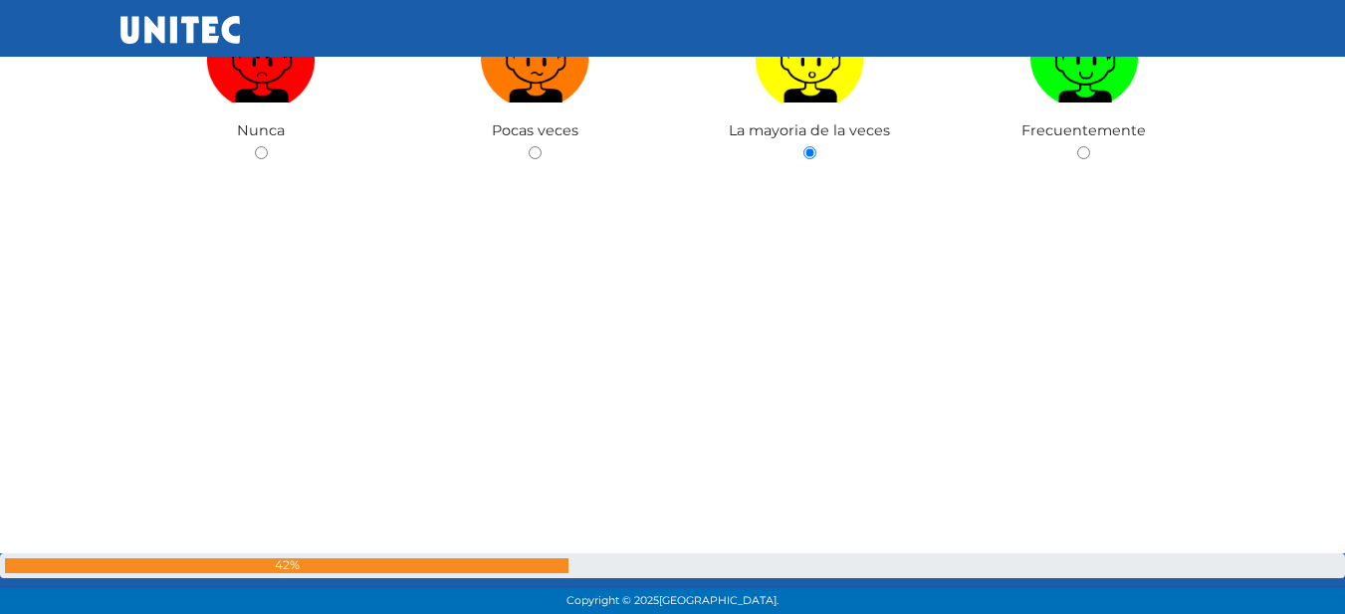
scroll to position [22324, 0]
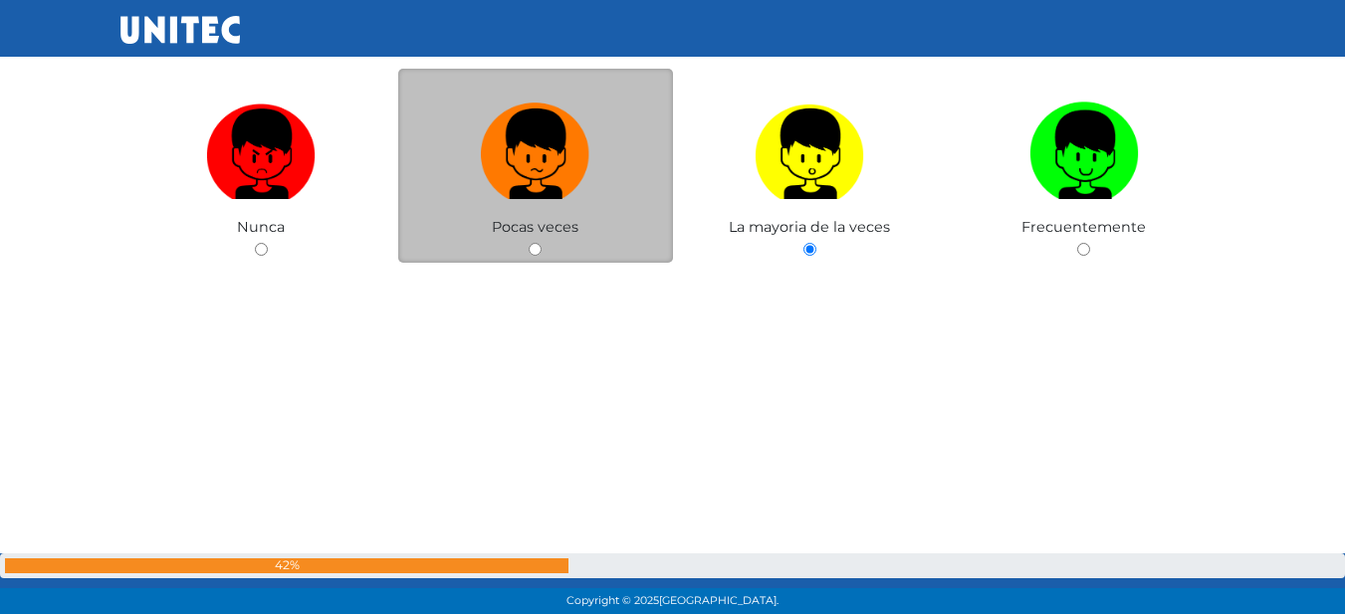
click at [614, 228] on div "Pocas veces" at bounding box center [535, 166] width 275 height 194
click at [514, 147] on img at bounding box center [535, 147] width 109 height 105
click at [529, 243] on input "radio" at bounding box center [535, 249] width 13 height 13
radio input "true"
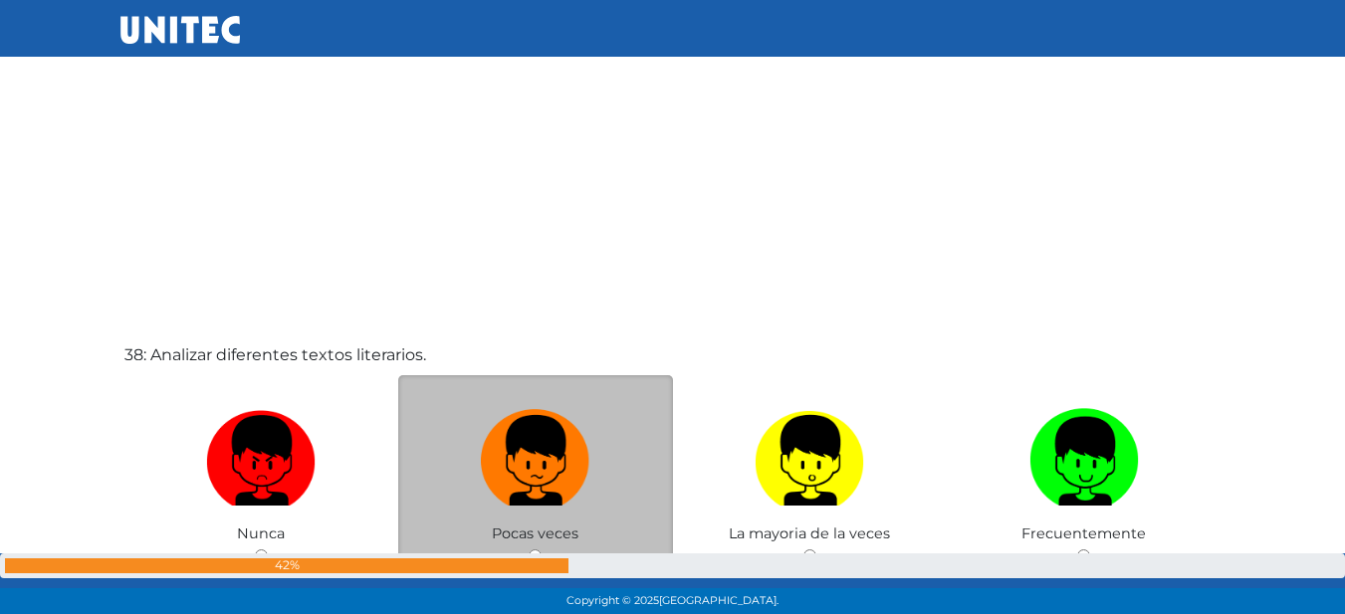
scroll to position [22778, 0]
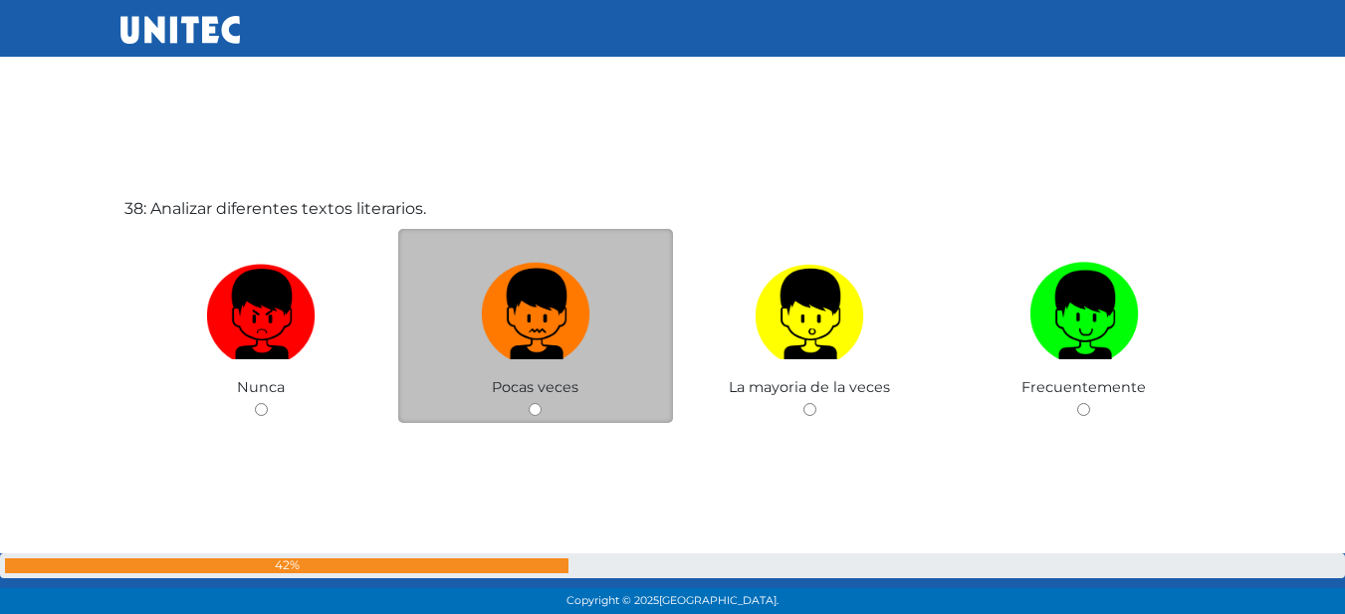
click at [522, 323] on img at bounding box center [535, 307] width 109 height 105
click at [529, 403] on input "radio" at bounding box center [535, 409] width 13 height 13
radio input "true"
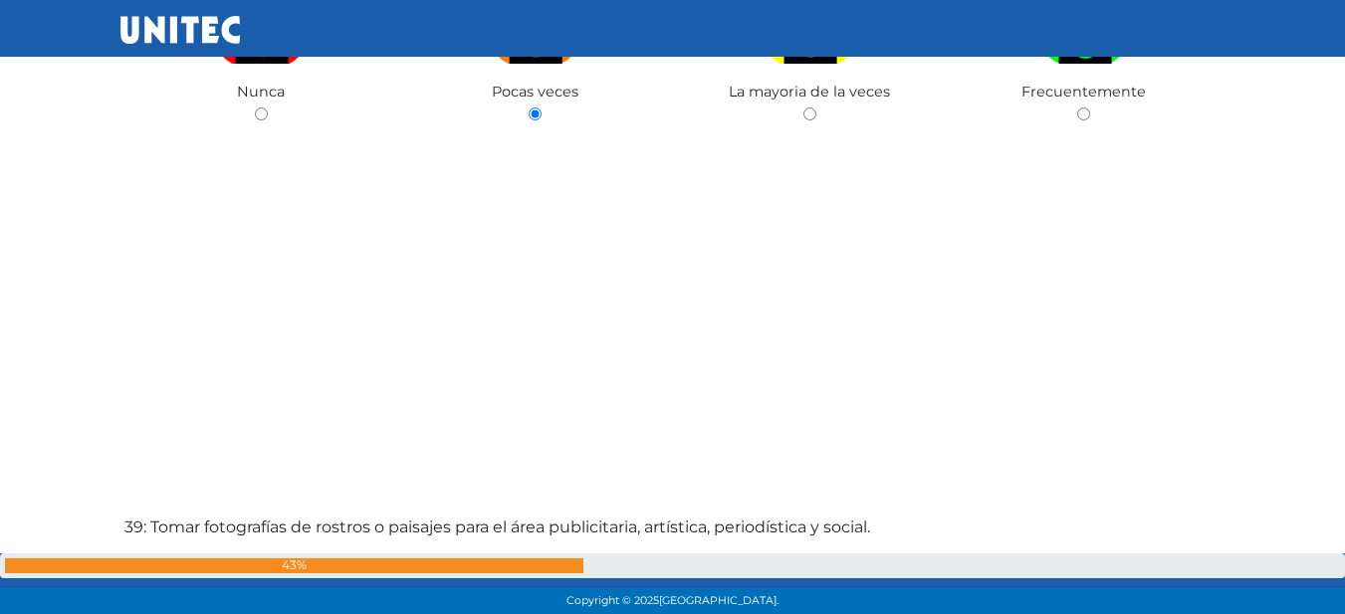
scroll to position [23231, 0]
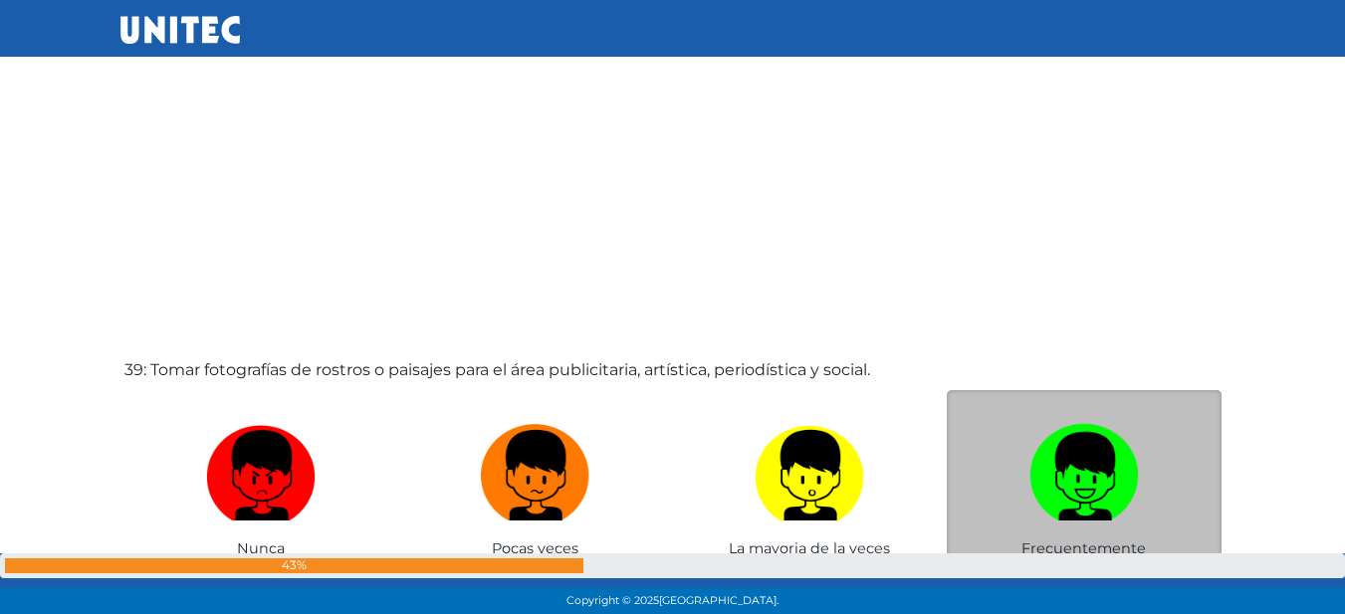
click at [1046, 467] on img at bounding box center [1083, 468] width 109 height 105
click at [1077, 564] on input "radio" at bounding box center [1083, 570] width 13 height 13
radio input "true"
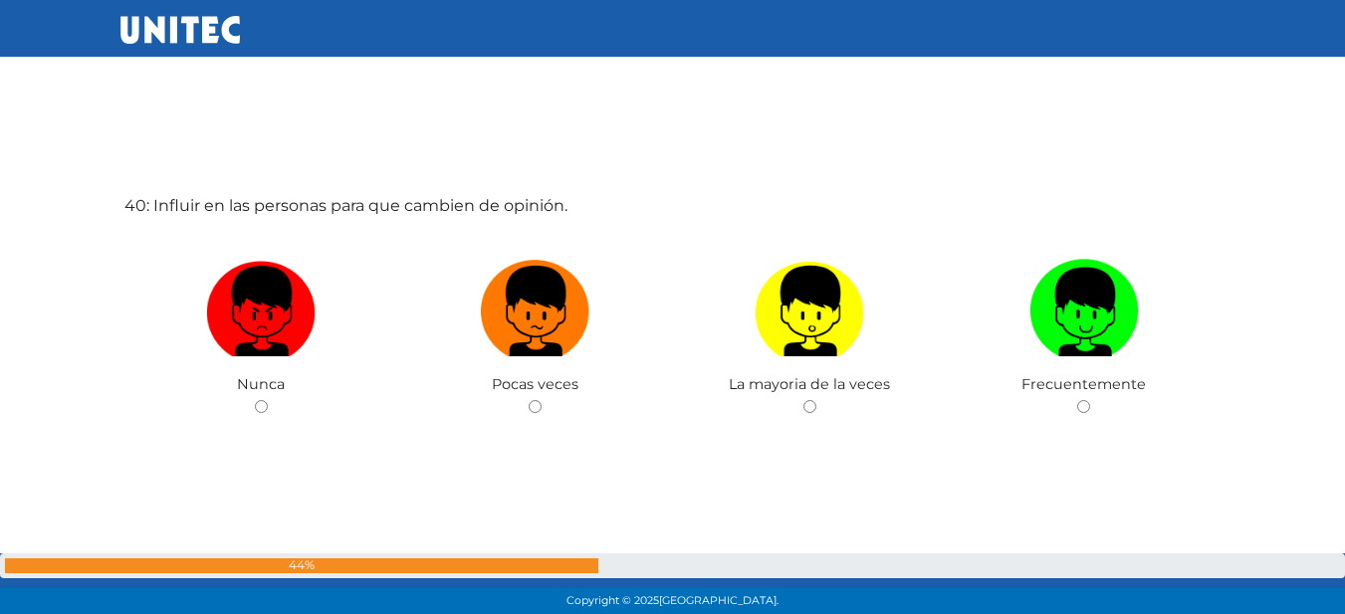
scroll to position [23988, 0]
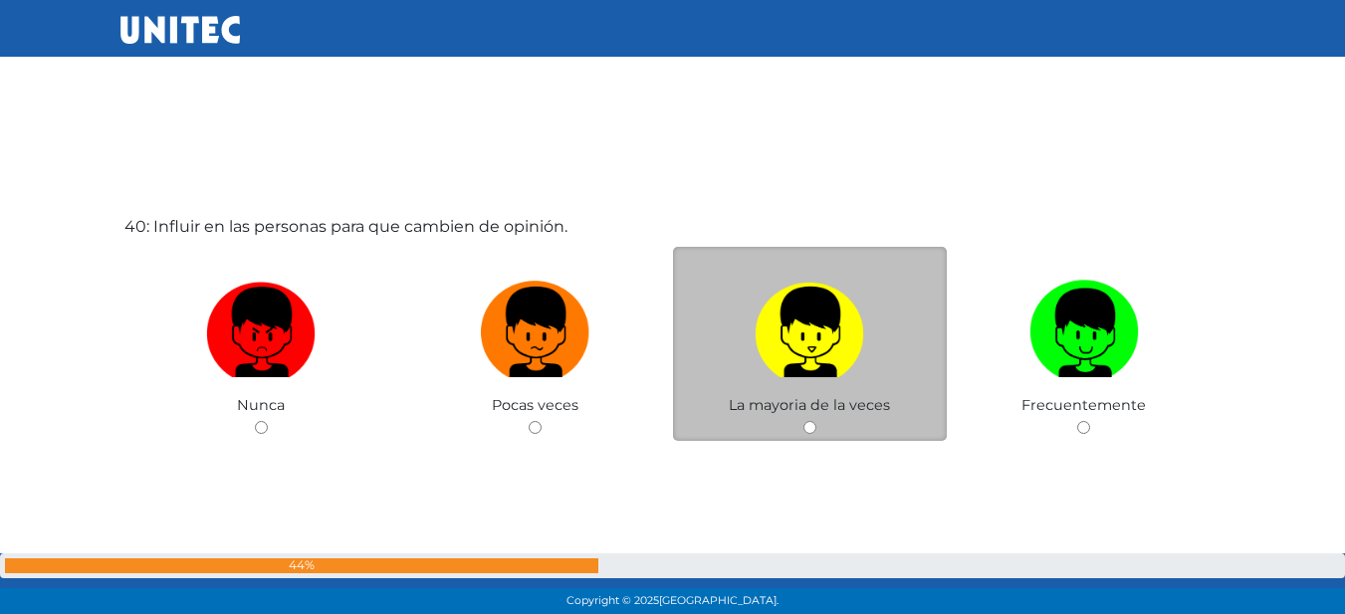
click at [824, 342] on img at bounding box center [808, 325] width 109 height 105
click at [816, 421] on input "radio" at bounding box center [809, 427] width 13 height 13
radio input "true"
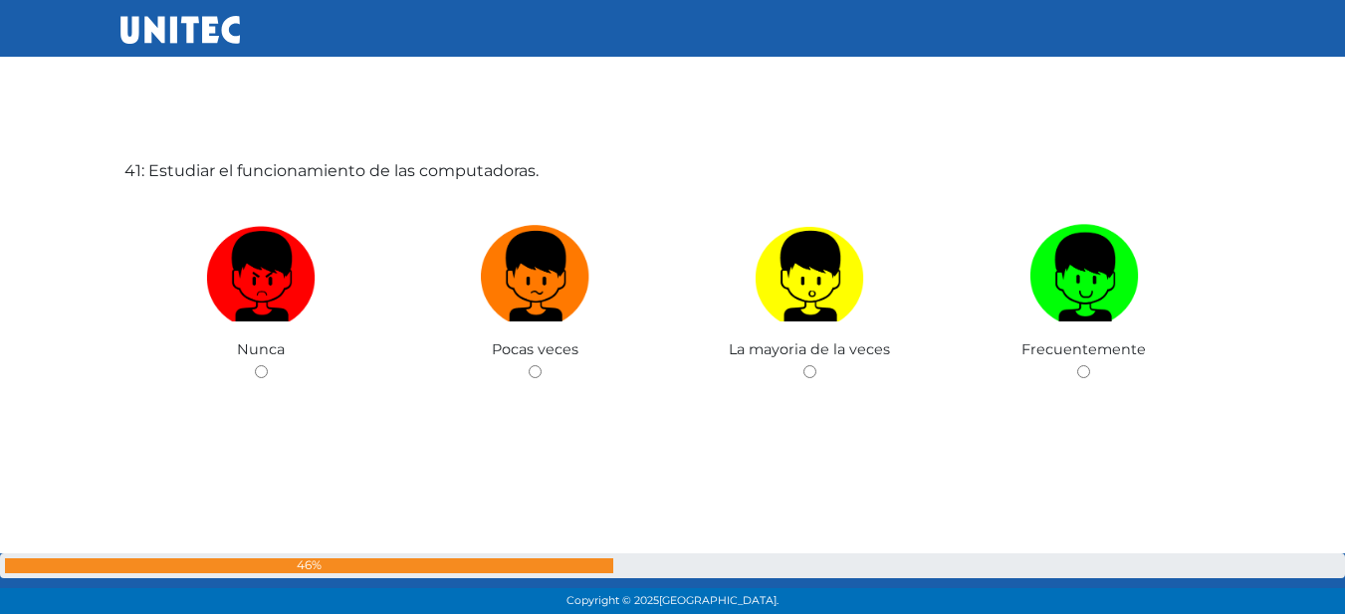
scroll to position [24664, 0]
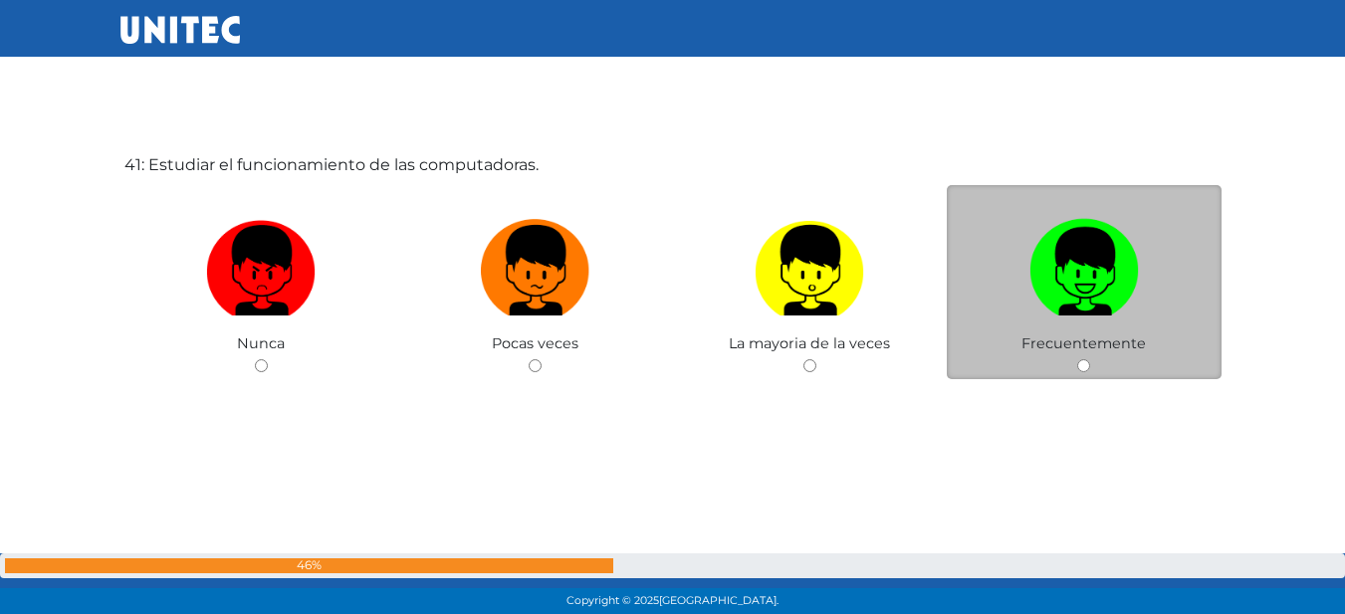
click at [1111, 264] on img at bounding box center [1083, 263] width 109 height 105
click at [1090, 359] on input "radio" at bounding box center [1083, 365] width 13 height 13
radio input "true"
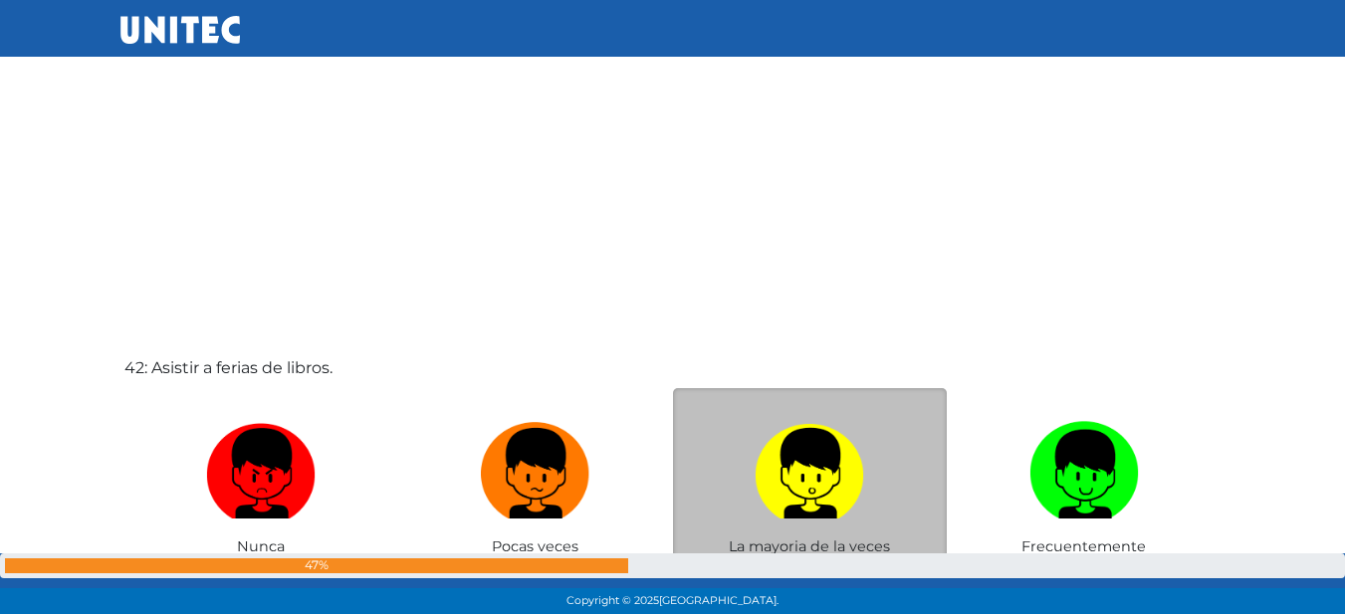
scroll to position [25124, 0]
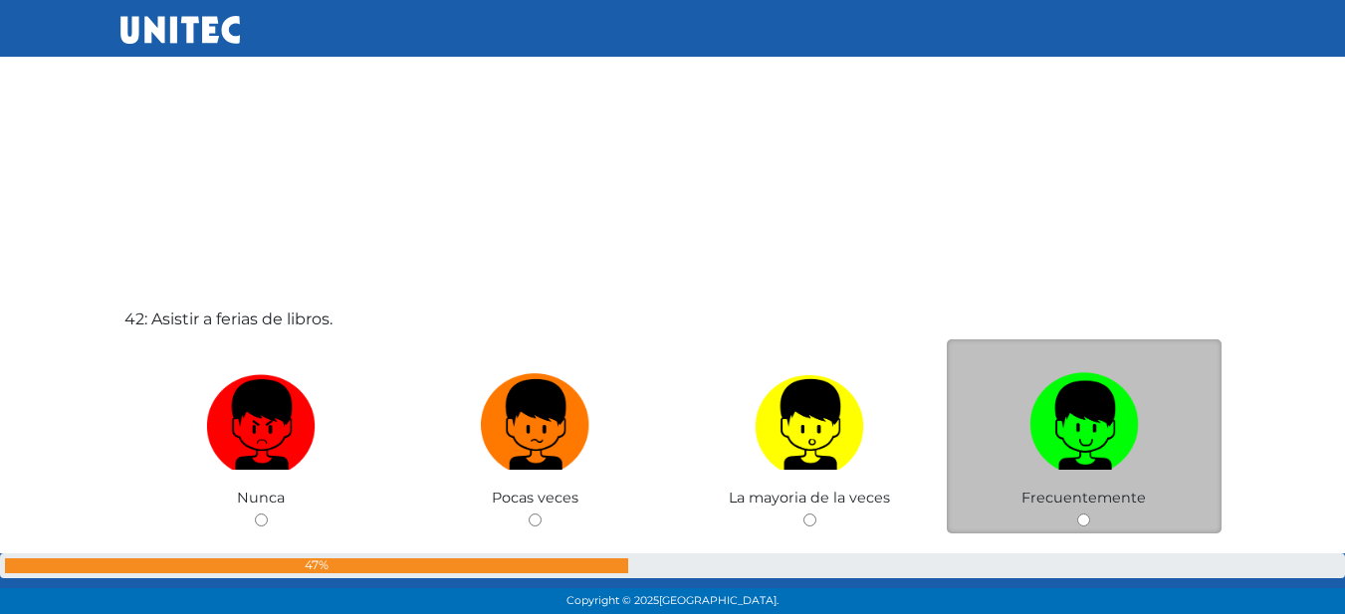
click at [1011, 438] on label at bounding box center [1084, 424] width 275 height 121
click at [1077, 514] on input "radio" at bounding box center [1083, 520] width 13 height 13
radio input "true"
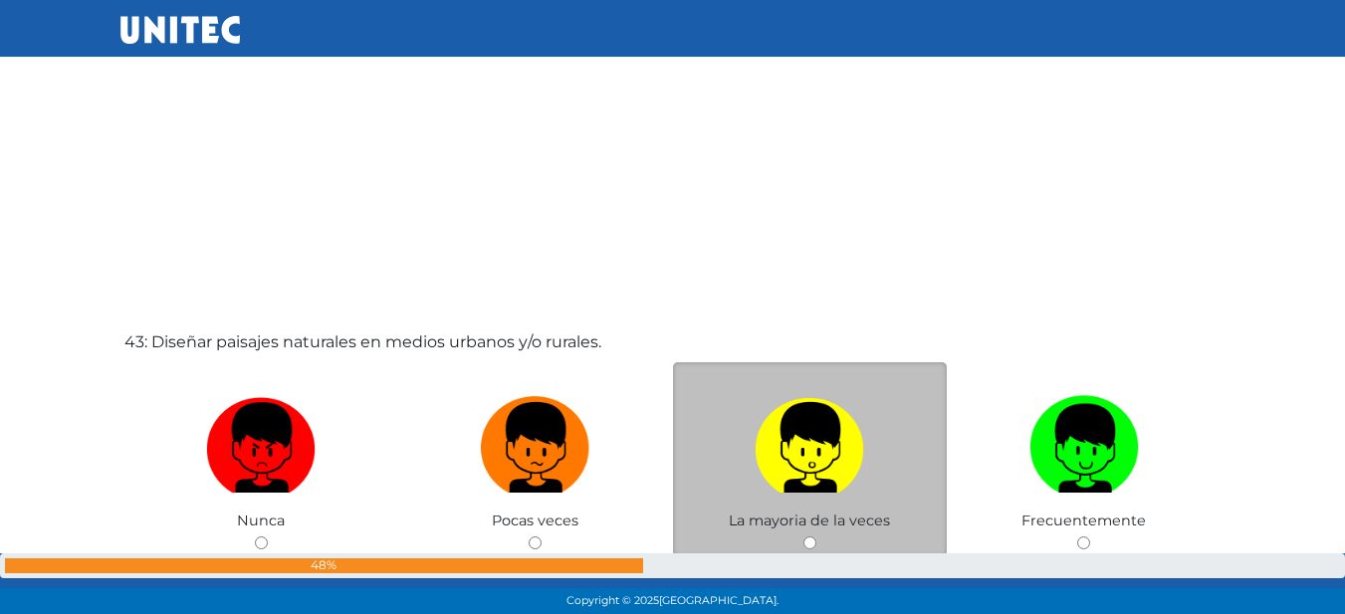
scroll to position [25793, 0]
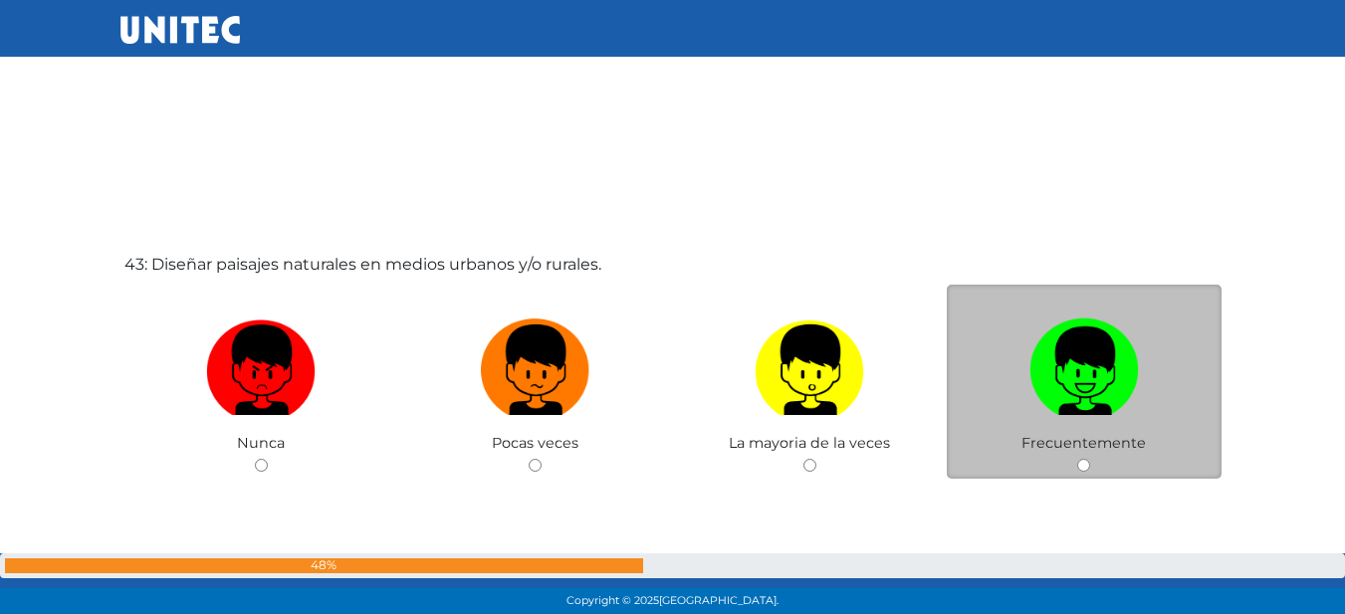
click at [1065, 403] on img at bounding box center [1083, 363] width 109 height 105
click at [1077, 459] on input "radio" at bounding box center [1083, 465] width 13 height 13
radio input "true"
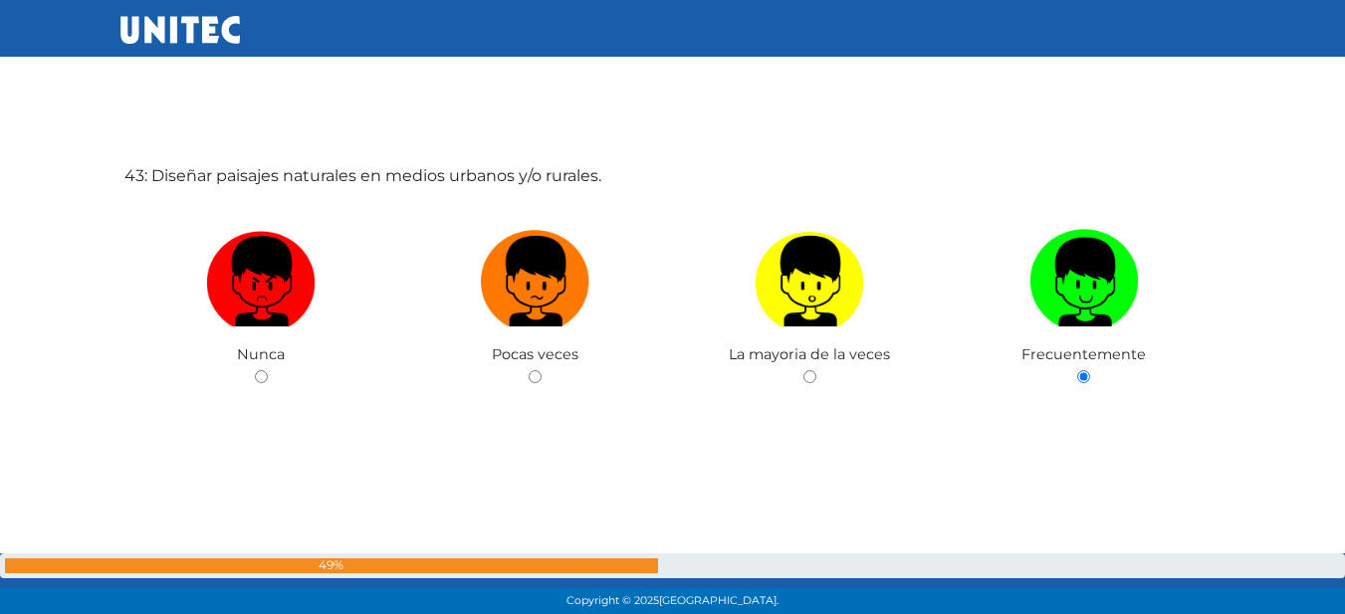
scroll to position [26377, 0]
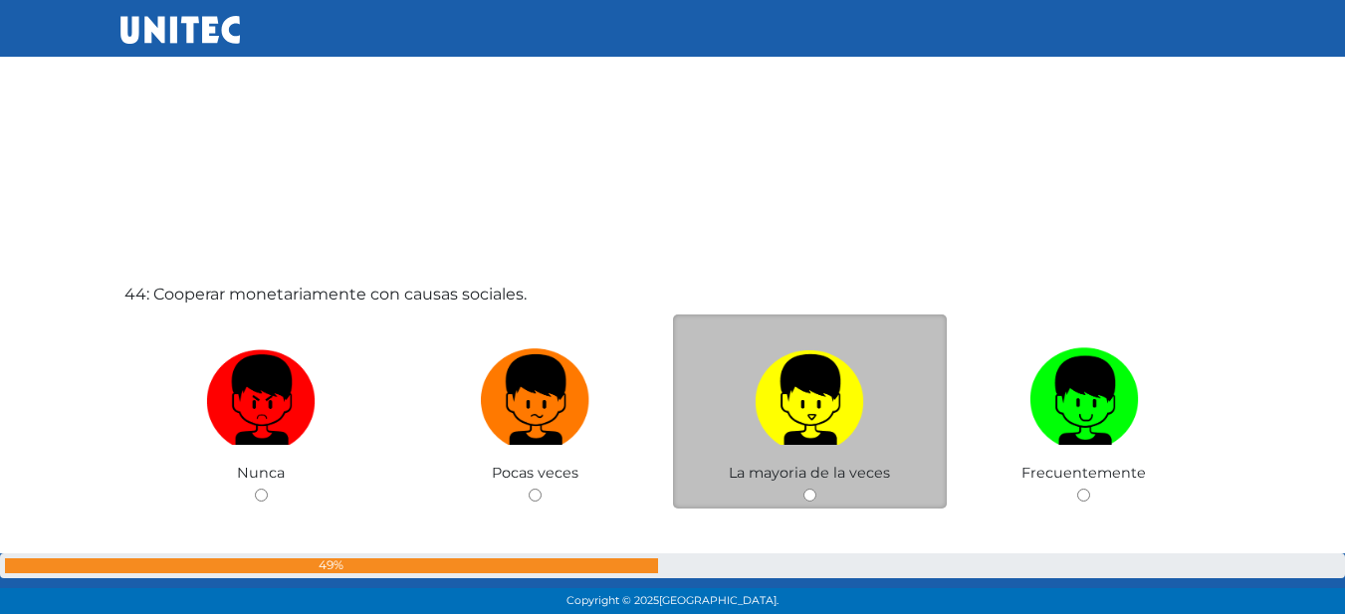
click at [824, 396] on img at bounding box center [808, 392] width 109 height 105
click at [816, 489] on input "radio" at bounding box center [809, 495] width 13 height 13
radio input "true"
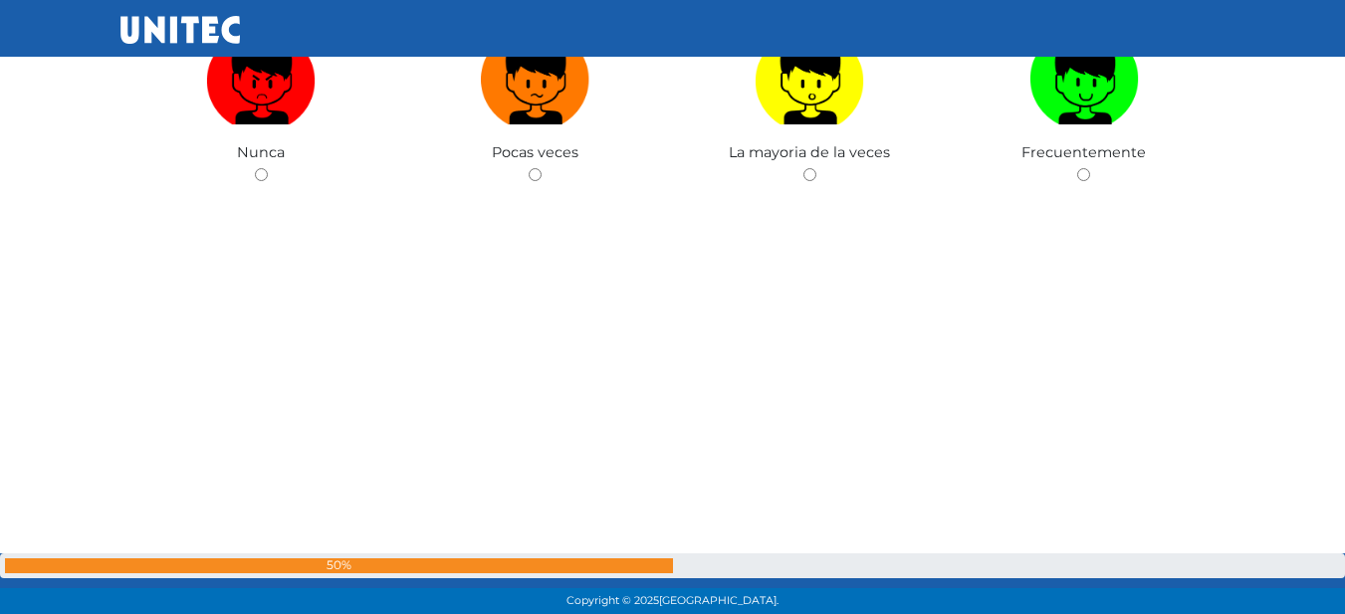
scroll to position [27319, 0]
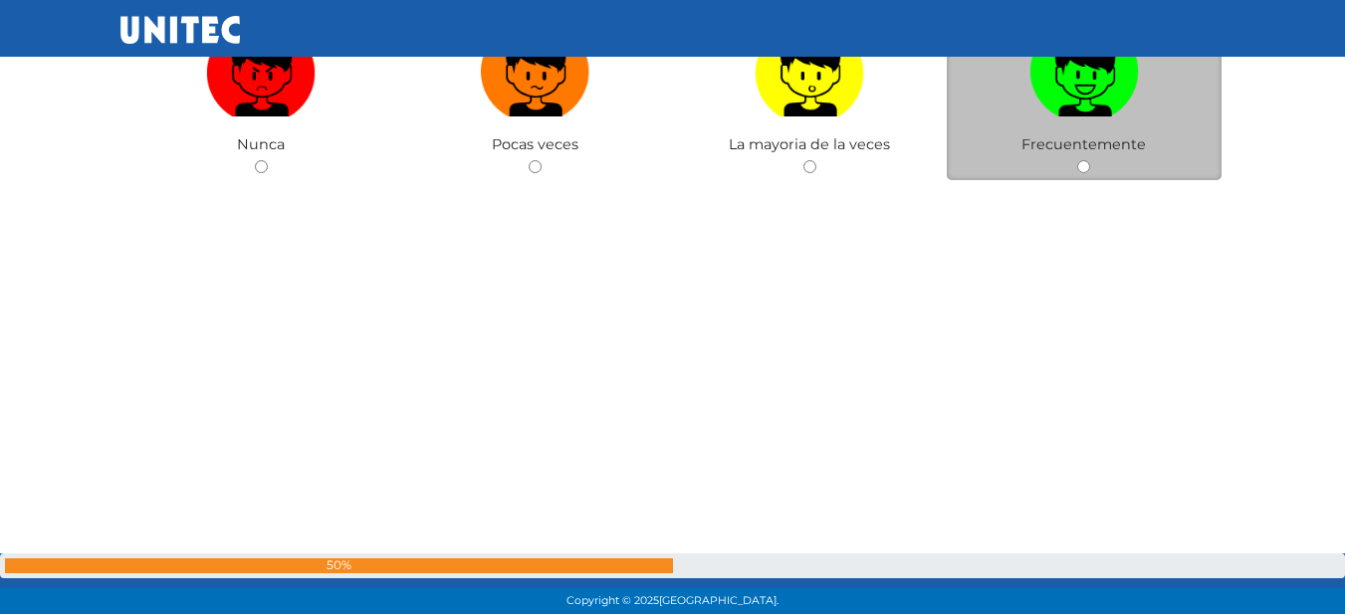
click at [1088, 94] on img at bounding box center [1083, 64] width 109 height 105
click at [1088, 160] on input "radio" at bounding box center [1083, 166] width 13 height 13
radio input "true"
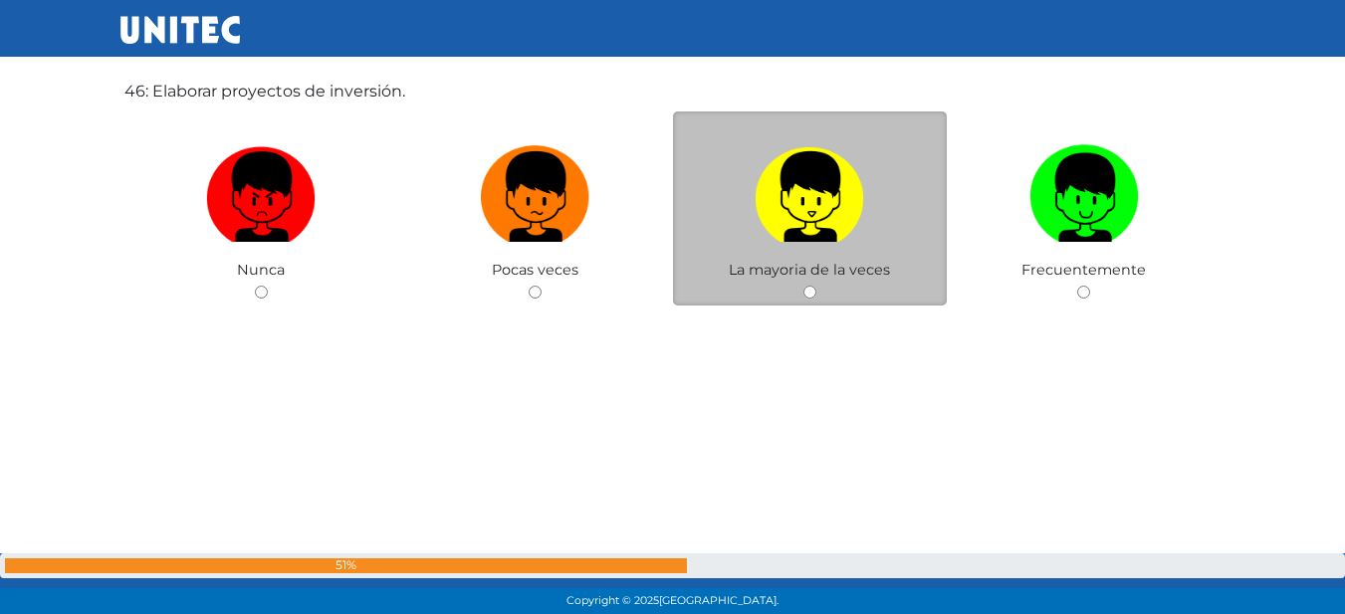
scroll to position [27815, 0]
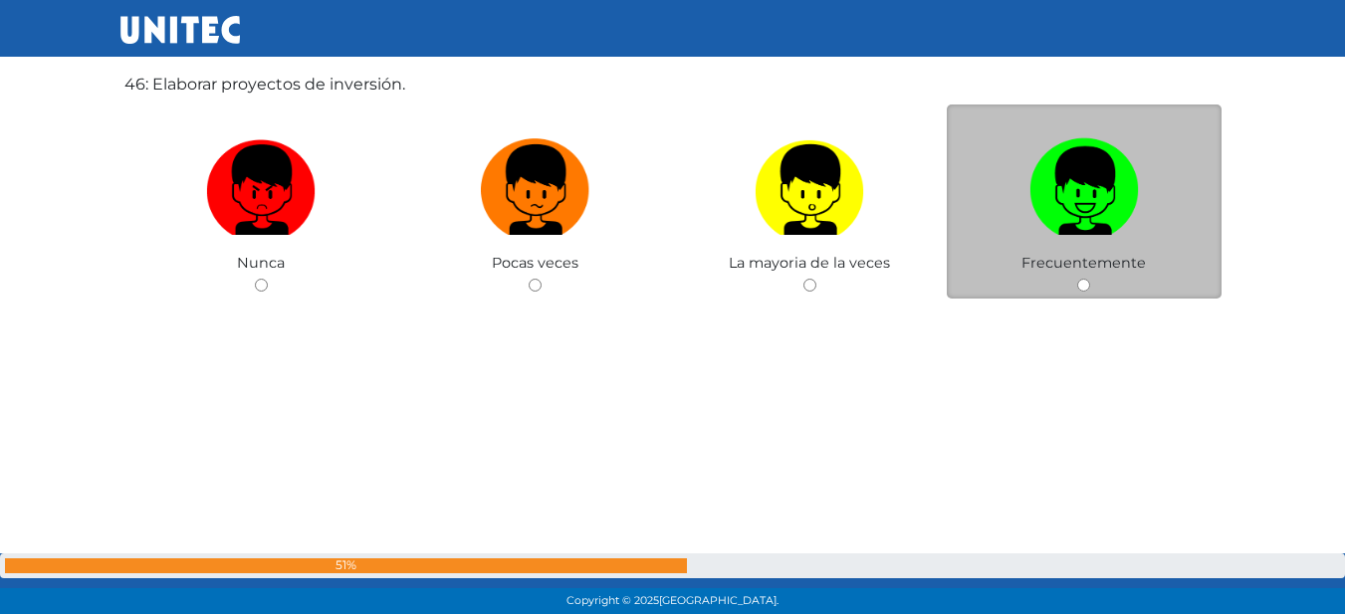
click at [1073, 225] on img at bounding box center [1083, 182] width 109 height 105
click at [1077, 279] on input "radio" at bounding box center [1083, 285] width 13 height 13
radio input "true"
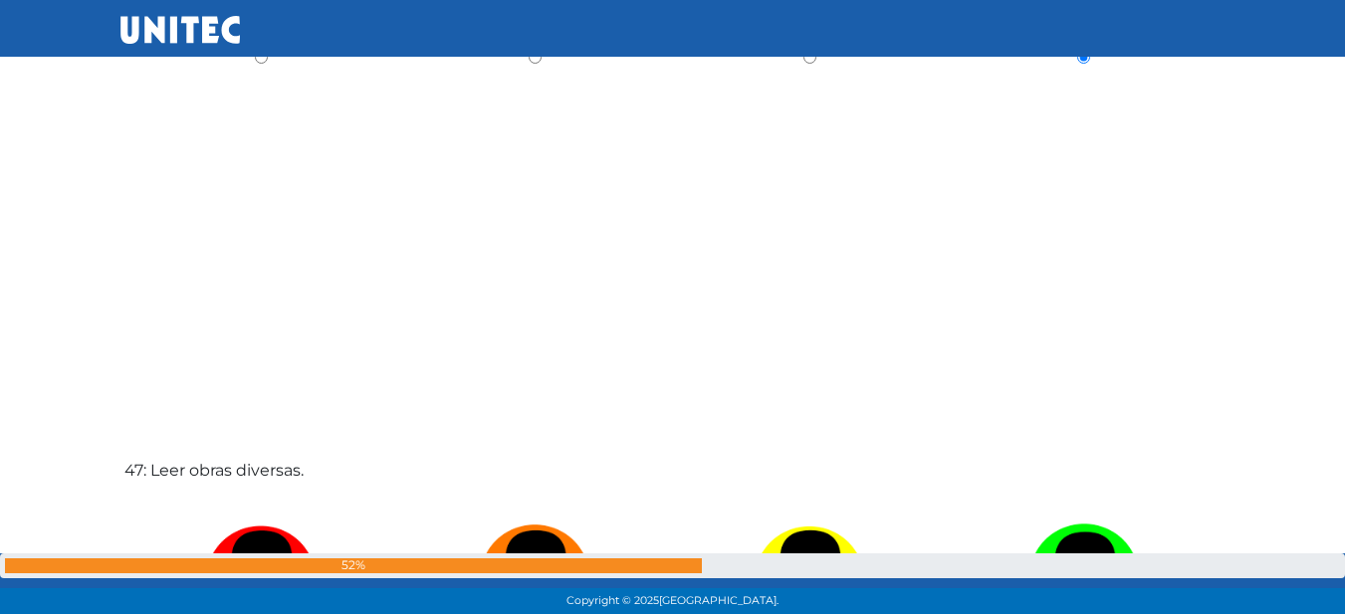
scroll to position [28155, 0]
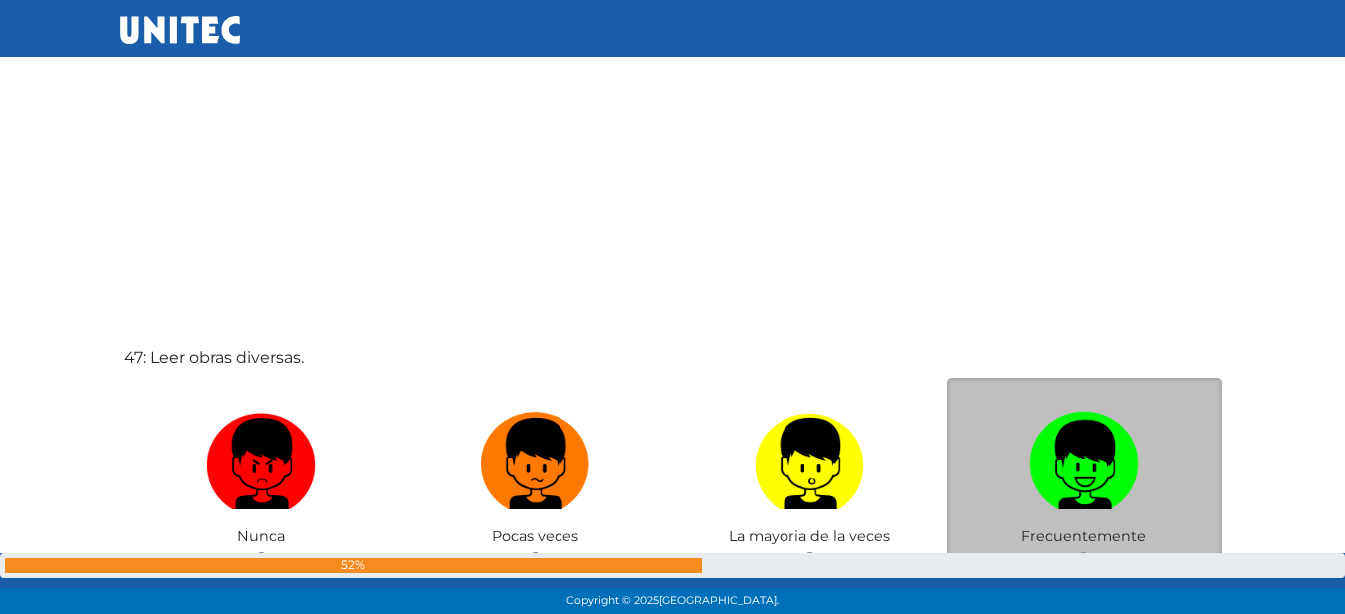
click at [1042, 432] on img at bounding box center [1083, 456] width 109 height 105
click at [1077, 552] on input "radio" at bounding box center [1083, 558] width 13 height 13
radio input "true"
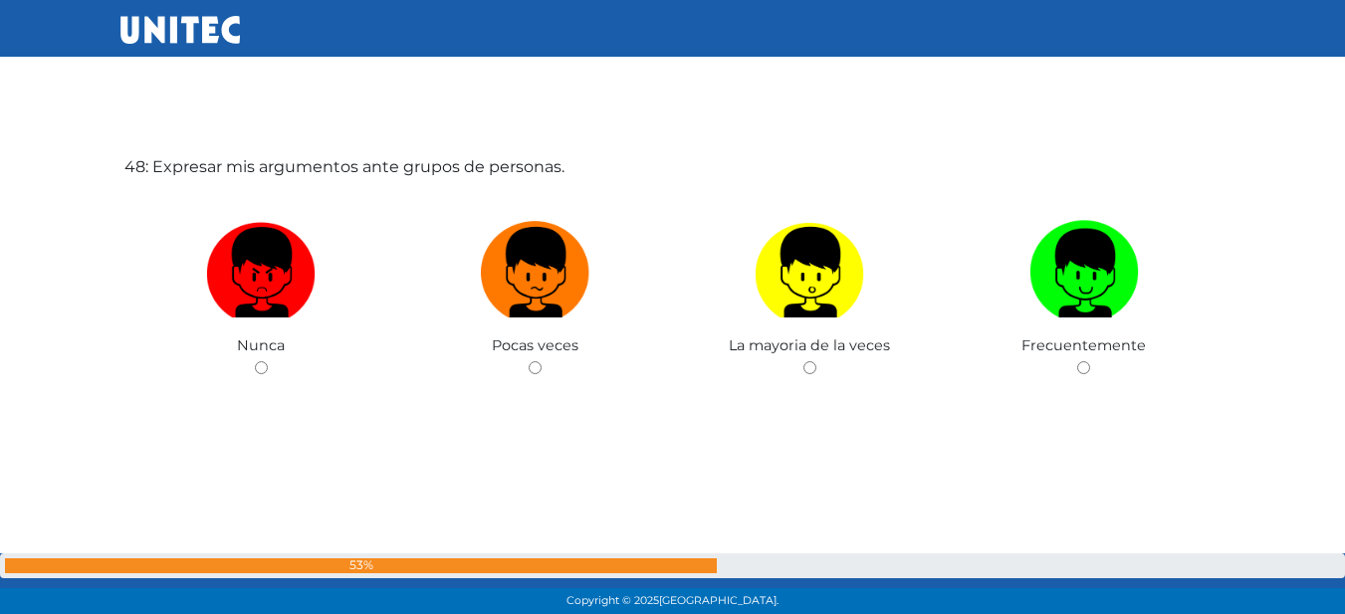
scroll to position [28963, 0]
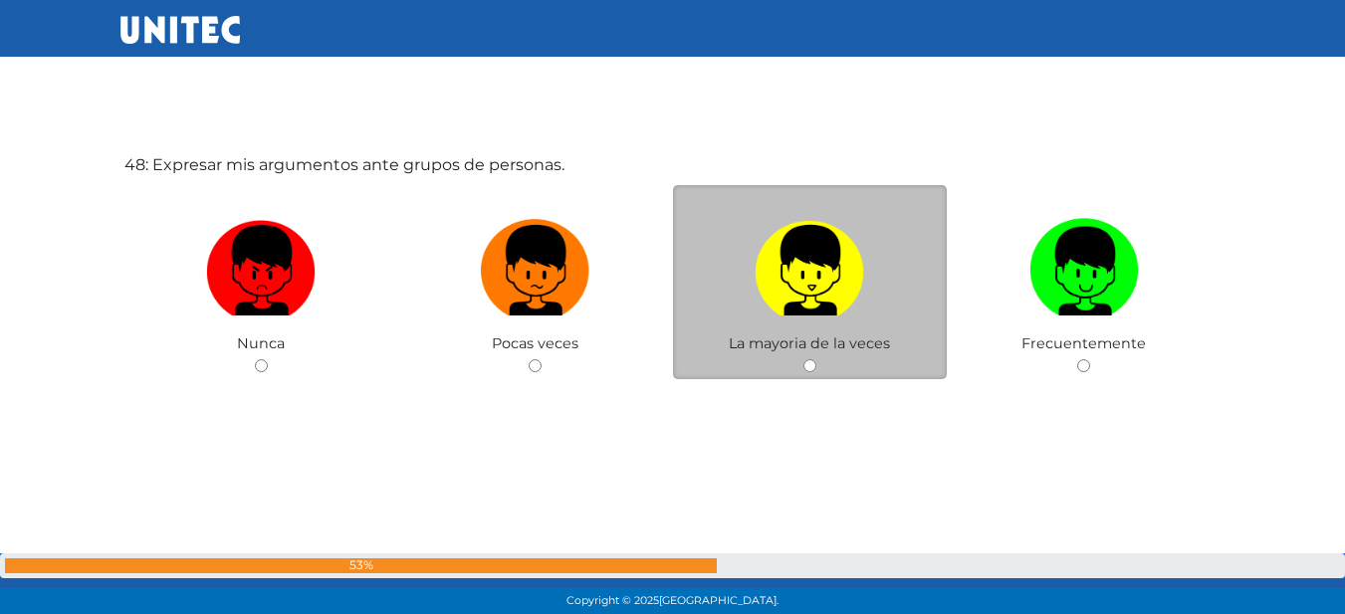
click at [846, 302] on img at bounding box center [808, 263] width 109 height 105
click at [816, 359] on input "radio" at bounding box center [809, 365] width 13 height 13
radio input "true"
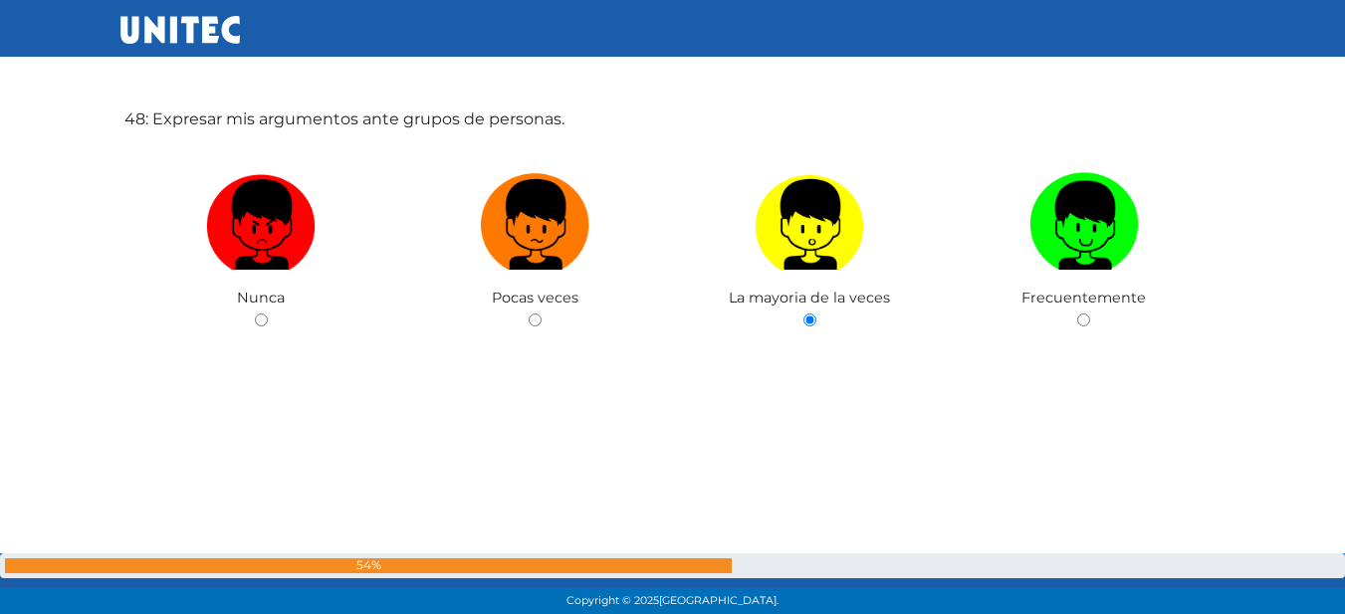
scroll to position [29406, 0]
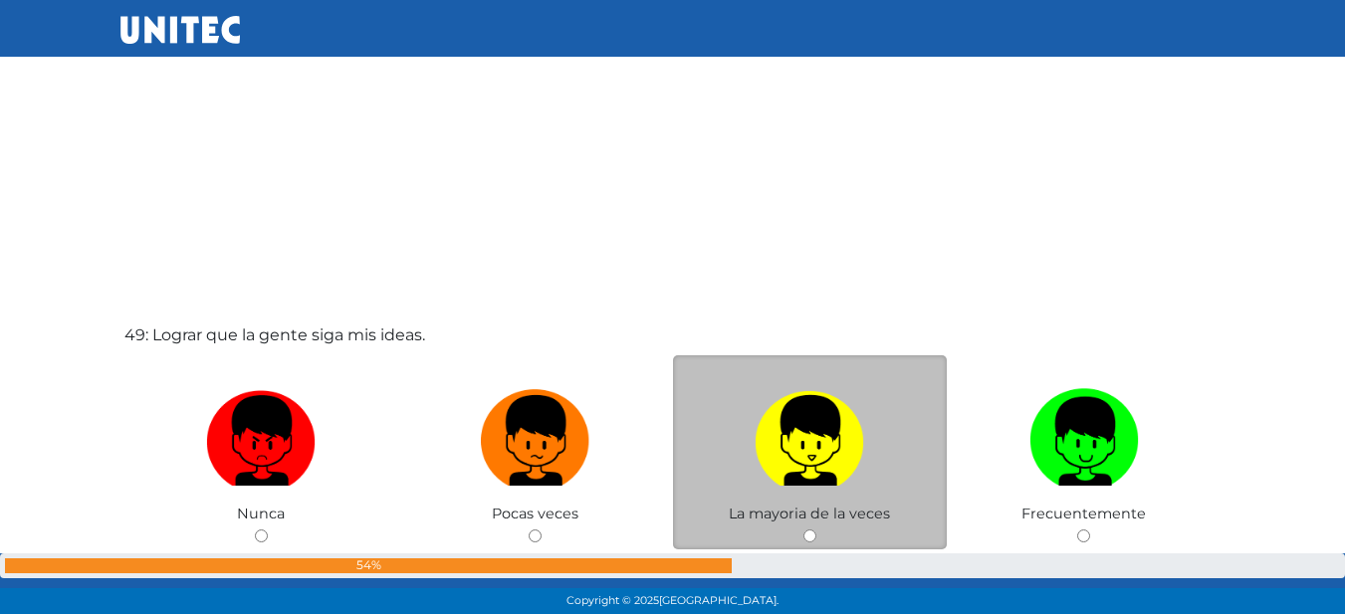
click at [805, 413] on img at bounding box center [808, 433] width 109 height 105
click at [805, 530] on input "radio" at bounding box center [809, 536] width 13 height 13
radio input "true"
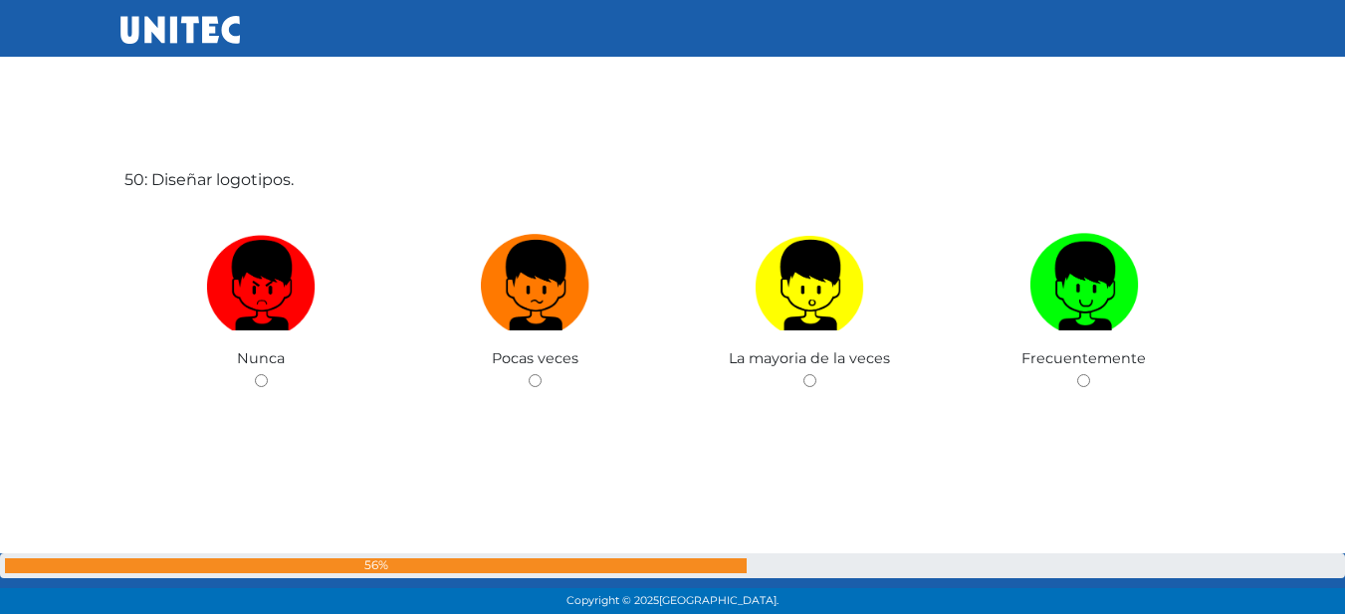
scroll to position [30191, 0]
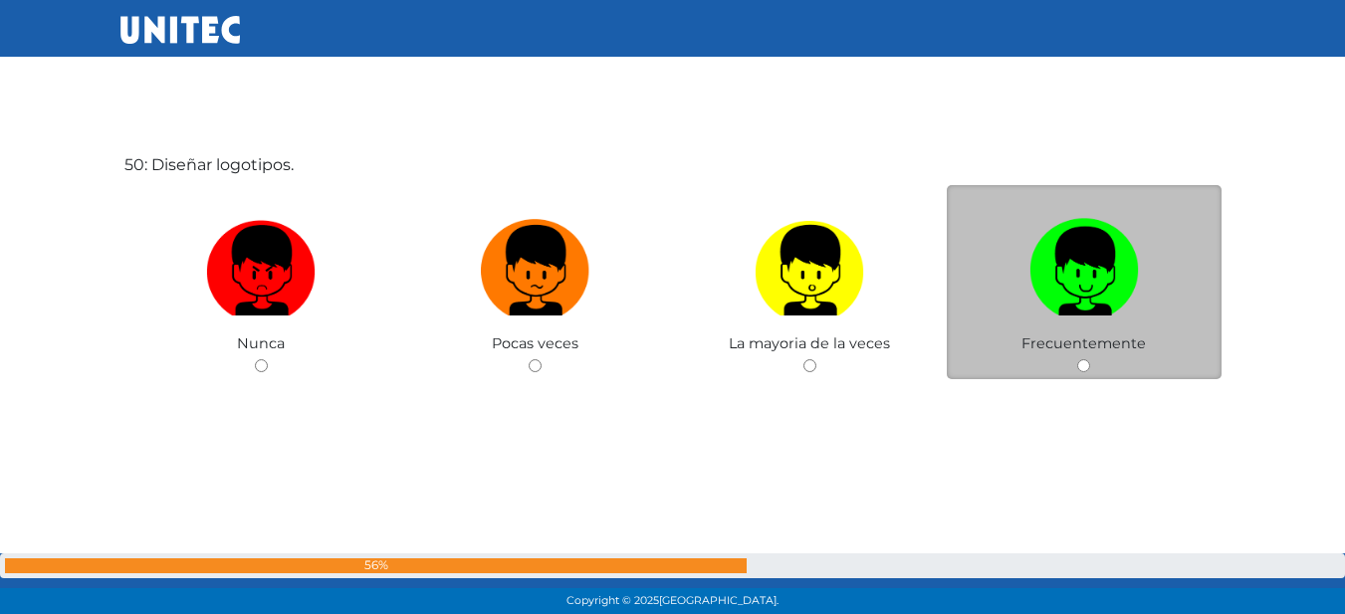
click at [1017, 245] on label at bounding box center [1084, 270] width 275 height 121
click at [1077, 359] on input "radio" at bounding box center [1083, 365] width 13 height 13
radio input "true"
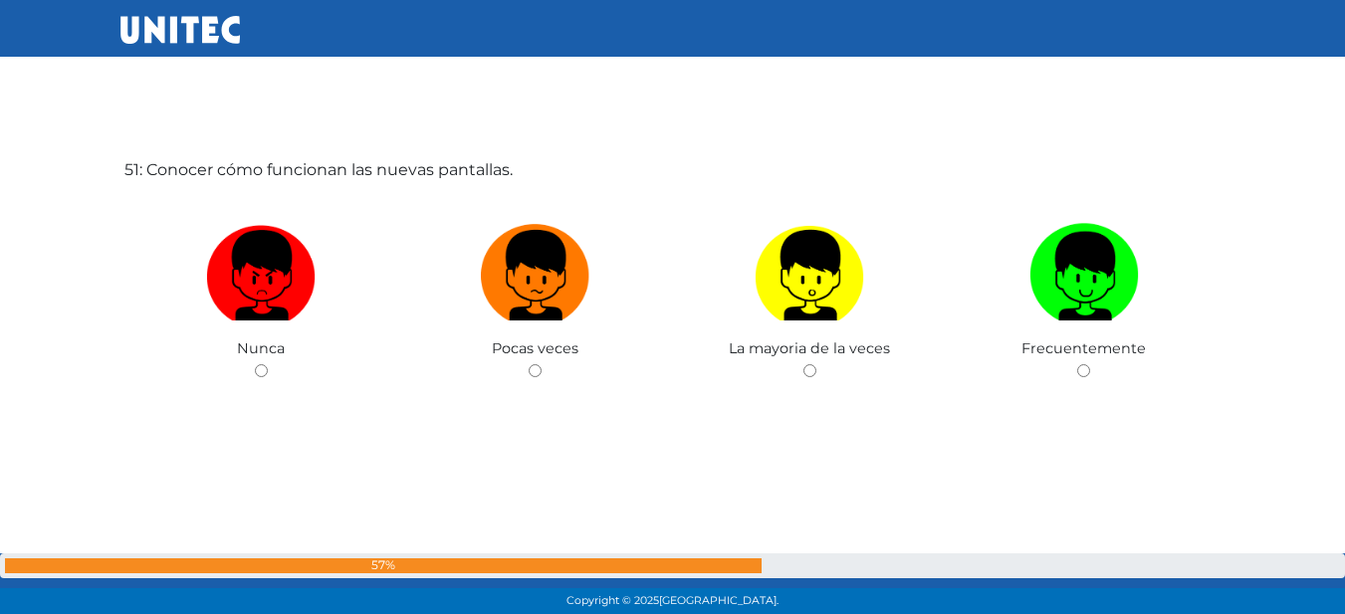
scroll to position [30805, 0]
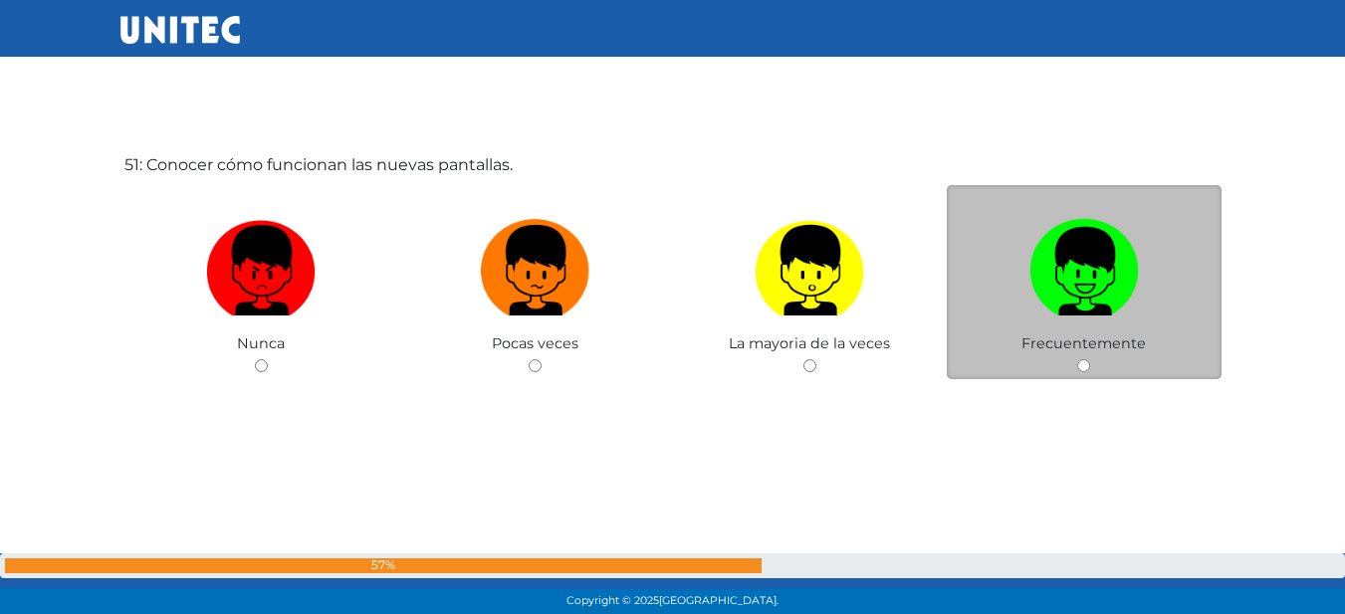
click at [1106, 262] on img at bounding box center [1083, 263] width 109 height 105
click at [1090, 359] on input "radio" at bounding box center [1083, 365] width 13 height 13
radio input "true"
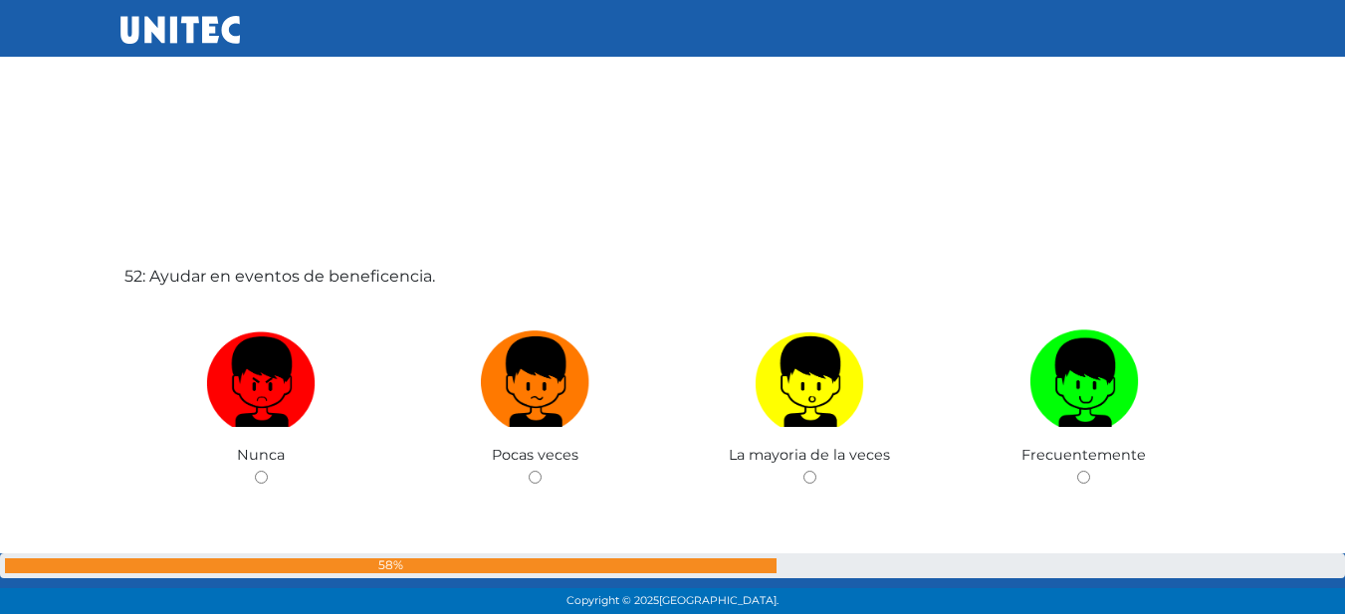
scroll to position [31407, 0]
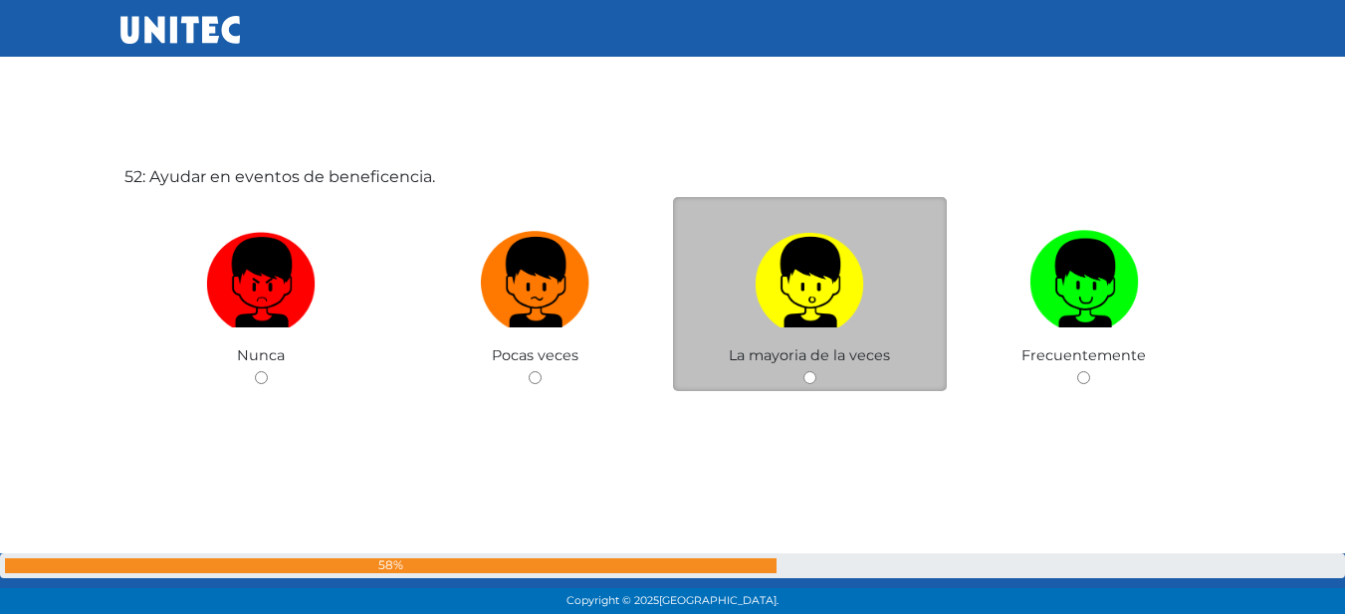
click at [724, 278] on label at bounding box center [810, 282] width 275 height 121
click at [803, 371] on input "radio" at bounding box center [809, 377] width 13 height 13
radio input "true"
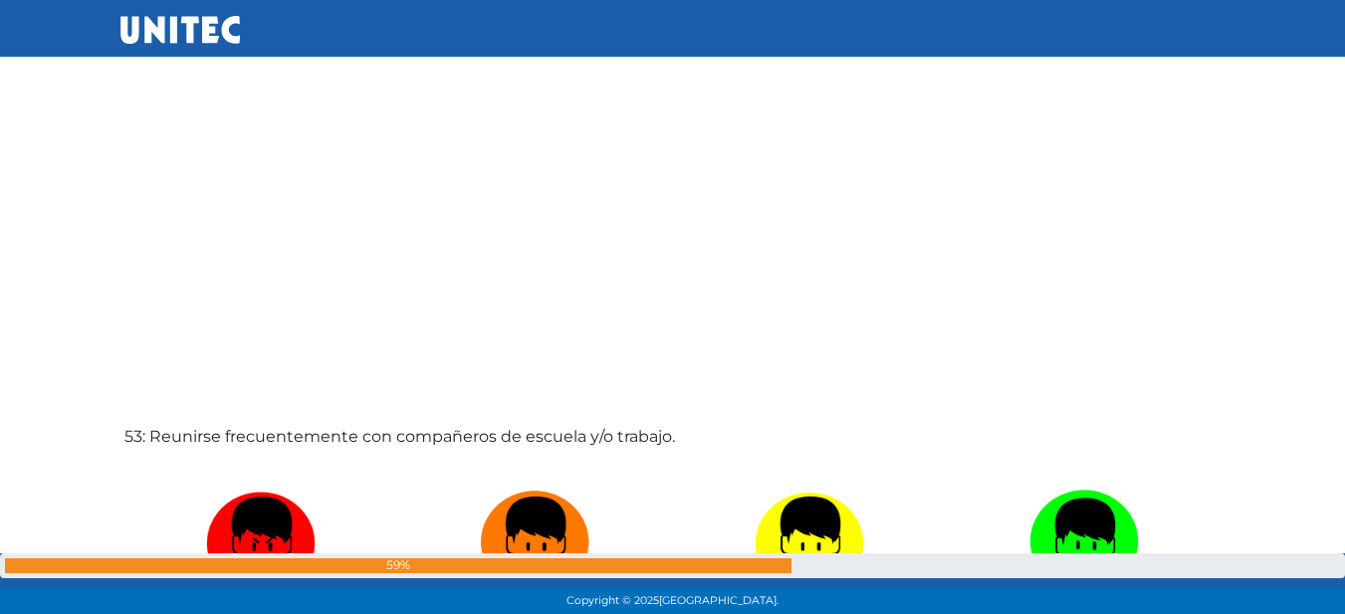
scroll to position [31861, 0]
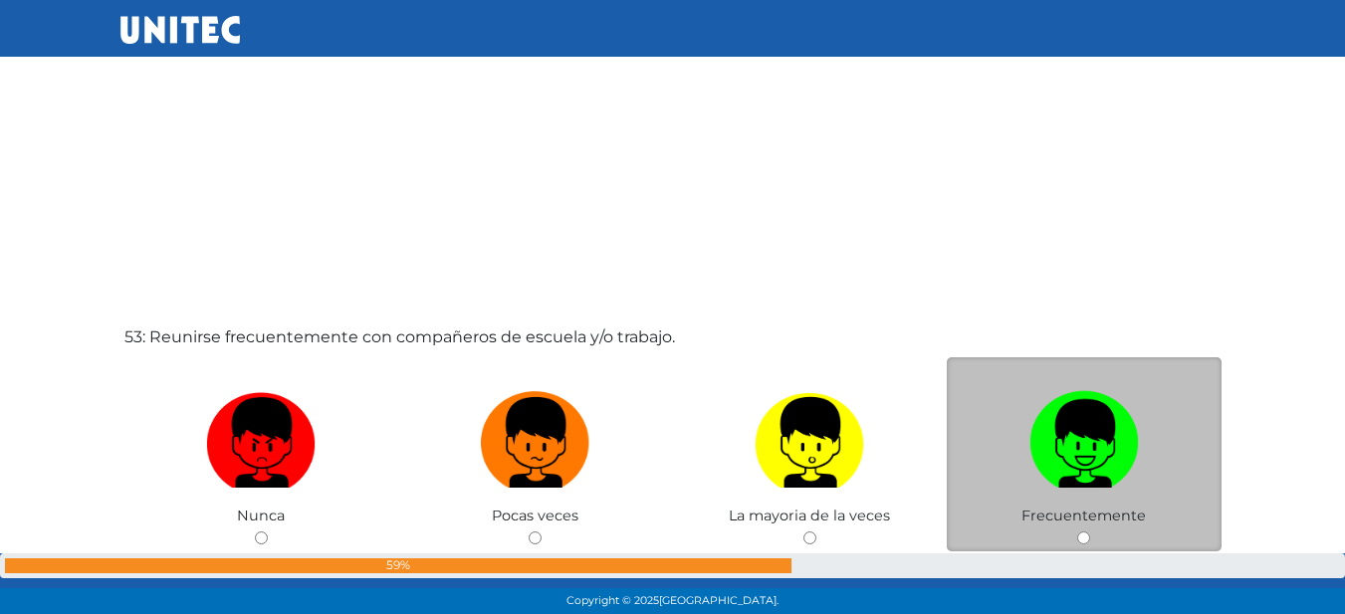
click at [1058, 421] on img at bounding box center [1083, 435] width 109 height 105
click at [1077, 531] on input "radio" at bounding box center [1083, 537] width 13 height 13
radio input "true"
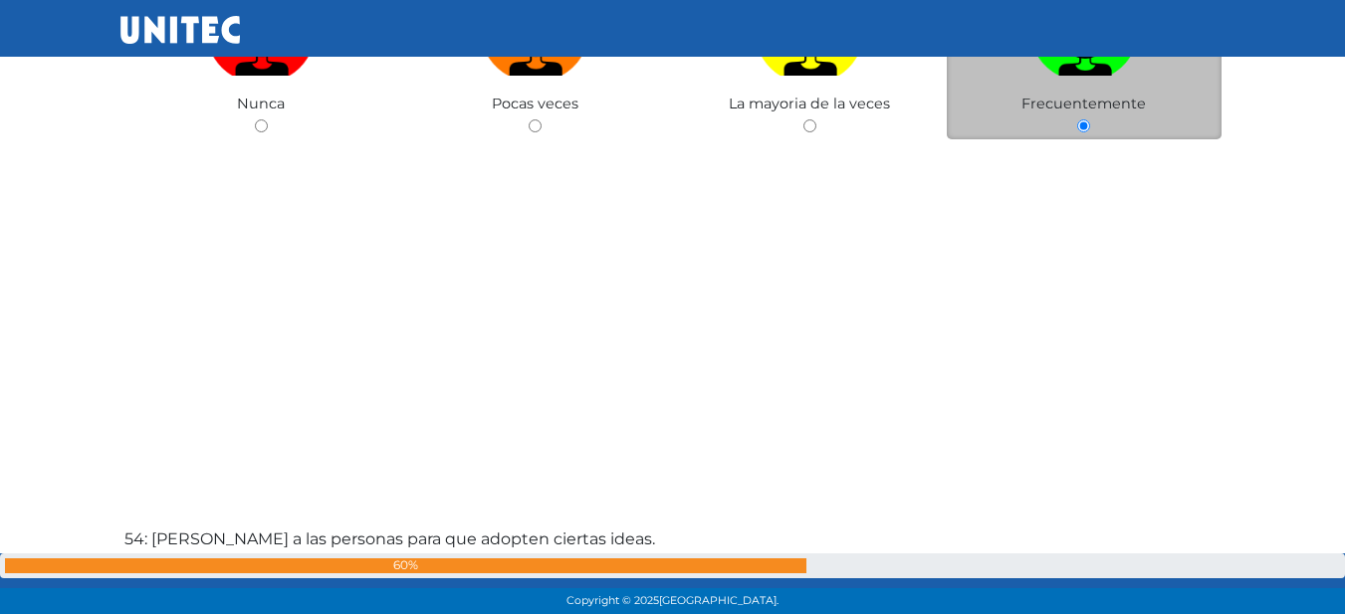
scroll to position [32521, 0]
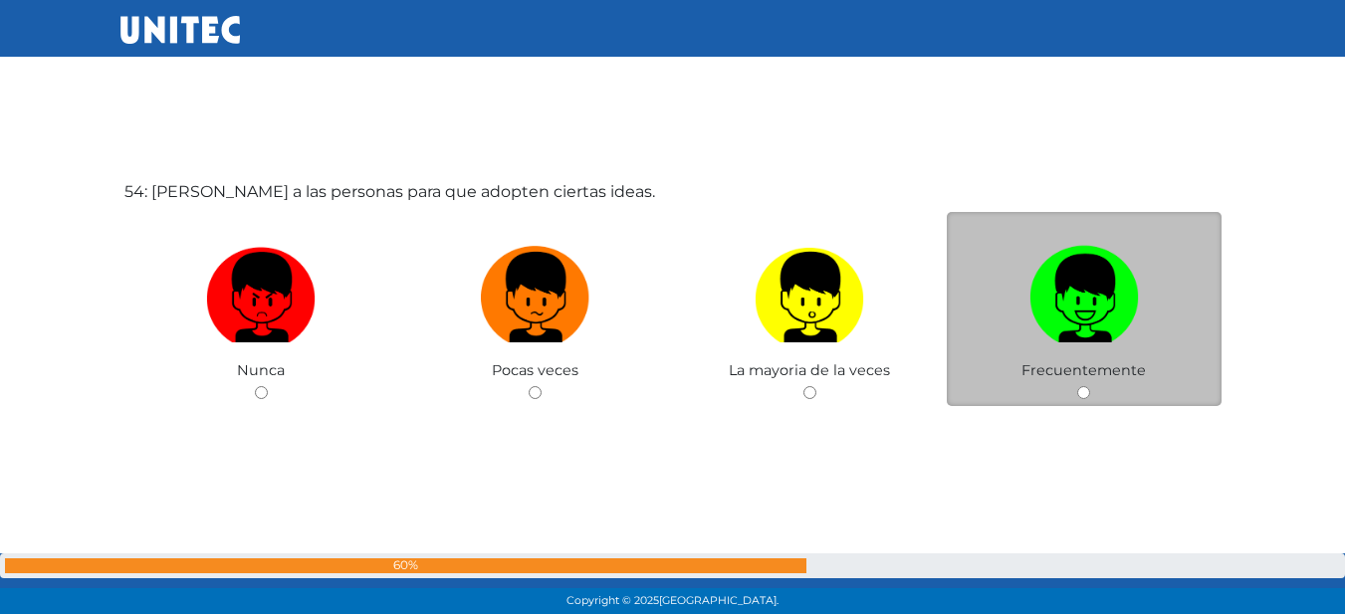
click at [1102, 251] on img at bounding box center [1083, 290] width 109 height 105
click at [1090, 386] on input "radio" at bounding box center [1083, 392] width 13 height 13
radio input "true"
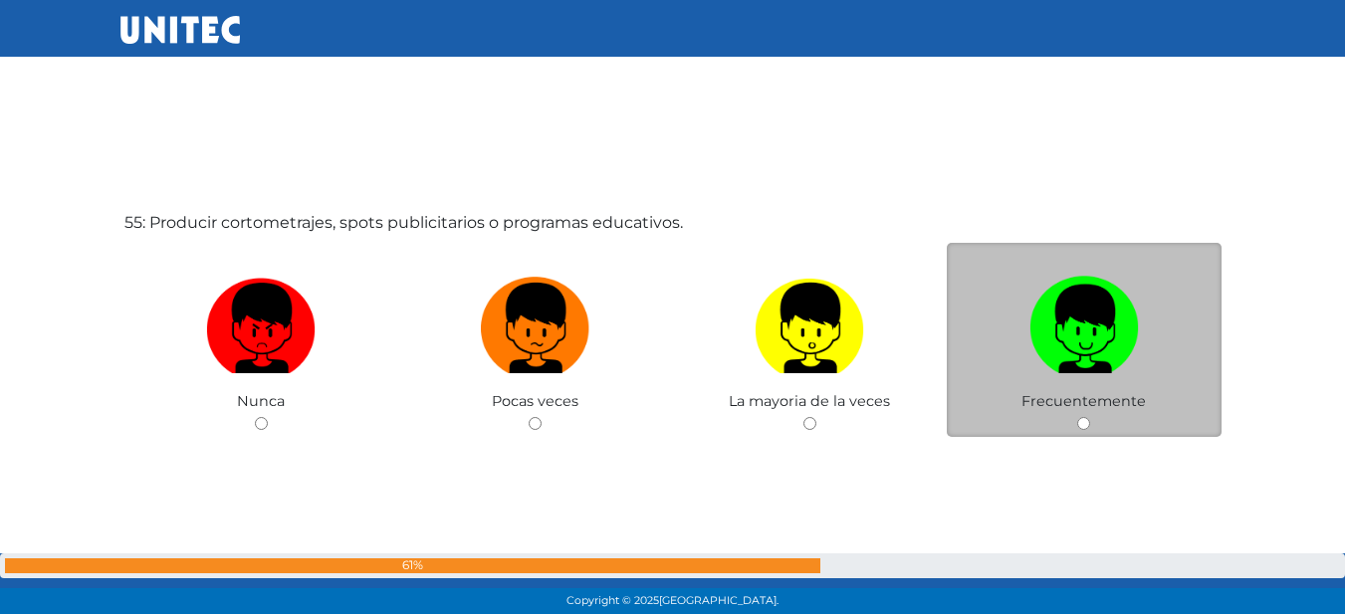
scroll to position [33218, 0]
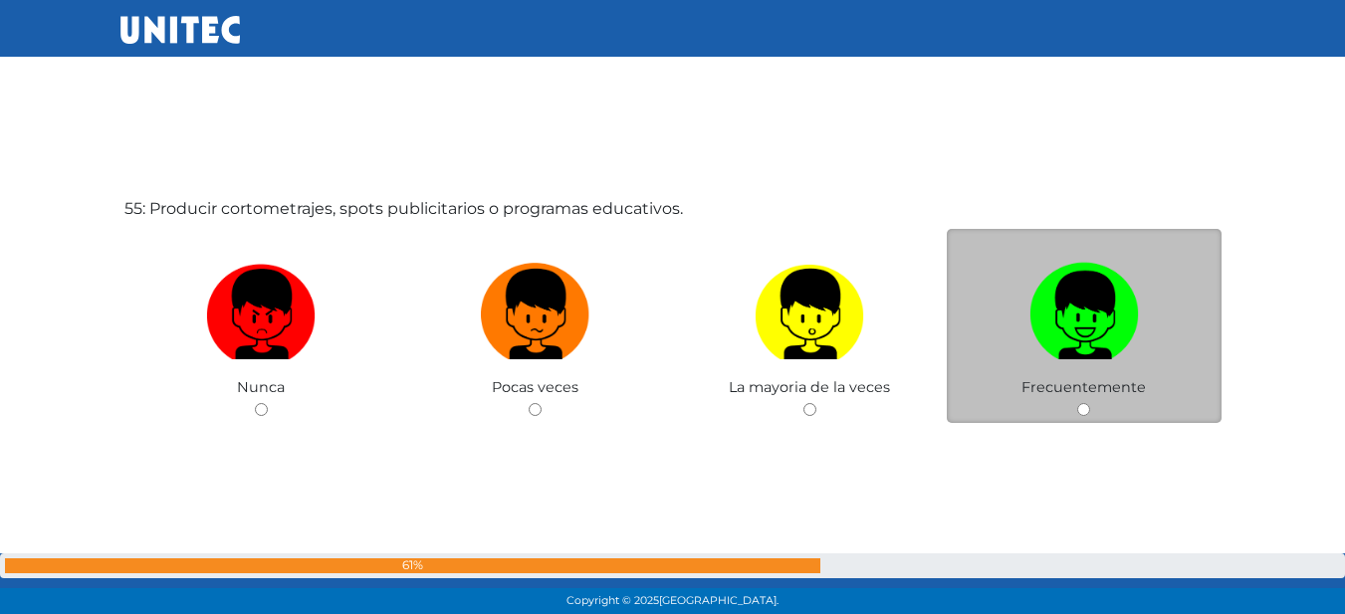
click at [1036, 300] on img at bounding box center [1083, 307] width 109 height 105
click at [1077, 403] on input "radio" at bounding box center [1083, 409] width 13 height 13
radio input "true"
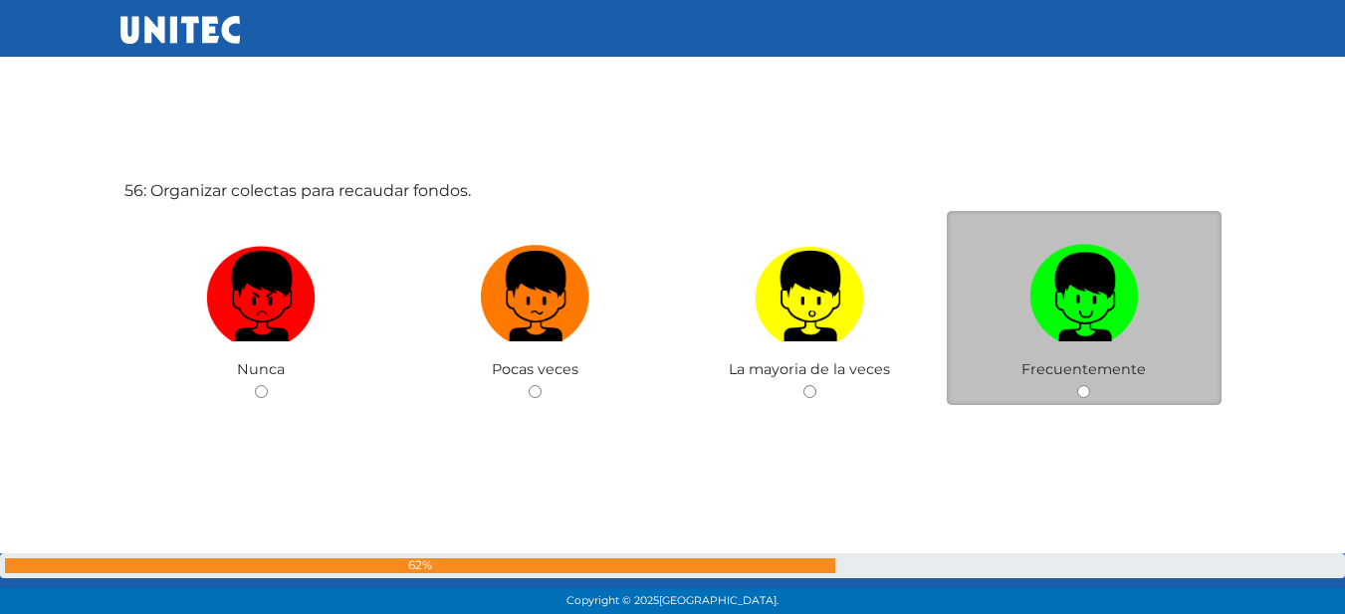
scroll to position [33815, 0]
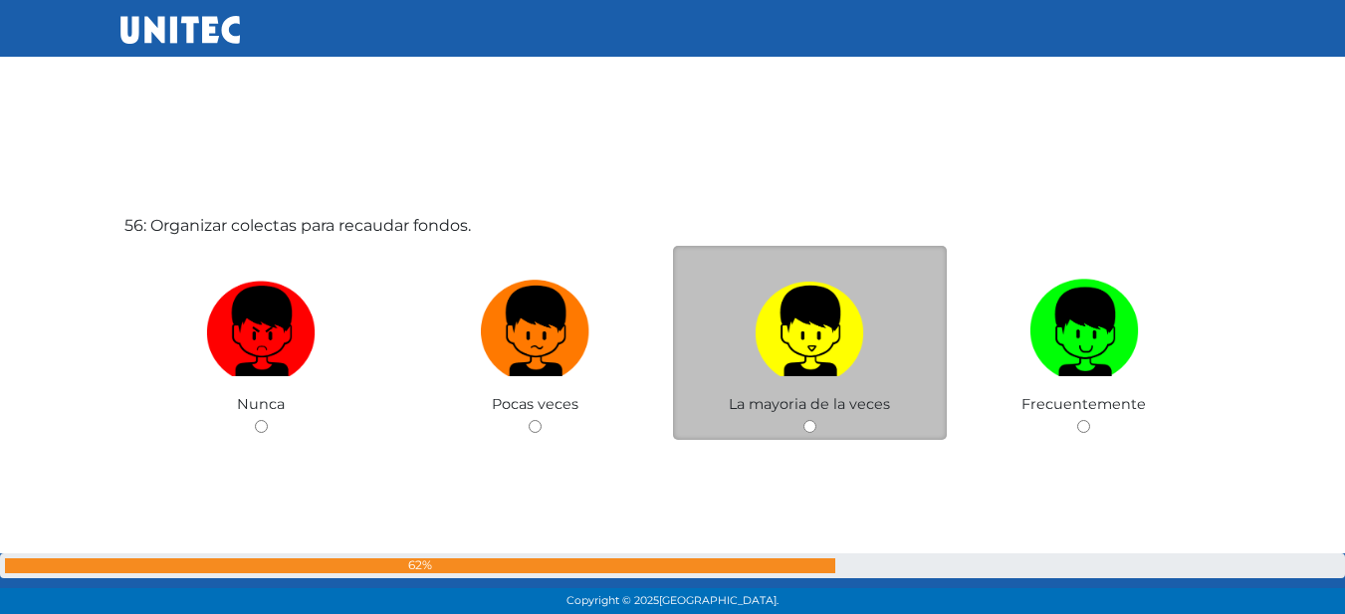
click at [761, 359] on img at bounding box center [808, 324] width 109 height 105
click at [803, 420] on input "radio" at bounding box center [809, 426] width 13 height 13
radio input "true"
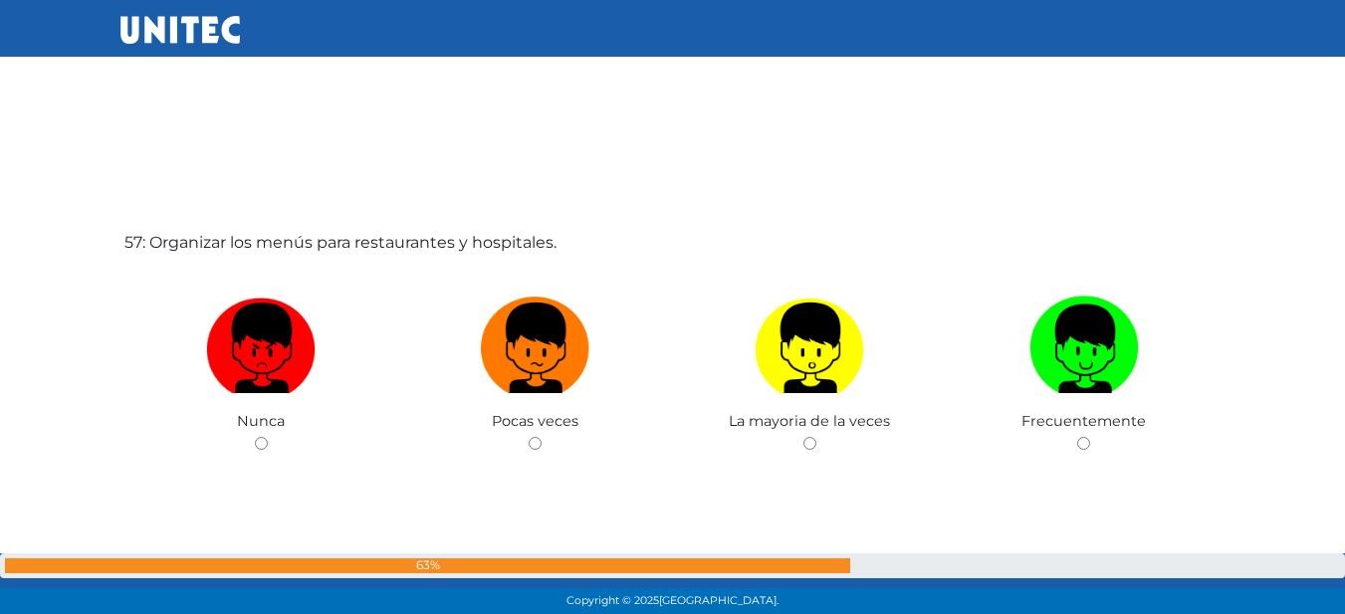
scroll to position [34490, 0]
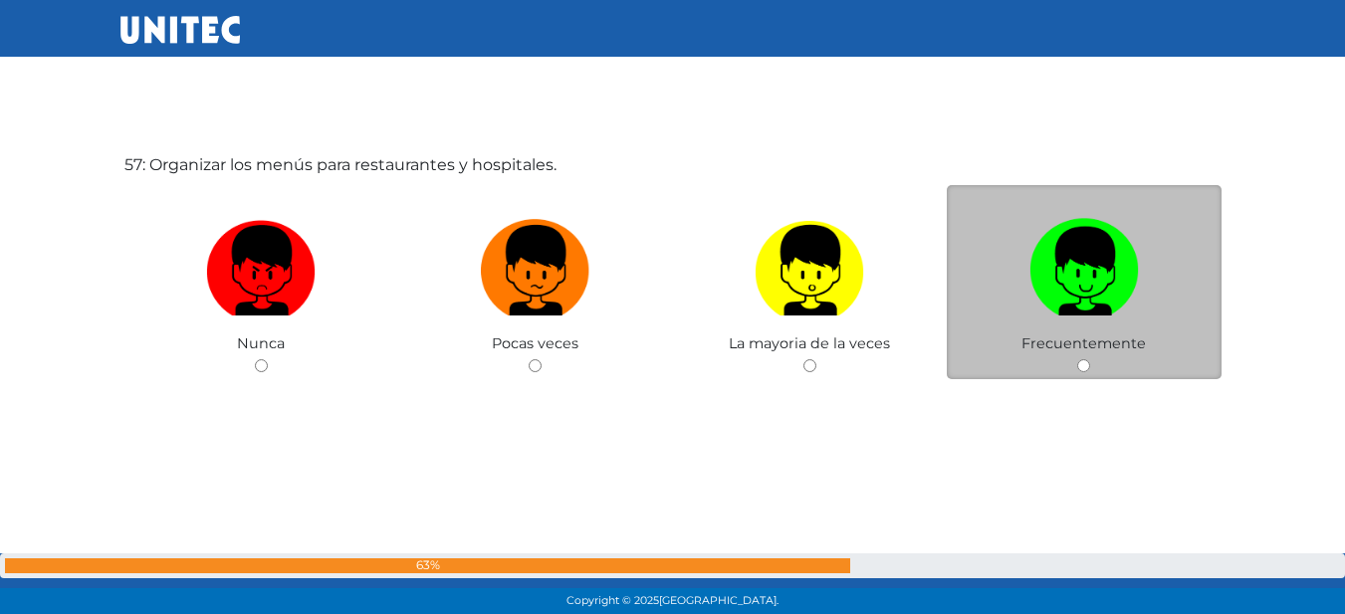
click at [1017, 295] on label at bounding box center [1084, 270] width 275 height 121
click at [1077, 359] on input "radio" at bounding box center [1083, 365] width 13 height 13
radio input "true"
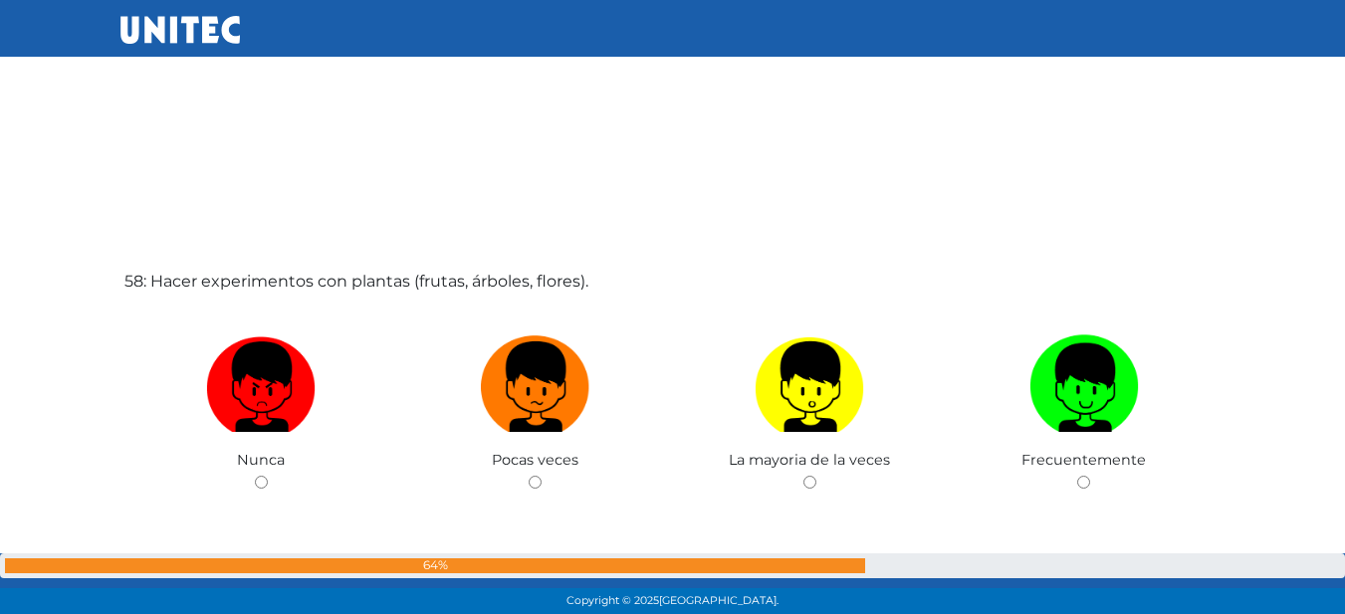
scroll to position [34992, 0]
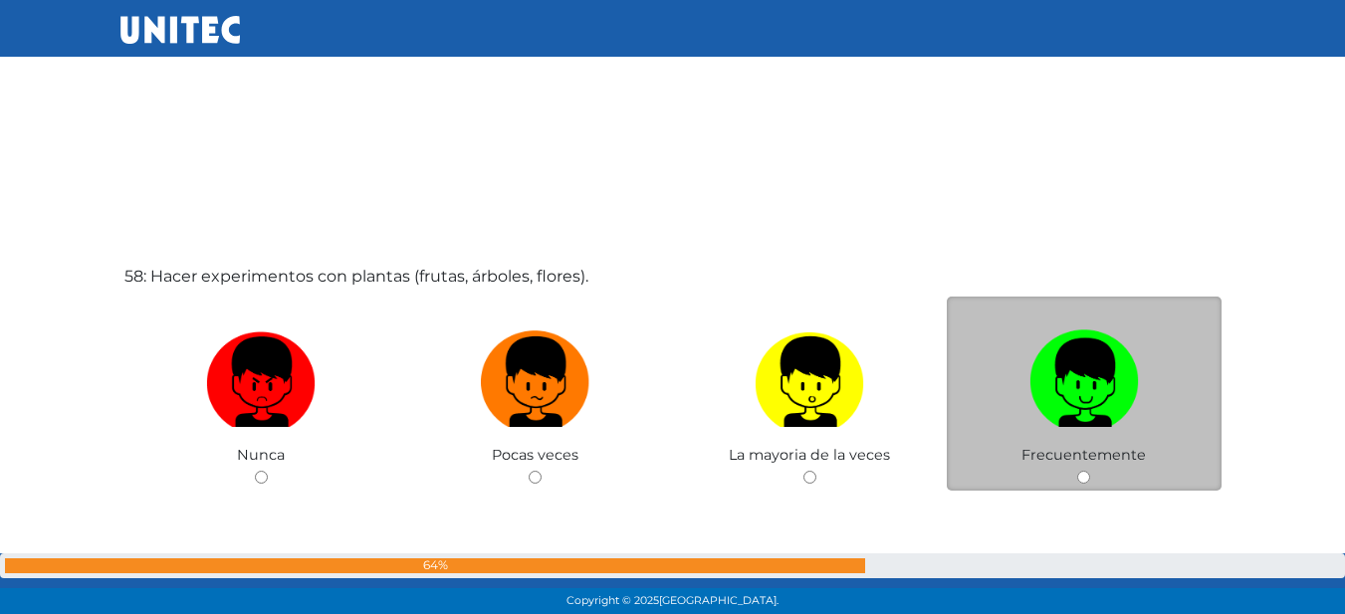
click at [1021, 356] on label at bounding box center [1084, 381] width 275 height 121
click at [1077, 471] on input "radio" at bounding box center [1083, 477] width 13 height 13
radio input "true"
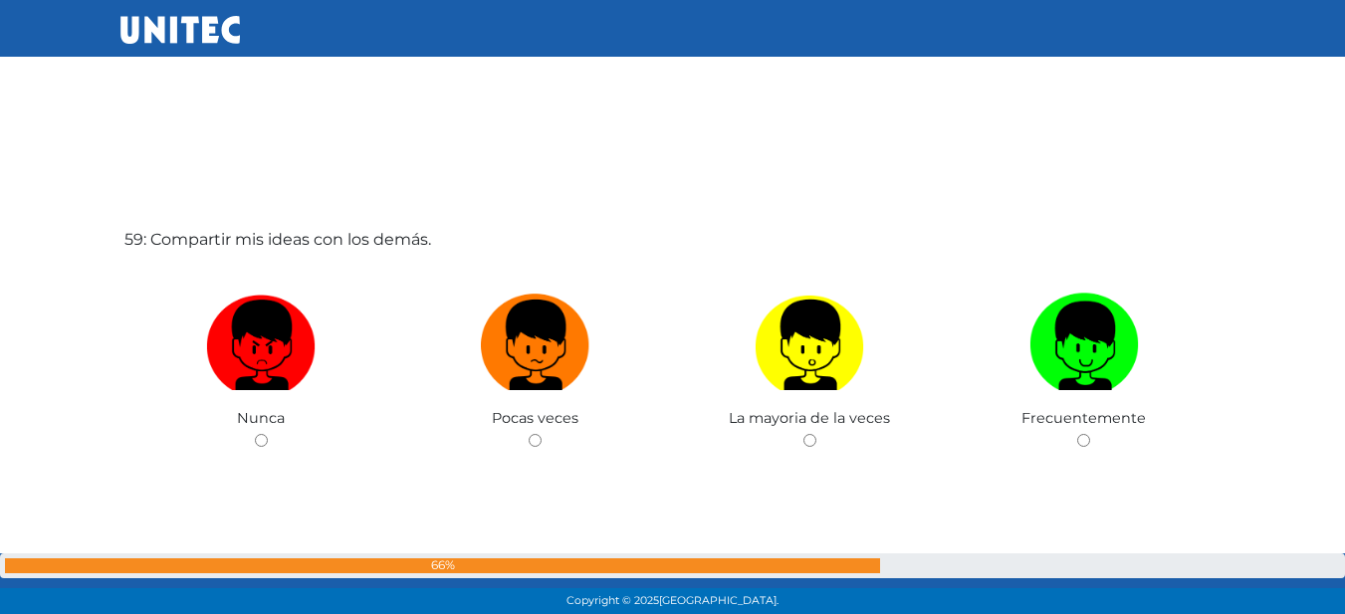
scroll to position [35718, 0]
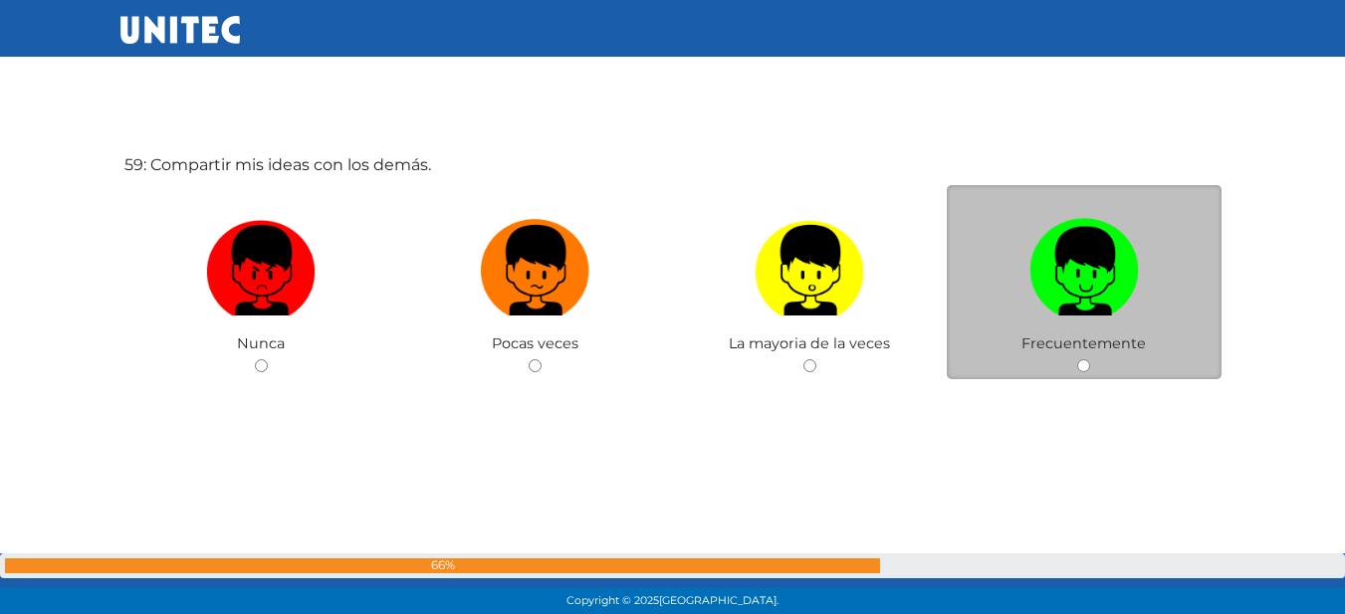
click at [1074, 324] on label at bounding box center [1084, 270] width 275 height 121
click at [1077, 359] on input "radio" at bounding box center [1083, 365] width 13 height 13
radio input "true"
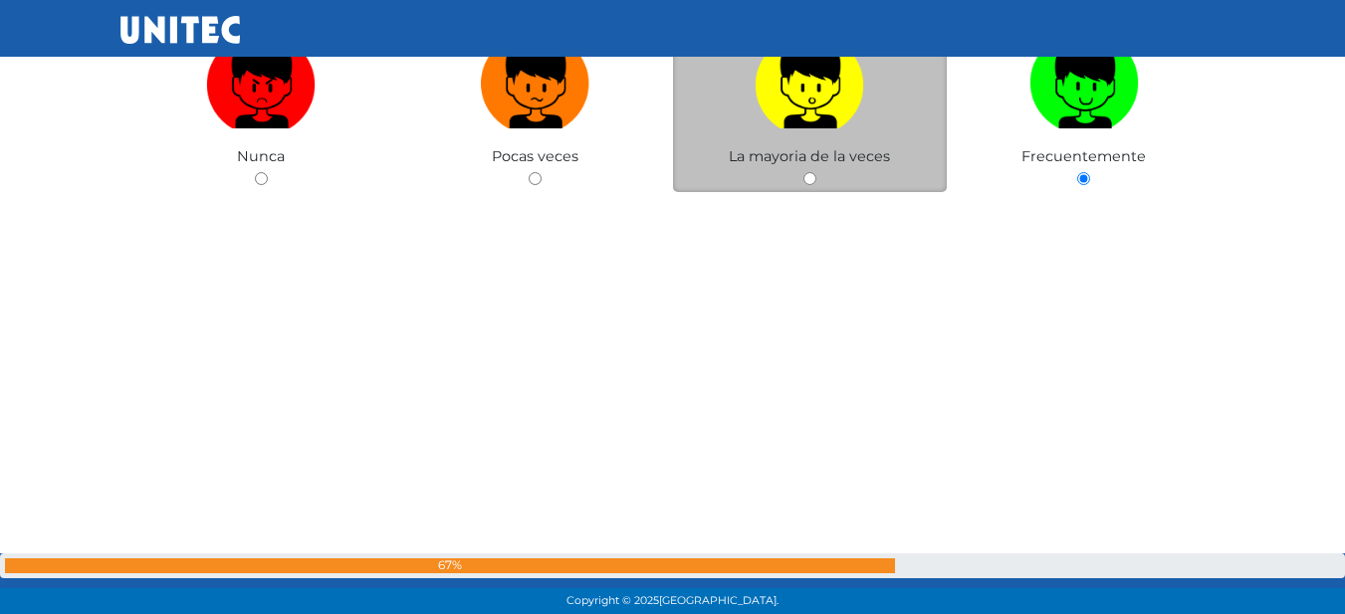
scroll to position [36212, 0]
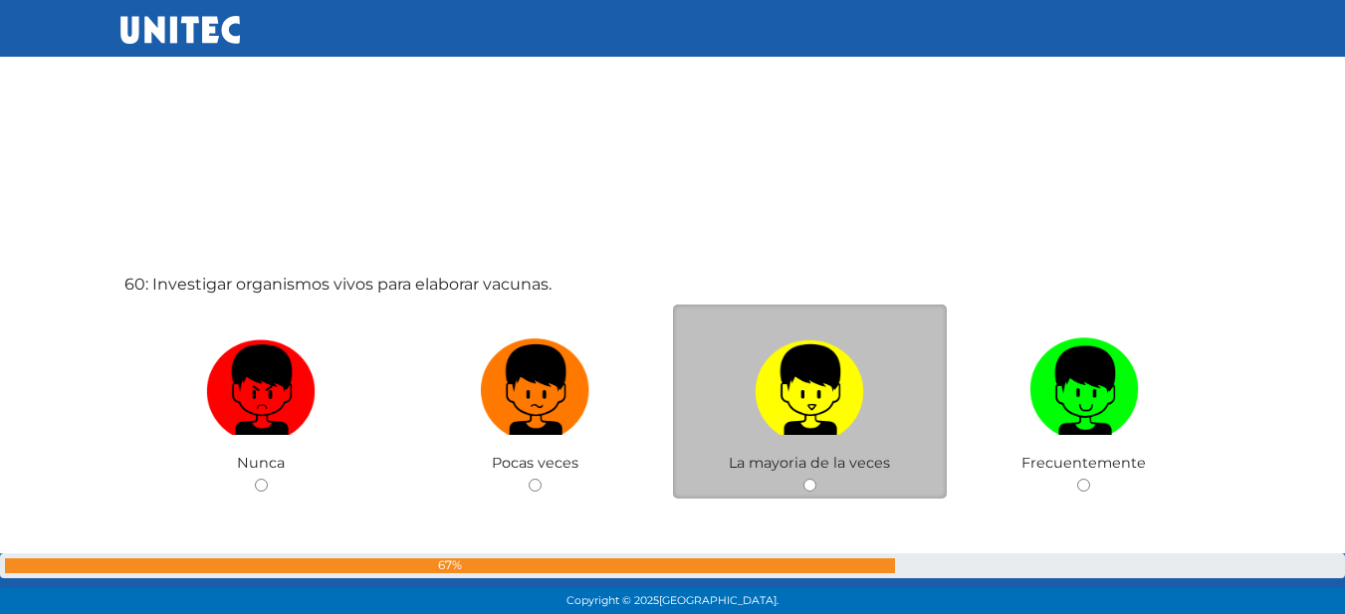
click at [759, 393] on img at bounding box center [808, 382] width 109 height 105
click at [803, 479] on input "radio" at bounding box center [809, 485] width 13 height 13
radio input "true"
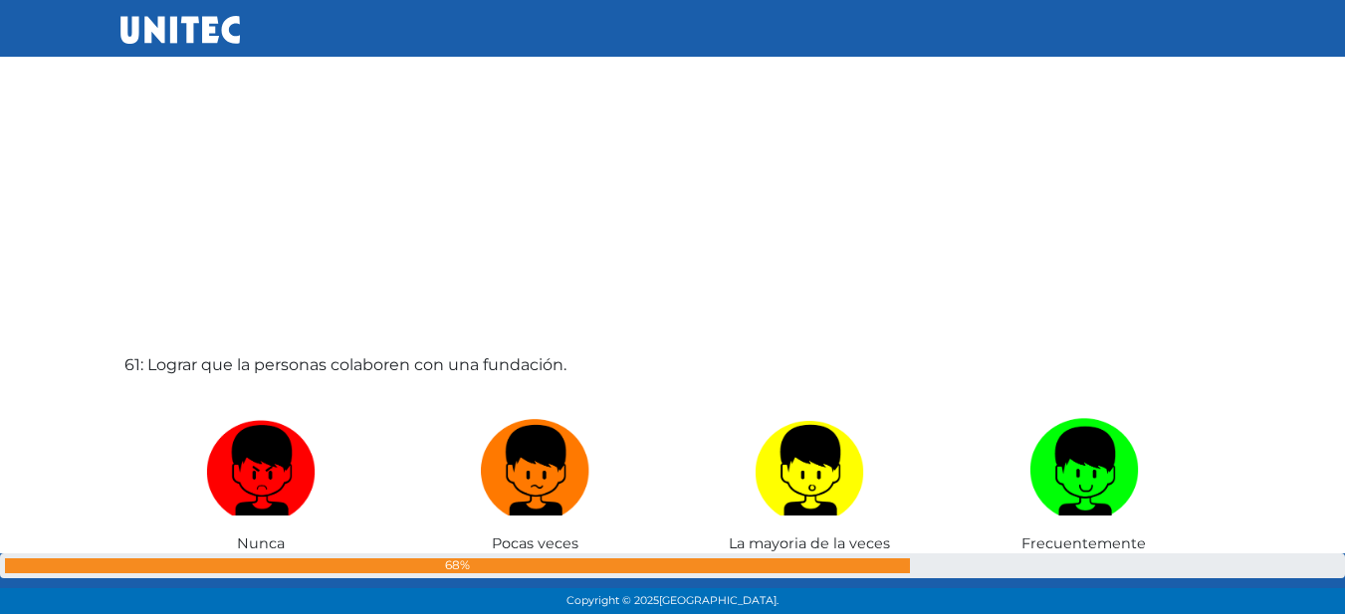
scroll to position [36747, 0]
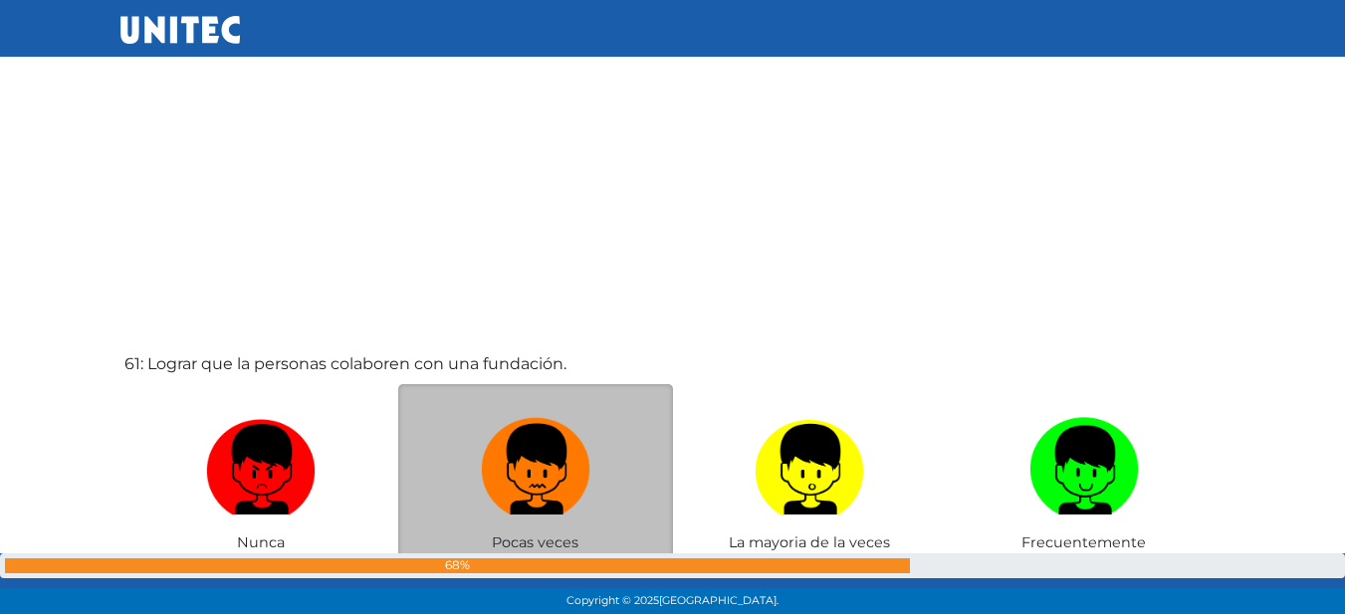
click at [538, 471] on img at bounding box center [535, 462] width 109 height 105
click at [538, 558] on input "radio" at bounding box center [535, 564] width 13 height 13
radio input "true"
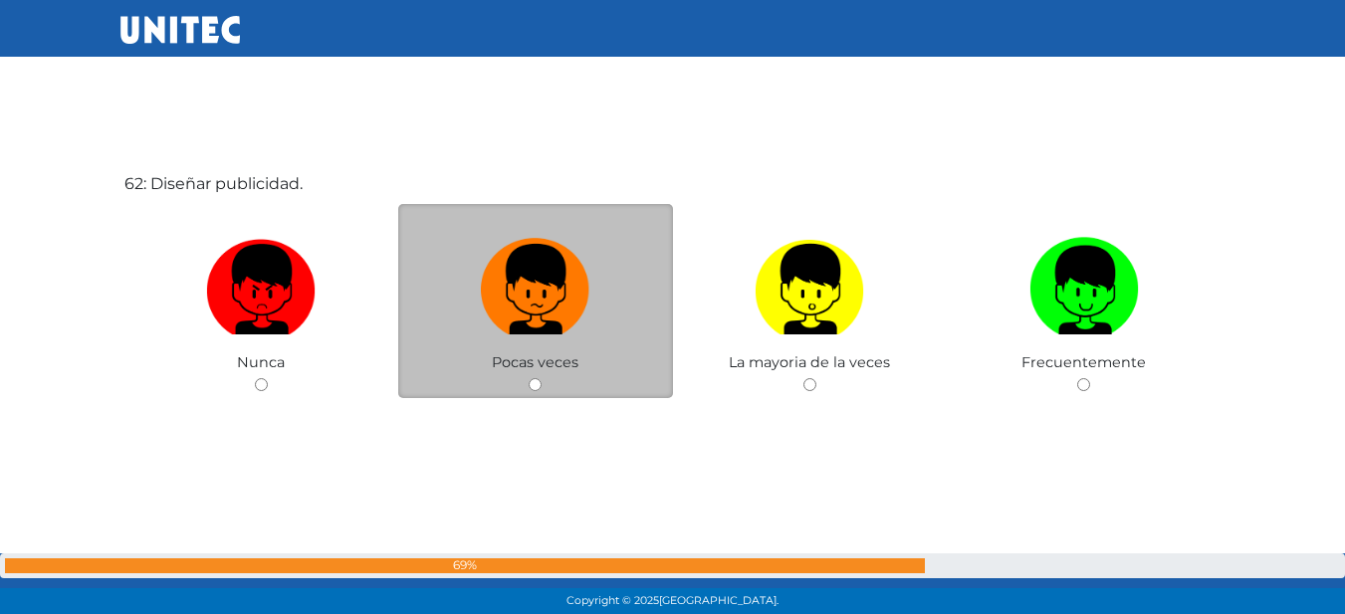
scroll to position [37560, 0]
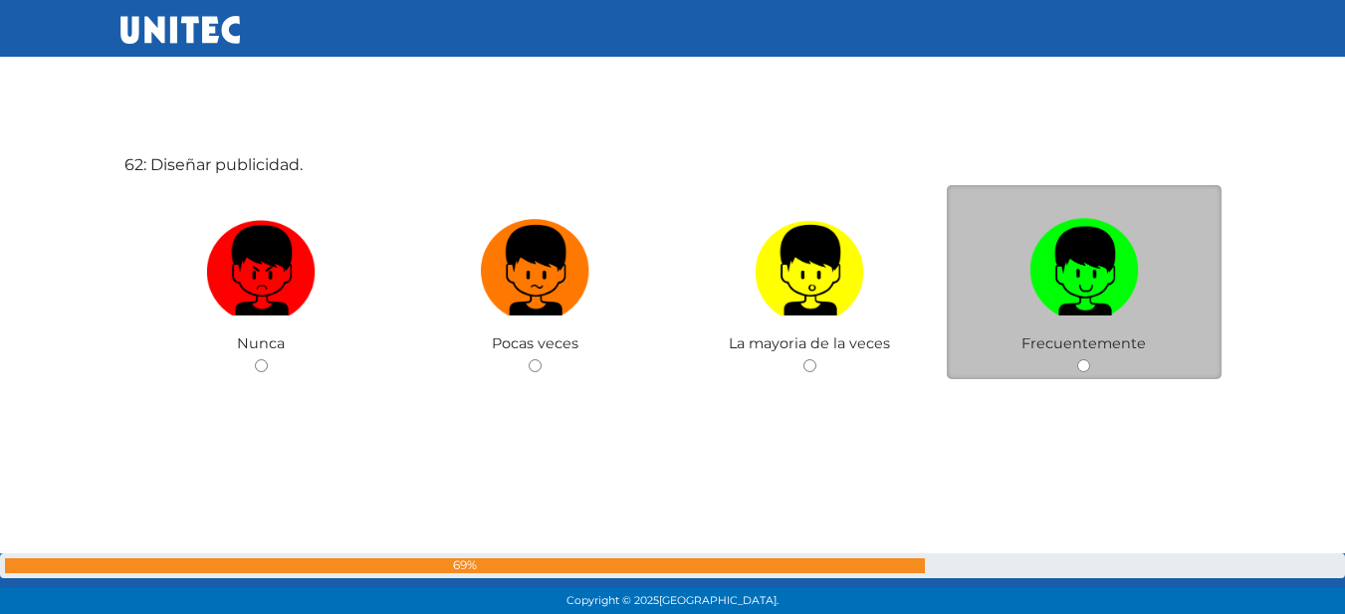
click at [1050, 253] on img at bounding box center [1083, 263] width 109 height 105
click at [1077, 359] on input "radio" at bounding box center [1083, 365] width 13 height 13
radio input "true"
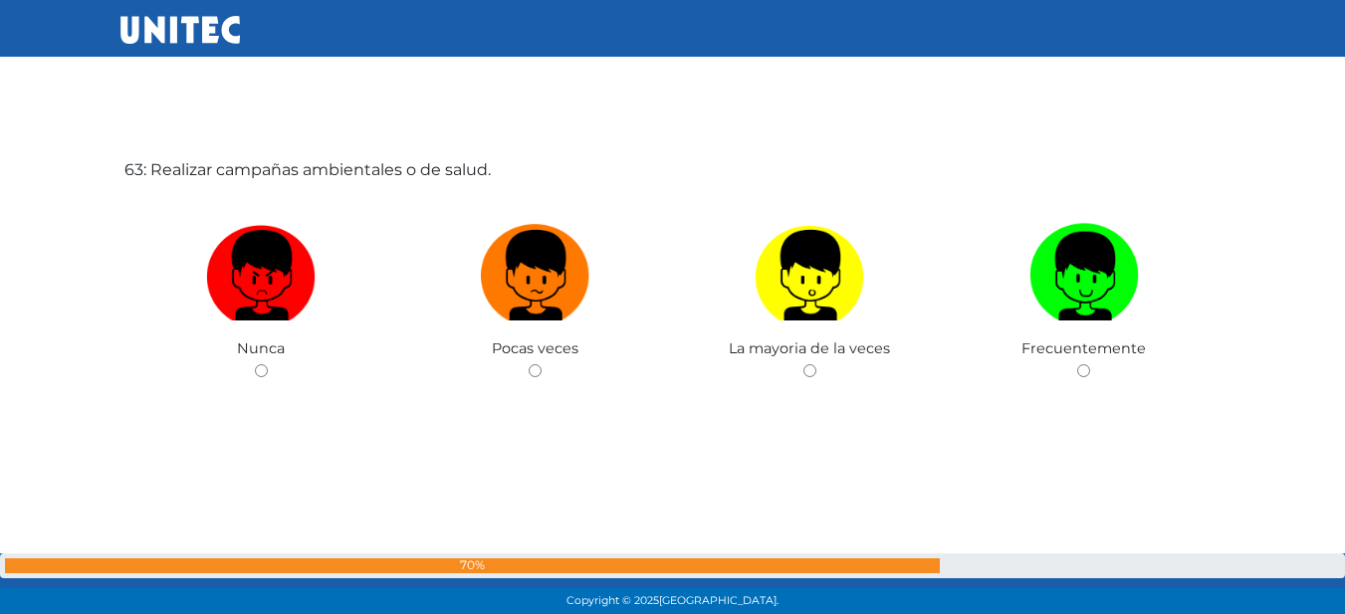
scroll to position [38174, 0]
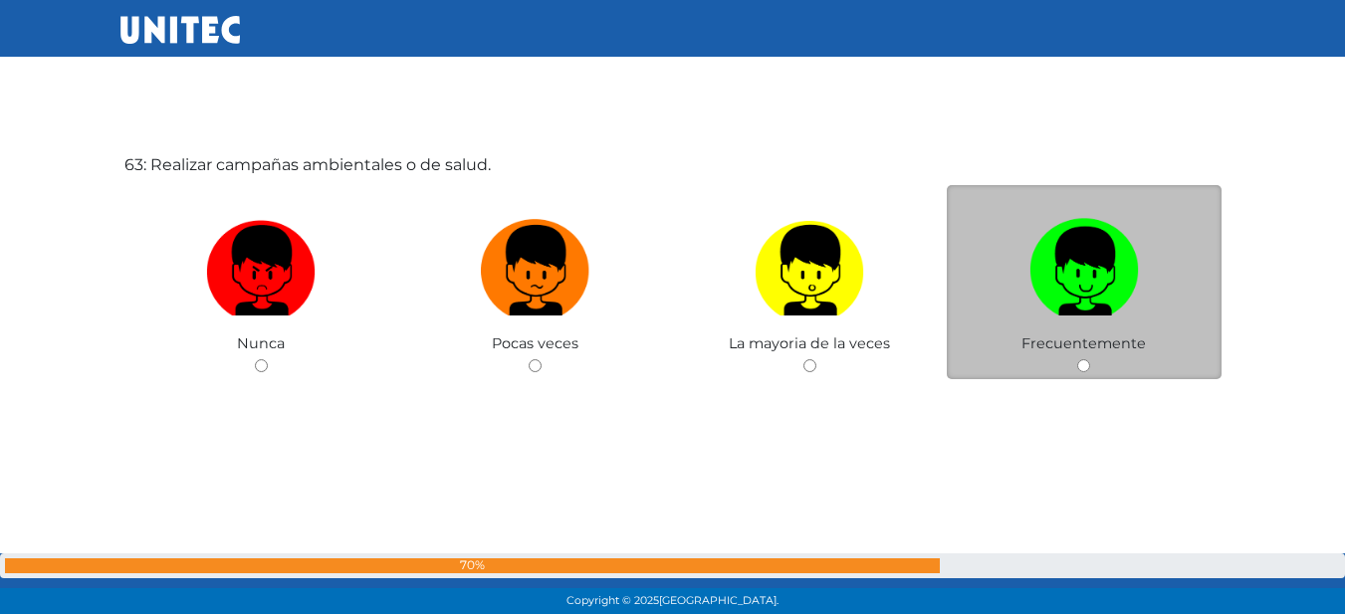
click at [1097, 297] on img at bounding box center [1083, 263] width 109 height 105
click at [1090, 359] on input "radio" at bounding box center [1083, 365] width 13 height 13
radio input "true"
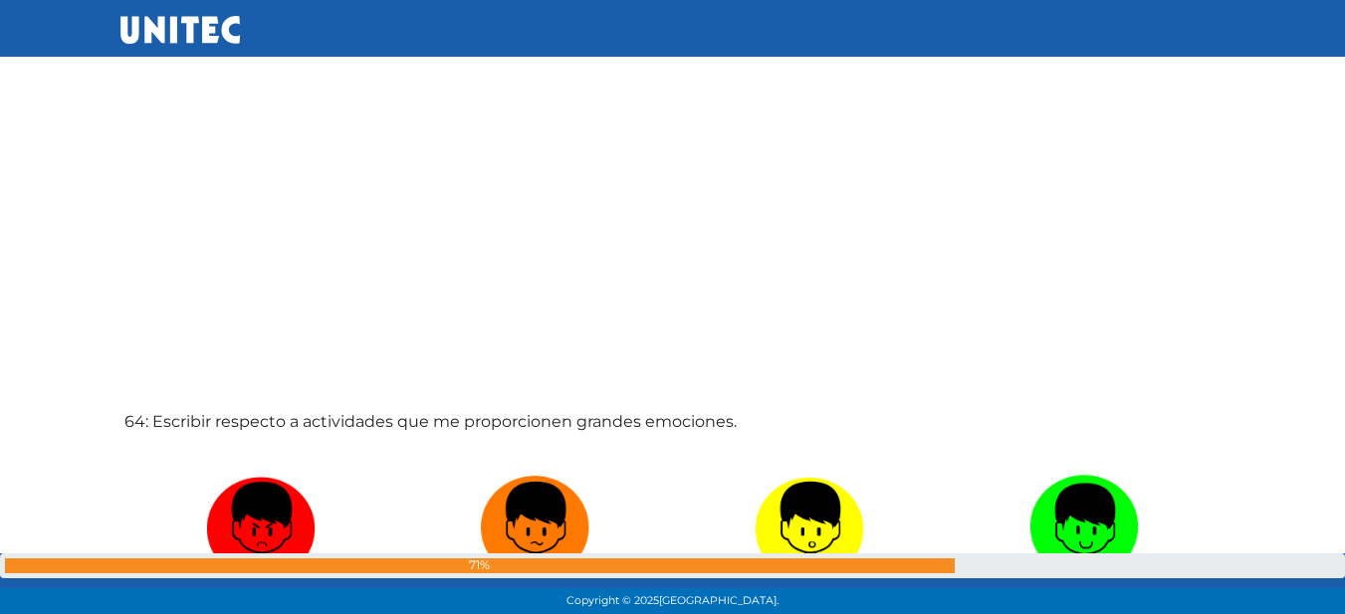
scroll to position [38631, 0]
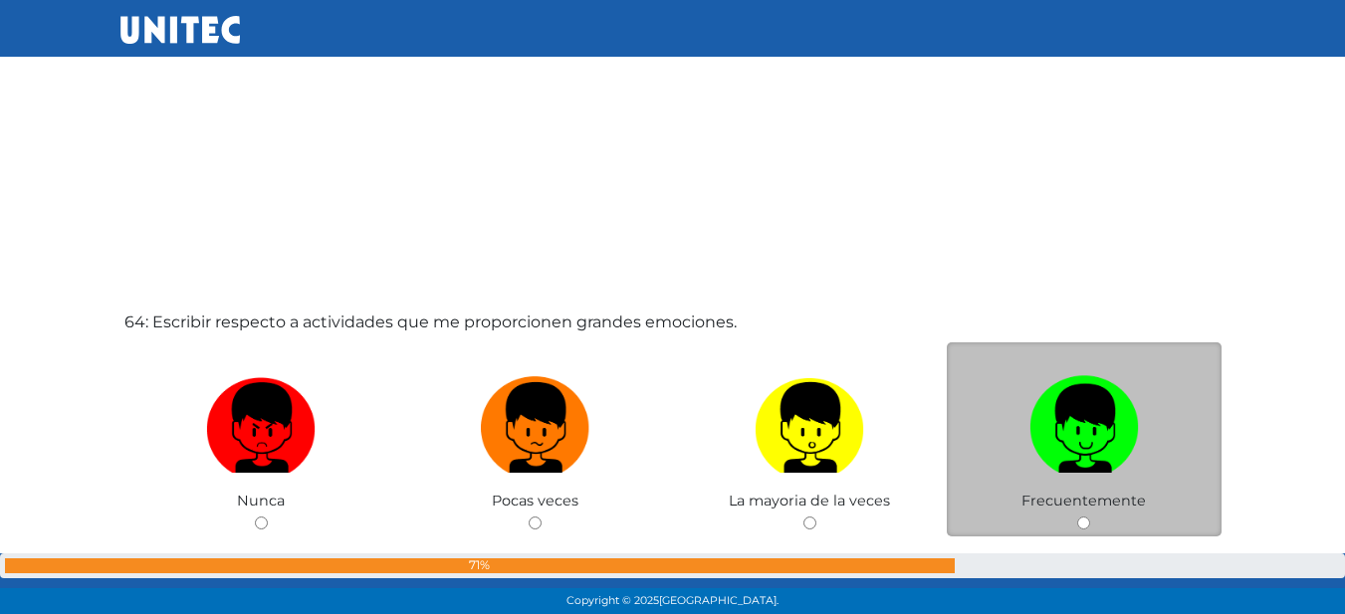
click at [1048, 483] on label at bounding box center [1084, 427] width 275 height 121
click at [1077, 517] on input "radio" at bounding box center [1083, 523] width 13 height 13
radio input "true"
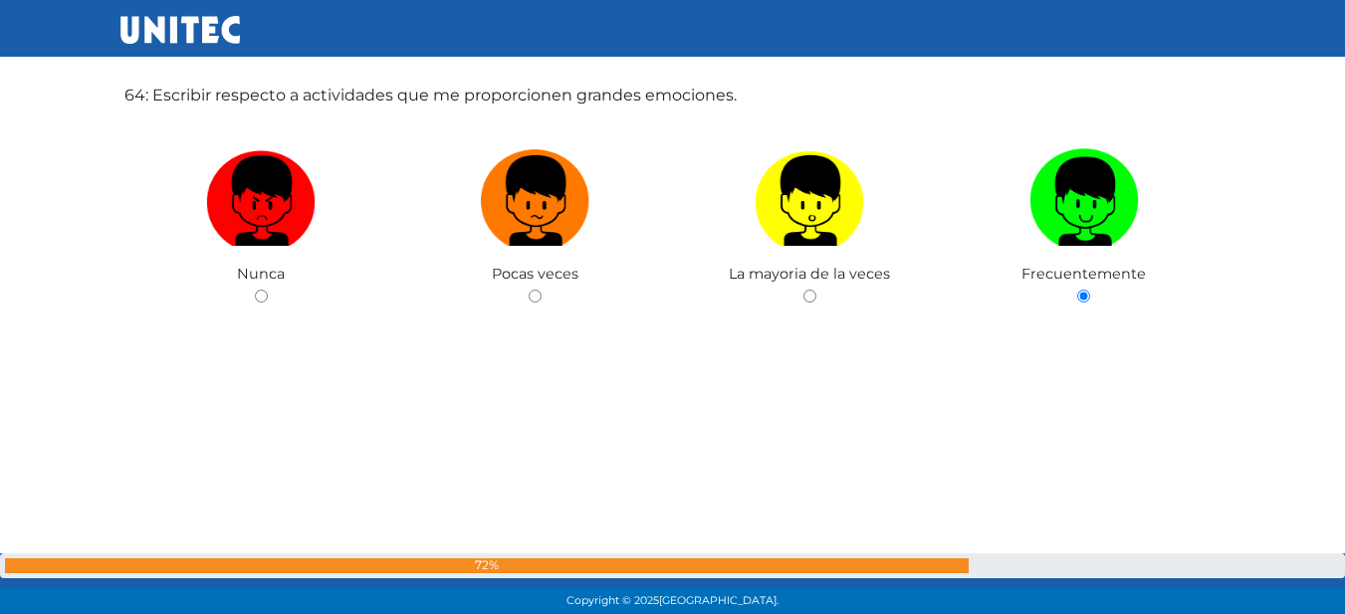
scroll to position [39283, 0]
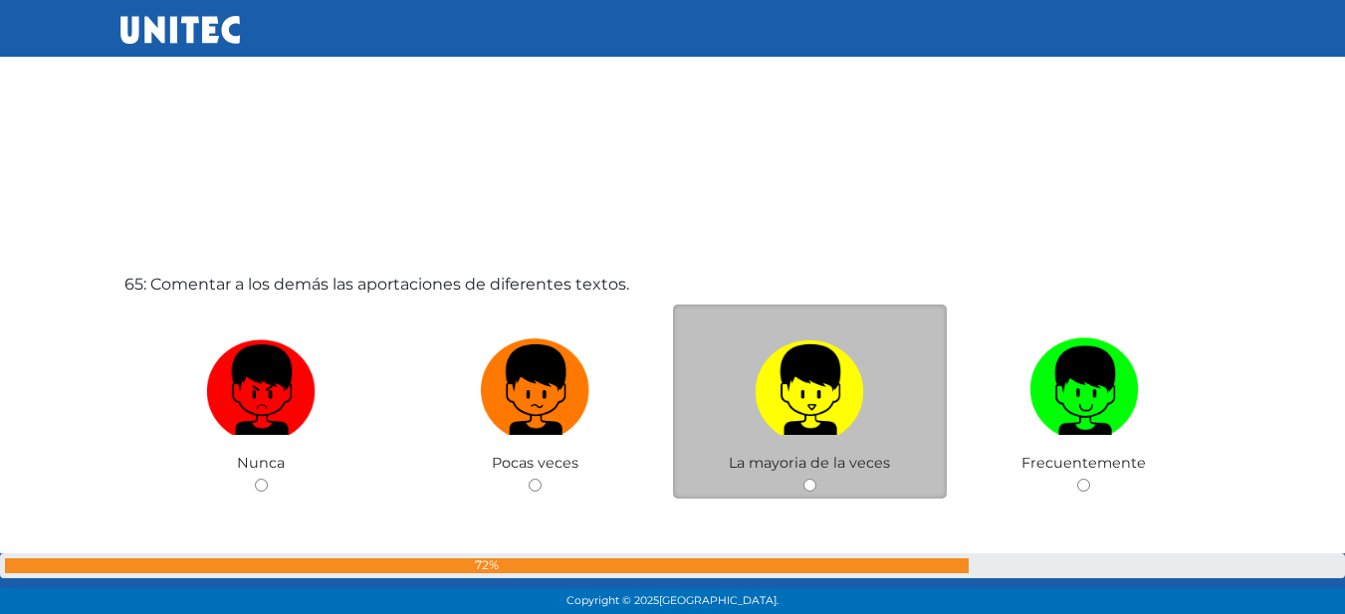
click at [777, 378] on img at bounding box center [808, 382] width 109 height 105
click at [803, 479] on input "radio" at bounding box center [809, 485] width 13 height 13
radio input "true"
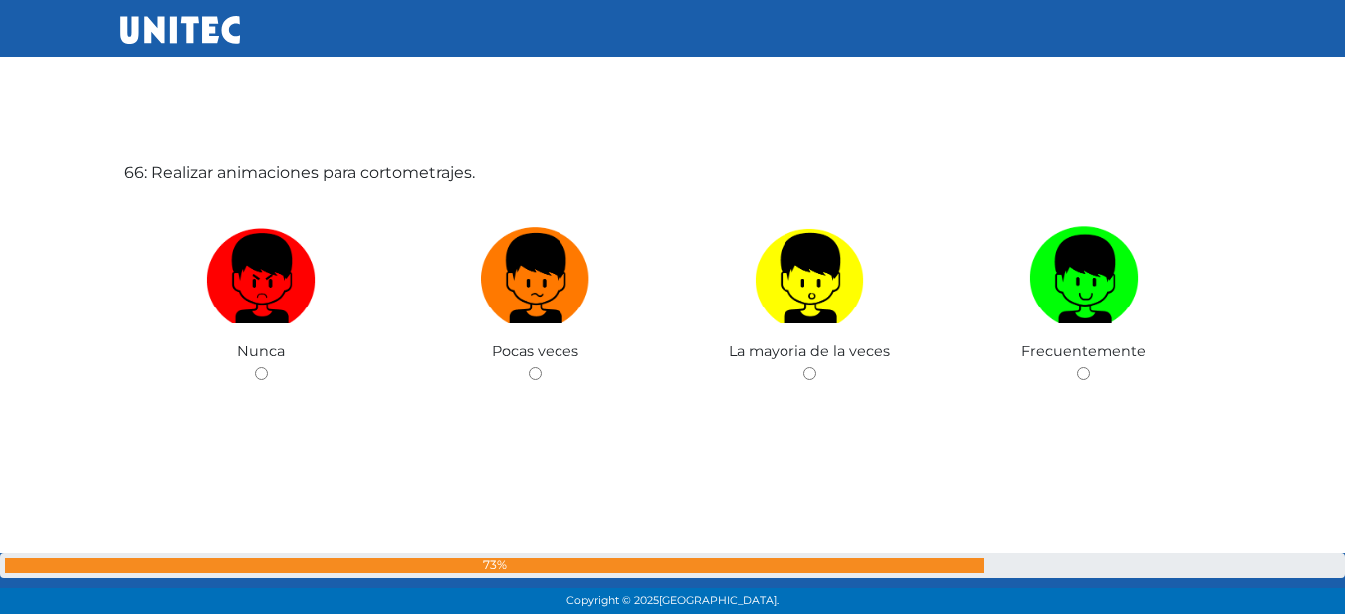
scroll to position [40017, 0]
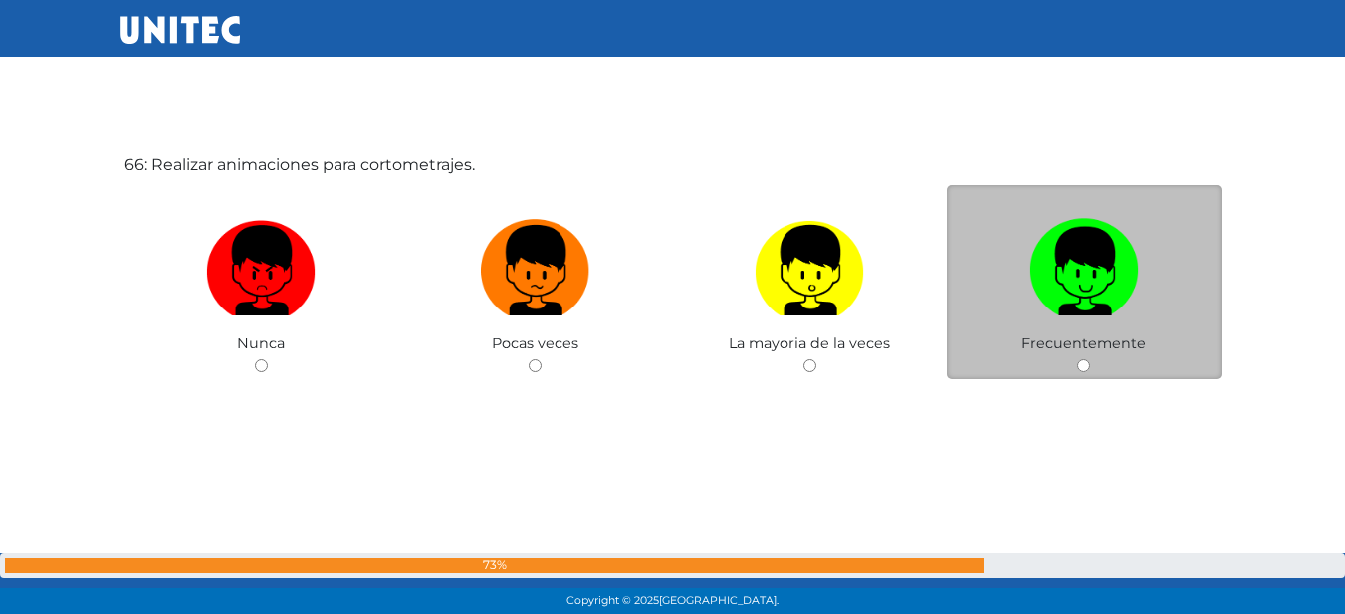
click at [1032, 345] on span "Frecuentemente" at bounding box center [1083, 343] width 124 height 18
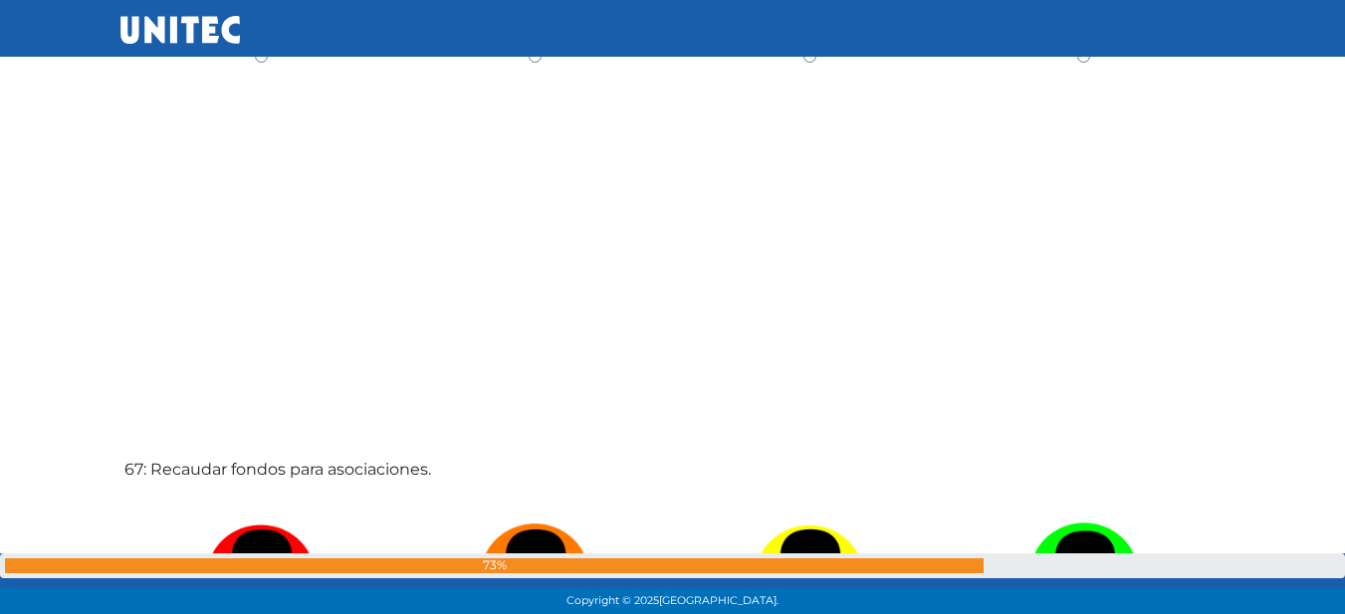
scroll to position [40116, 0]
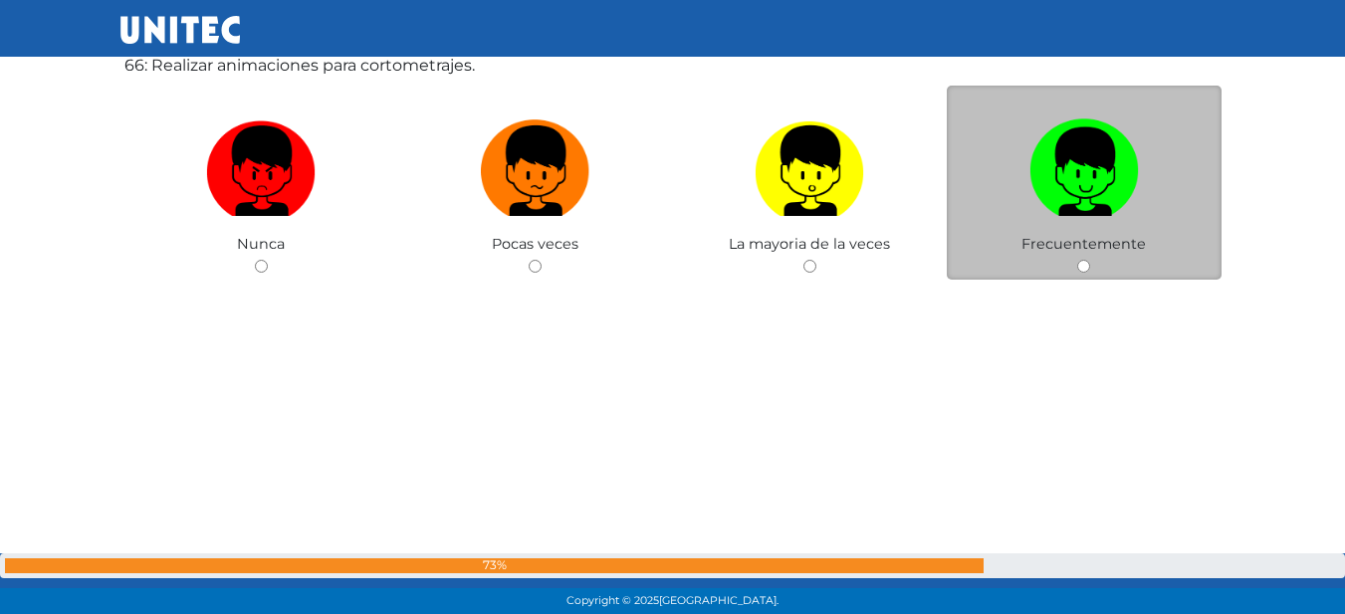
click at [1070, 203] on img at bounding box center [1083, 163] width 109 height 105
click at [1077, 260] on input "radio" at bounding box center [1083, 266] width 13 height 13
radio input "true"
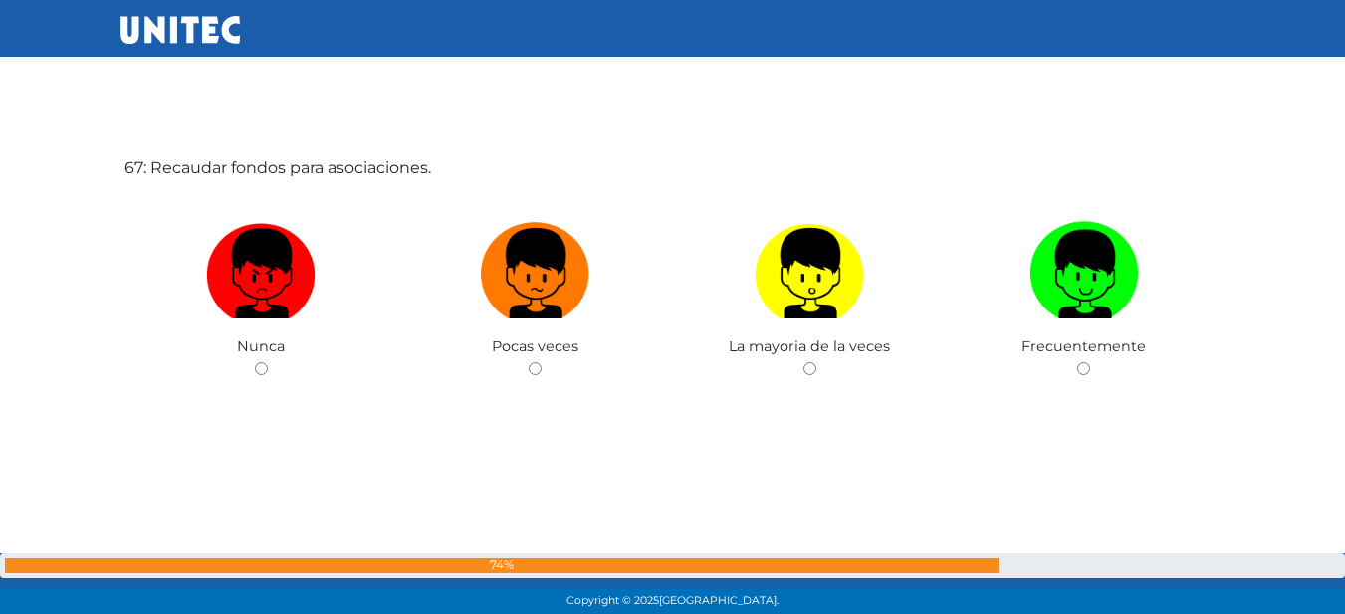
scroll to position [40631, 0]
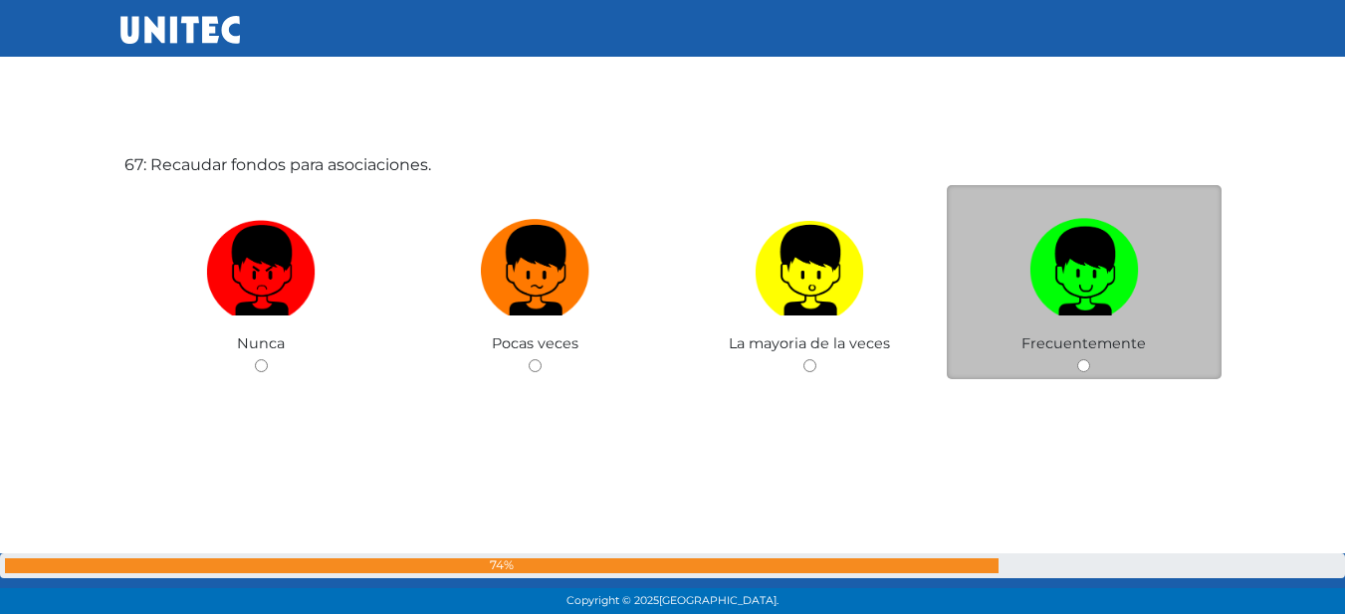
click at [1025, 249] on label at bounding box center [1084, 270] width 275 height 121
click at [1077, 359] on input "radio" at bounding box center [1083, 365] width 13 height 13
radio input "true"
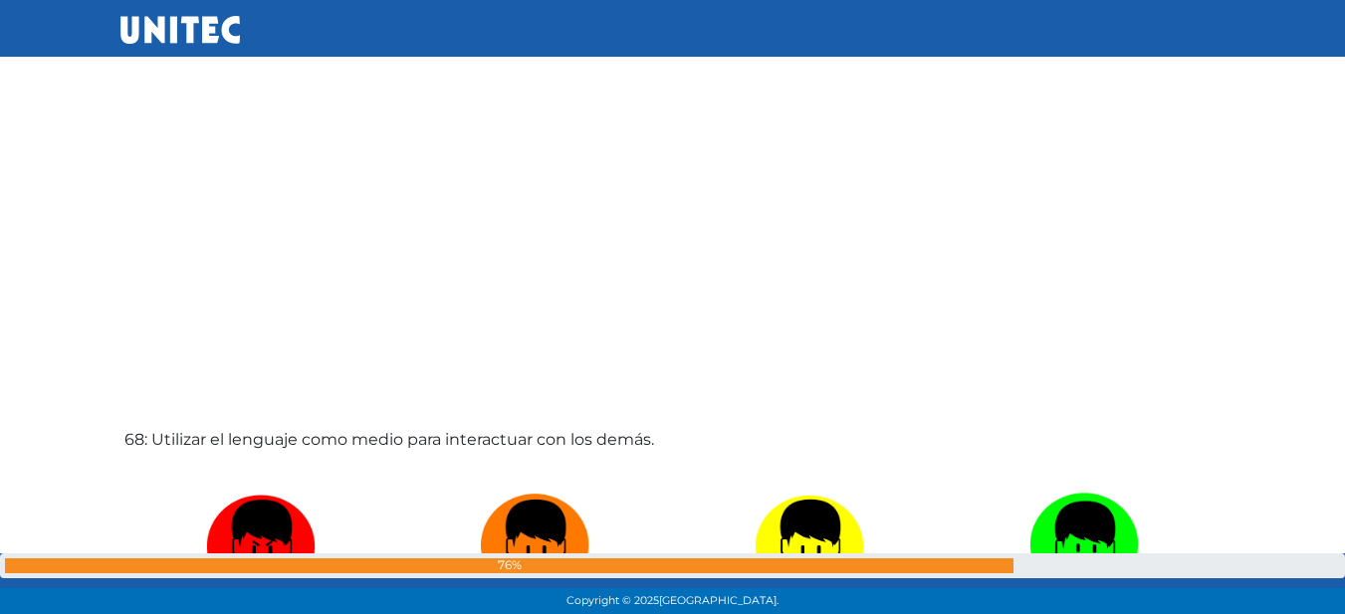
scroll to position [41169, 0]
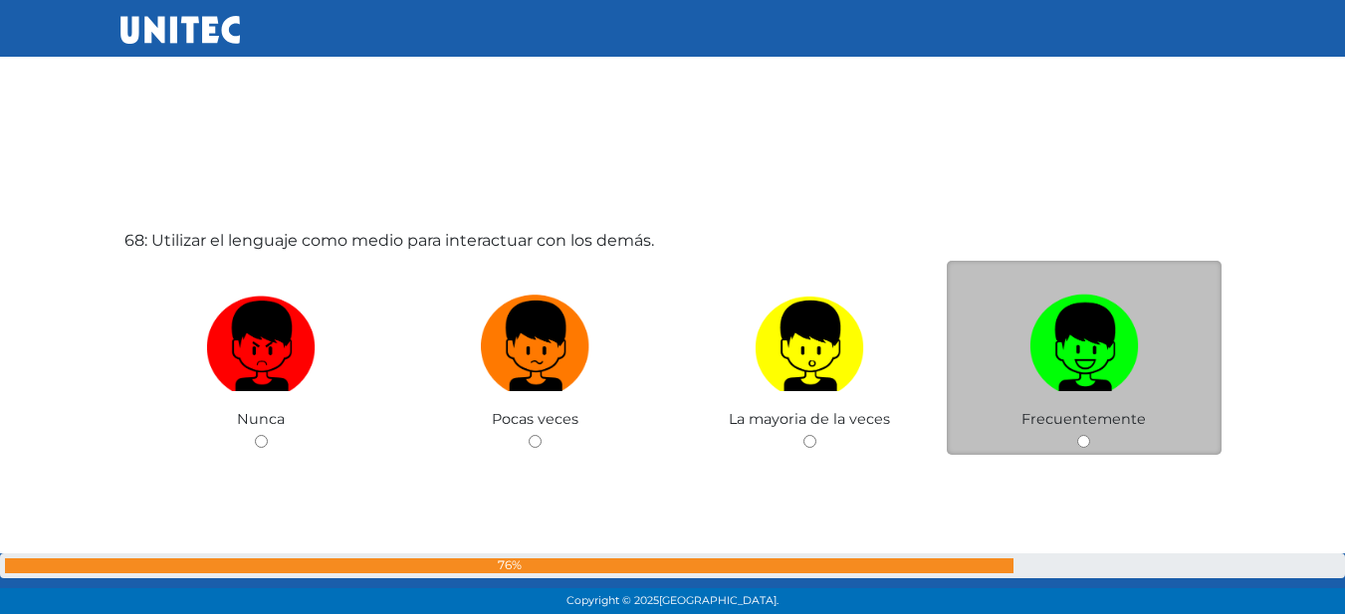
click at [1119, 323] on img at bounding box center [1083, 339] width 109 height 105
click at [1090, 435] on input "radio" at bounding box center [1083, 441] width 13 height 13
radio input "true"
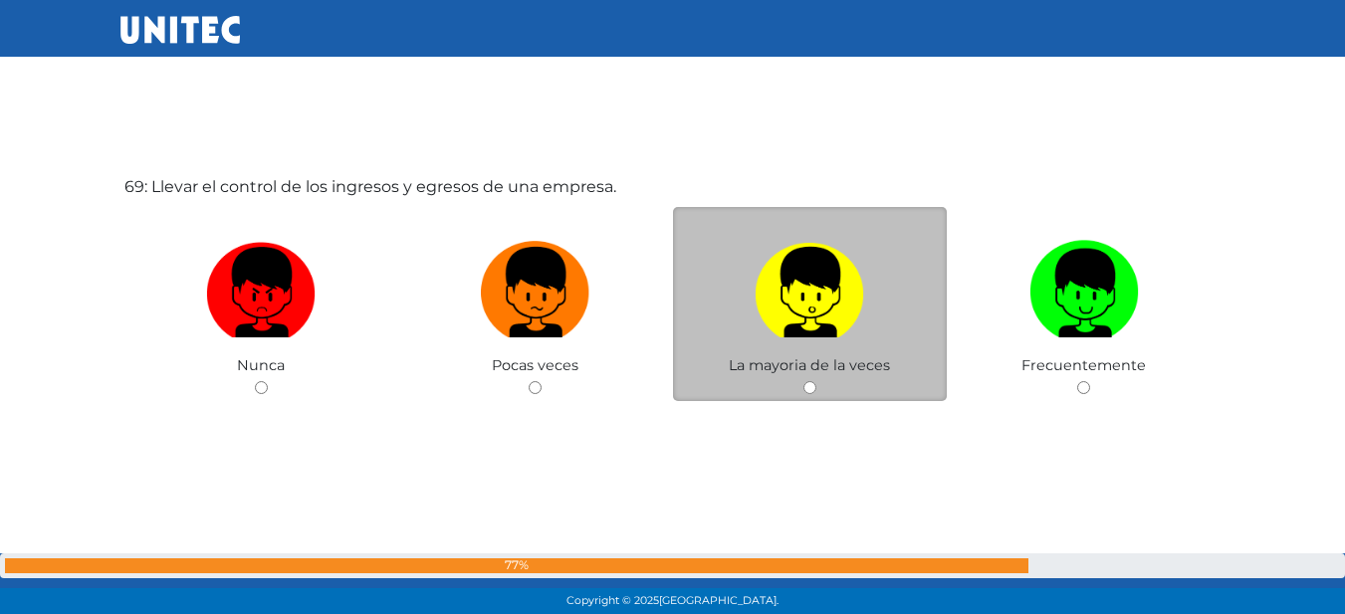
scroll to position [41859, 0]
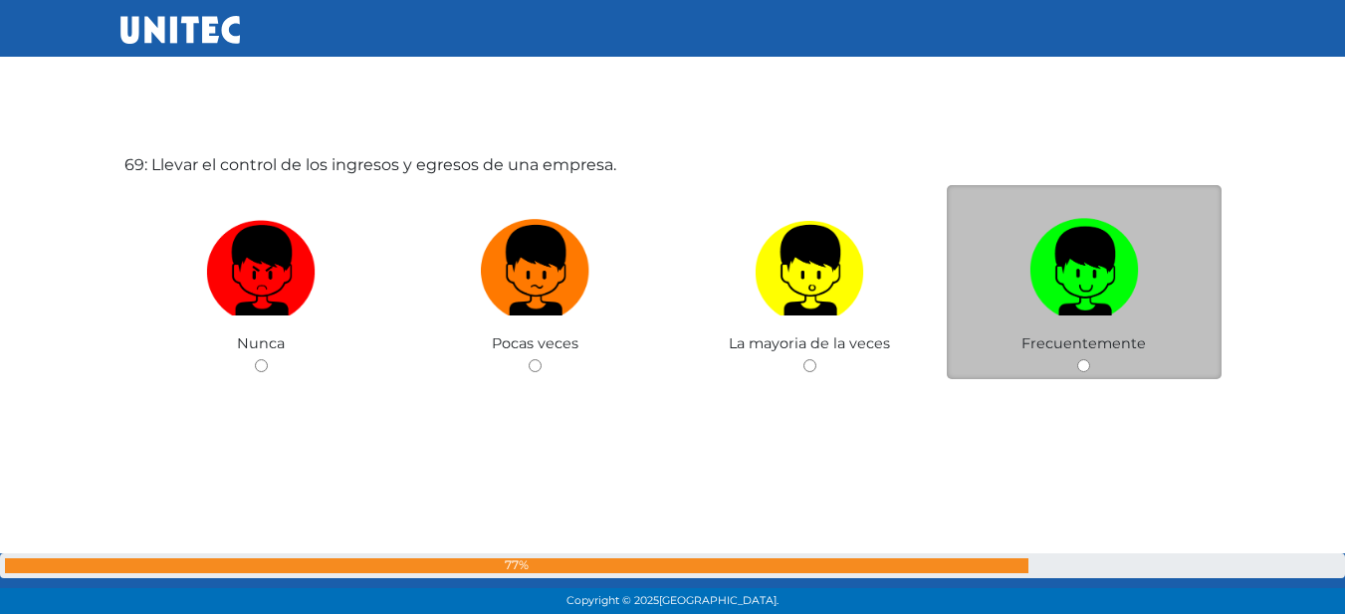
click at [1024, 315] on label at bounding box center [1084, 270] width 275 height 121
click at [1077, 359] on input "radio" at bounding box center [1083, 365] width 13 height 13
radio input "true"
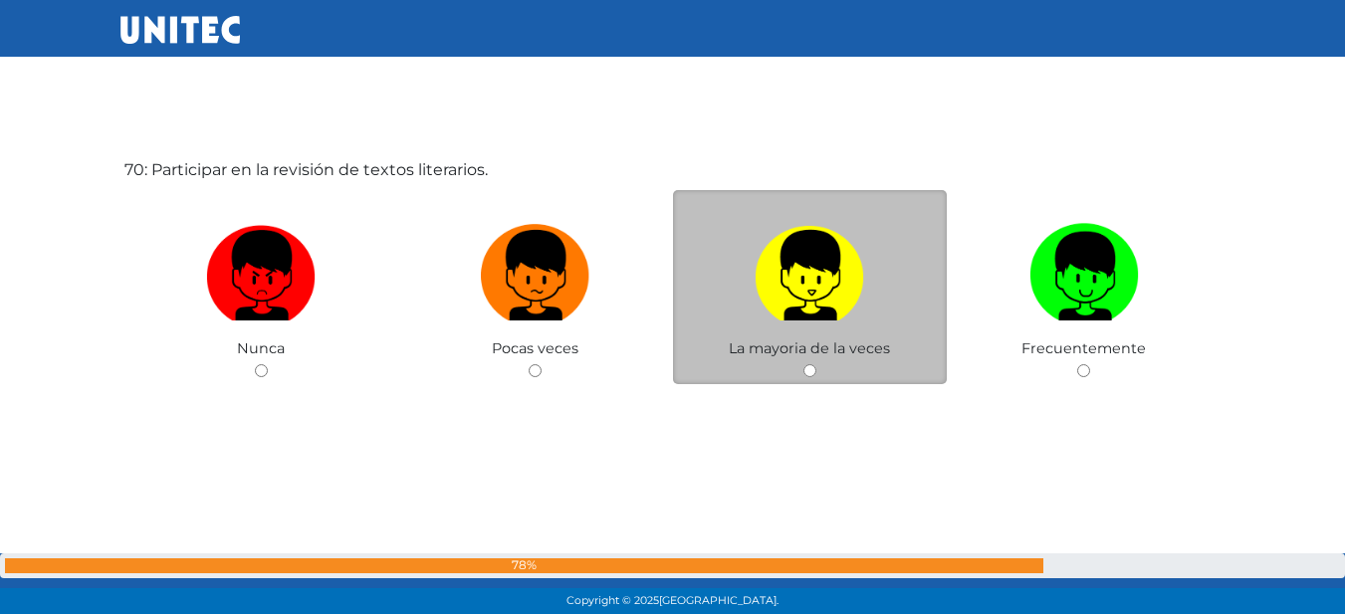
scroll to position [42473, 0]
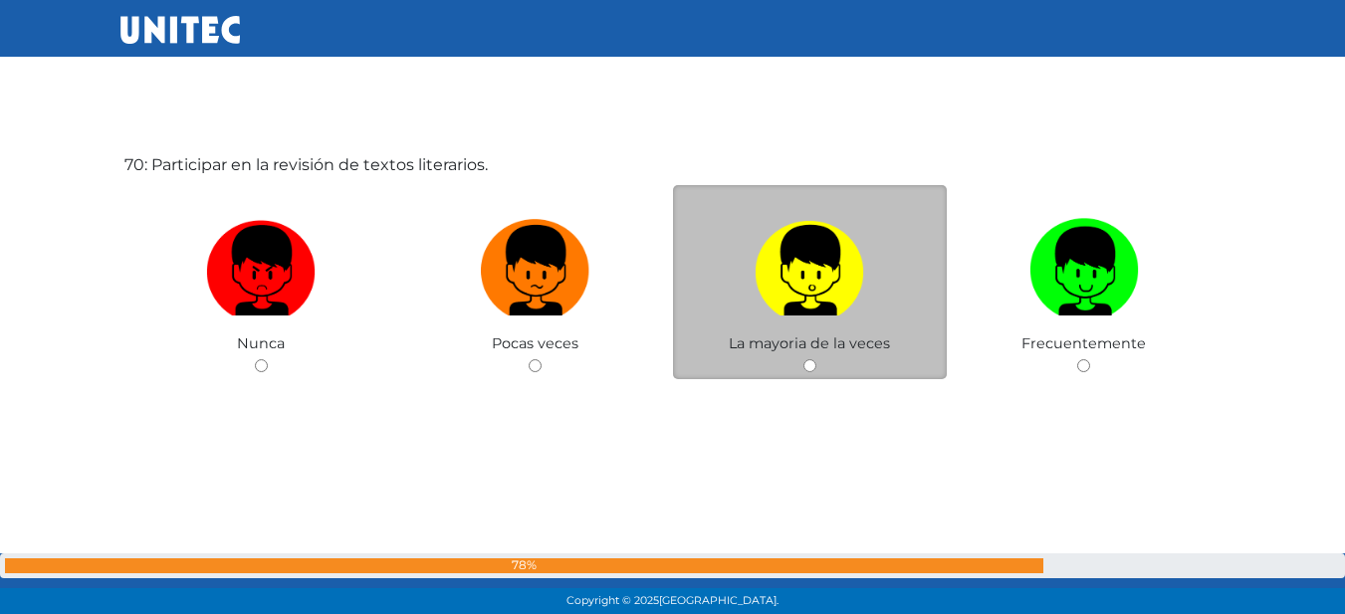
drag, startPoint x: 661, startPoint y: 300, endPoint x: 814, endPoint y: 265, distance: 157.2
click at [814, 185] on div "Nunca Pocas veces La mayoria de la veces Frecuentemente" at bounding box center [672, 185] width 1097 height 0
click at [814, 265] on img at bounding box center [808, 263] width 109 height 105
click at [814, 359] on input "radio" at bounding box center [809, 365] width 13 height 13
radio input "true"
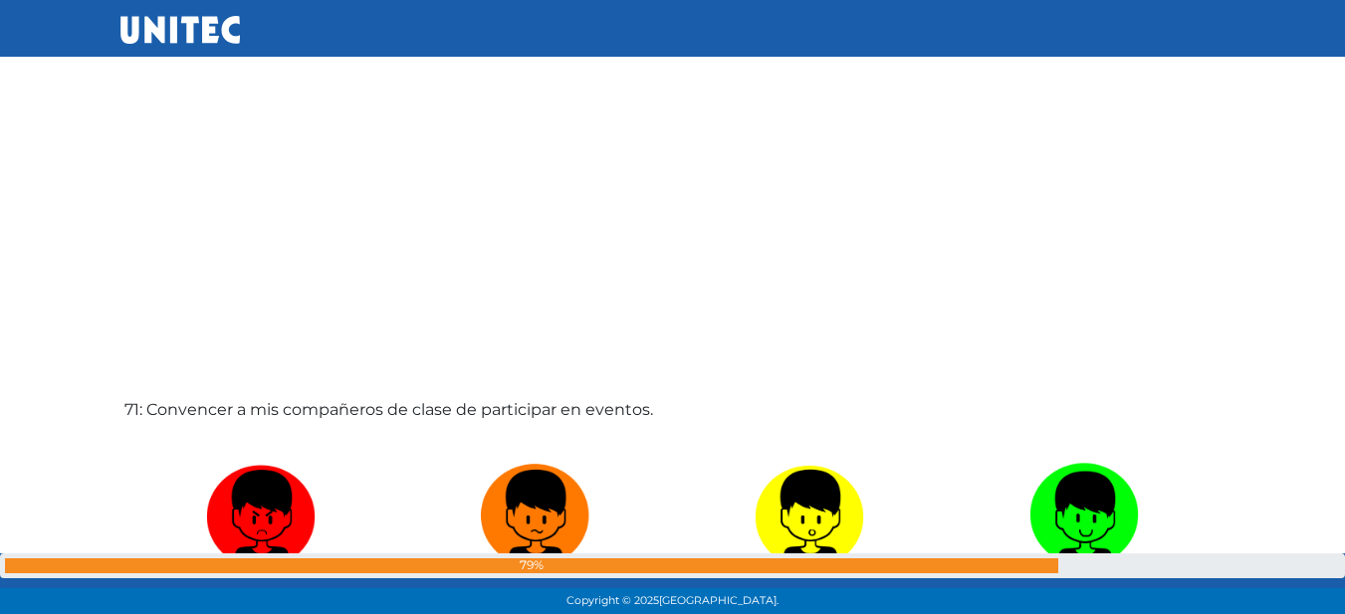
scroll to position [42942, 0]
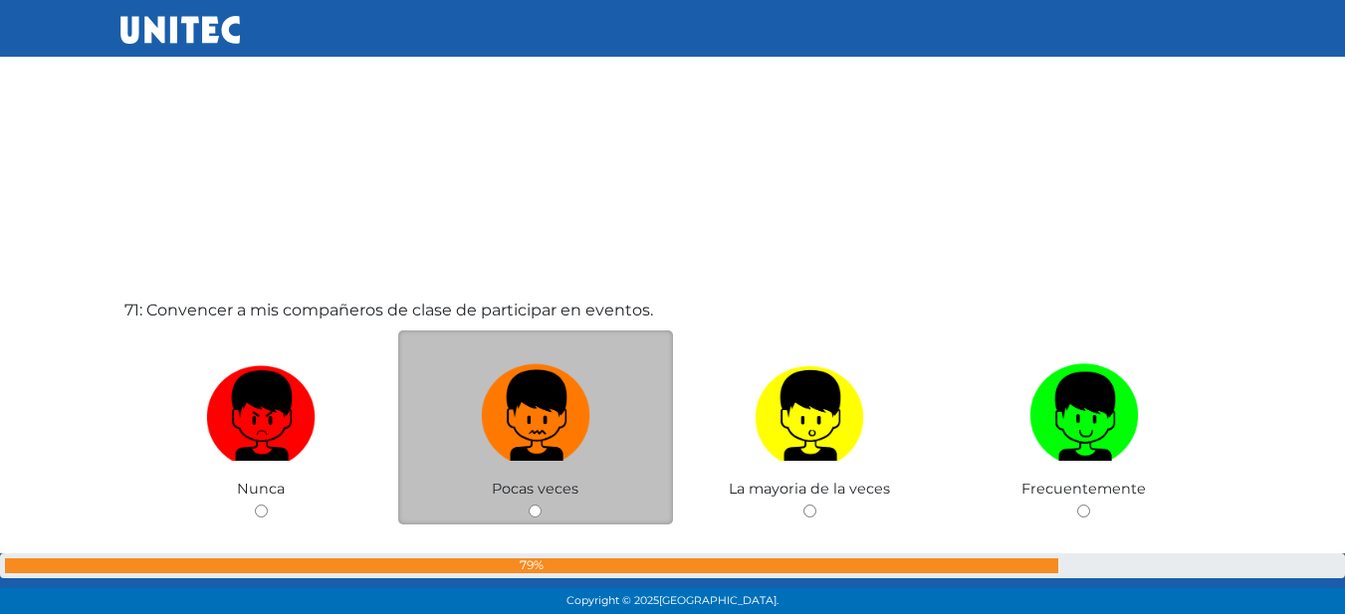
click at [562, 455] on img at bounding box center [535, 408] width 109 height 105
click at [541, 505] on input "radio" at bounding box center [535, 511] width 13 height 13
radio input "true"
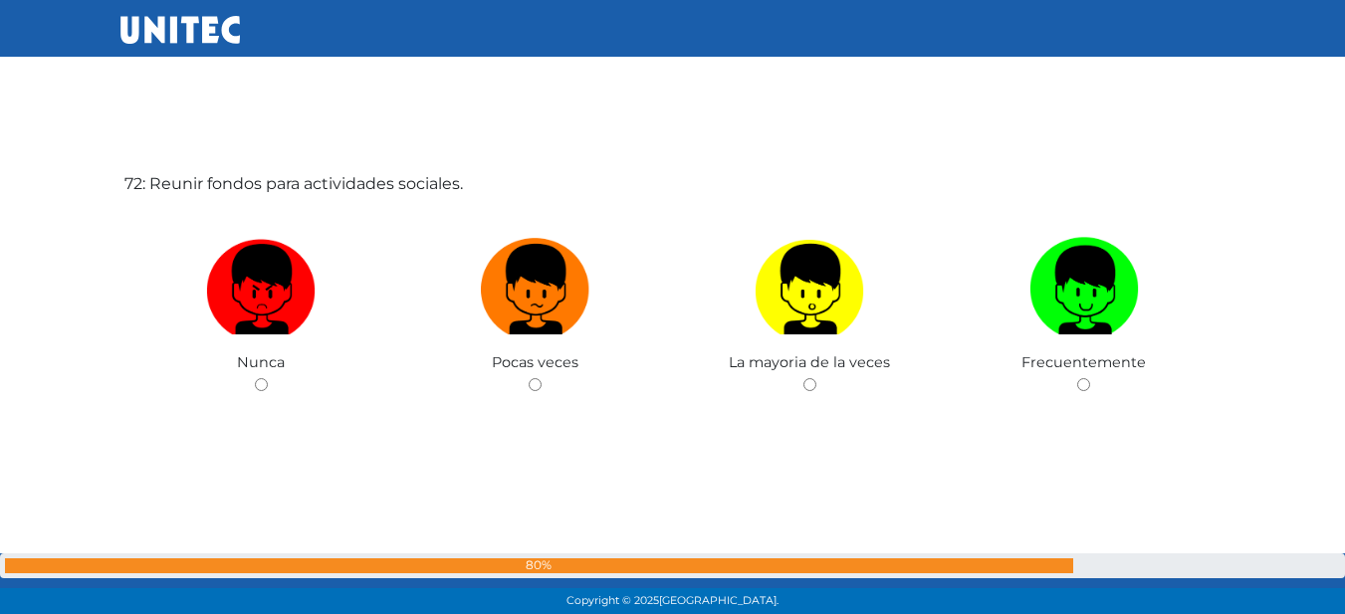
scroll to position [43701, 0]
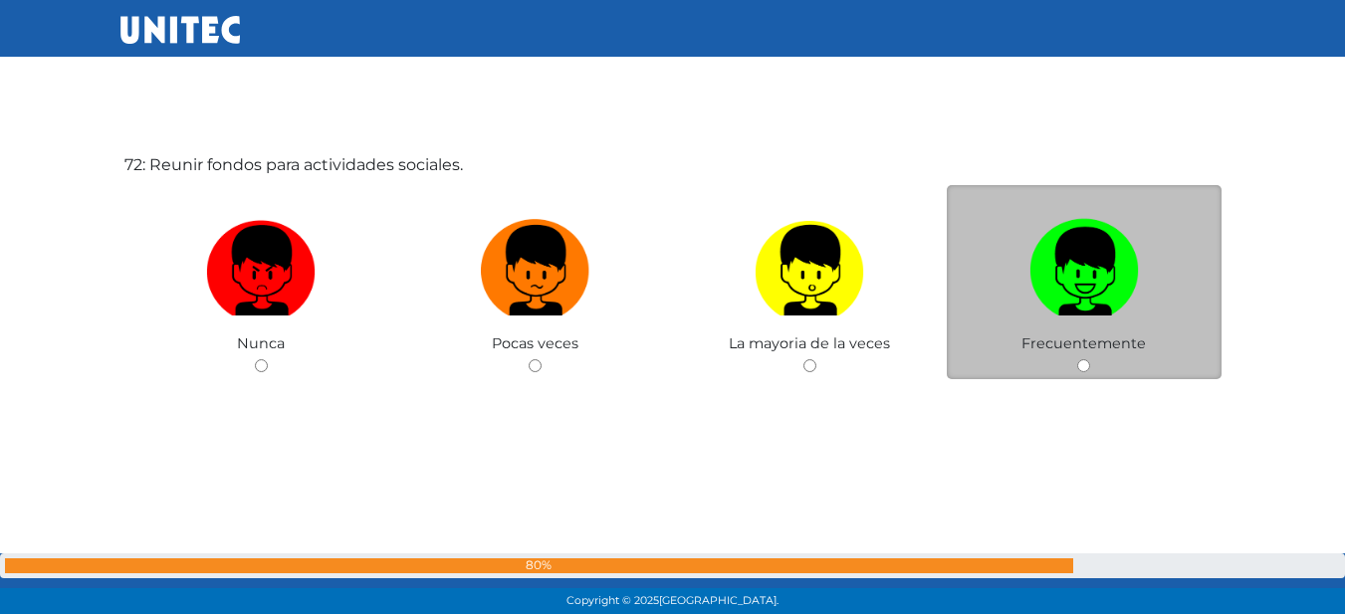
click at [1031, 300] on img at bounding box center [1083, 263] width 109 height 105
click at [1077, 359] on input "radio" at bounding box center [1083, 365] width 13 height 13
radio input "true"
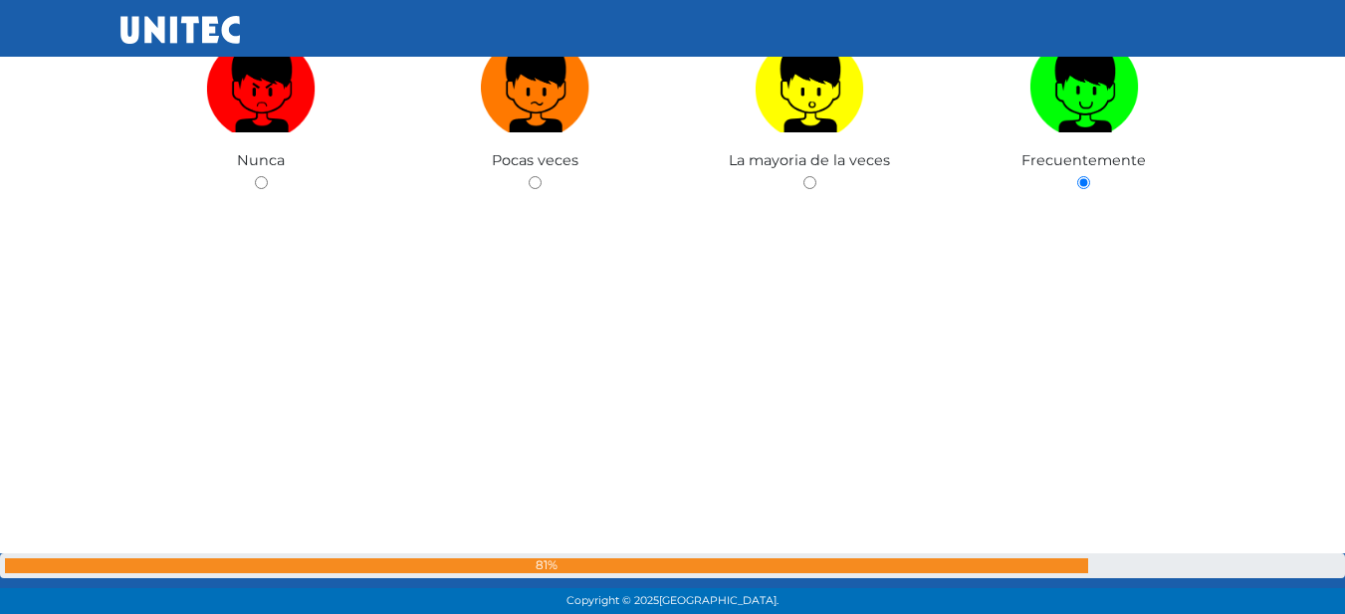
scroll to position [44137, 0]
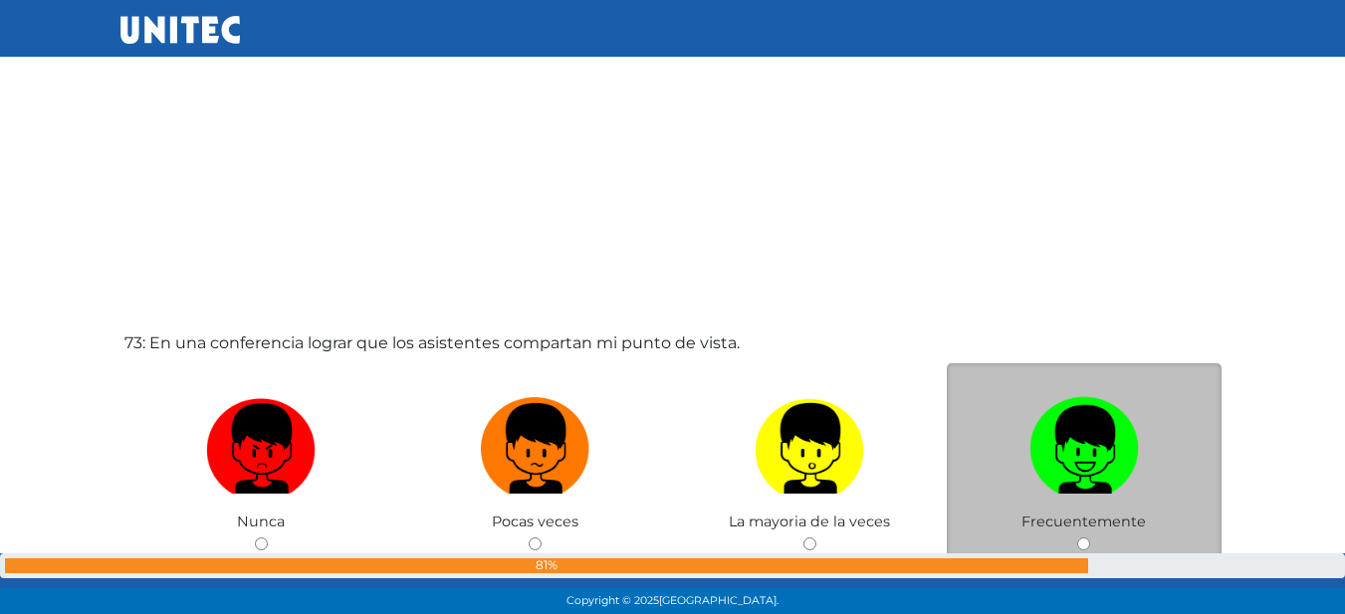
click at [1107, 411] on img at bounding box center [1083, 441] width 109 height 105
click at [1090, 537] on input "radio" at bounding box center [1083, 543] width 13 height 13
radio input "true"
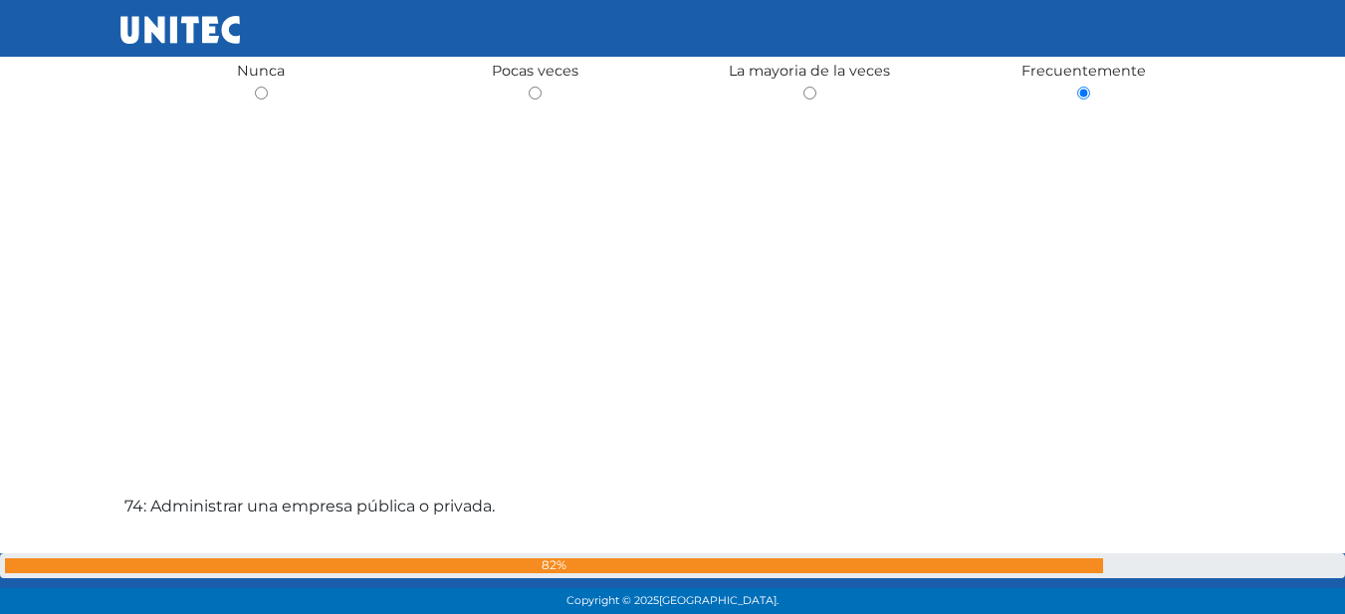
scroll to position [44901, 0]
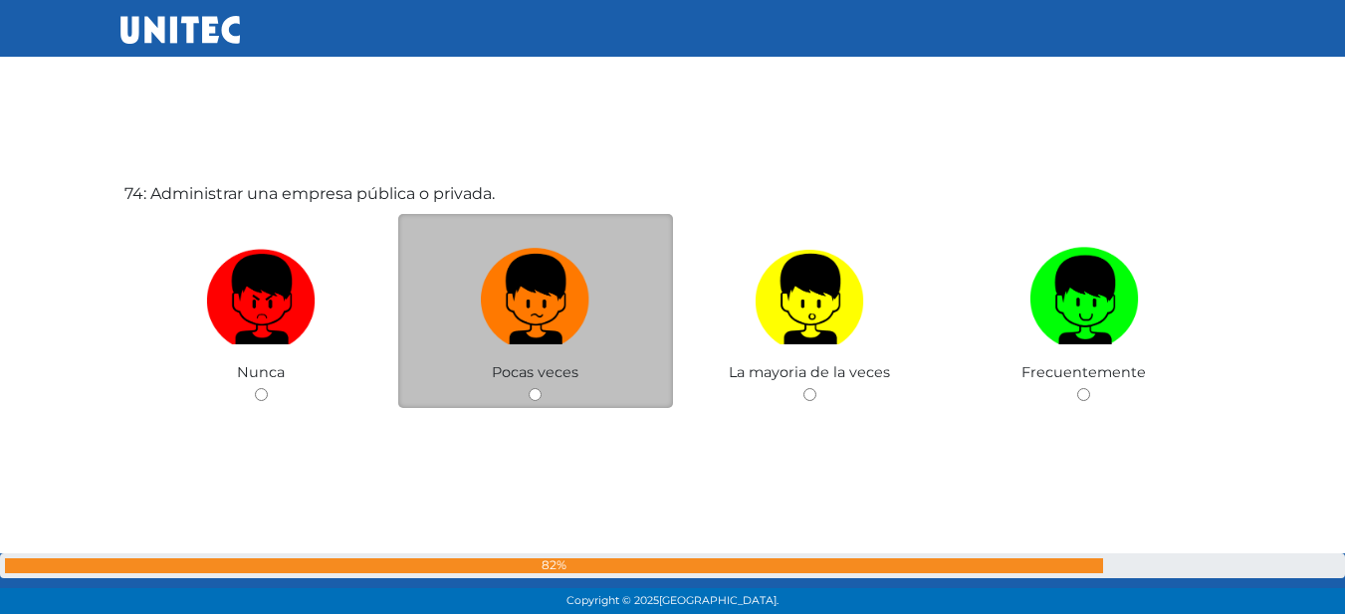
click at [513, 352] on label at bounding box center [535, 299] width 275 height 121
click at [529, 388] on input "radio" at bounding box center [535, 394] width 13 height 13
radio input "true"
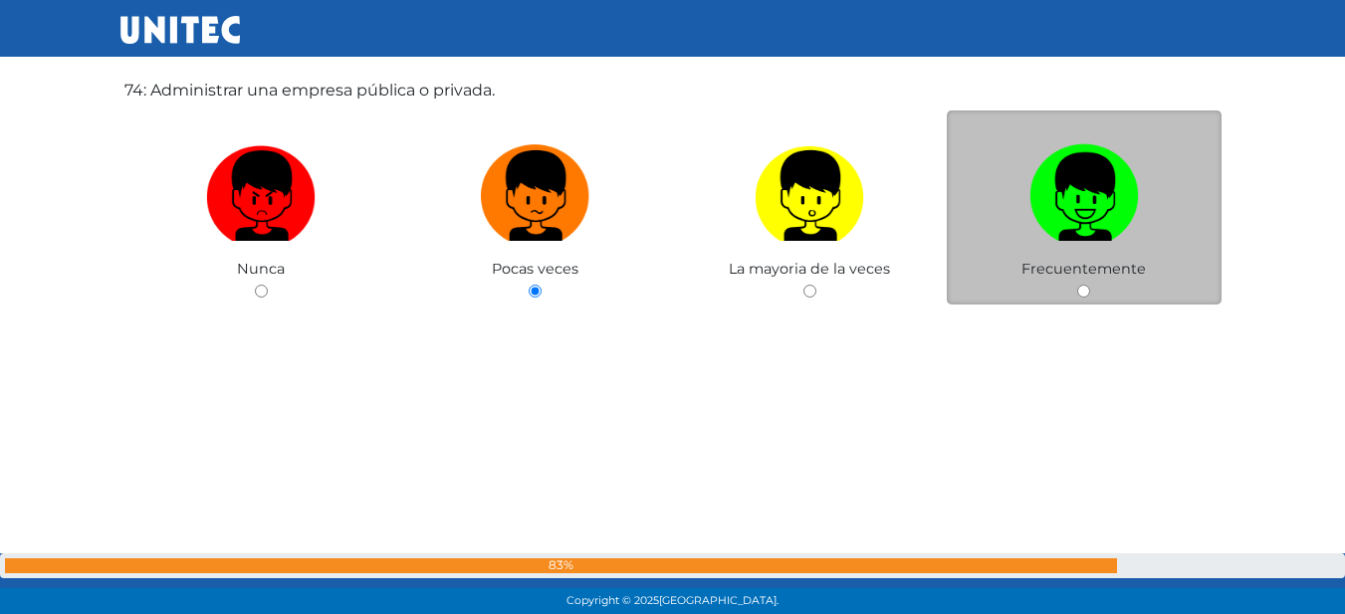
click at [1072, 183] on img at bounding box center [1083, 188] width 109 height 105
click at [1077, 285] on input "radio" at bounding box center [1083, 291] width 13 height 13
radio input "true"
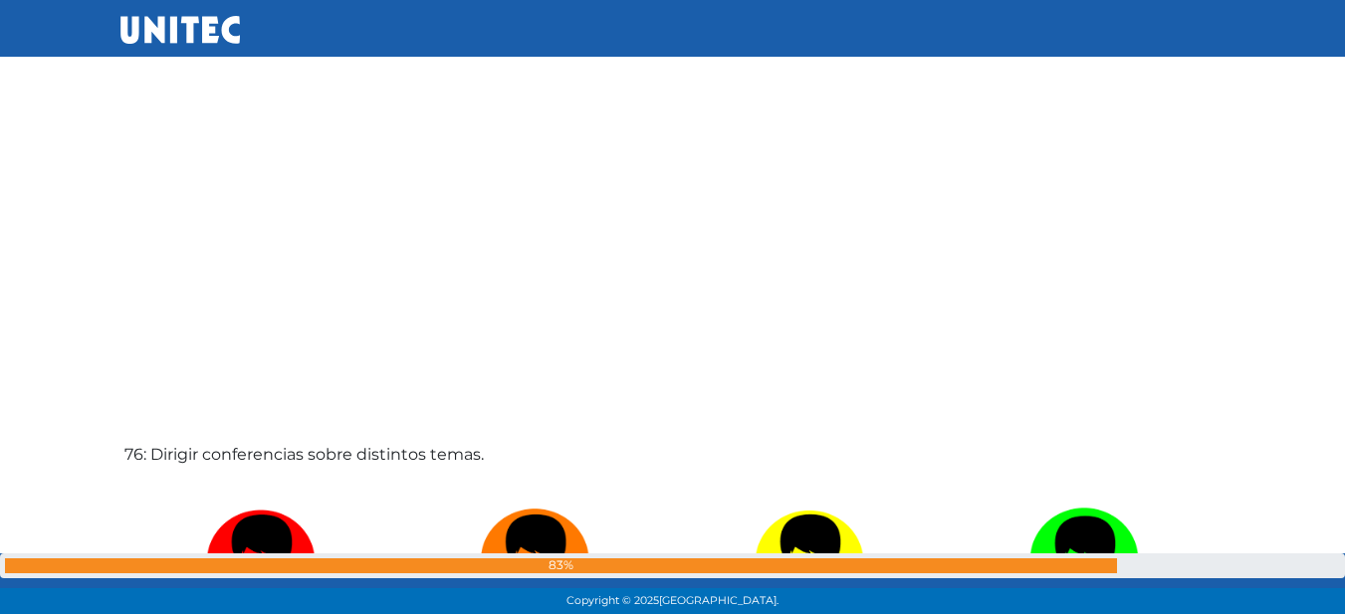
scroll to position [46053, 0]
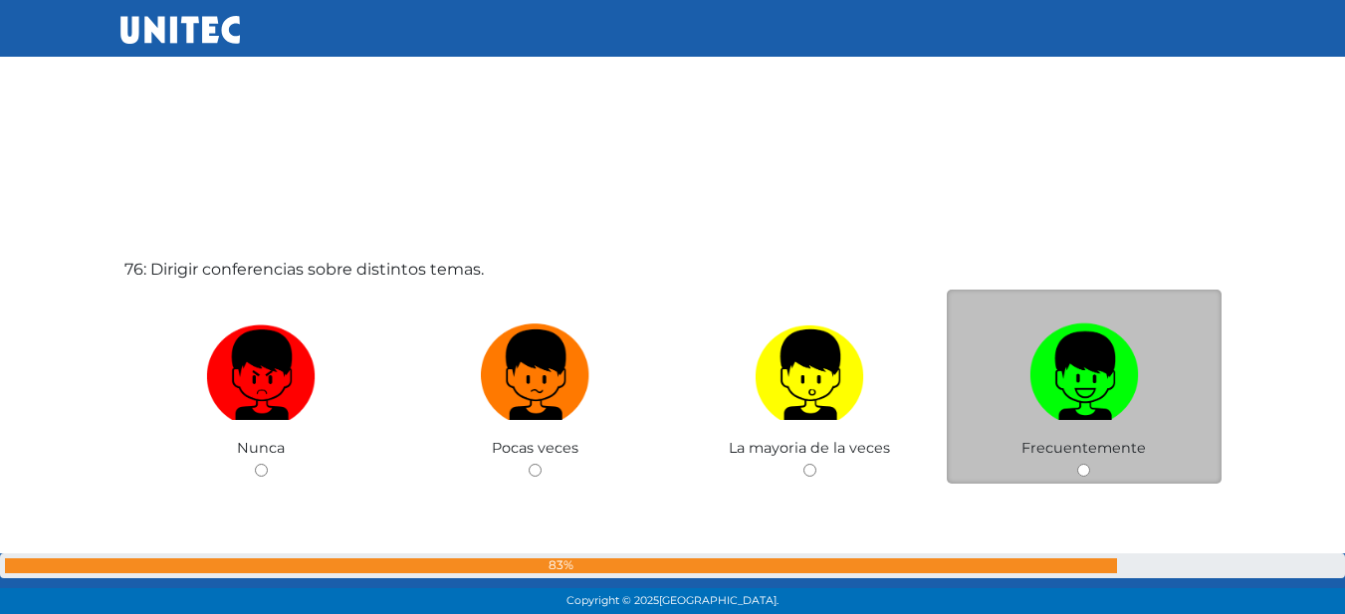
click at [973, 379] on label at bounding box center [1084, 375] width 275 height 121
click at [1077, 464] on input "radio" at bounding box center [1083, 470] width 13 height 13
radio input "true"
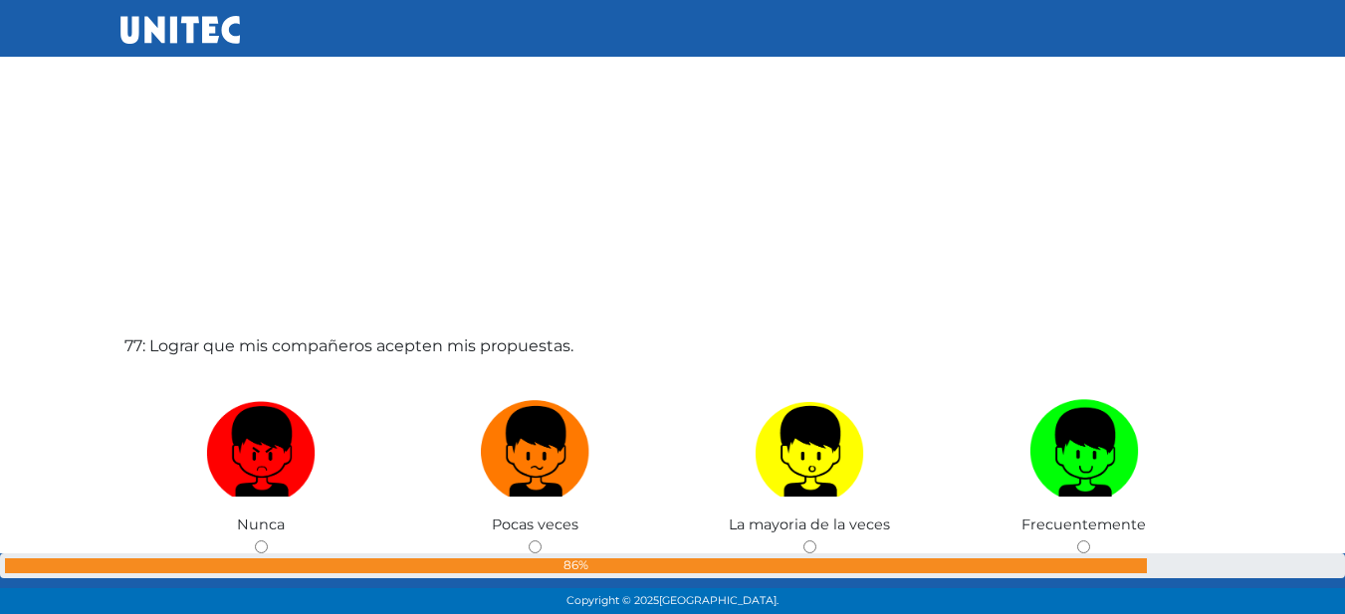
scroll to position [46619, 0]
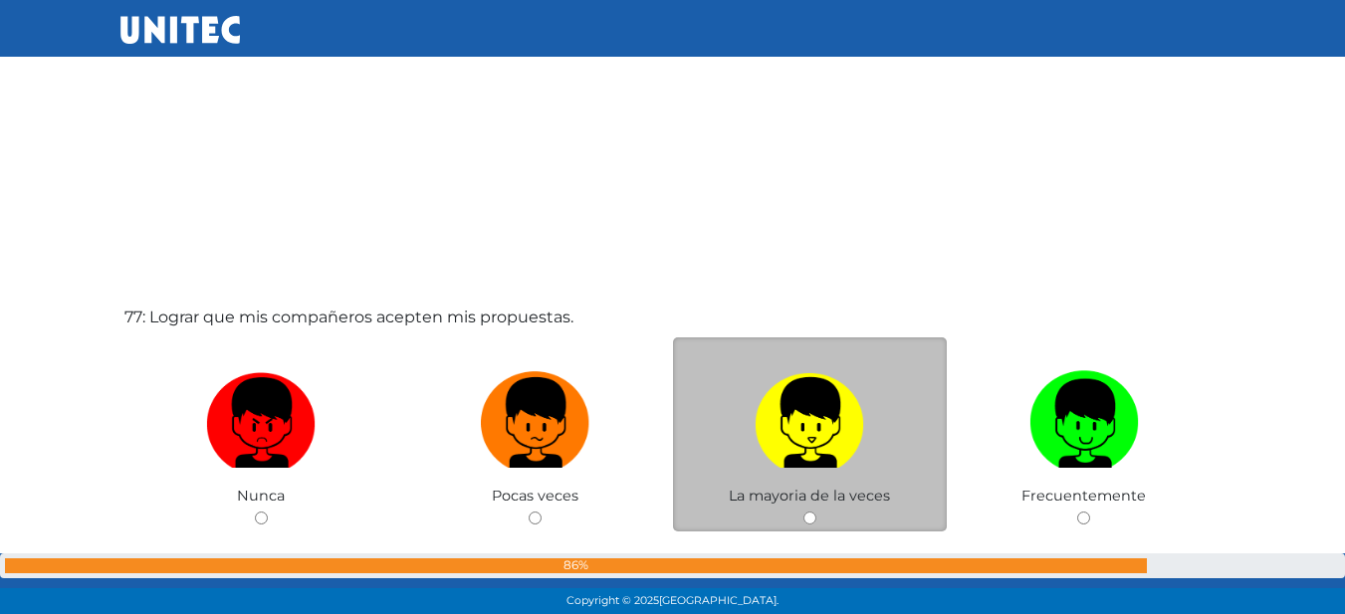
drag, startPoint x: 774, startPoint y: 438, endPoint x: 771, endPoint y: 421, distance: 17.2
click at [772, 439] on img at bounding box center [808, 415] width 109 height 105
click at [803, 512] on input "radio" at bounding box center [809, 518] width 13 height 13
radio input "true"
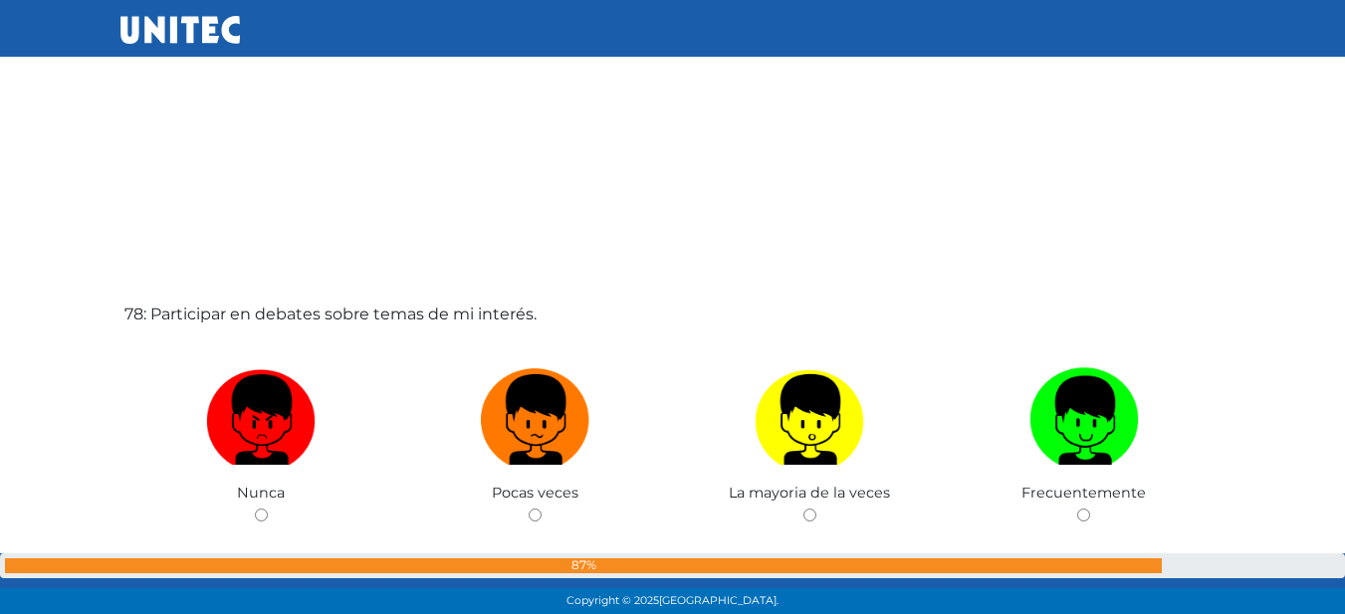
scroll to position [47258, 0]
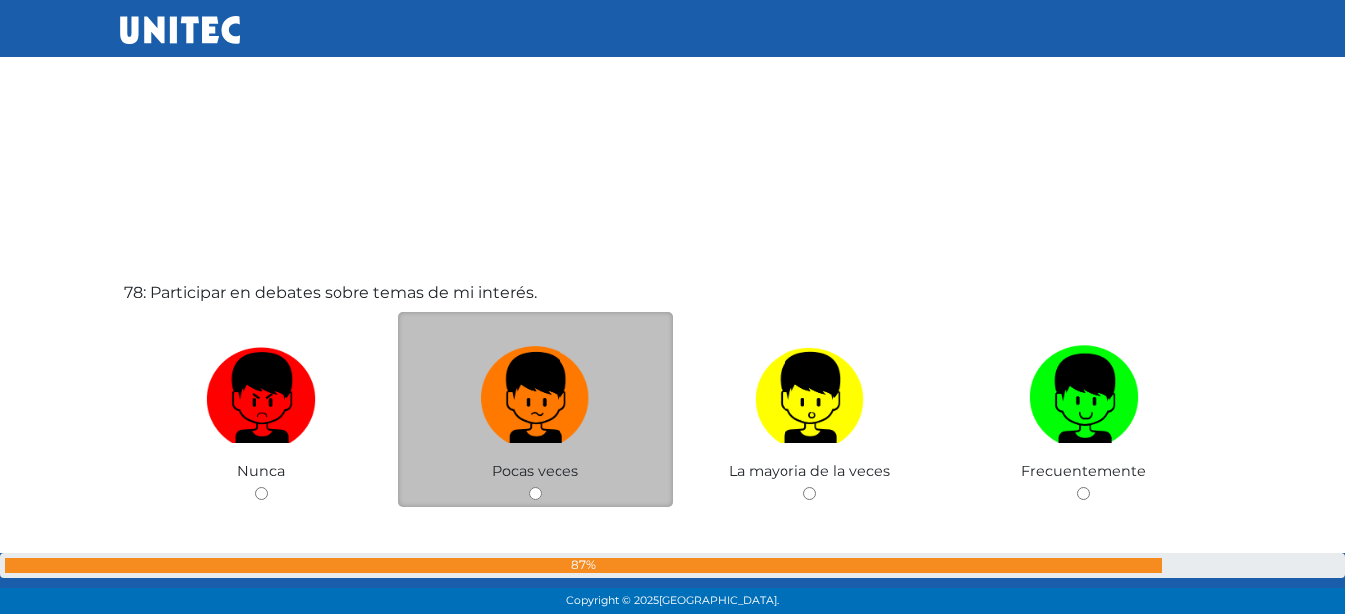
click at [550, 451] on label at bounding box center [535, 397] width 275 height 121
click at [541, 487] on input "radio" at bounding box center [535, 493] width 13 height 13
radio input "true"
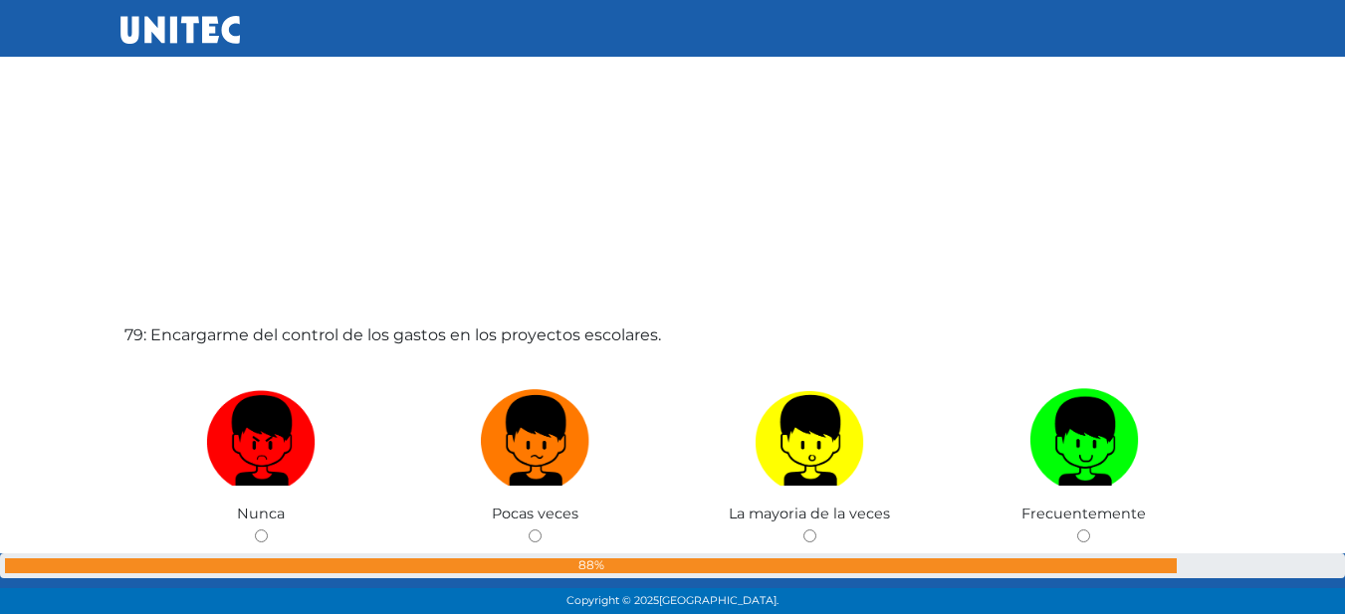
scroll to position [47835, 0]
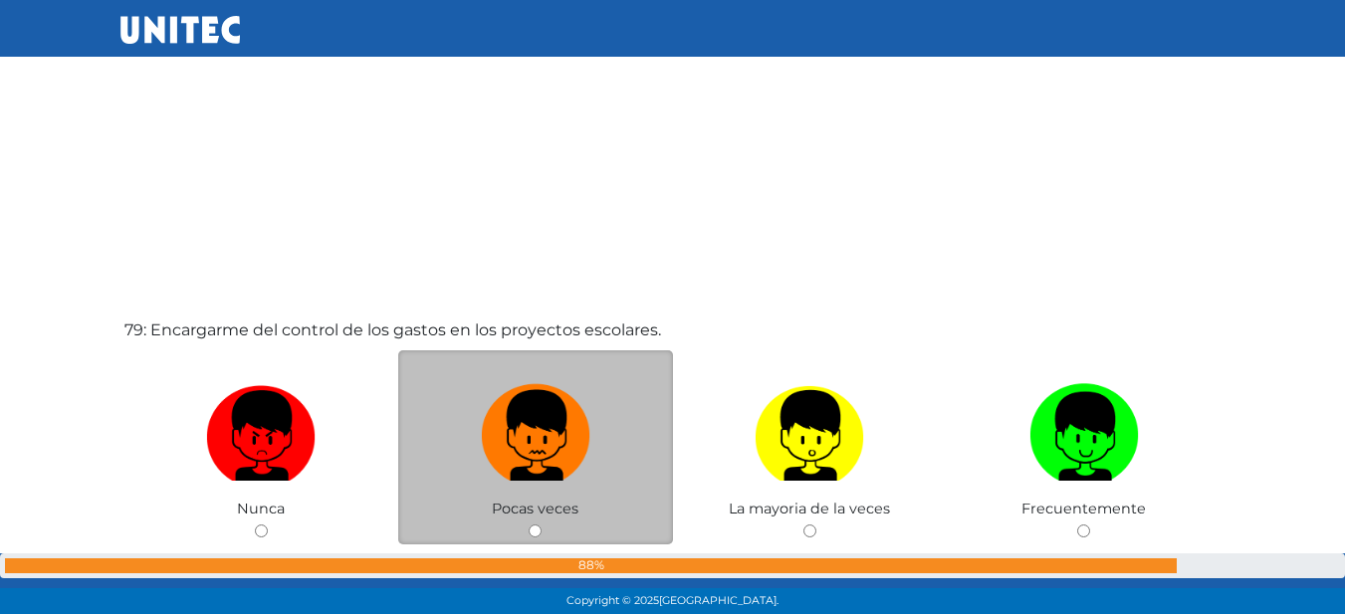
click at [531, 436] on img at bounding box center [535, 428] width 109 height 105
click at [531, 525] on input "radio" at bounding box center [535, 531] width 13 height 13
radio input "true"
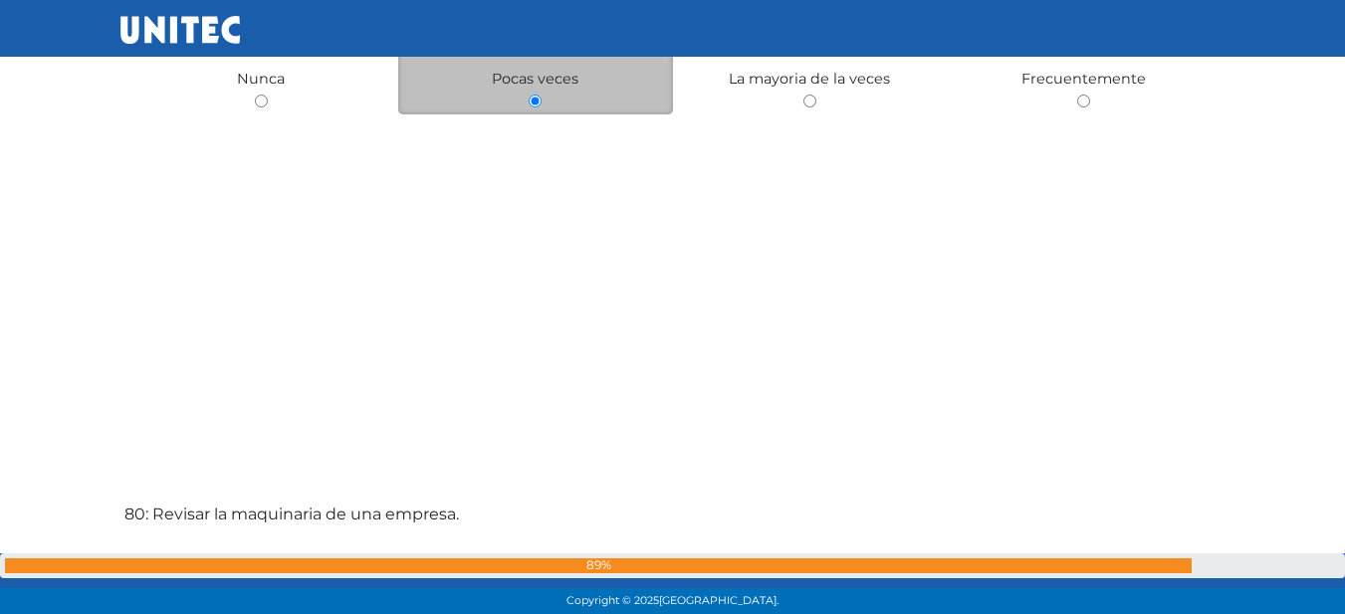
scroll to position [48371, 0]
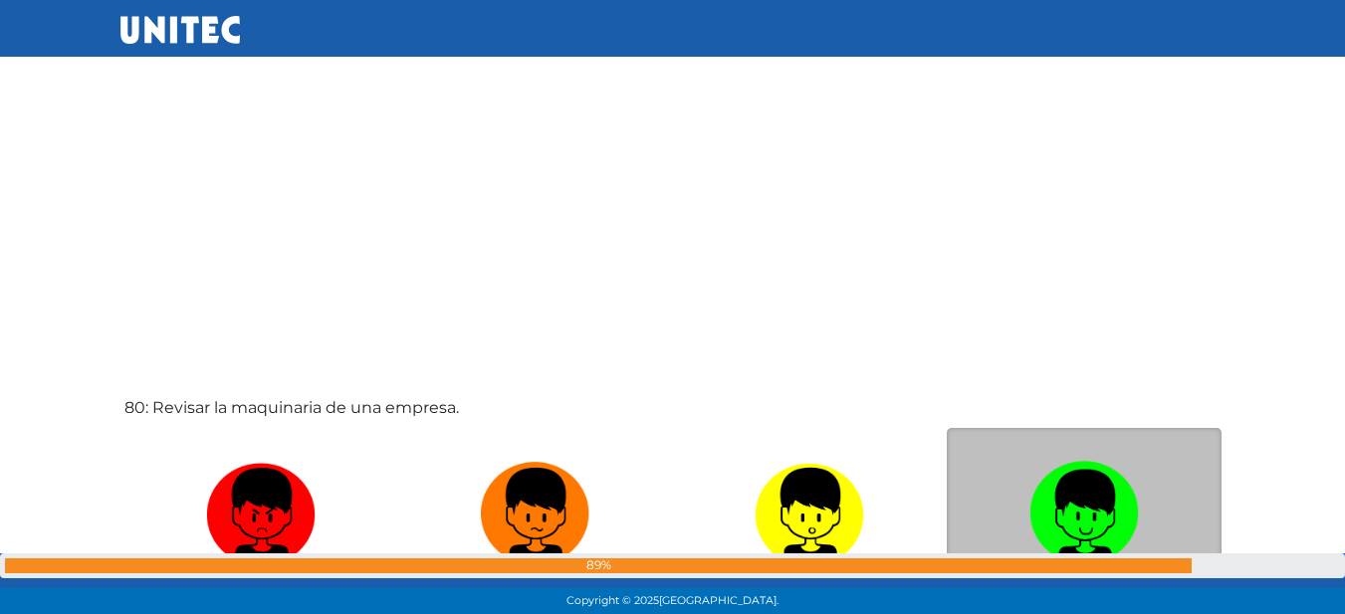
click at [1000, 481] on label at bounding box center [1084, 513] width 275 height 121
click at [1077, 602] on input "radio" at bounding box center [1083, 608] width 13 height 13
radio input "true"
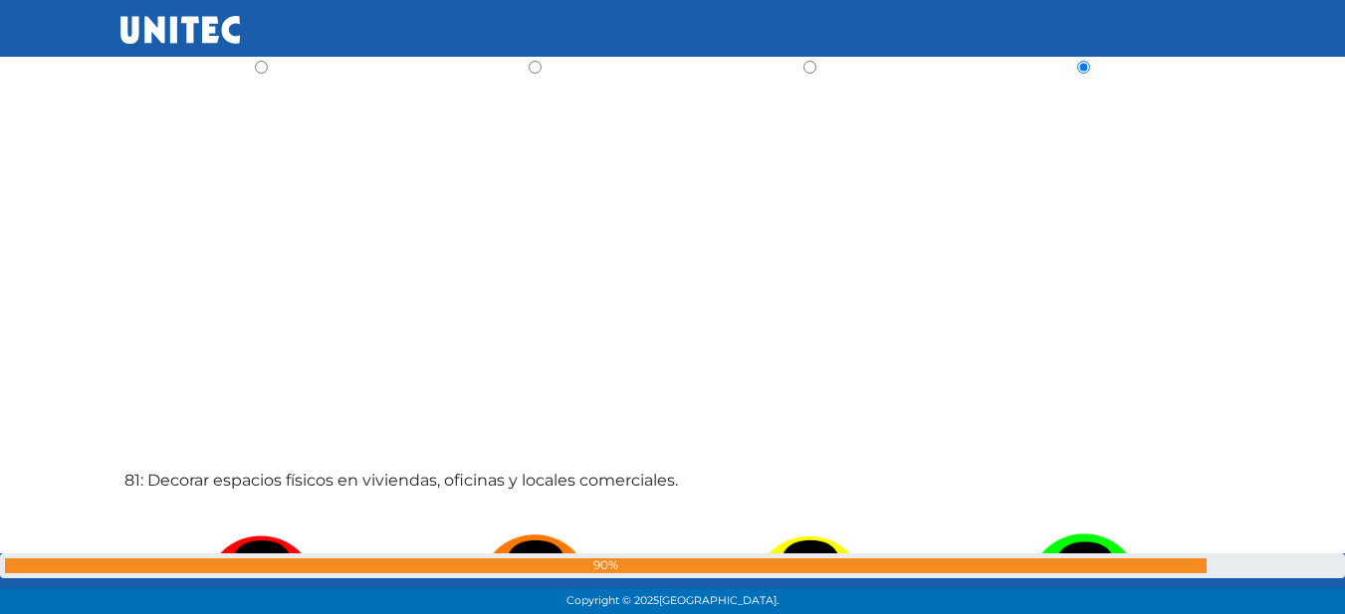
scroll to position [49305, 0]
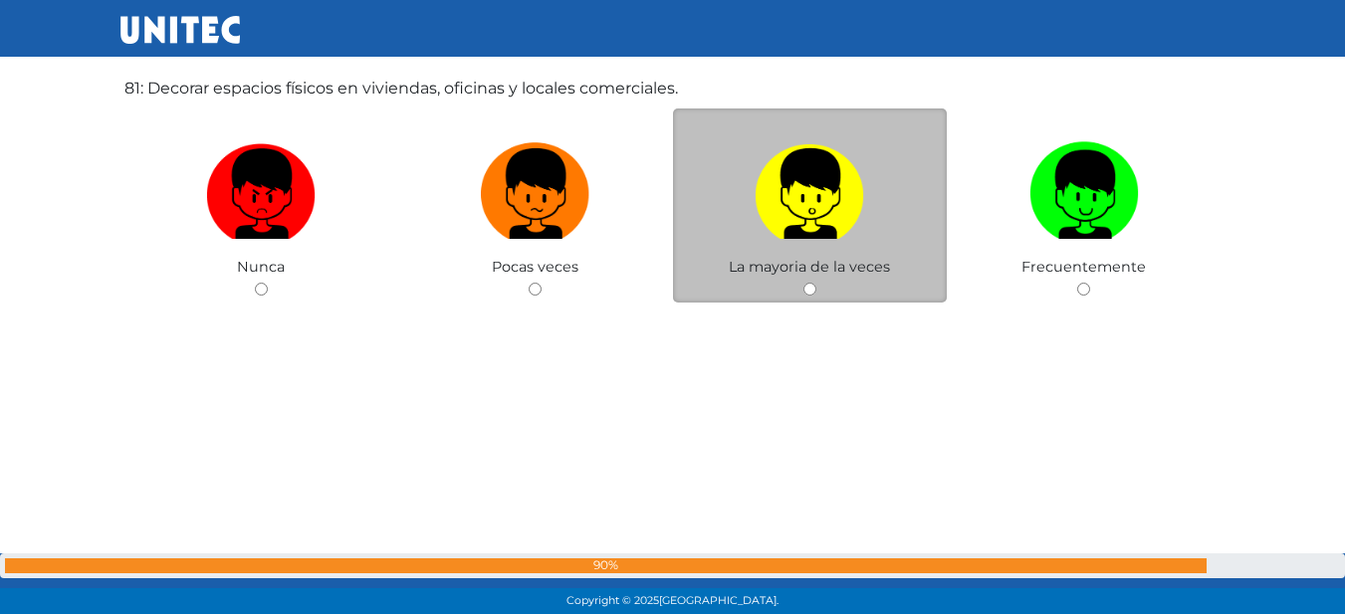
drag, startPoint x: 862, startPoint y: 248, endPoint x: 834, endPoint y: 250, distance: 27.9
click at [856, 250] on label at bounding box center [810, 193] width 275 height 121
click at [816, 283] on input "radio" at bounding box center [809, 289] width 13 height 13
radio input "true"
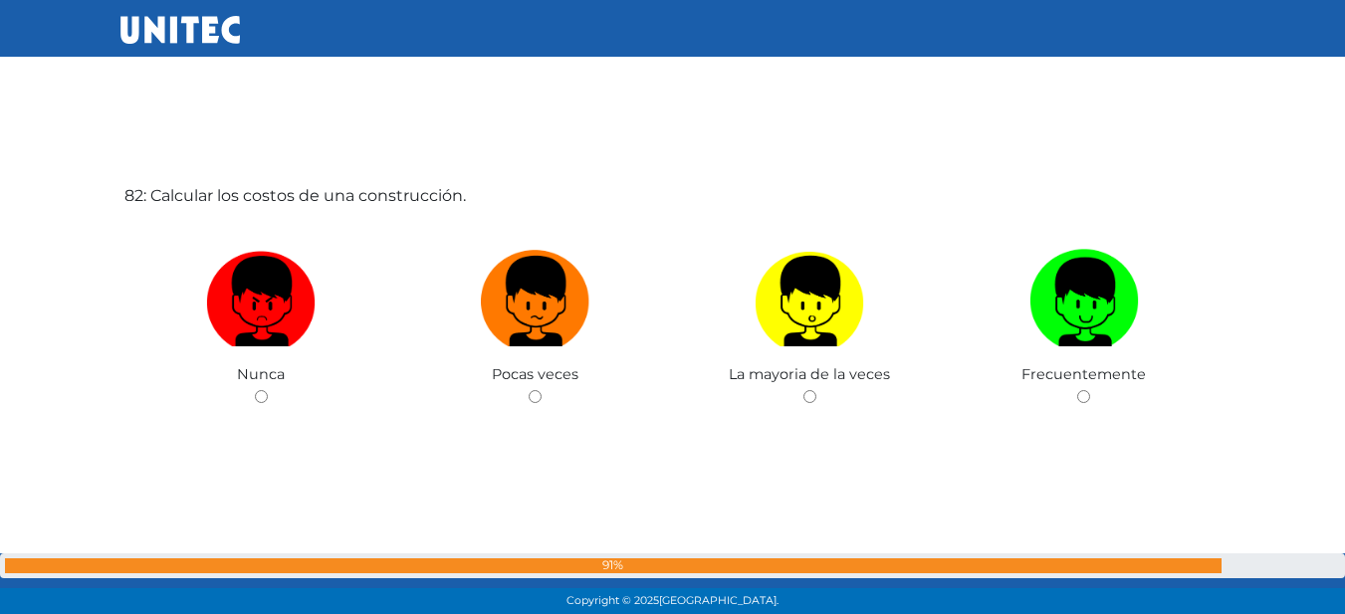
scroll to position [49842, 0]
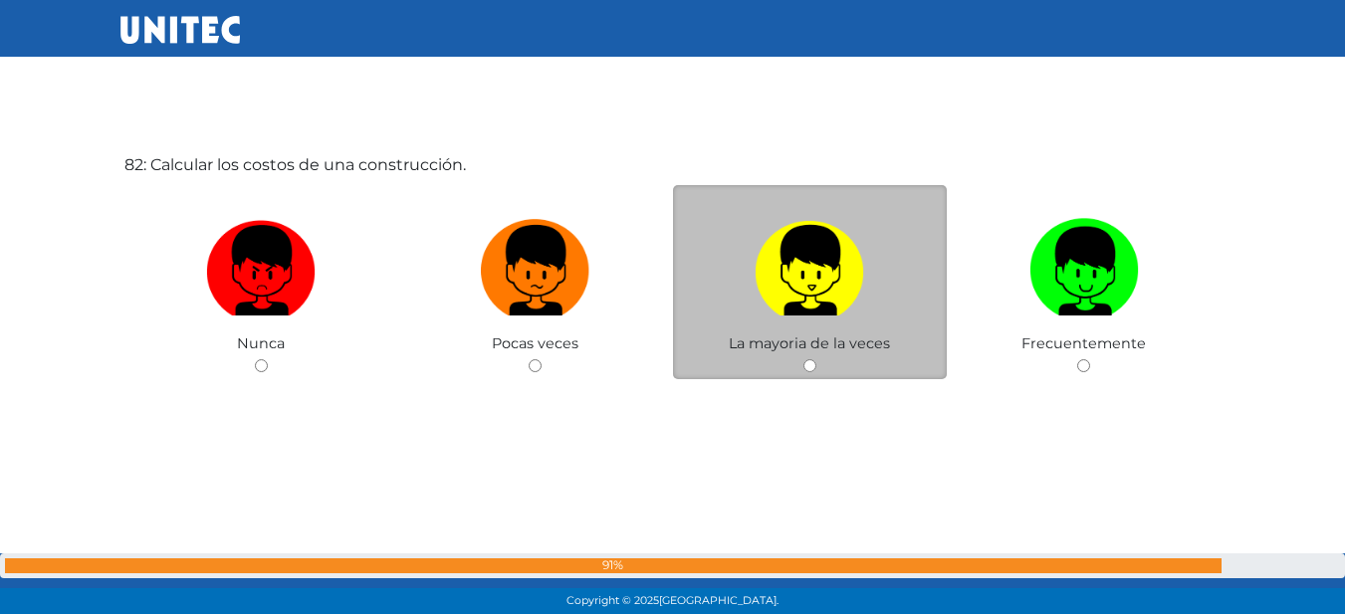
click at [826, 309] on img at bounding box center [808, 263] width 109 height 105
click at [816, 359] on input "radio" at bounding box center [809, 365] width 13 height 13
radio input "true"
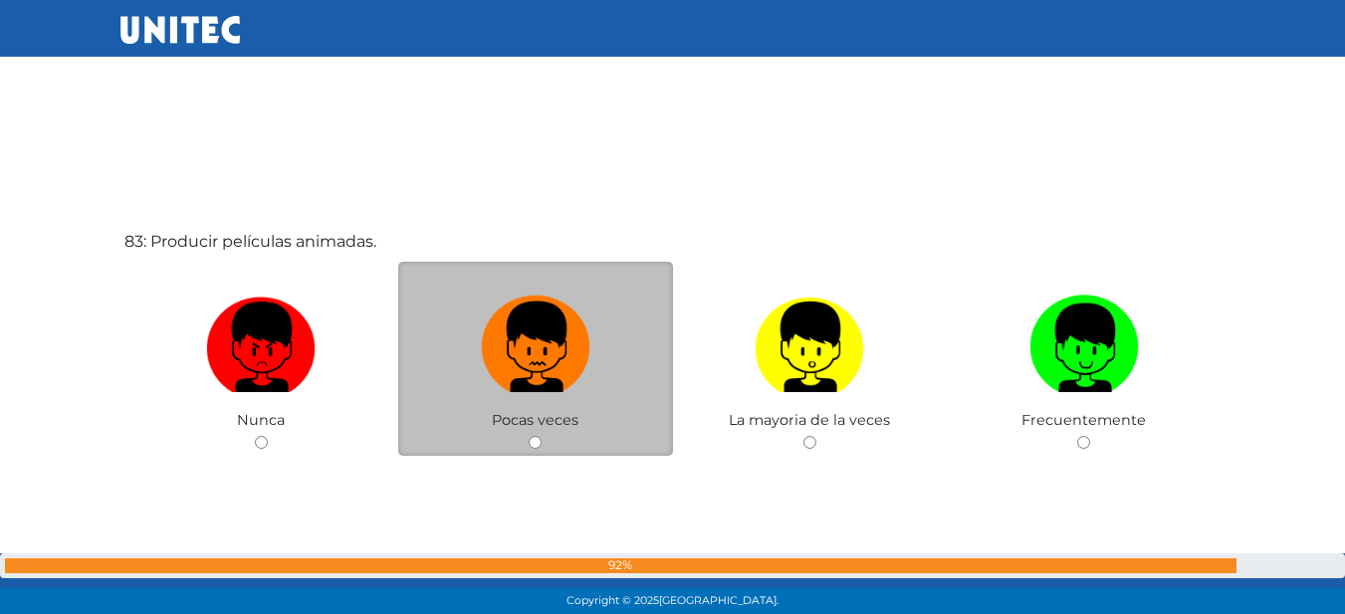
scroll to position [50456, 0]
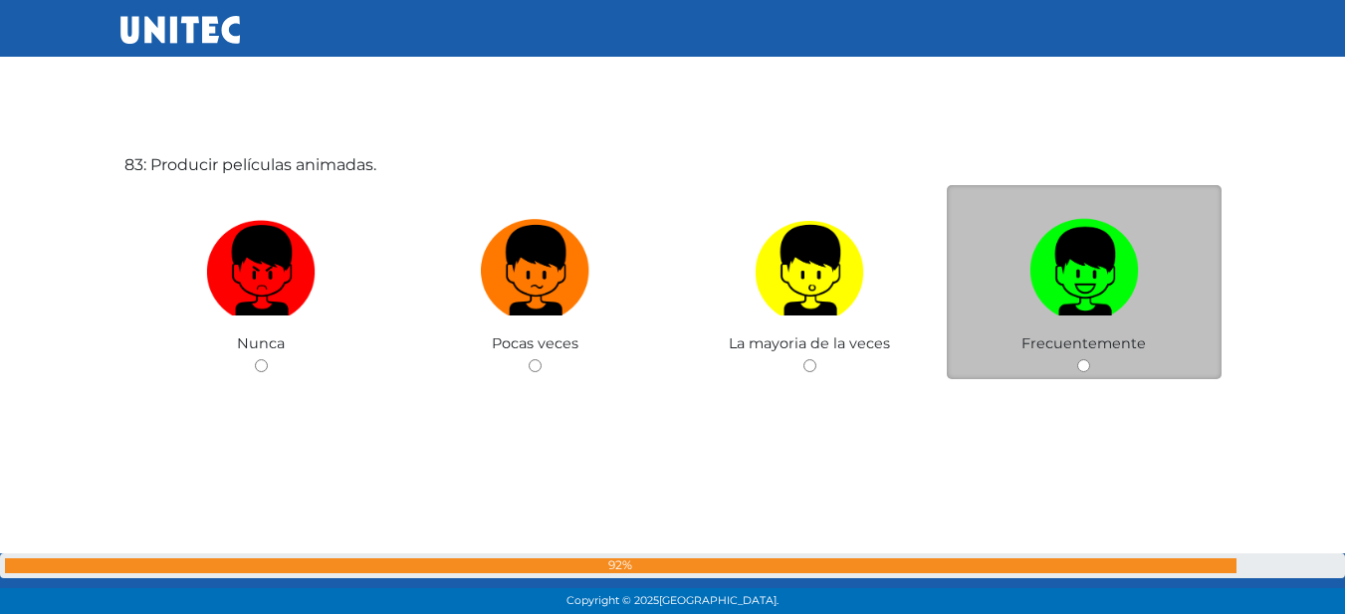
click at [1055, 294] on img at bounding box center [1083, 263] width 109 height 105
click at [1077, 359] on input "radio" at bounding box center [1083, 365] width 13 height 13
radio input "true"
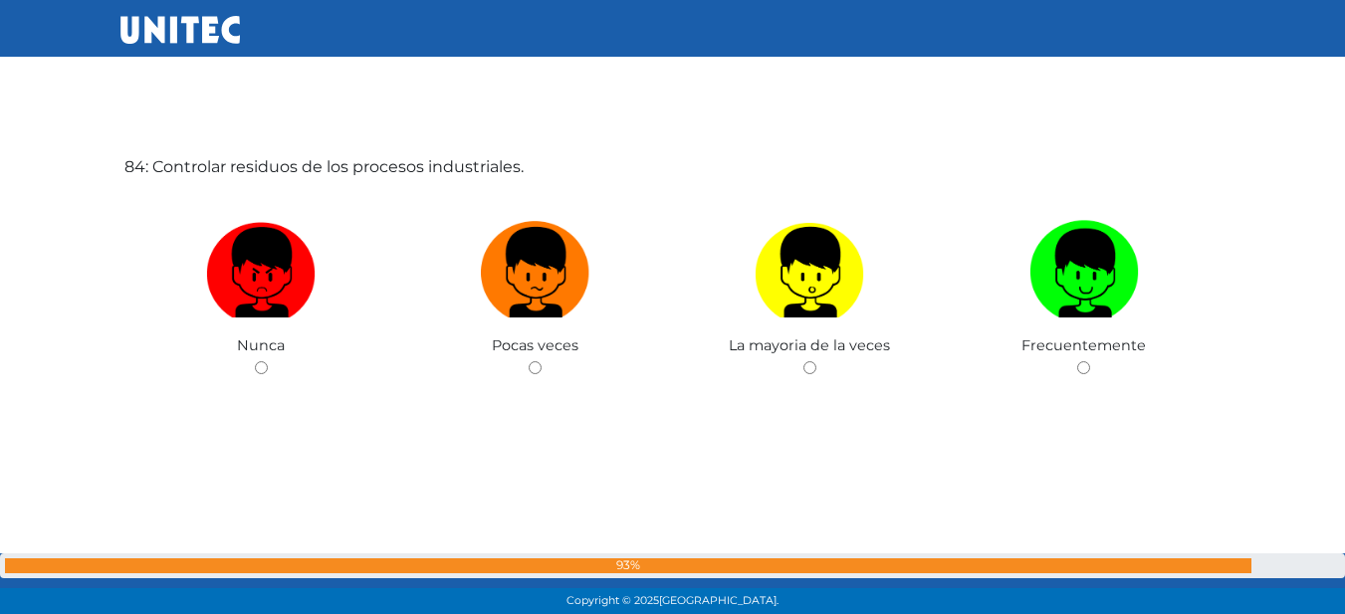
scroll to position [51070, 0]
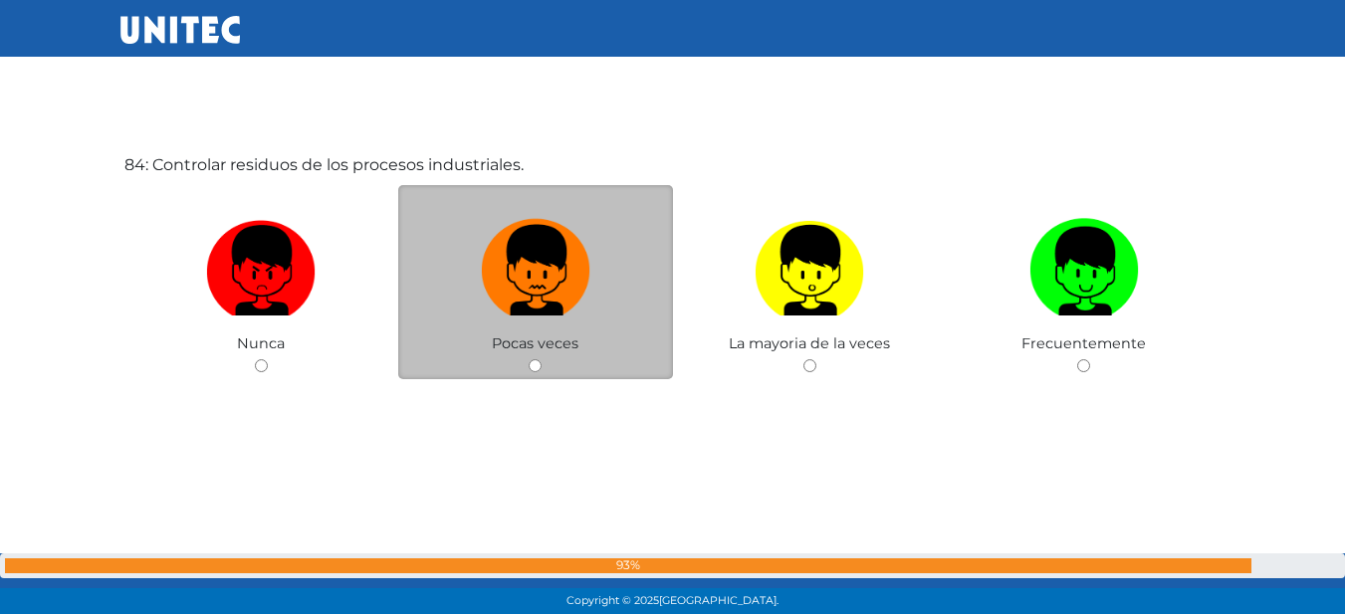
click at [517, 283] on img at bounding box center [535, 263] width 109 height 105
click at [529, 359] on input "radio" at bounding box center [535, 365] width 13 height 13
radio input "true"
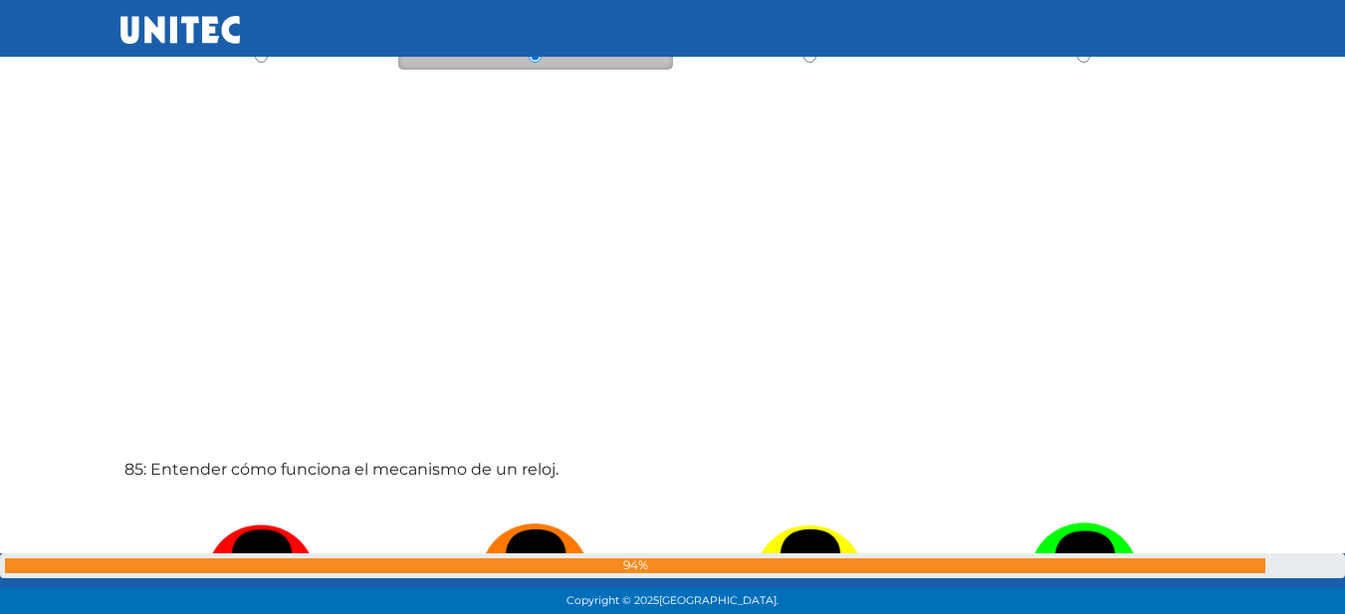
scroll to position [51399, 0]
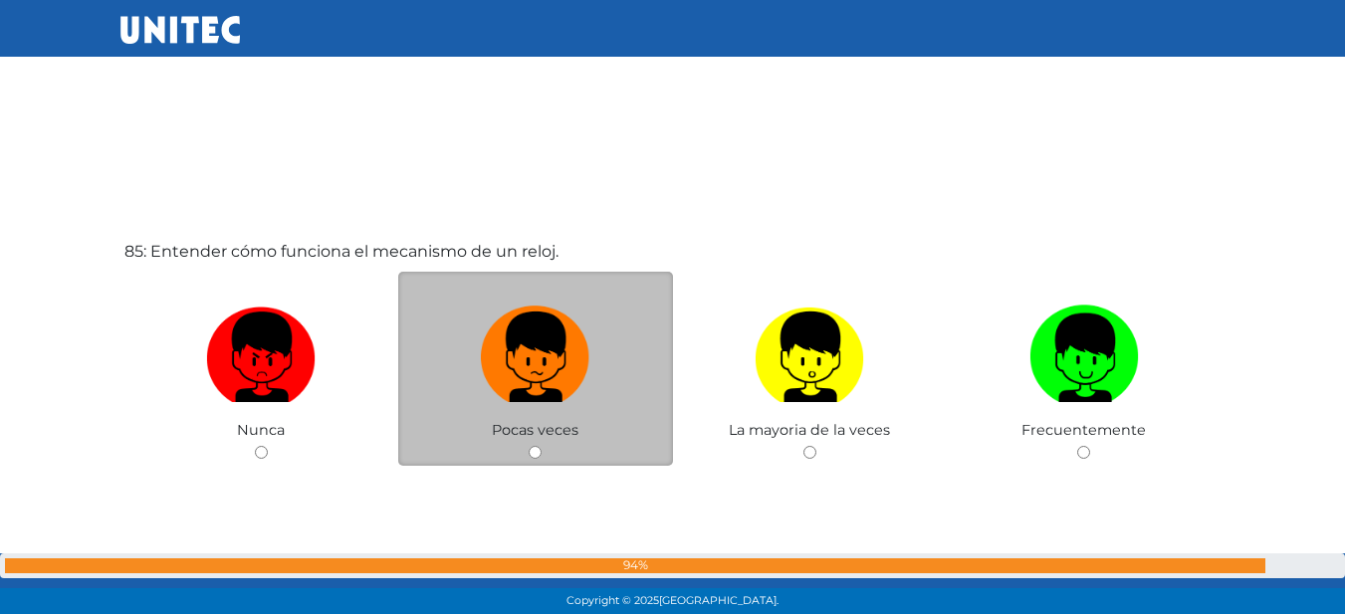
click at [598, 397] on label at bounding box center [535, 357] width 275 height 121
click at [541, 446] on input "radio" at bounding box center [535, 452] width 13 height 13
radio input "true"
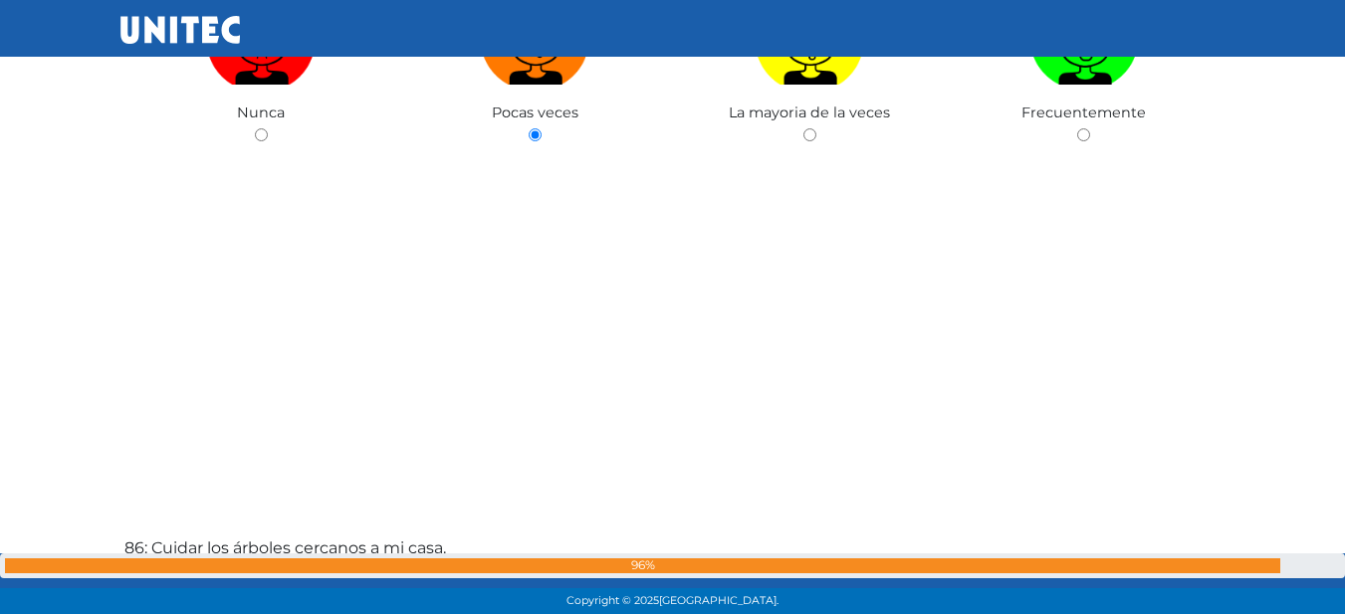
scroll to position [51801, 0]
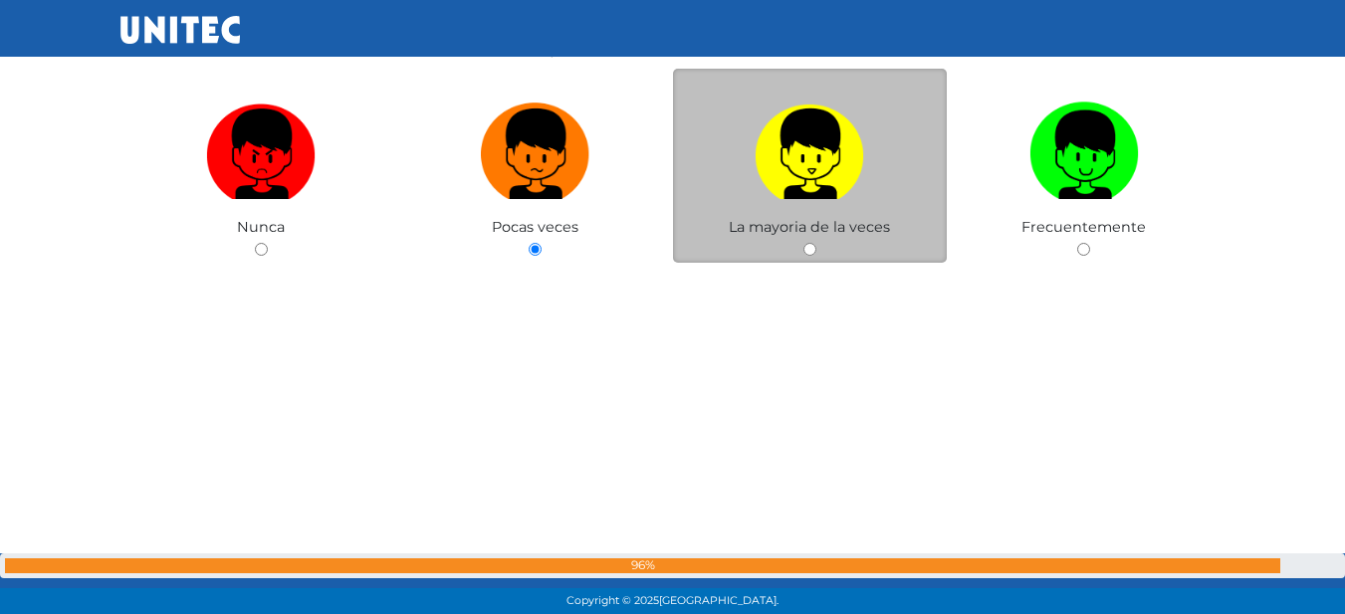
click at [784, 157] on img at bounding box center [808, 147] width 109 height 105
click at [803, 243] on input "radio" at bounding box center [809, 249] width 13 height 13
radio input "true"
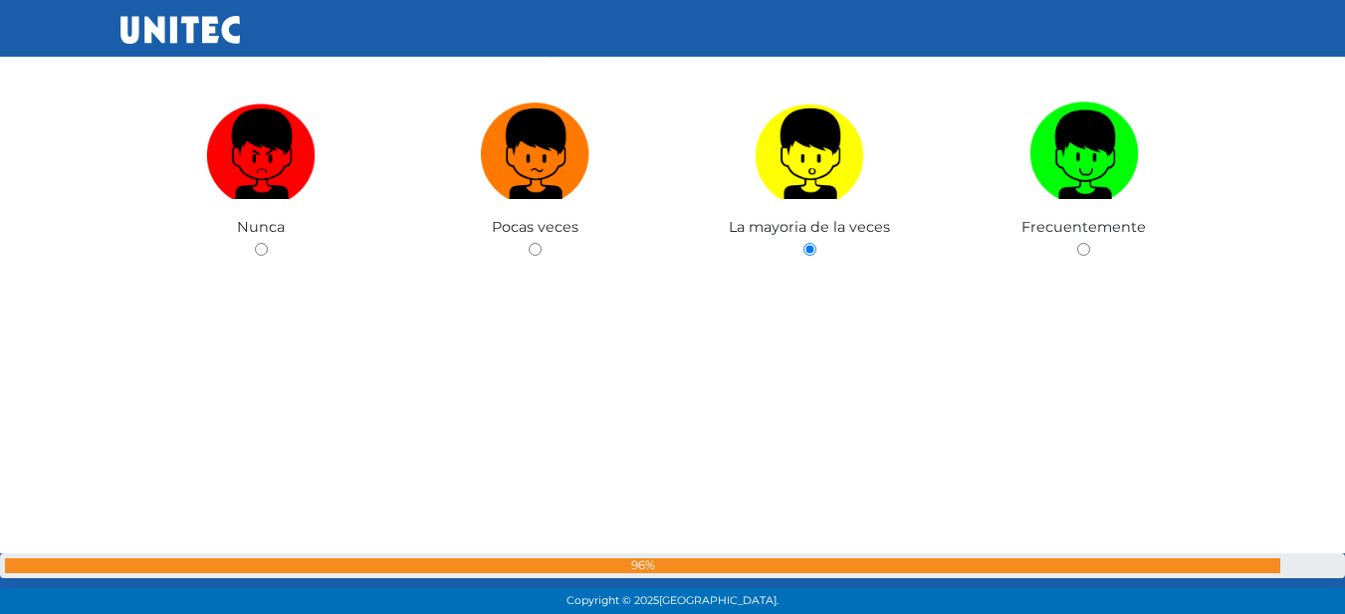
scroll to position [52199, 0]
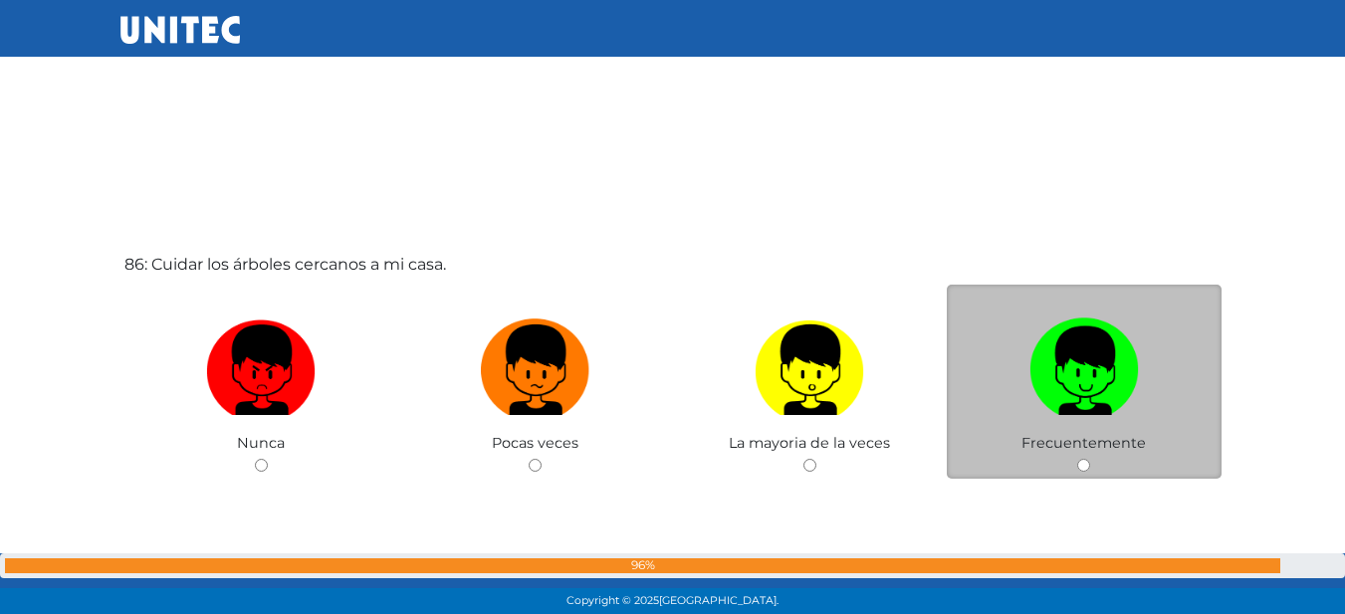
click at [999, 356] on label at bounding box center [1084, 370] width 275 height 121
click at [1077, 459] on input "radio" at bounding box center [1083, 465] width 13 height 13
radio input "true"
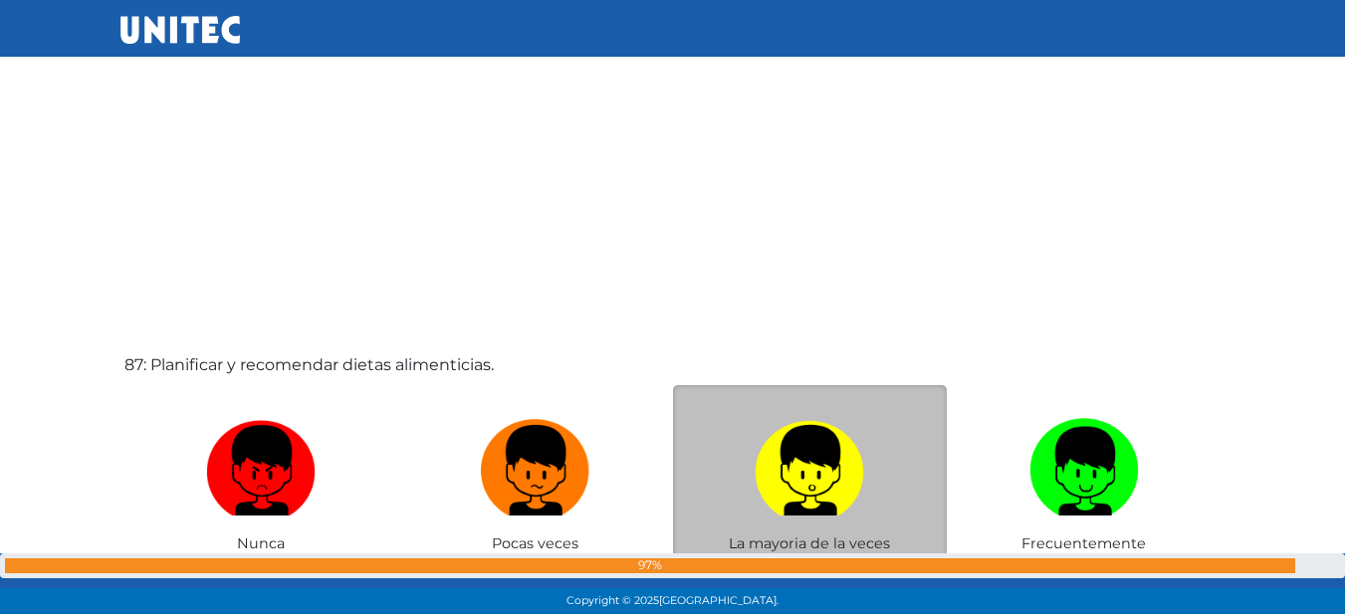
scroll to position [52748, 0]
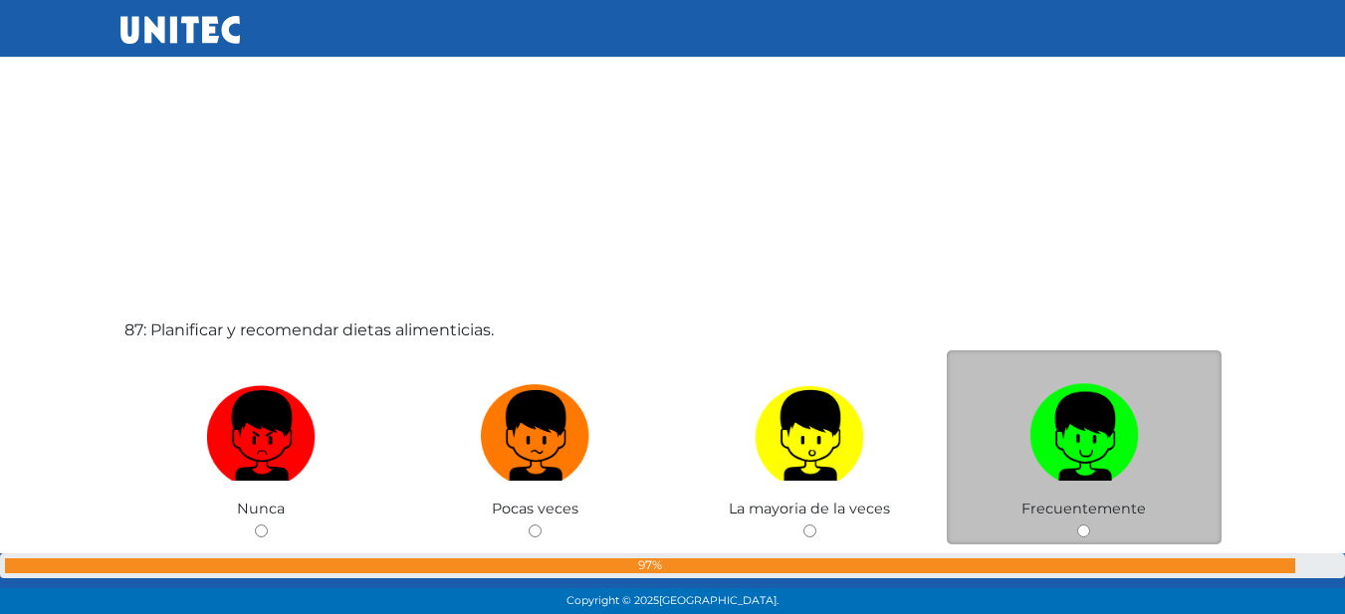
click at [1058, 364] on div "Frecuentemente" at bounding box center [1084, 447] width 275 height 194
click at [1030, 390] on img at bounding box center [1083, 428] width 109 height 105
click at [1077, 525] on input "radio" at bounding box center [1083, 531] width 13 height 13
radio input "true"
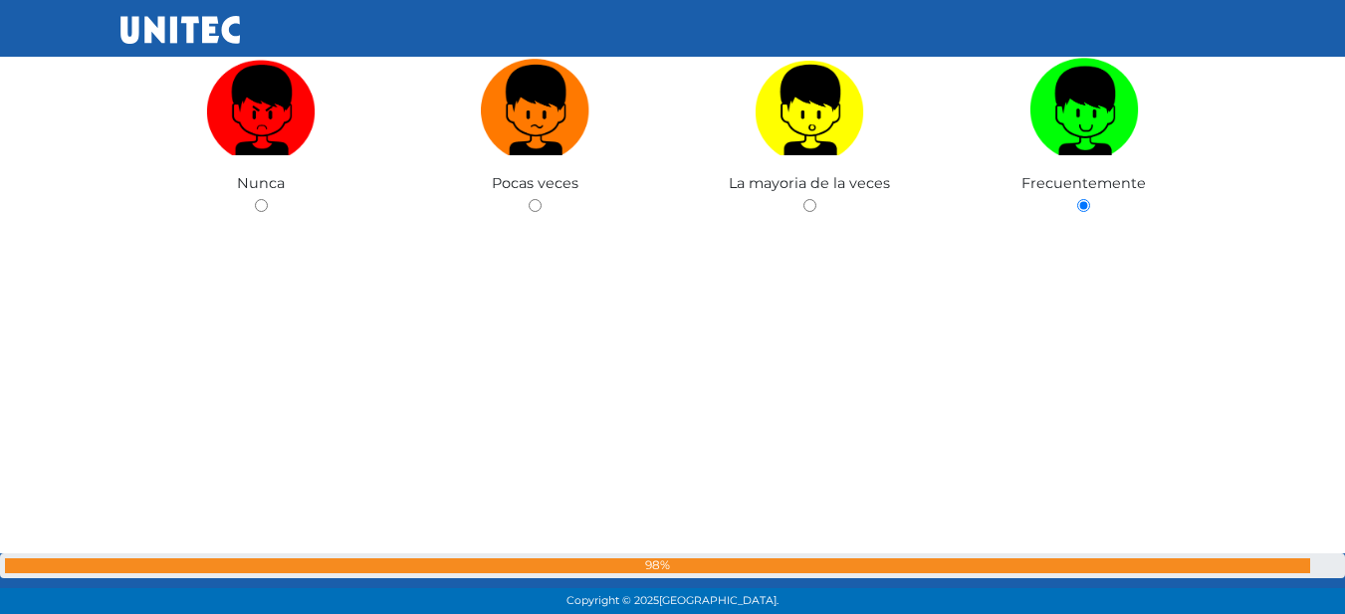
scroll to position [53316, 0]
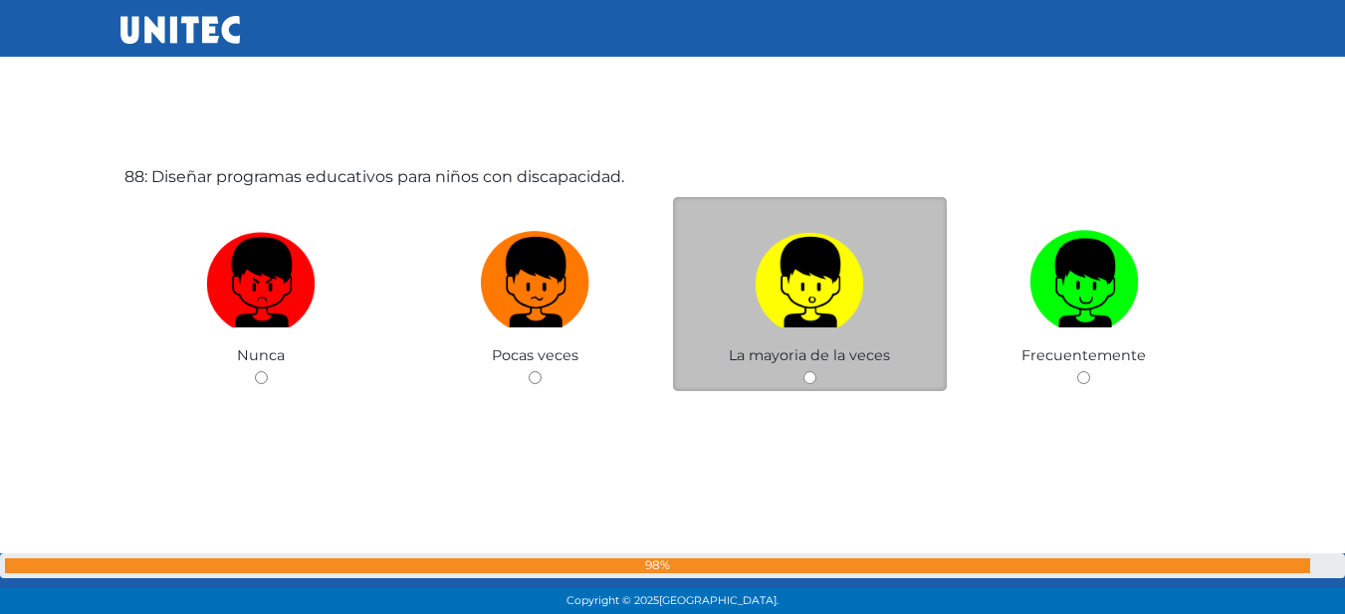
click at [877, 311] on label at bounding box center [810, 282] width 275 height 121
click at [816, 371] on input "radio" at bounding box center [809, 377] width 13 height 13
radio input "true"
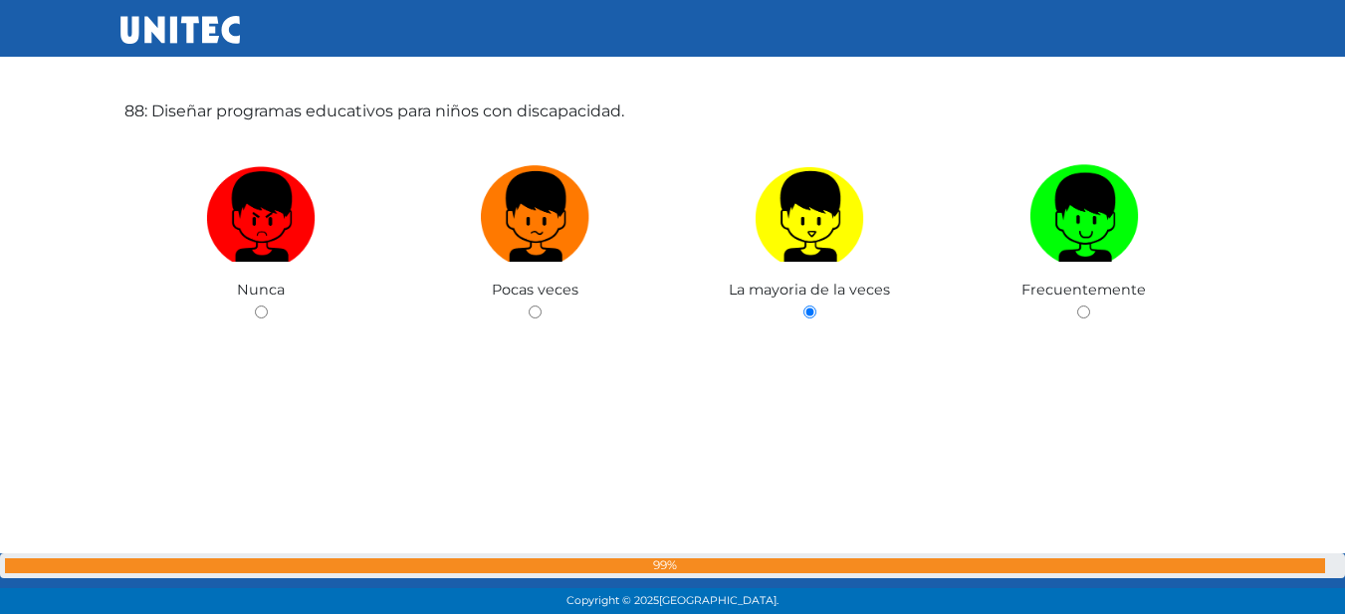
scroll to position [53910, 0]
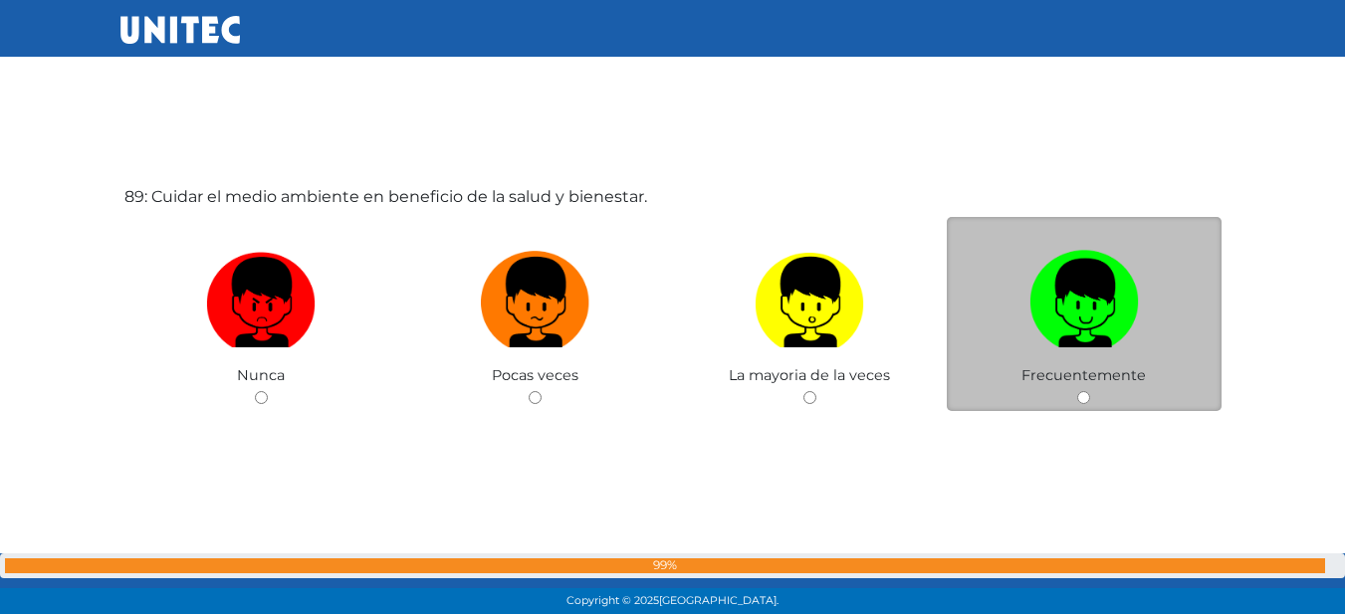
click at [1022, 342] on label at bounding box center [1084, 302] width 275 height 121
click at [1077, 391] on input "radio" at bounding box center [1083, 397] width 13 height 13
radio input "true"
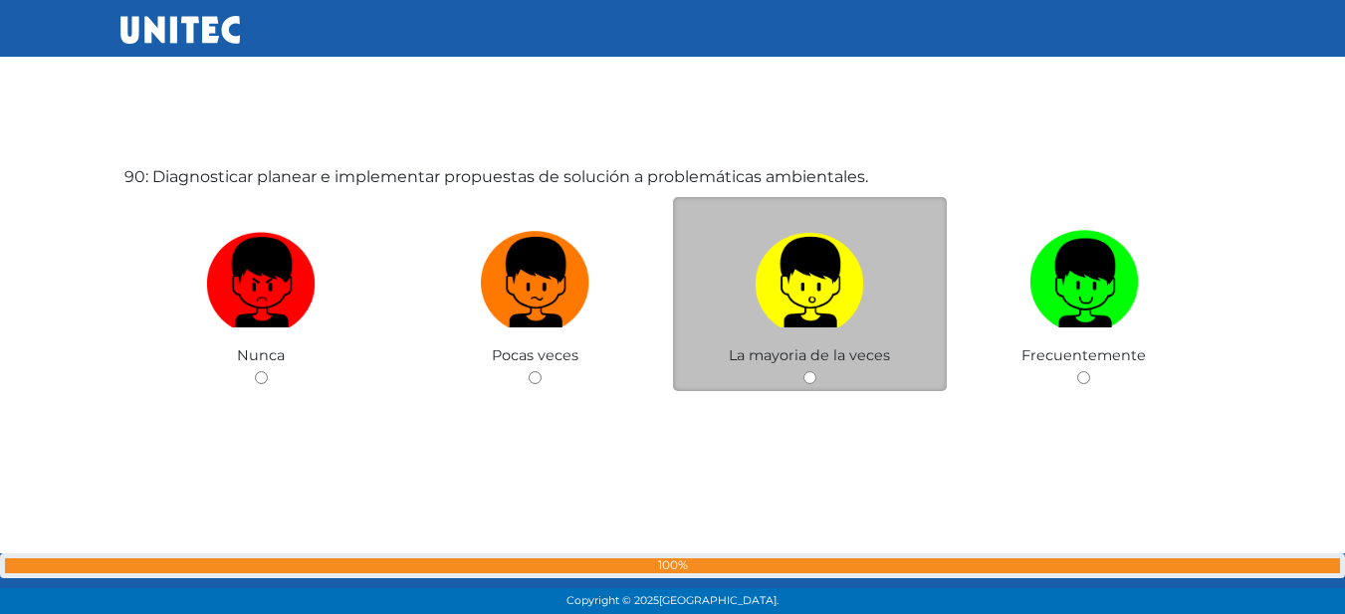
scroll to position [54755, 0]
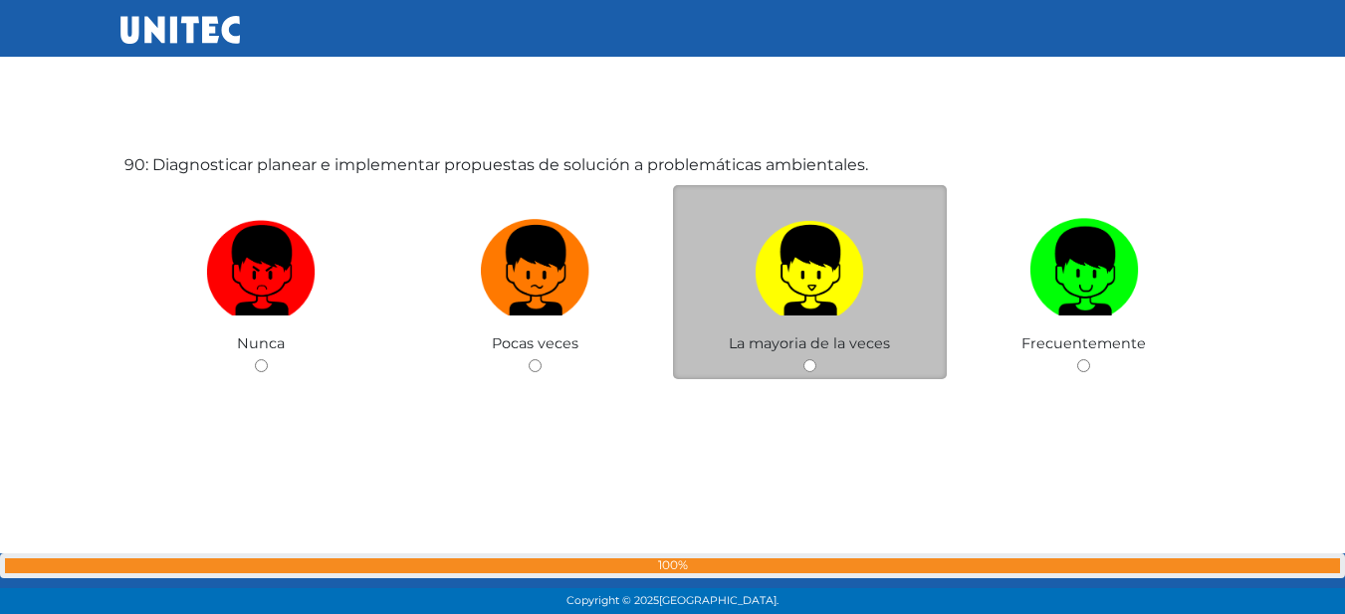
click at [814, 287] on img at bounding box center [808, 263] width 109 height 105
click at [814, 359] on input "radio" at bounding box center [809, 365] width 13 height 13
radio input "true"
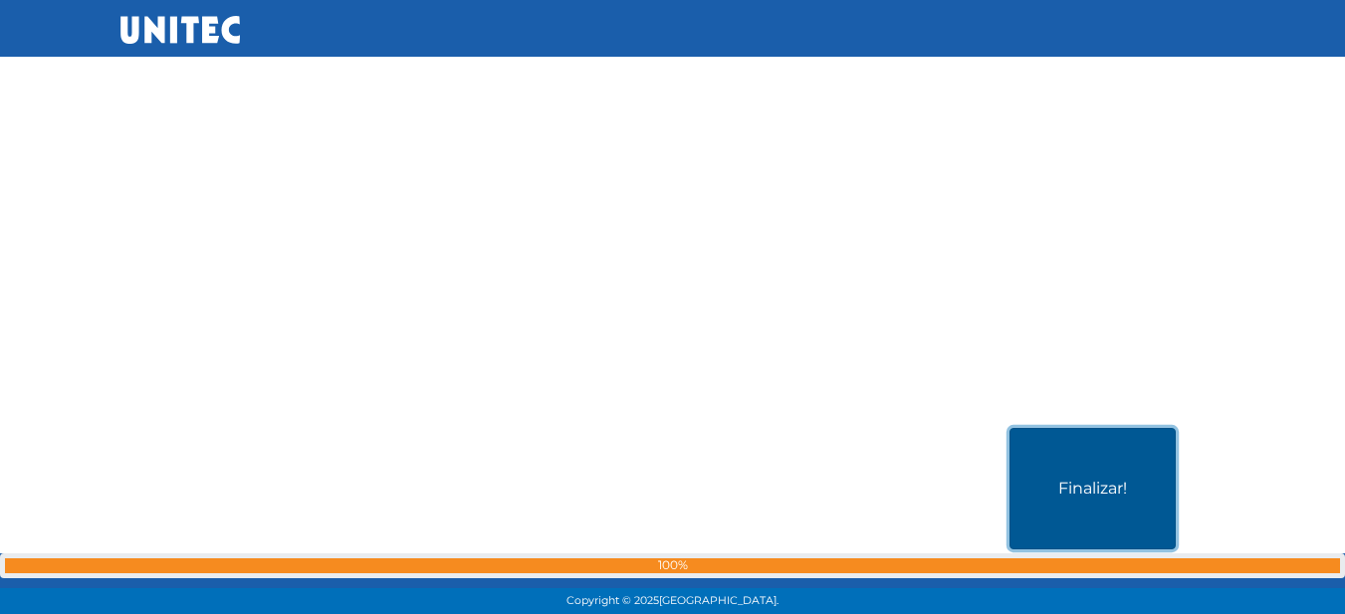
click at [1030, 490] on button "Finalizar!" at bounding box center [1092, 488] width 166 height 121
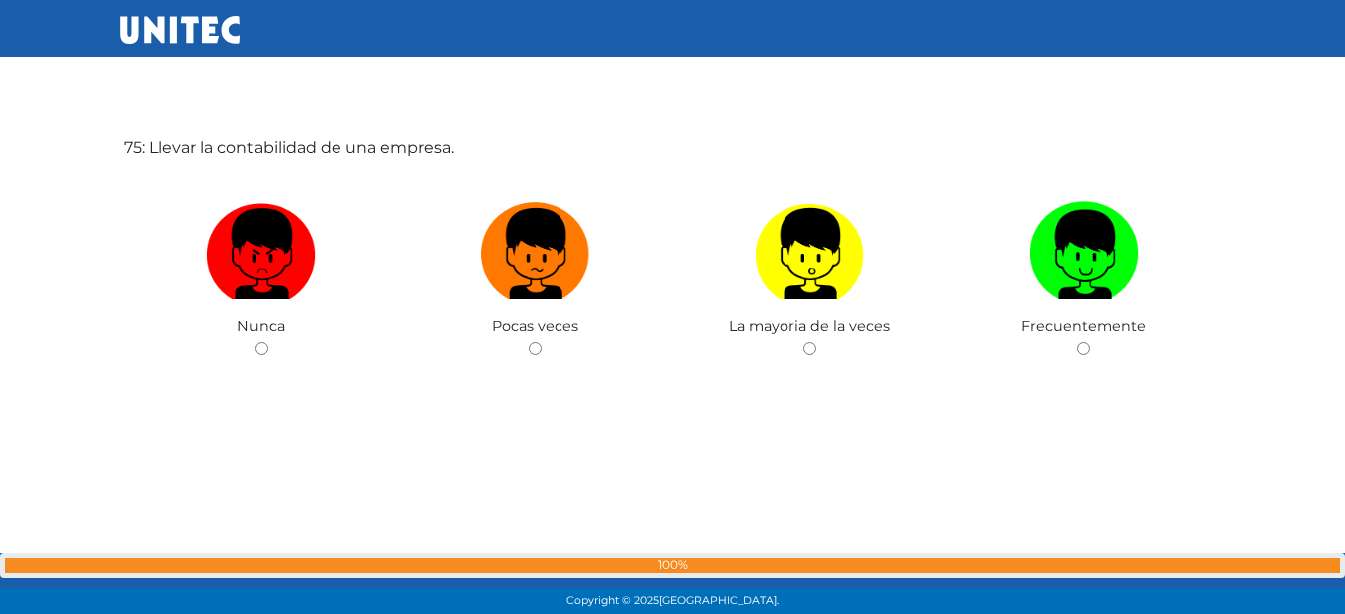
scroll to position [45570, 0]
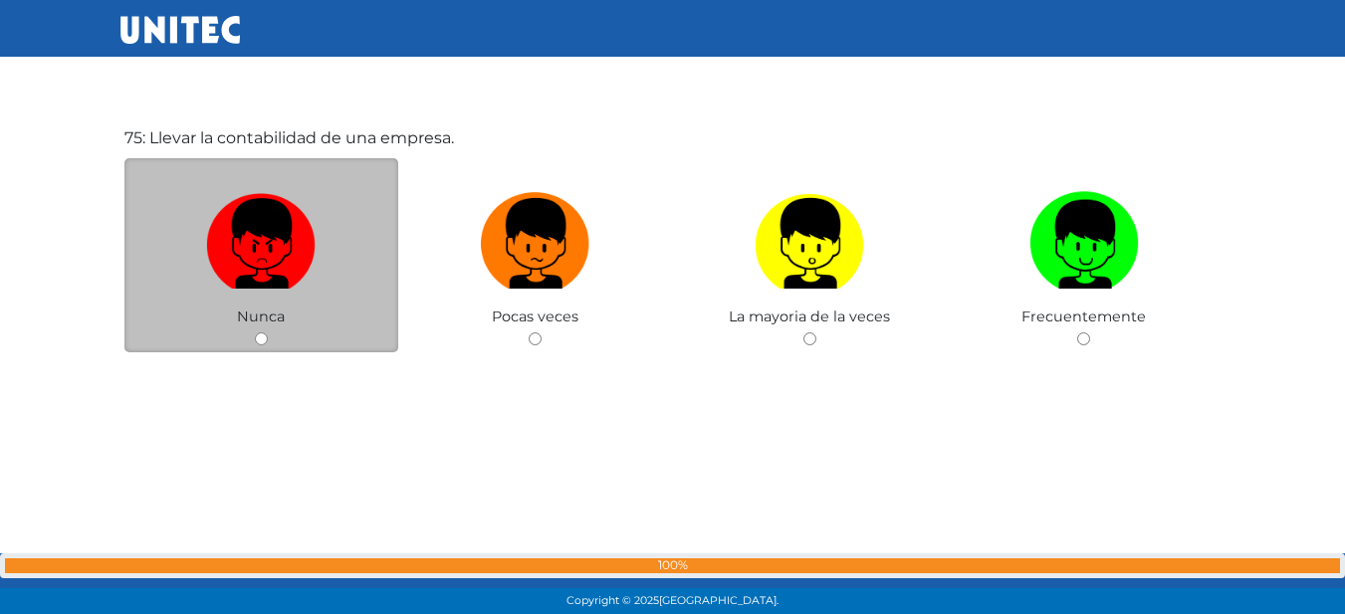
drag, startPoint x: 600, startPoint y: 262, endPoint x: 273, endPoint y: 341, distance: 337.0
click at [274, 158] on div "Nunca Pocas veces La mayoria de la veces Frecuentemente" at bounding box center [672, 158] width 1097 height 0
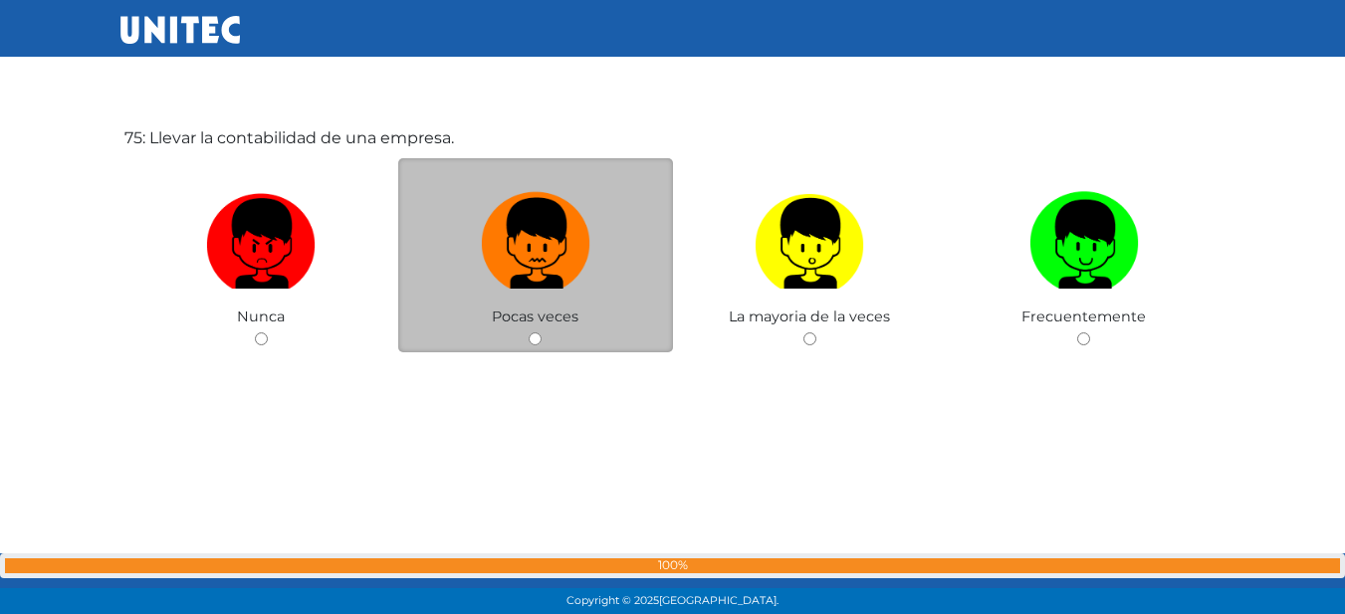
click at [505, 264] on img at bounding box center [535, 236] width 109 height 105
click at [529, 332] on input "radio" at bounding box center [535, 338] width 13 height 13
radio input "true"
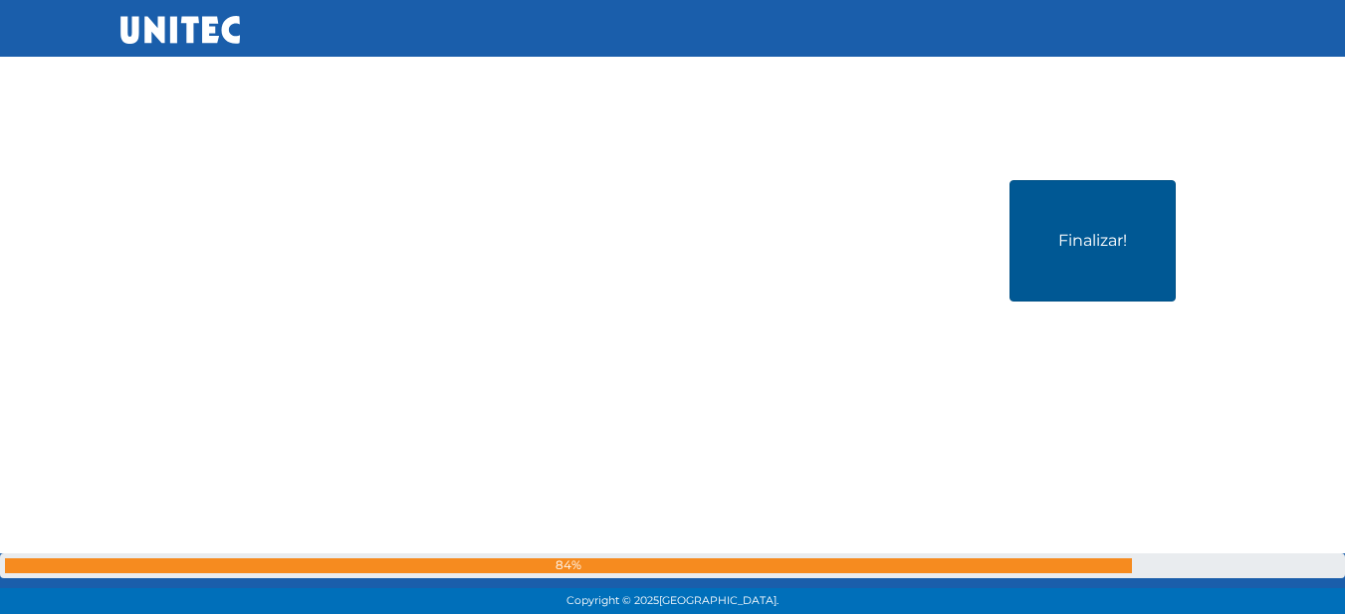
scroll to position [55389, 0]
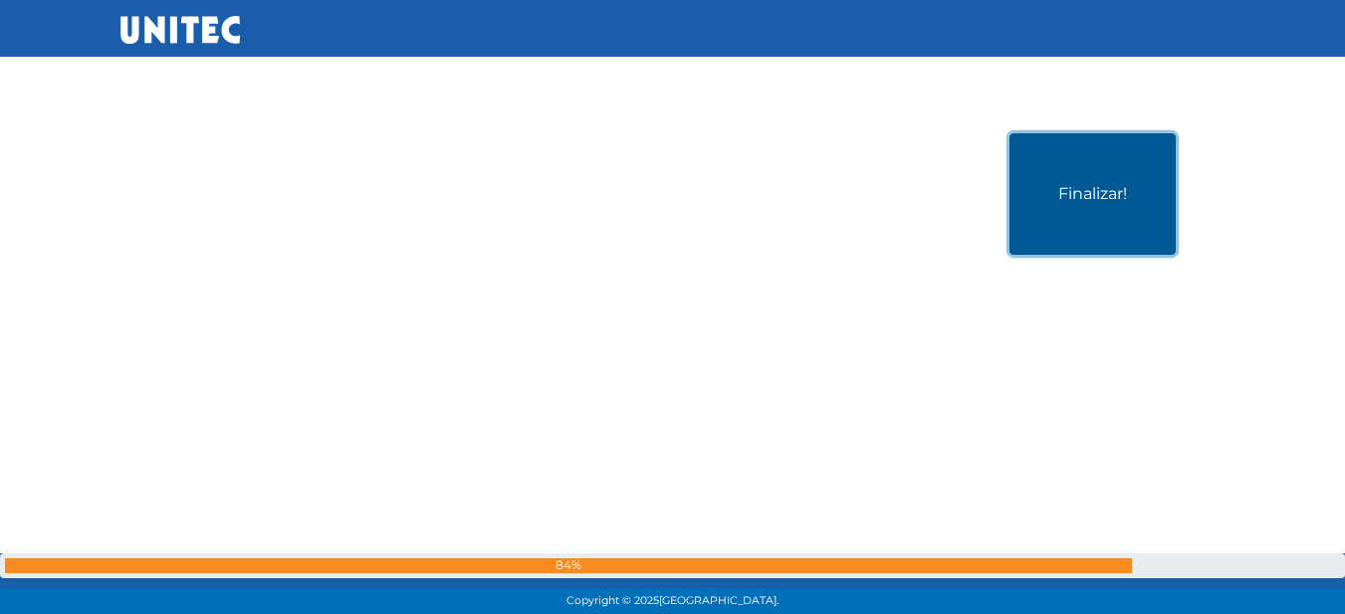
click at [1050, 220] on button "Finalizar!" at bounding box center [1092, 193] width 166 height 121
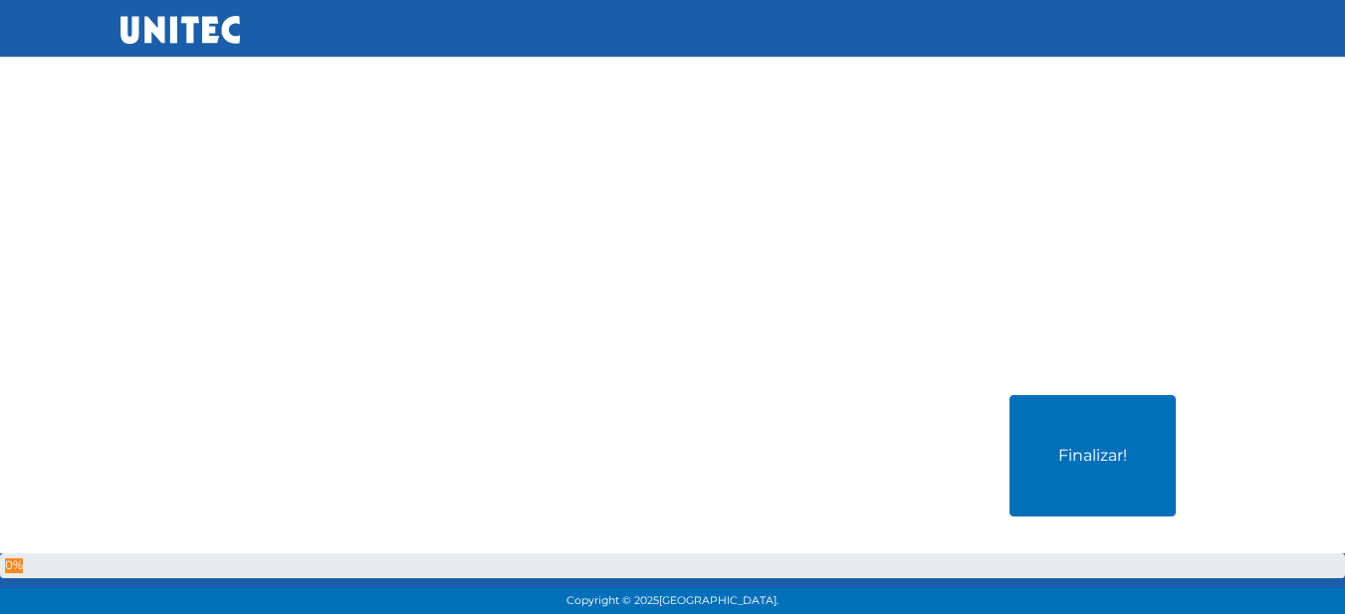
scroll to position [55110, 0]
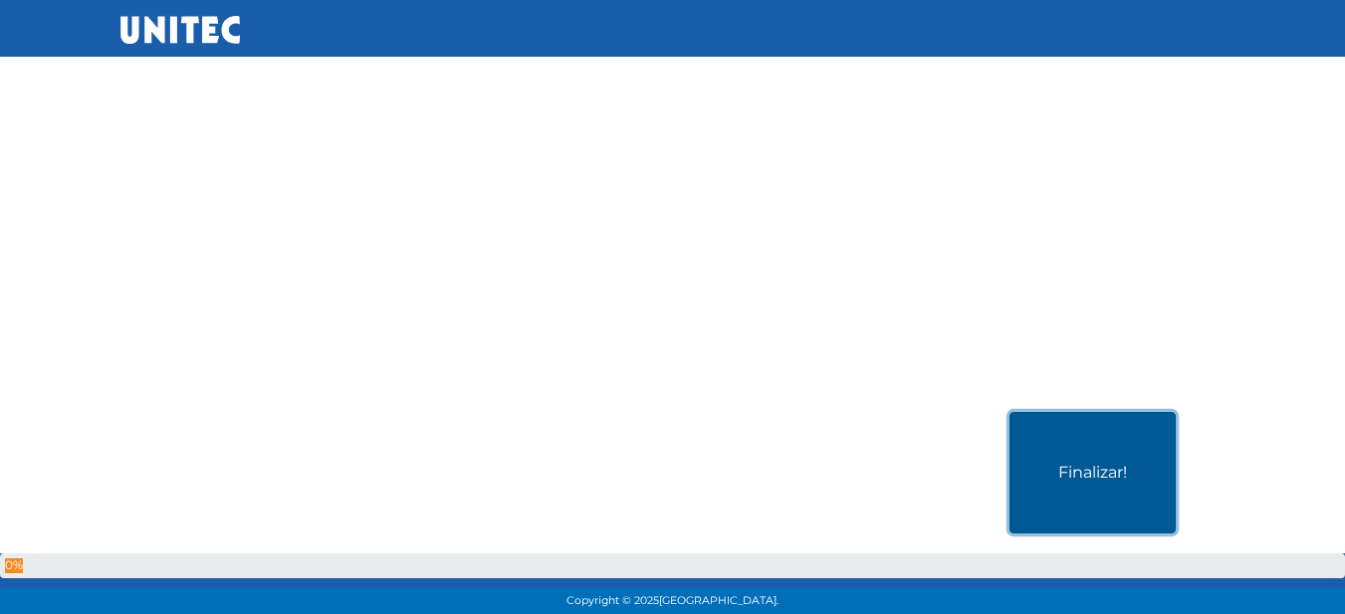
click at [1062, 433] on button "Finalizar!" at bounding box center [1092, 472] width 166 height 121
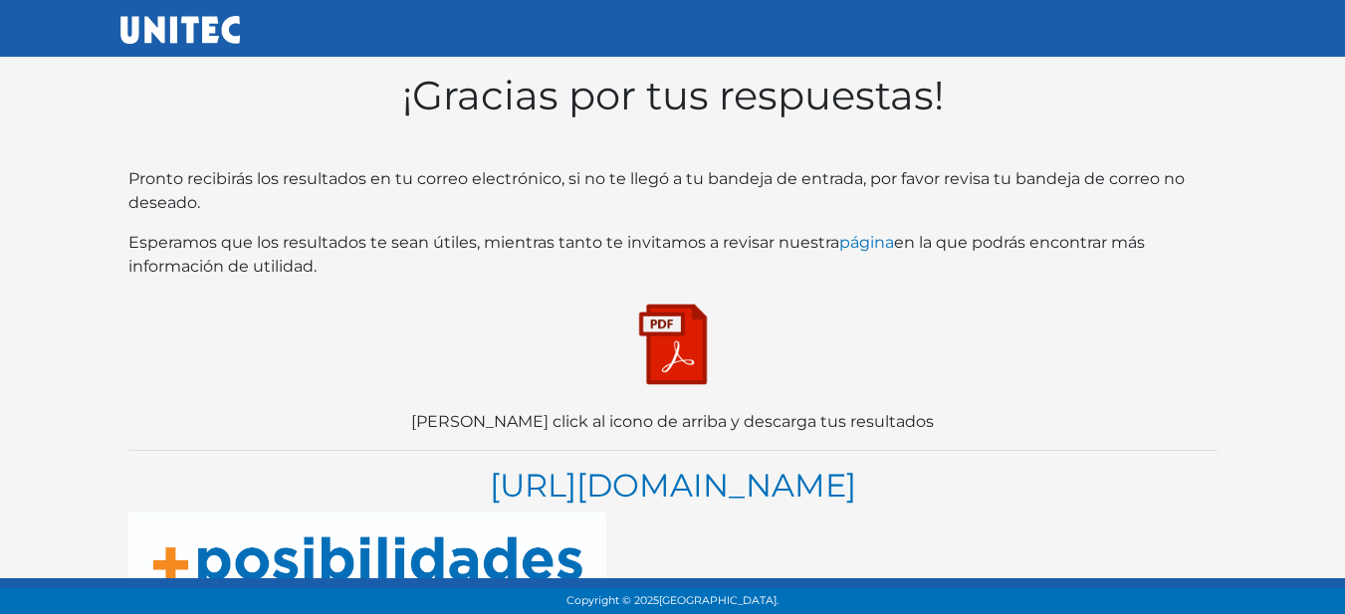
click at [696, 366] on img at bounding box center [673, 345] width 100 height 100
